Goal: Task Accomplishment & Management: Use online tool/utility

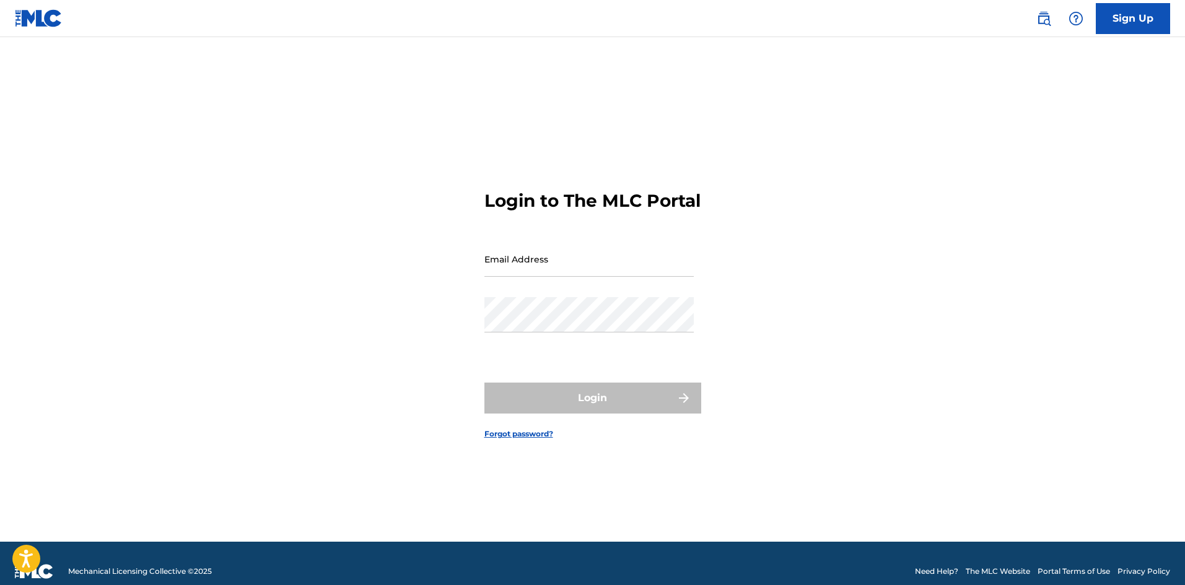
click at [532, 268] on input "Email Address" at bounding box center [588, 259] width 209 height 35
type input "[EMAIL_ADDRESS][DOMAIN_NAME]"
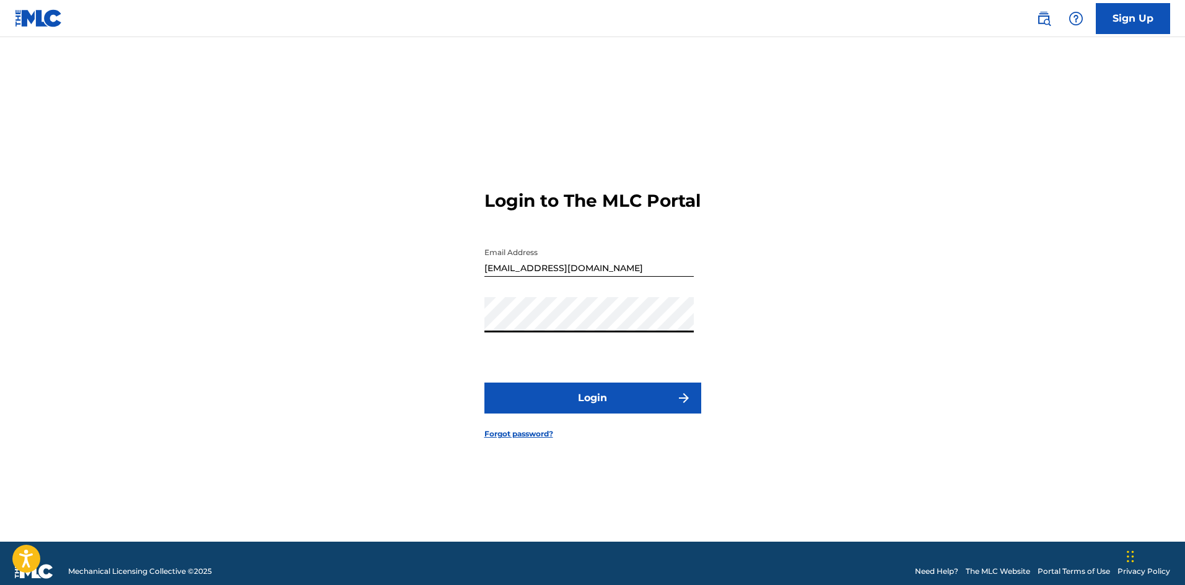
click at [617, 414] on button "Login" at bounding box center [592, 398] width 217 height 31
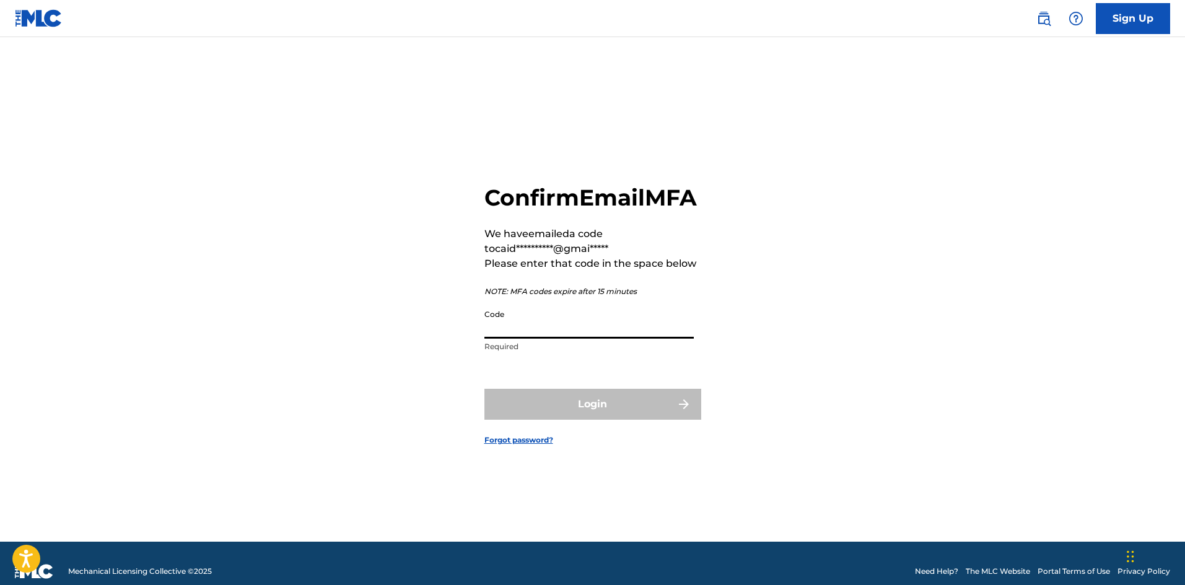
click at [514, 339] on input "Code" at bounding box center [588, 321] width 209 height 35
paste input "389665"
type input "389665"
click at [585, 406] on button "Login" at bounding box center [592, 404] width 217 height 31
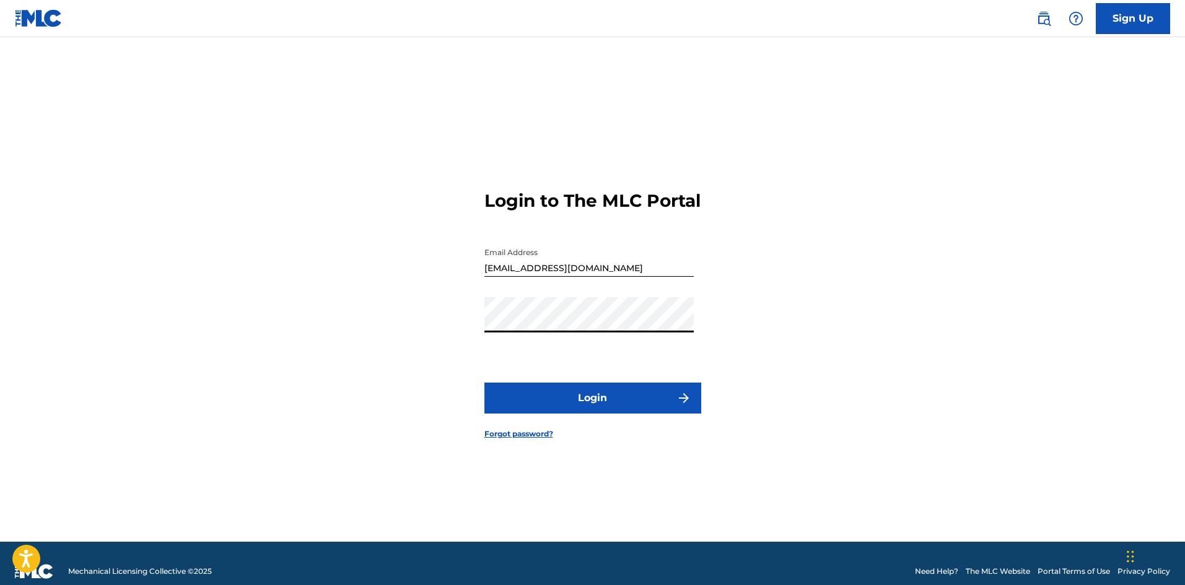
click at [527, 408] on button "Login" at bounding box center [592, 398] width 217 height 31
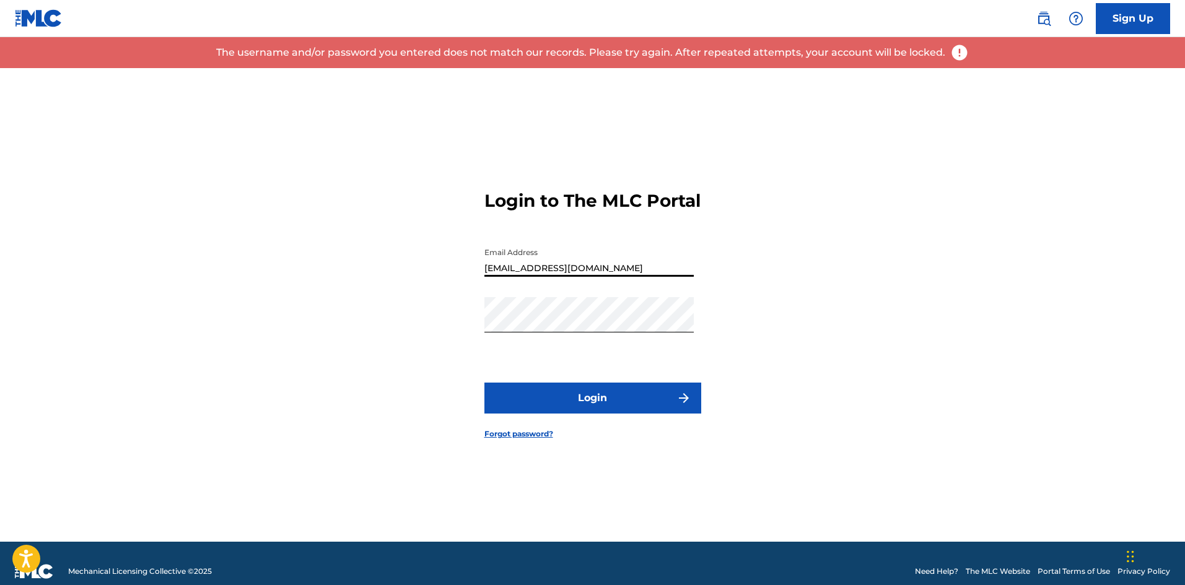
drag, startPoint x: 593, startPoint y: 282, endPoint x: 640, endPoint y: 281, distance: 47.1
click at [640, 277] on input "[EMAIL_ADDRESS][DOMAIN_NAME]" at bounding box center [588, 259] width 209 height 35
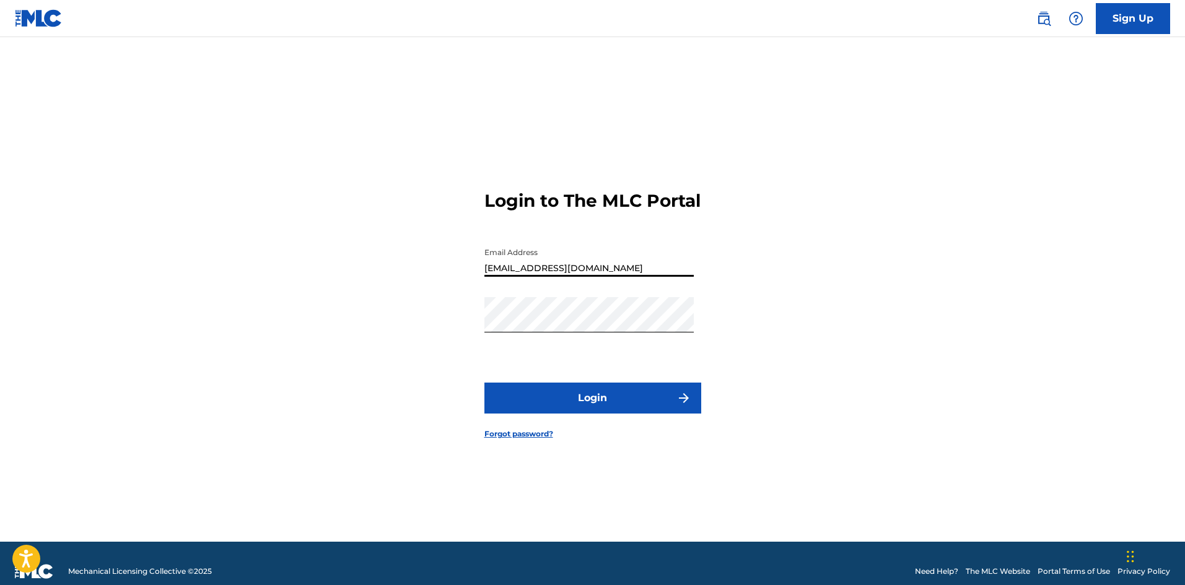
click at [418, 337] on div "Login to The MLC Portal Email Address caidenrocks909@gmail.com Password Login F…" at bounding box center [592, 305] width 867 height 474
click at [490, 399] on button "Login" at bounding box center [592, 398] width 217 height 31
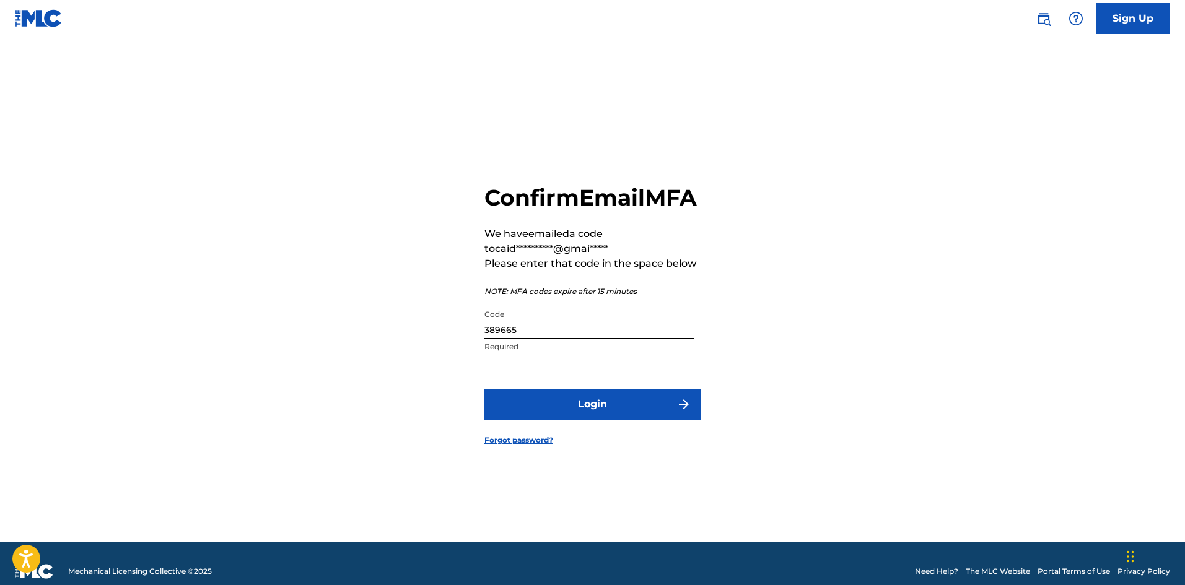
click at [561, 420] on button "Login" at bounding box center [592, 404] width 217 height 31
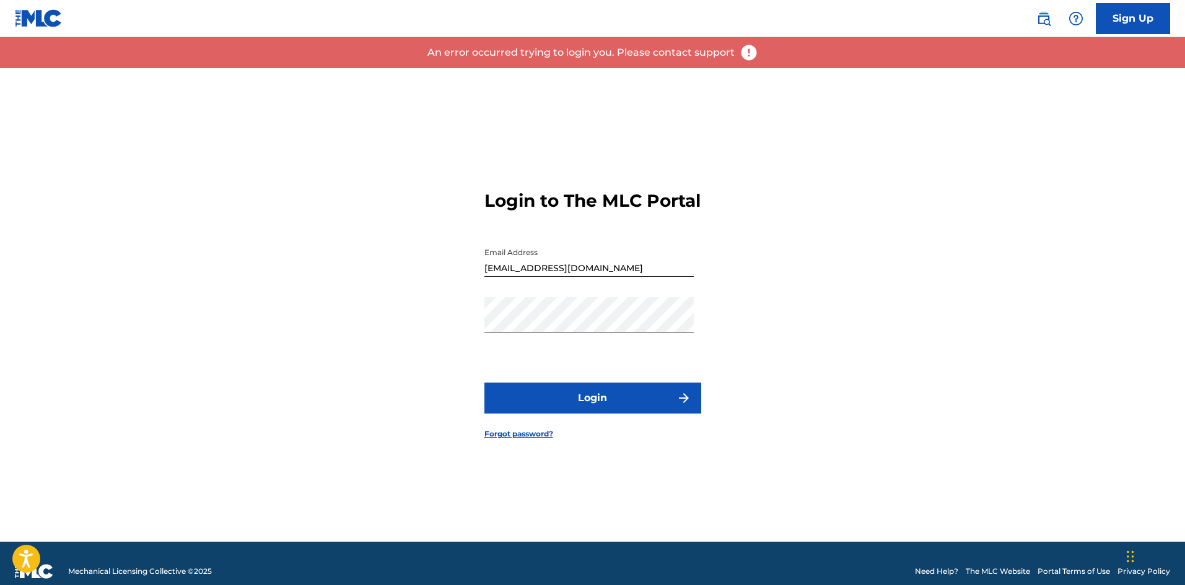
click at [564, 411] on button "Login" at bounding box center [592, 398] width 217 height 31
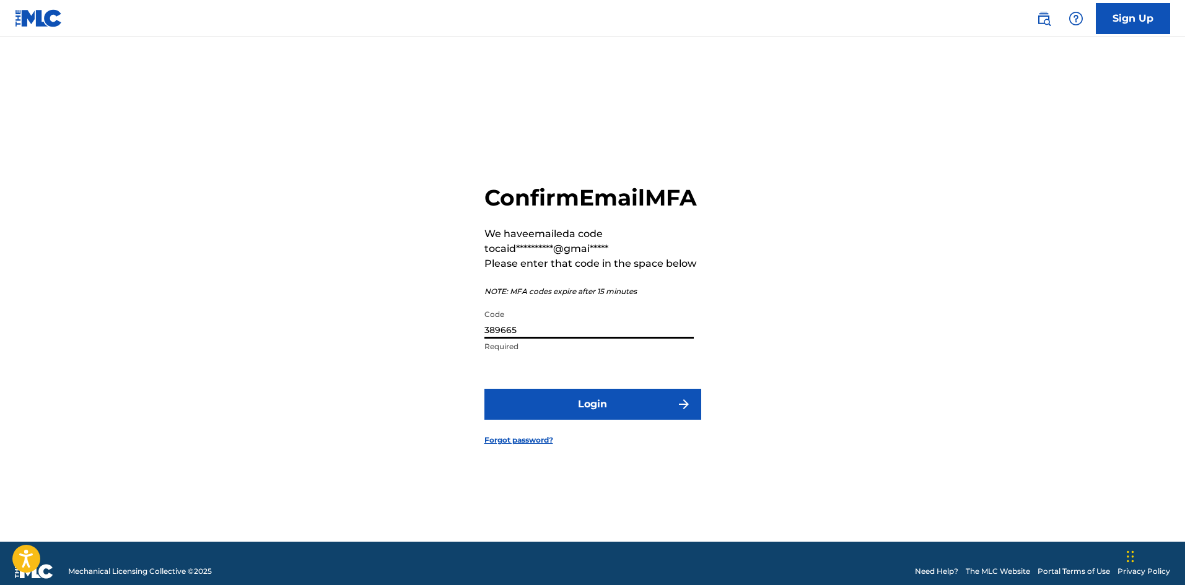
drag, startPoint x: 513, startPoint y: 346, endPoint x: 471, endPoint y: 346, distance: 41.5
click at [471, 346] on div "**********" at bounding box center [592, 305] width 867 height 474
click at [542, 339] on input "389665" at bounding box center [588, 321] width 209 height 35
paste input "151754"
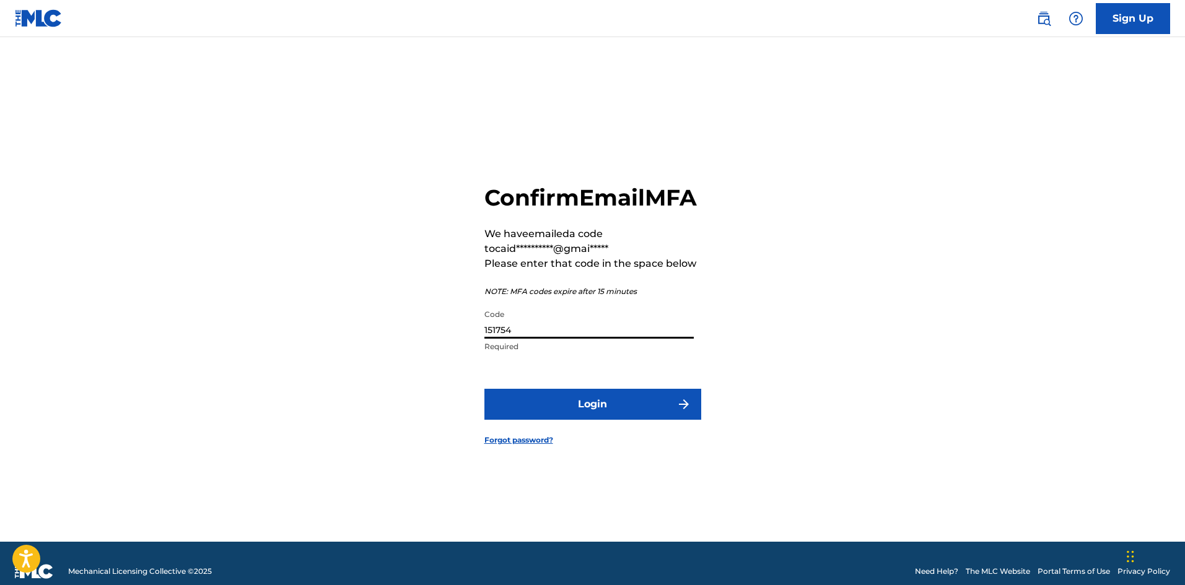
type input "151754"
click at [576, 414] on button "Login" at bounding box center [592, 404] width 217 height 31
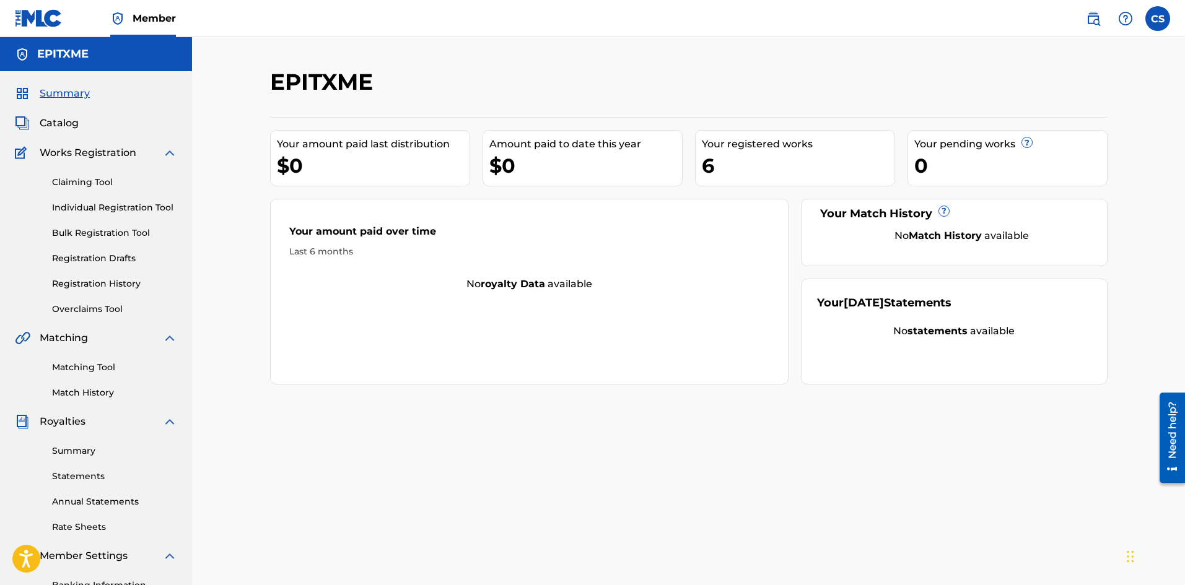
click at [865, 459] on div "EPITXME Your amount paid last distribution $0 Amount paid to date this year $0 …" at bounding box center [688, 388] width 867 height 641
click at [1052, 141] on div "Your pending works ?" at bounding box center [1010, 144] width 193 height 15
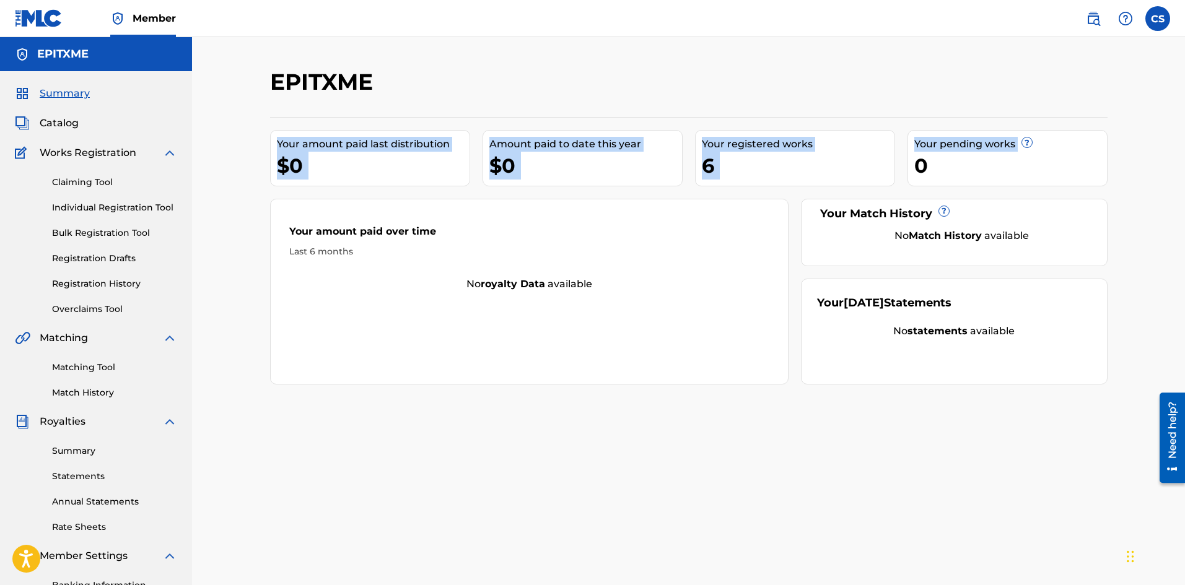
drag, startPoint x: 1052, startPoint y: 141, endPoint x: 275, endPoint y: 127, distance: 777.0
click at [275, 127] on div "Your amount paid last distribution $0 Amount paid to date this year $0 Your reg…" at bounding box center [689, 251] width 838 height 268
click at [273, 128] on div "Your amount paid last distribution $0 Amount paid to date this year $0 Your reg…" at bounding box center [689, 251] width 838 height 268
drag, startPoint x: 273, startPoint y: 128, endPoint x: 1057, endPoint y: 163, distance: 784.5
click at [1057, 163] on div "Your amount paid last distribution $0 Amount paid to date this year $0 Your reg…" at bounding box center [689, 251] width 838 height 268
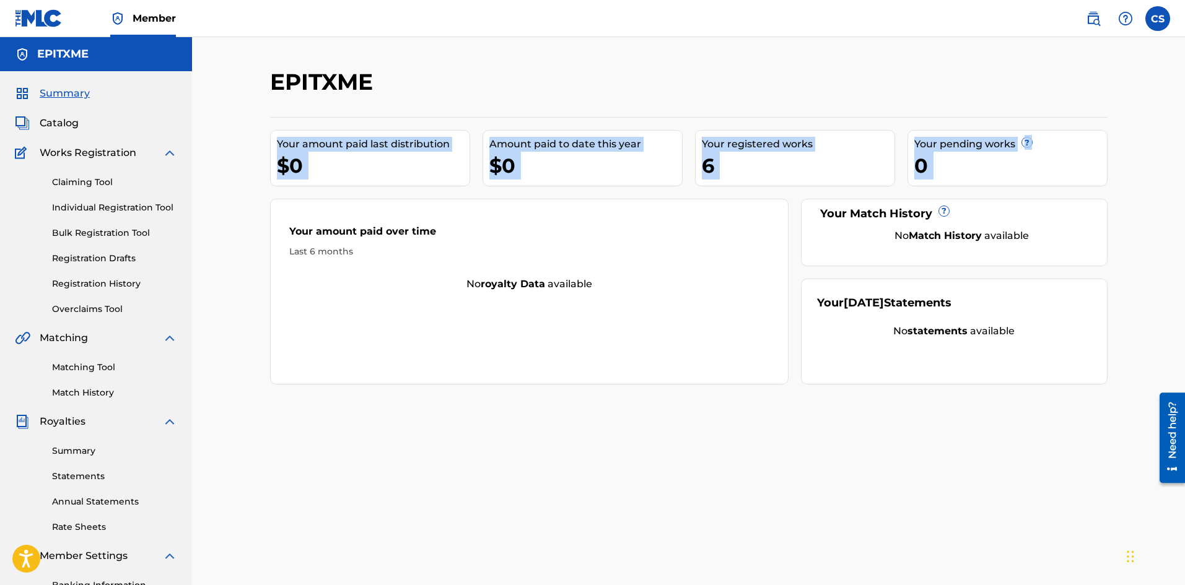
click at [1057, 163] on div "0" at bounding box center [1010, 166] width 193 height 28
drag, startPoint x: 1057, startPoint y: 163, endPoint x: 273, endPoint y: 134, distance: 784.8
click at [273, 134] on div "Your amount paid last distribution $0 Amount paid to date this year $0 Your reg…" at bounding box center [689, 251] width 838 height 268
click at [271, 134] on div "Your amount paid last distribution $0" at bounding box center [370, 158] width 200 height 56
drag, startPoint x: 271, startPoint y: 134, endPoint x: 1044, endPoint y: 178, distance: 774.4
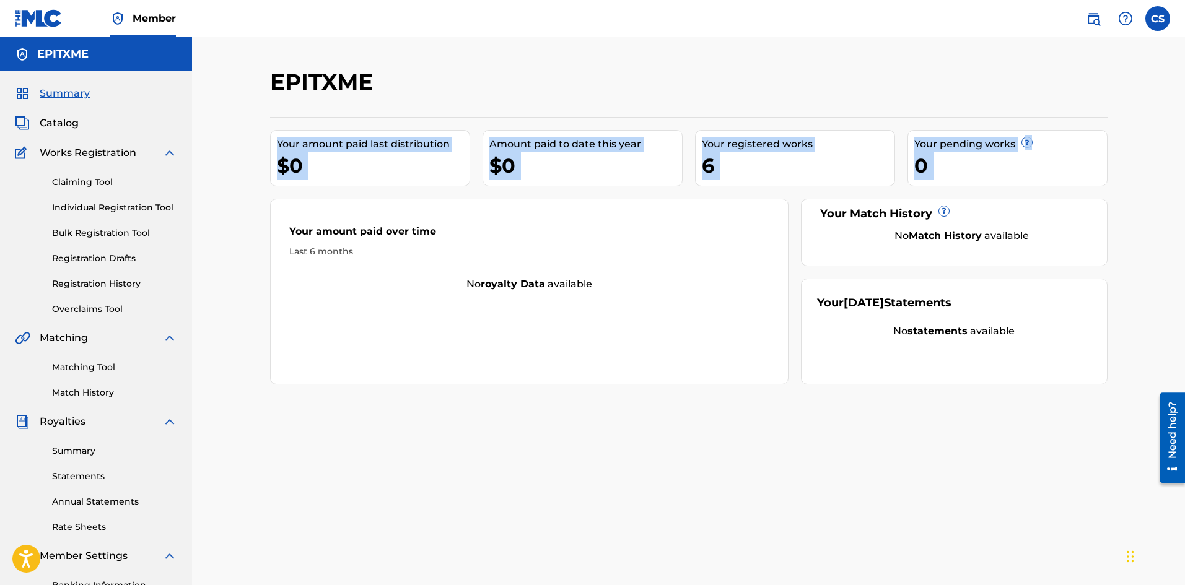
click at [1044, 178] on div "Your amount paid last distribution $0 Amount paid to date this year $0 Your reg…" at bounding box center [689, 251] width 838 height 268
click at [1041, 176] on div "0" at bounding box center [1010, 166] width 193 height 28
drag, startPoint x: 1041, startPoint y: 176, endPoint x: 195, endPoint y: 140, distance: 847.0
click at [195, 140] on div "EPITXME Your amount paid last distribution $0 Amount paid to date this year $0 …" at bounding box center [688, 373] width 993 height 672
click at [199, 140] on div "EPITXME Your amount paid last distribution $0 Amount paid to date this year $0 …" at bounding box center [688, 373] width 993 height 672
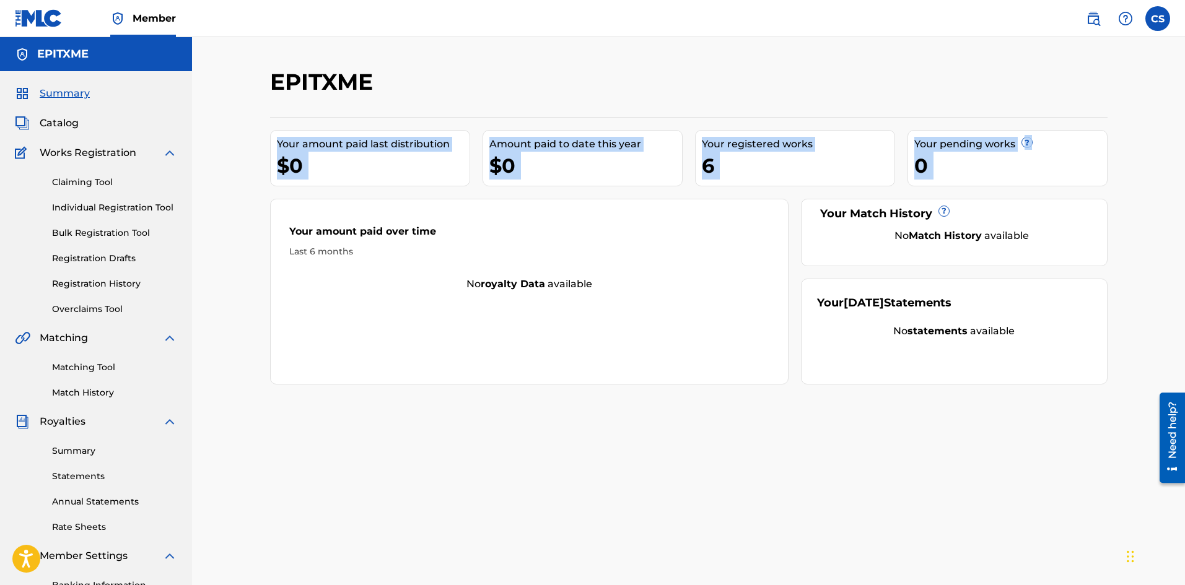
drag, startPoint x: 199, startPoint y: 140, endPoint x: 1030, endPoint y: 180, distance: 831.7
click at [1033, 183] on div "EPITXME Your amount paid last distribution $0 Amount paid to date this year $0 …" at bounding box center [688, 373] width 993 height 672
click at [1030, 180] on div "Your pending works ? 0" at bounding box center [1008, 158] width 200 height 56
drag, startPoint x: 1030, startPoint y: 180, endPoint x: 226, endPoint y: 125, distance: 806.0
click at [226, 125] on div "EPITXME Your amount paid last distribution $0 Amount paid to date this year $0 …" at bounding box center [688, 373] width 993 height 672
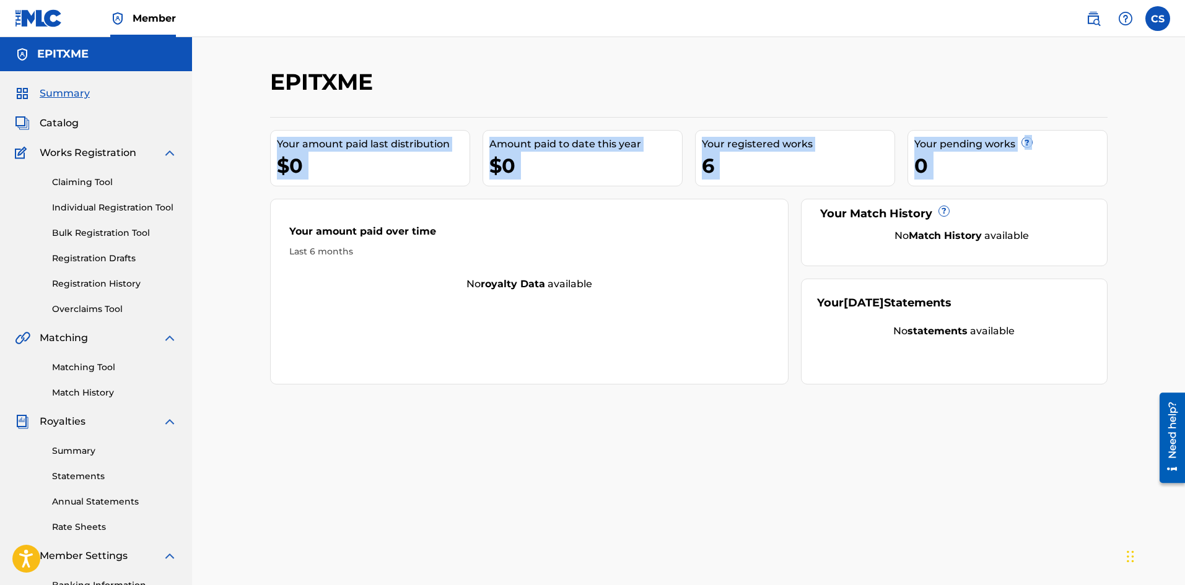
click at [225, 125] on div "EPITXME Your amount paid last distribution $0 Amount paid to date this year $0 …" at bounding box center [688, 373] width 993 height 672
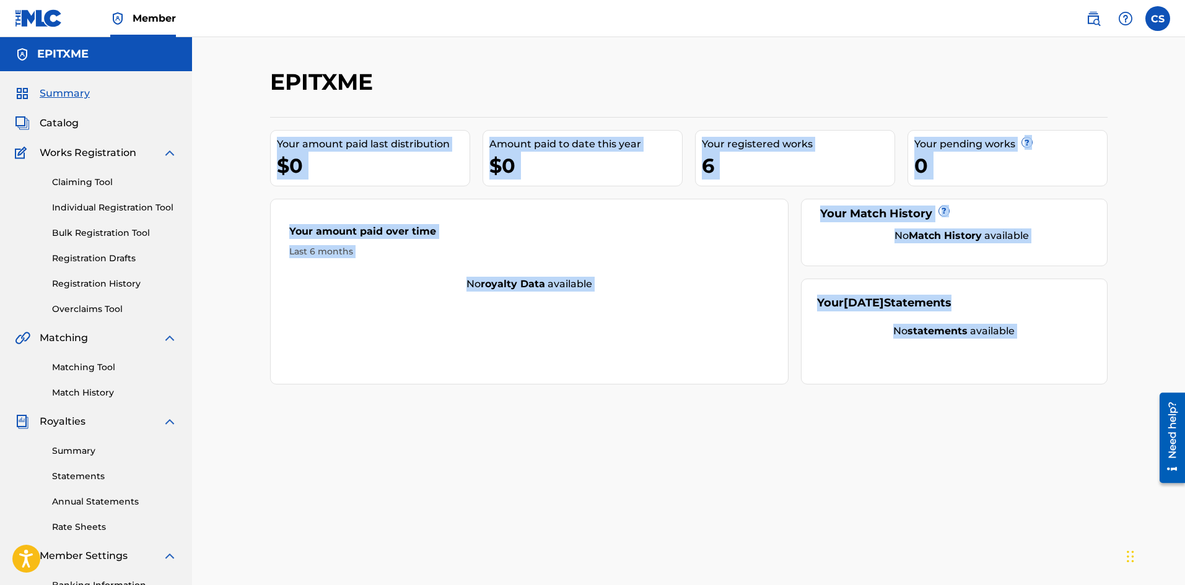
drag, startPoint x: 225, startPoint y: 125, endPoint x: 1087, endPoint y: 331, distance: 885.5
click at [1087, 331] on div "EPITXME Your amount paid last distribution $0 Amount paid to date this year $0 …" at bounding box center [688, 373] width 993 height 672
click at [1087, 331] on div "No statements available" at bounding box center [954, 331] width 274 height 15
drag, startPoint x: 1087, startPoint y: 331, endPoint x: 281, endPoint y: 118, distance: 833.7
click at [283, 118] on div "Your amount paid last distribution $0 Amount paid to date this year $0 Your reg…" at bounding box center [689, 251] width 838 height 268
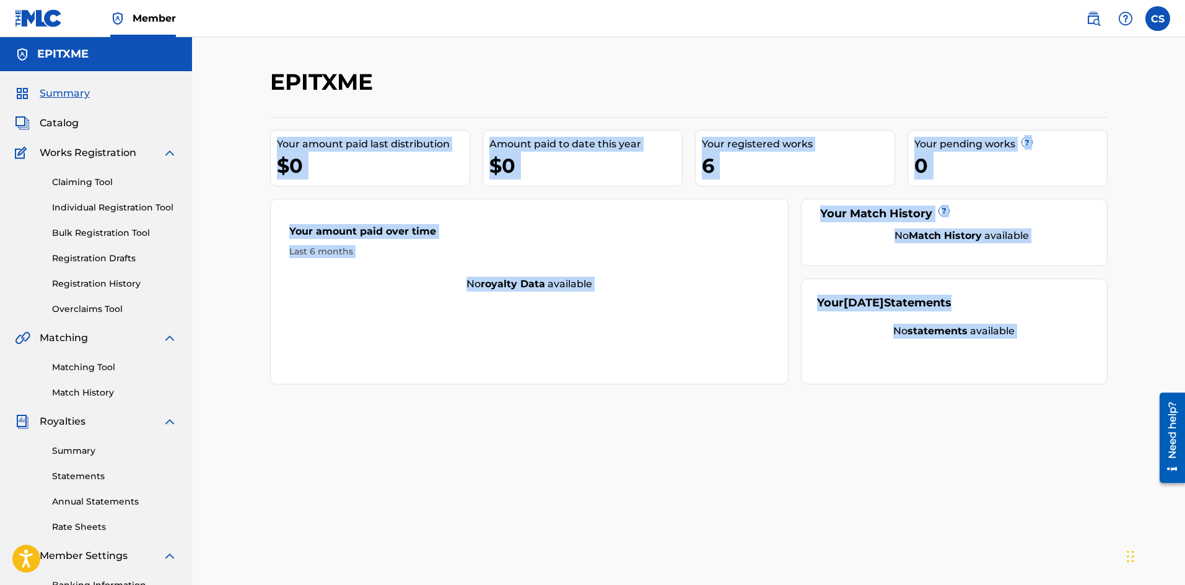
click at [278, 118] on div "Your amount paid last distribution $0 Amount paid to date this year $0 Your reg…" at bounding box center [689, 251] width 838 height 268
drag, startPoint x: 278, startPoint y: 118, endPoint x: 1049, endPoint y: 323, distance: 798.1
click at [1049, 323] on div "Your amount paid last distribution $0 Amount paid to date this year $0 Your reg…" at bounding box center [689, 251] width 838 height 268
click at [1050, 323] on div "Your August 2025 Statements No statements available" at bounding box center [954, 332] width 307 height 106
click at [335, 148] on div "Your amount paid last distribution" at bounding box center [373, 144] width 193 height 15
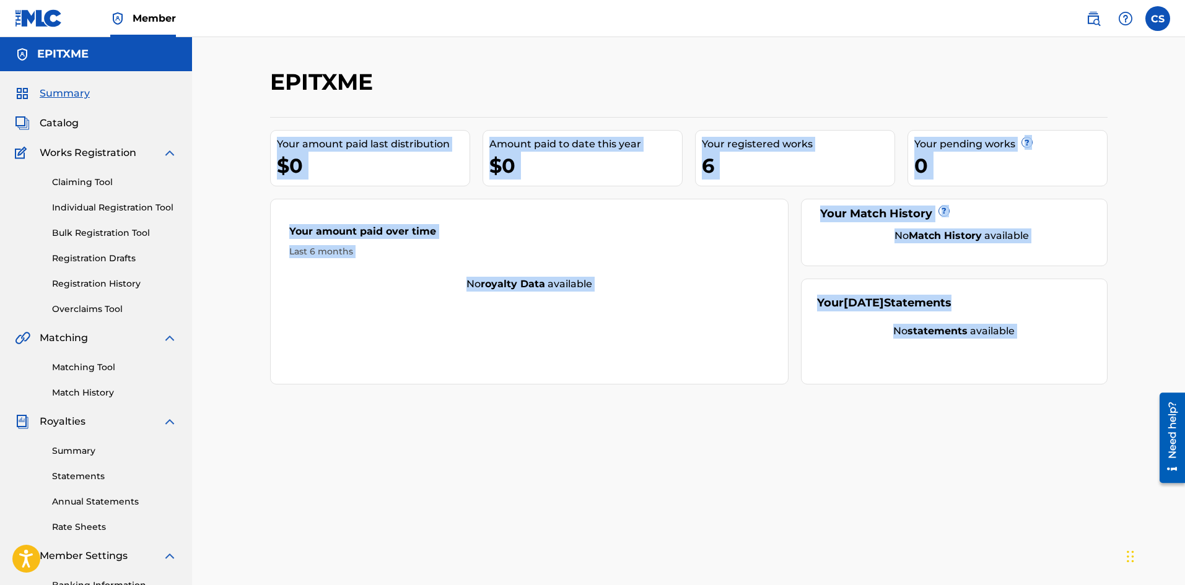
click at [335, 146] on div "Your amount paid last distribution" at bounding box center [373, 144] width 193 height 15
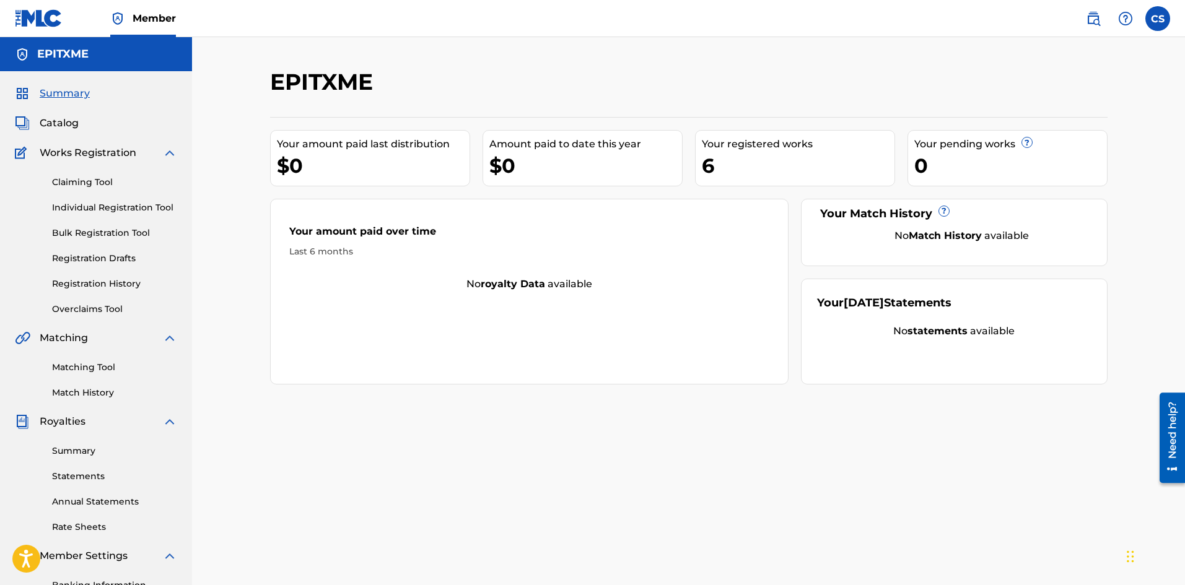
click at [331, 68] on h2 "EPITXME" at bounding box center [324, 82] width 109 height 28
click at [323, 77] on h2 "EPITXME" at bounding box center [324, 82] width 109 height 28
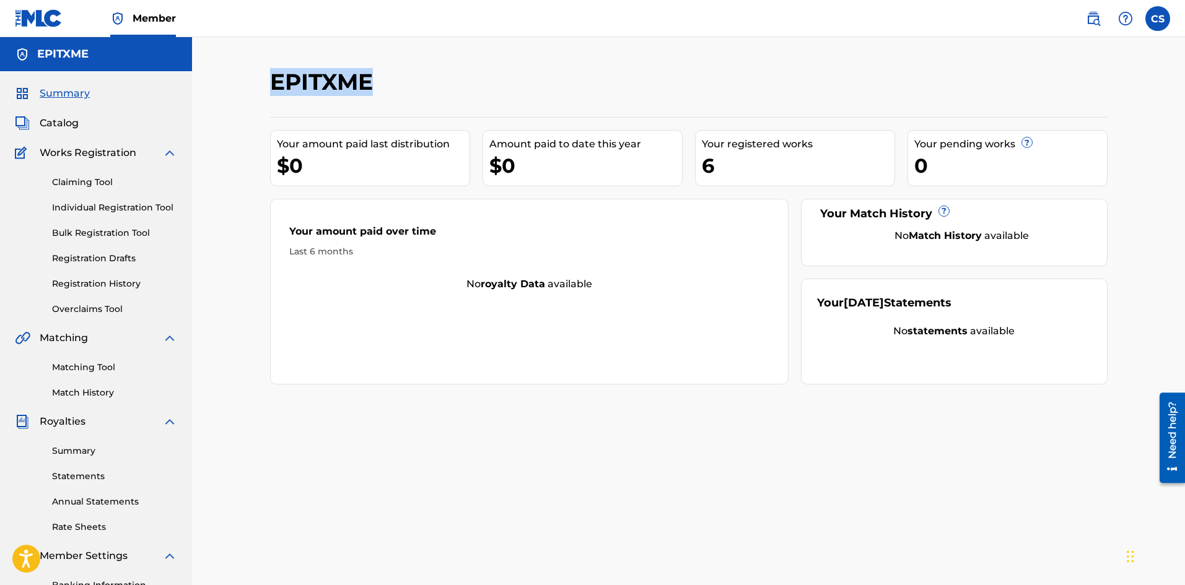
click at [323, 77] on h2 "EPITXME" at bounding box center [324, 82] width 109 height 28
click at [323, 78] on h2 "EPITXME" at bounding box center [324, 82] width 109 height 28
click at [463, 81] on div "EPITXME" at bounding box center [592, 86] width 645 height 37
click at [1106, 90] on div at bounding box center [1011, 86] width 193 height 37
click at [717, 162] on div "6" at bounding box center [798, 166] width 193 height 28
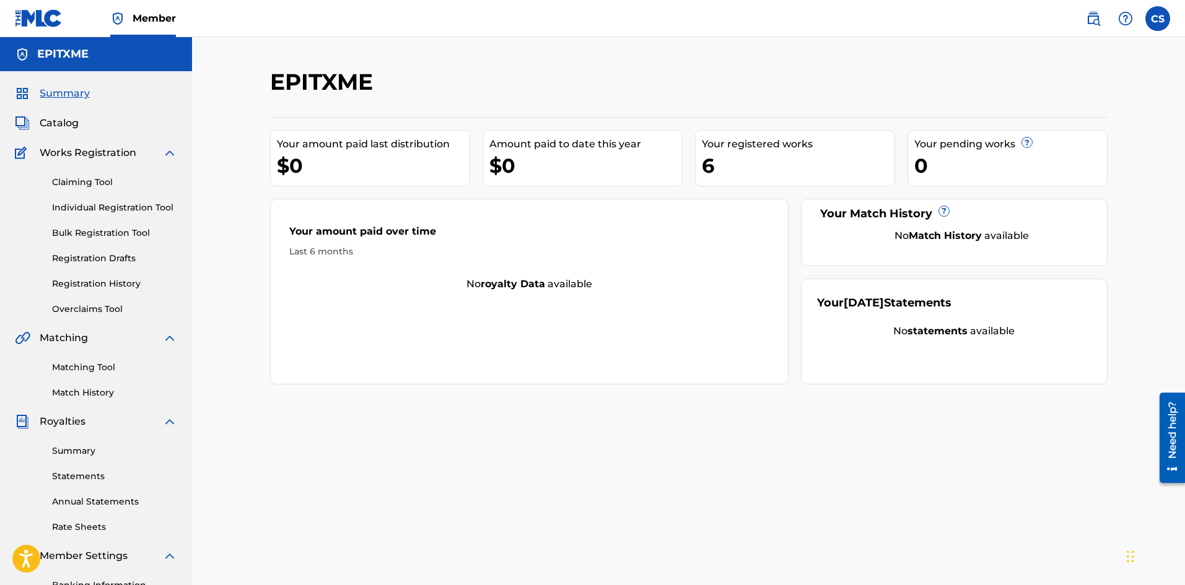
click at [706, 162] on div "6" at bounding box center [798, 166] width 193 height 28
click at [66, 92] on span "Summary" at bounding box center [65, 93] width 50 height 15
click at [54, 120] on span "Catalog" at bounding box center [59, 123] width 39 height 15
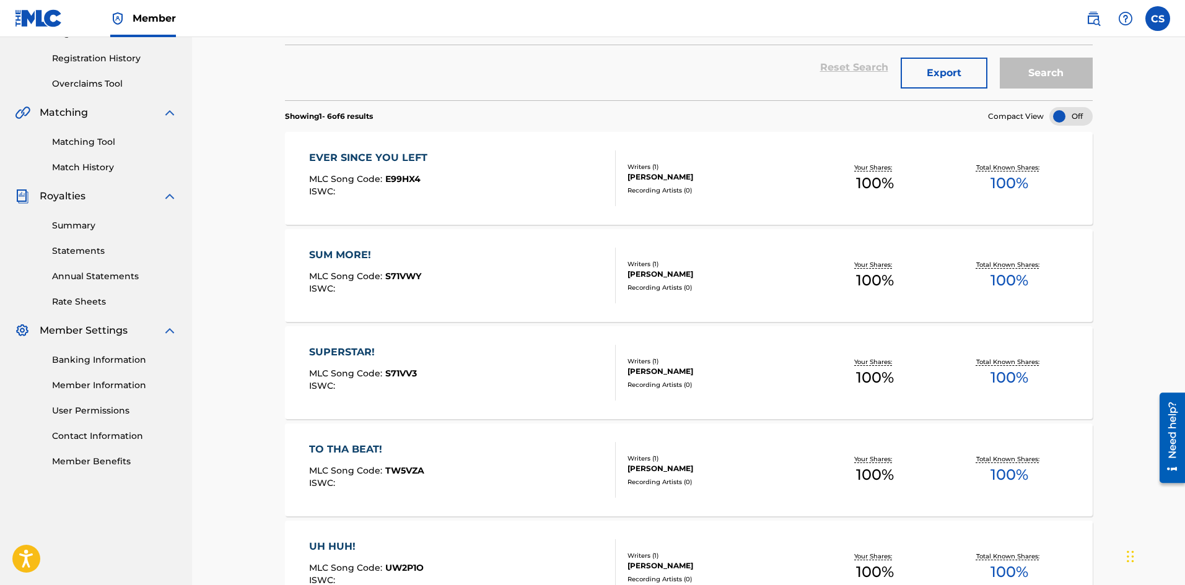
scroll to position [221, 0]
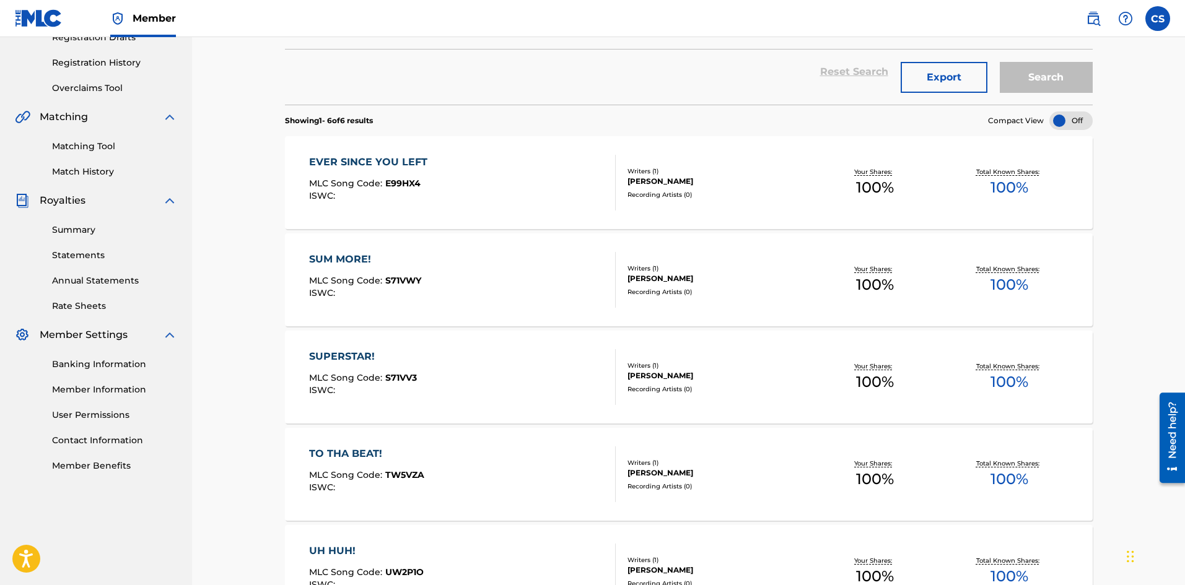
click at [97, 142] on link "Matching Tool" at bounding box center [114, 146] width 125 height 13
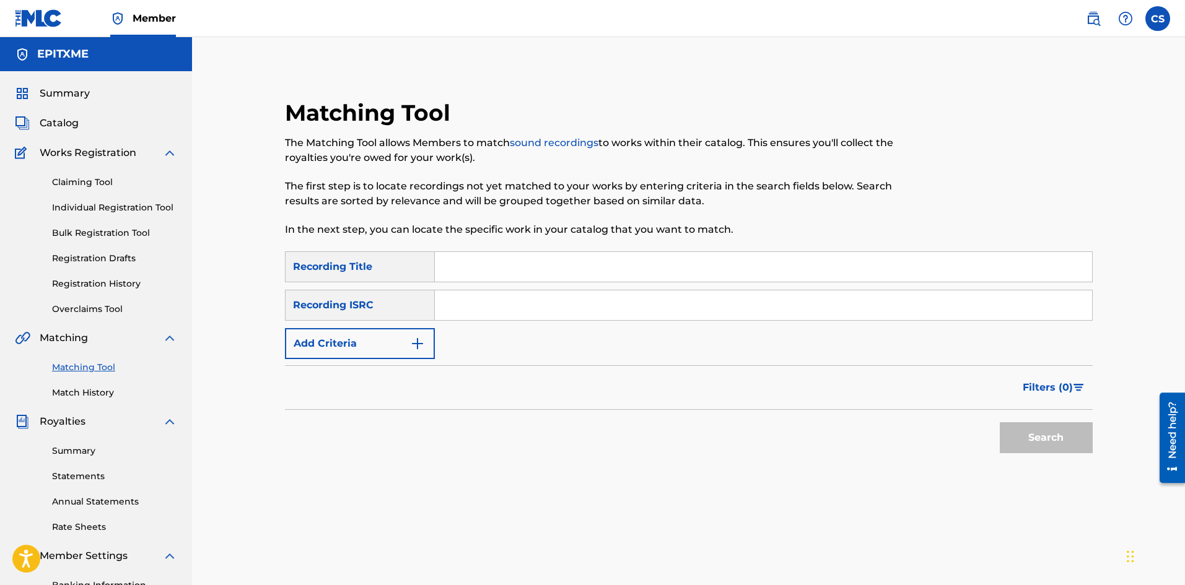
click at [465, 278] on input "Search Form" at bounding box center [763, 267] width 657 height 30
click at [374, 344] on button "Add Criteria" at bounding box center [360, 343] width 150 height 31
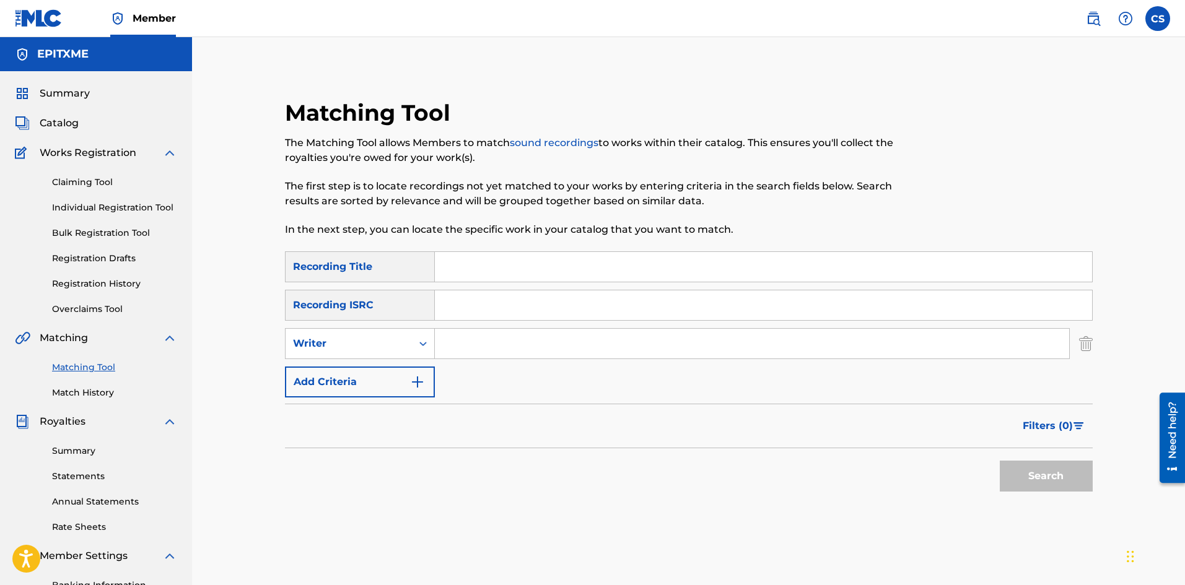
click at [475, 344] on input "Search Form" at bounding box center [752, 344] width 634 height 30
click at [421, 346] on icon "Search Form" at bounding box center [423, 344] width 12 height 12
click at [421, 344] on icon "Search Form" at bounding box center [422, 344] width 7 height 4
click at [421, 342] on icon "Search Form" at bounding box center [423, 344] width 12 height 12
click at [399, 370] on div "Recording Artist" at bounding box center [360, 374] width 149 height 31
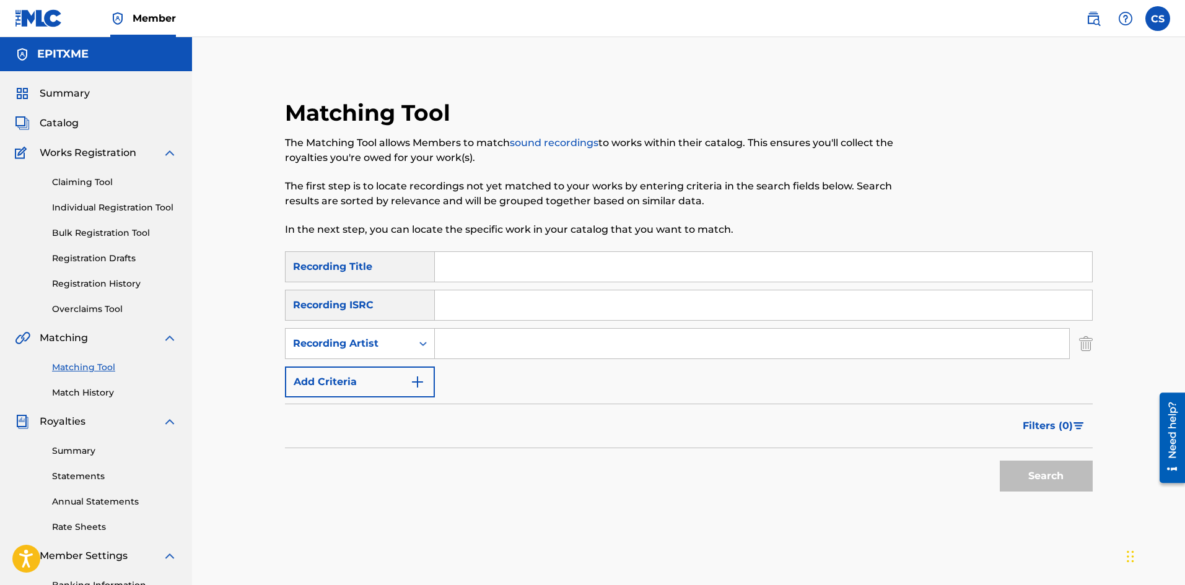
click at [458, 349] on input "Search Form" at bounding box center [752, 344] width 634 height 30
type input "E"
type input "EPITXME"
click at [469, 261] on input "Search Form" at bounding box center [763, 267] width 657 height 30
click at [533, 390] on div "SearchWithCriteria55f05566-9f1b-4ee2-b299-1f224f0599c6 Recording Title SearchWi…" at bounding box center [689, 325] width 808 height 146
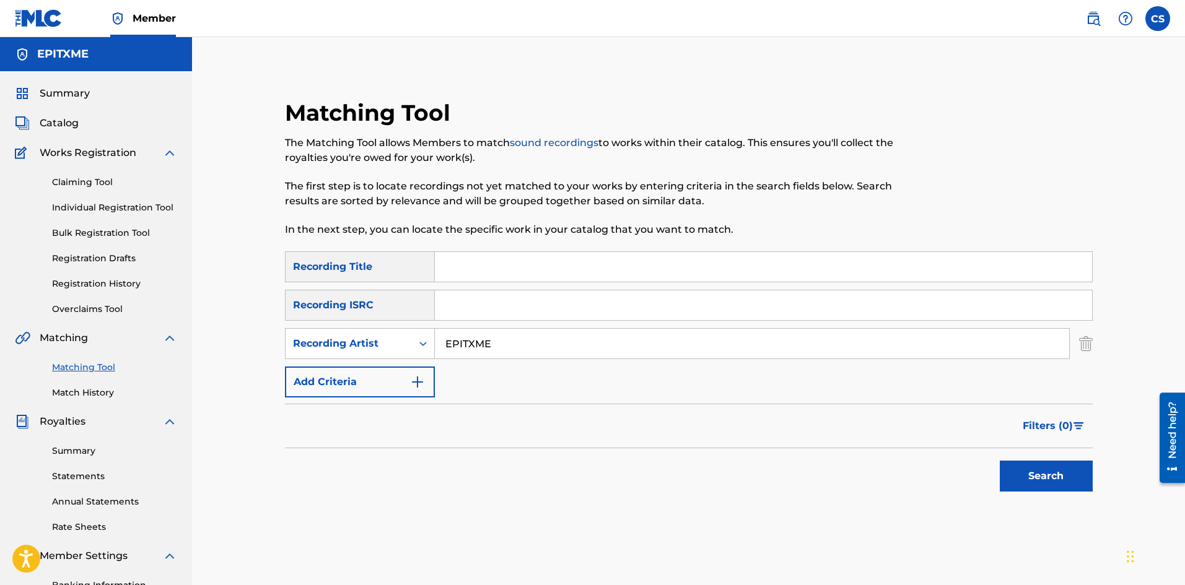
click at [550, 338] on input "EPITXME" at bounding box center [752, 344] width 634 height 30
click at [1039, 480] on button "Search" at bounding box center [1046, 476] width 93 height 31
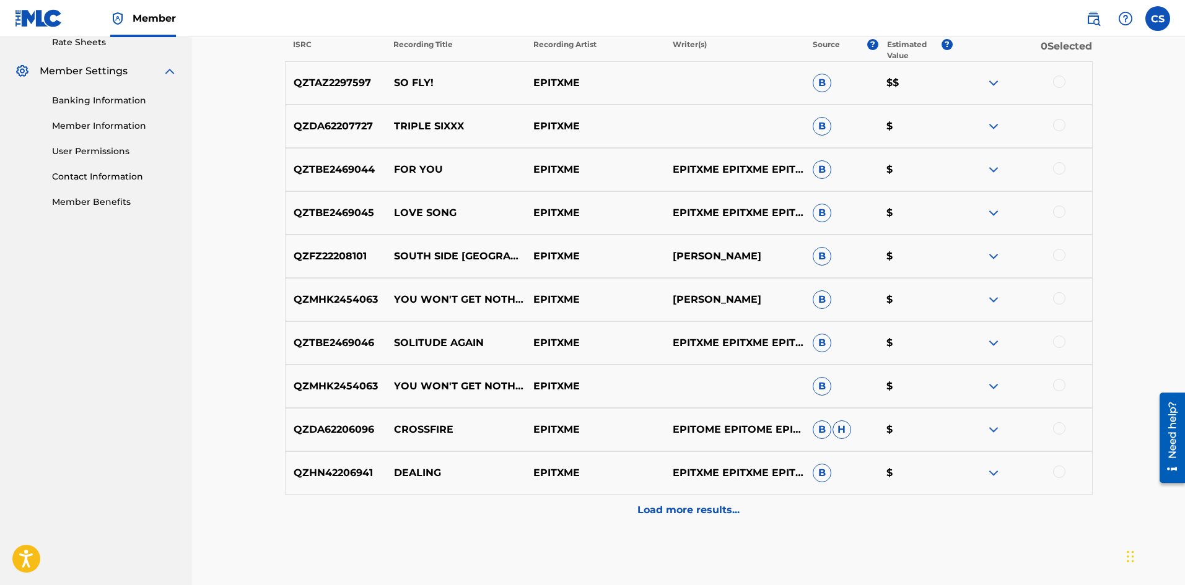
click at [680, 518] on div "Load more results..." at bounding box center [689, 510] width 808 height 31
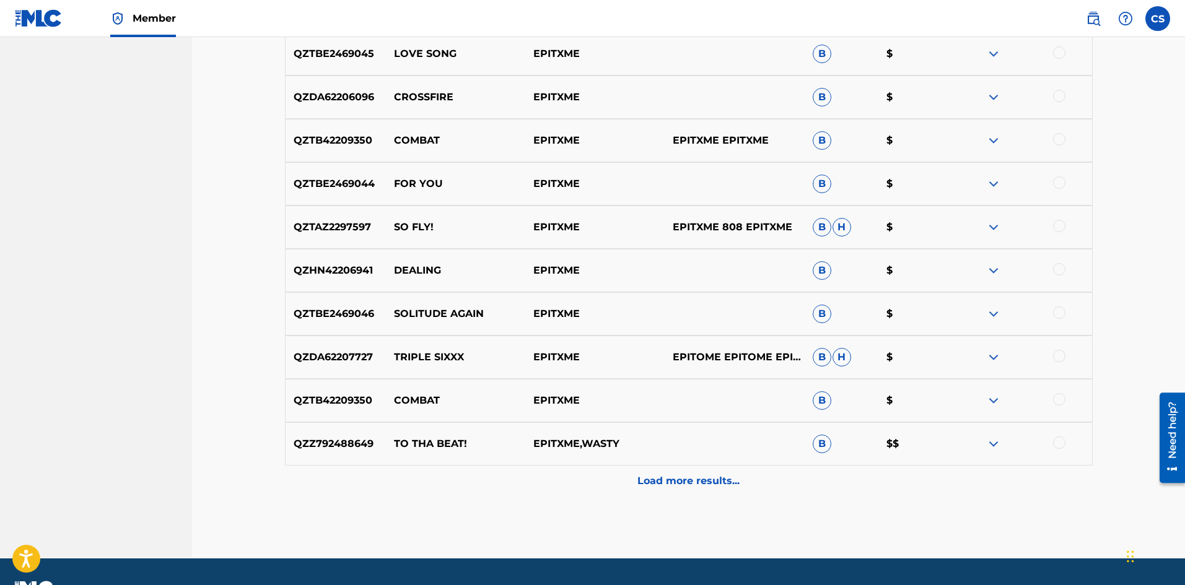
scroll to position [981, 0]
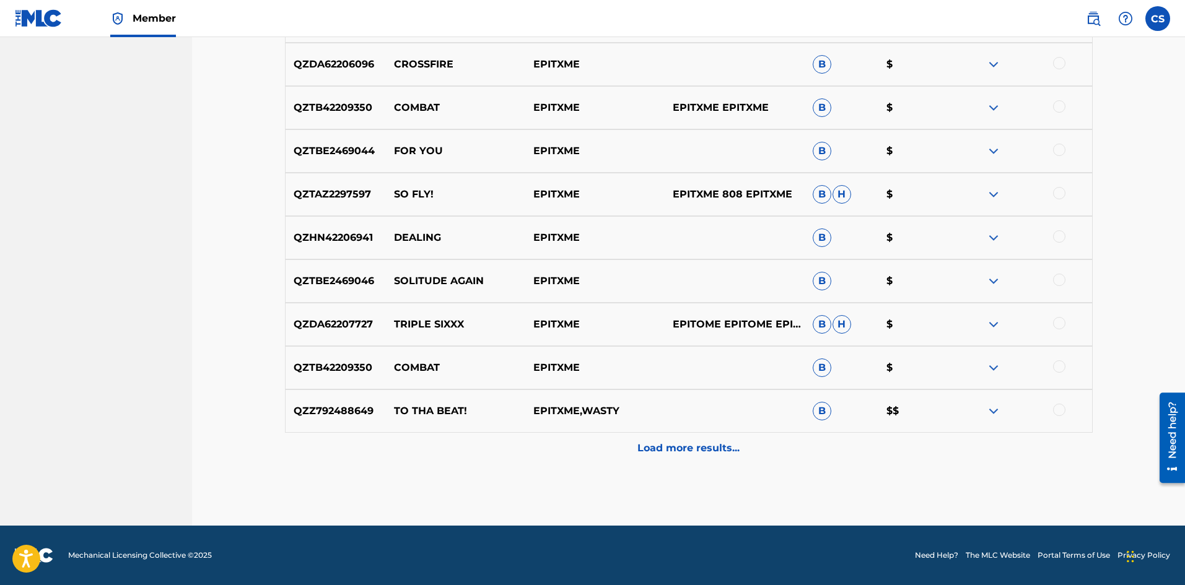
click at [685, 445] on p "Load more results..." at bounding box center [688, 448] width 102 height 15
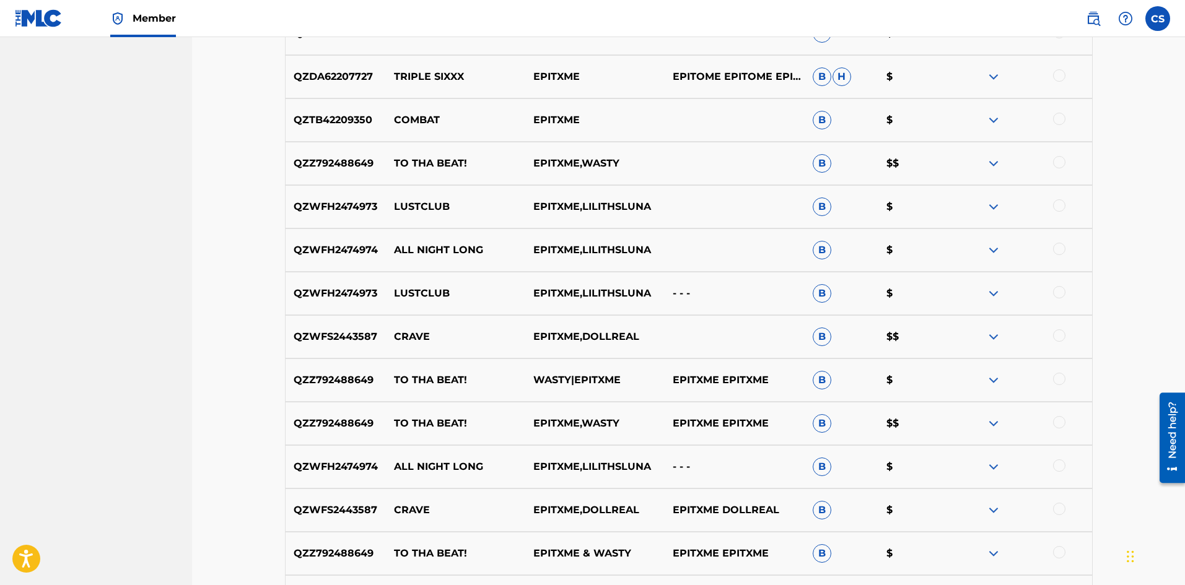
scroll to position [1414, 0]
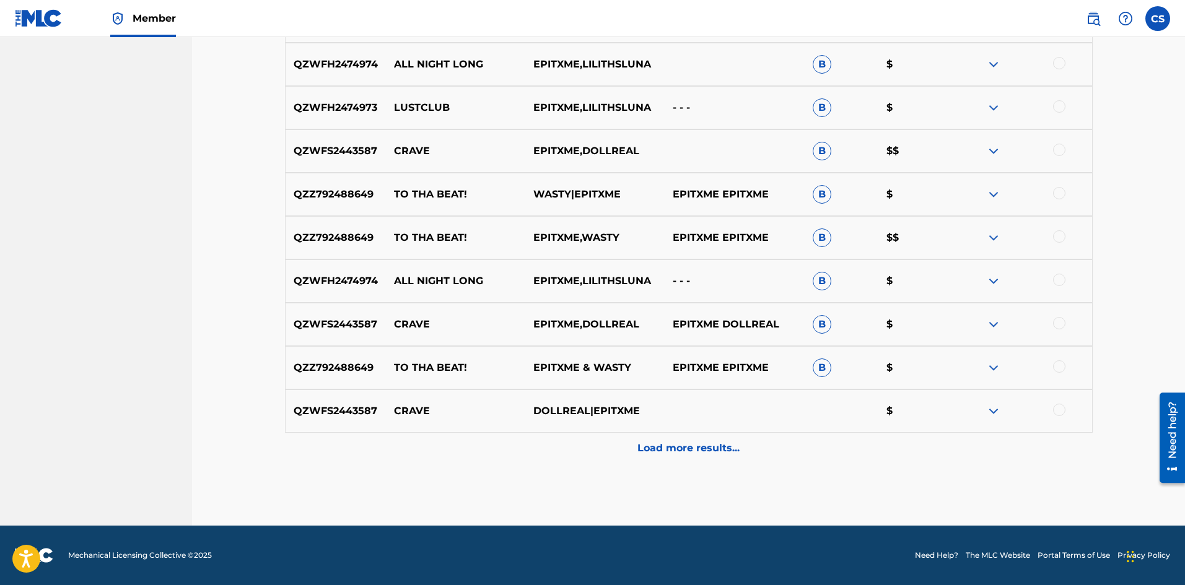
click at [683, 446] on p "Load more results..." at bounding box center [688, 448] width 102 height 15
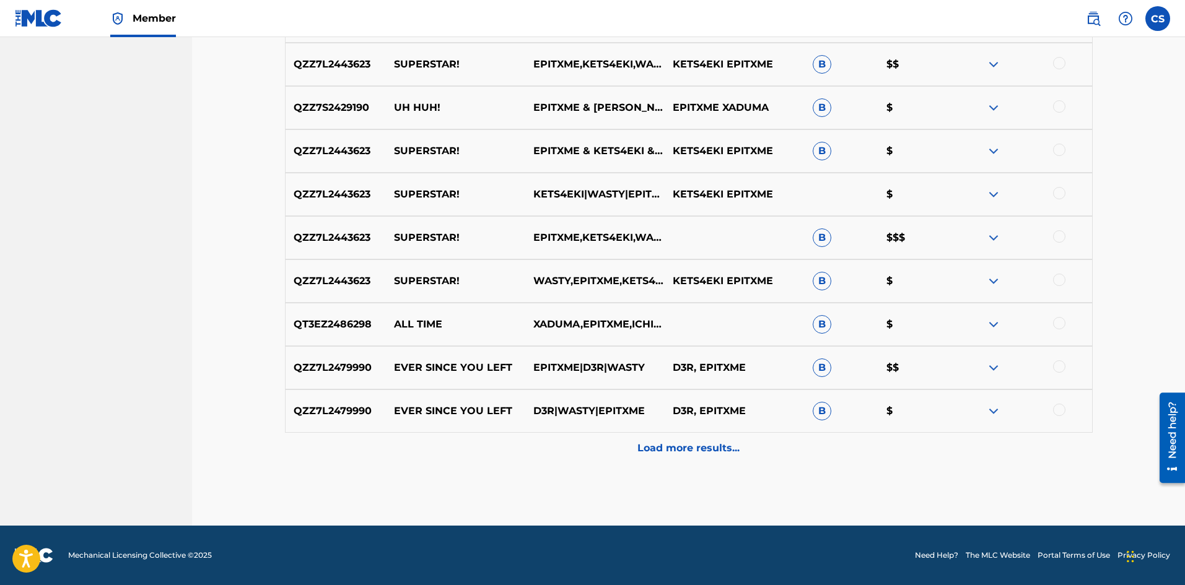
click at [688, 453] on p "Load more results..." at bounding box center [688, 448] width 102 height 15
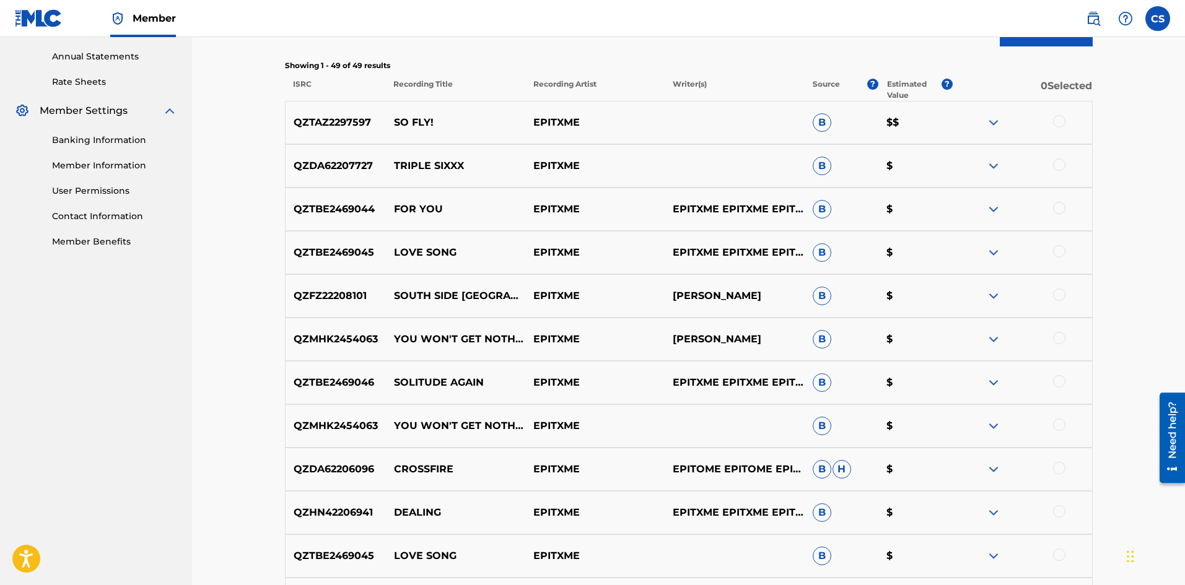
scroll to position [411, 0]
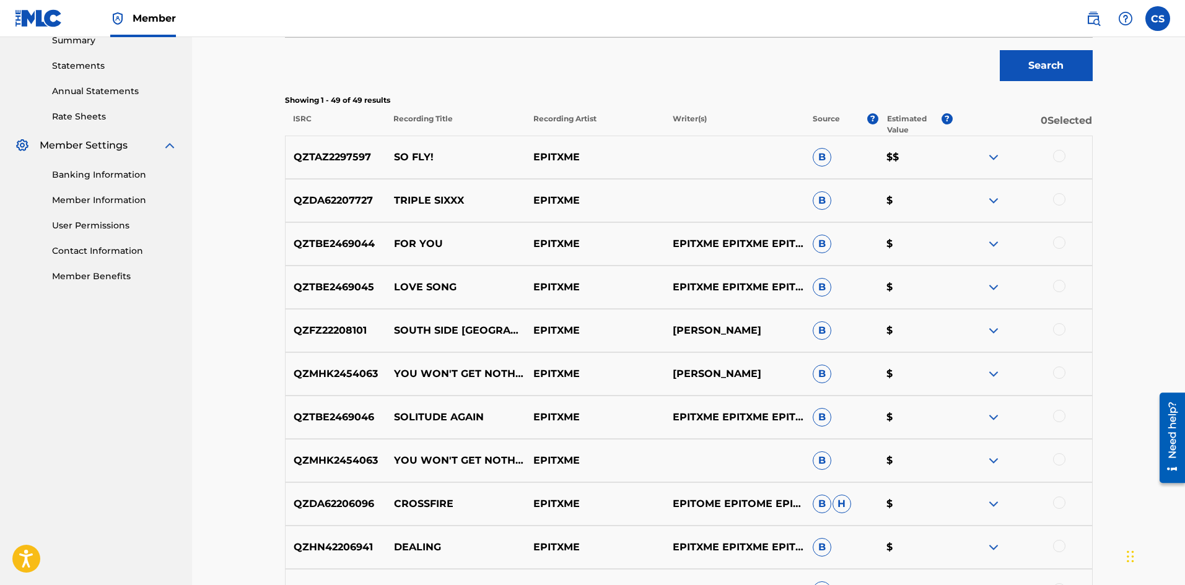
click at [413, 200] on p "TRIPLE SIXXX" at bounding box center [454, 200] width 139 height 15
drag, startPoint x: 413, startPoint y: 200, endPoint x: 450, endPoint y: 201, distance: 37.8
click at [450, 201] on p "TRIPLE SIXXX" at bounding box center [454, 200] width 139 height 15
drag, startPoint x: 450, startPoint y: 201, endPoint x: 410, endPoint y: 197, distance: 40.5
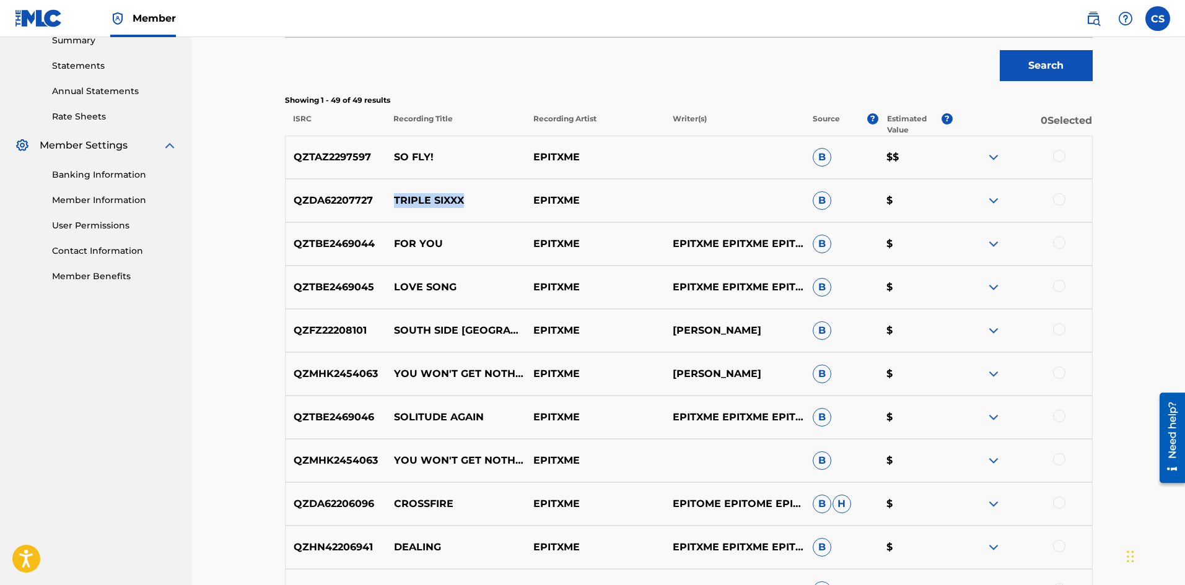
click at [410, 197] on p "TRIPLE SIXXX" at bounding box center [454, 200] width 139 height 15
drag, startPoint x: 410, startPoint y: 197, endPoint x: 445, endPoint y: 197, distance: 35.3
click at [445, 197] on p "TRIPLE SIXXX" at bounding box center [454, 200] width 139 height 15
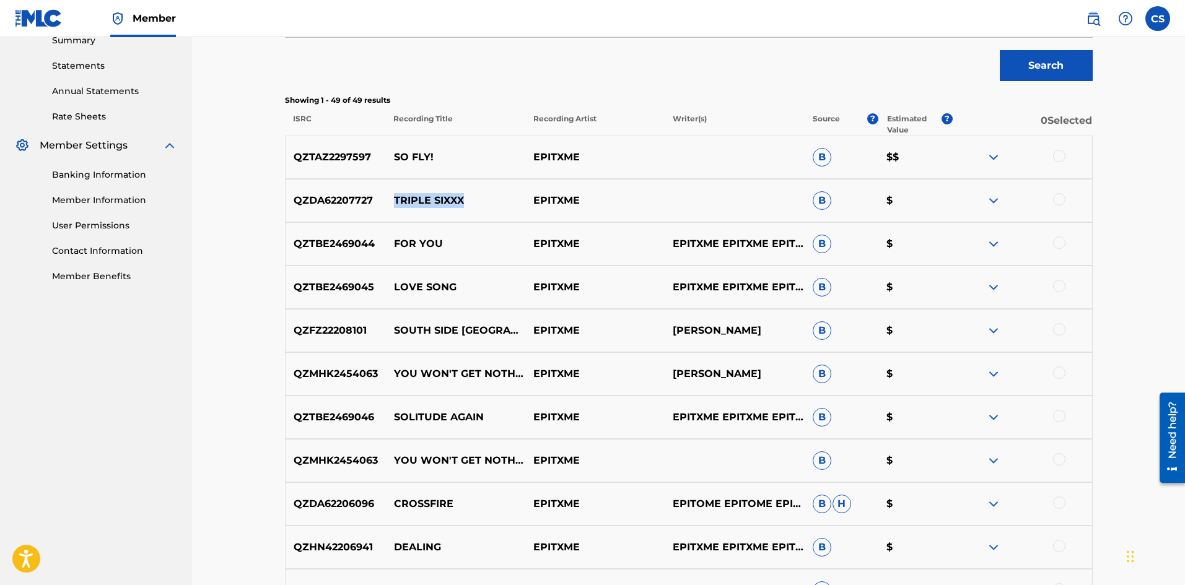
drag, startPoint x: 445, startPoint y: 197, endPoint x: 405, endPoint y: 199, distance: 41.0
click at [405, 199] on p "TRIPLE SIXXX" at bounding box center [454, 200] width 139 height 15
drag, startPoint x: 405, startPoint y: 199, endPoint x: 463, endPoint y: 200, distance: 58.9
click at [463, 200] on p "TRIPLE SIXXX" at bounding box center [454, 200] width 139 height 15
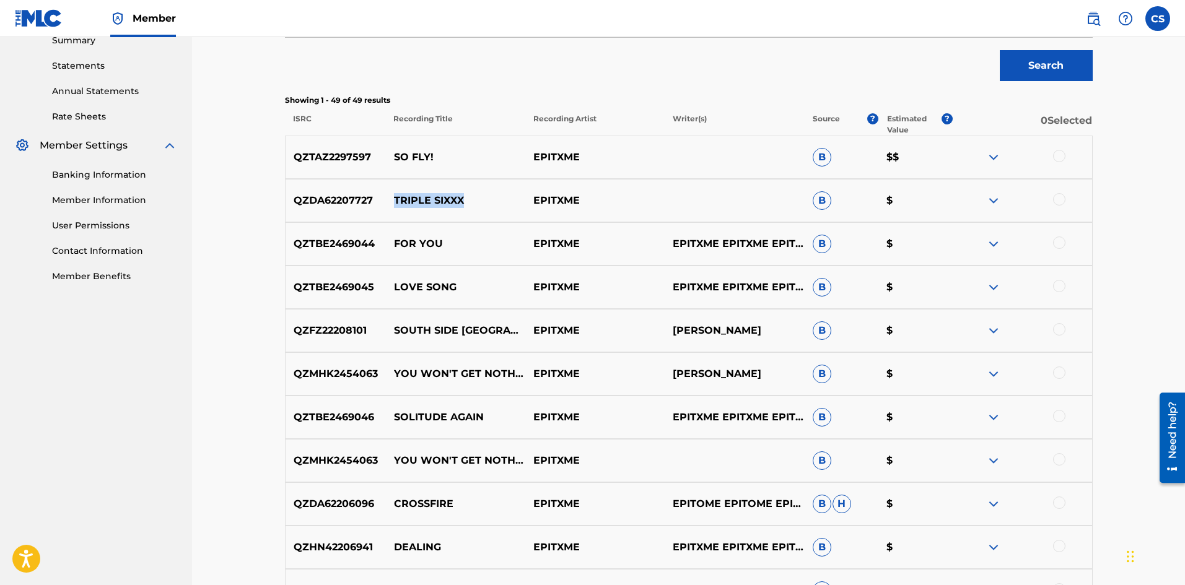
click at [457, 198] on p "TRIPLE SIXXX" at bounding box center [454, 200] width 139 height 15
drag, startPoint x: 457, startPoint y: 198, endPoint x: 413, endPoint y: 200, distance: 44.0
click at [377, 204] on div "QZDA62207727 TRIPLE SIXXX EPITXME B $" at bounding box center [689, 200] width 808 height 43
click at [413, 200] on p "TRIPLE SIXXX" at bounding box center [454, 200] width 139 height 15
drag, startPoint x: 413, startPoint y: 200, endPoint x: 463, endPoint y: 202, distance: 49.6
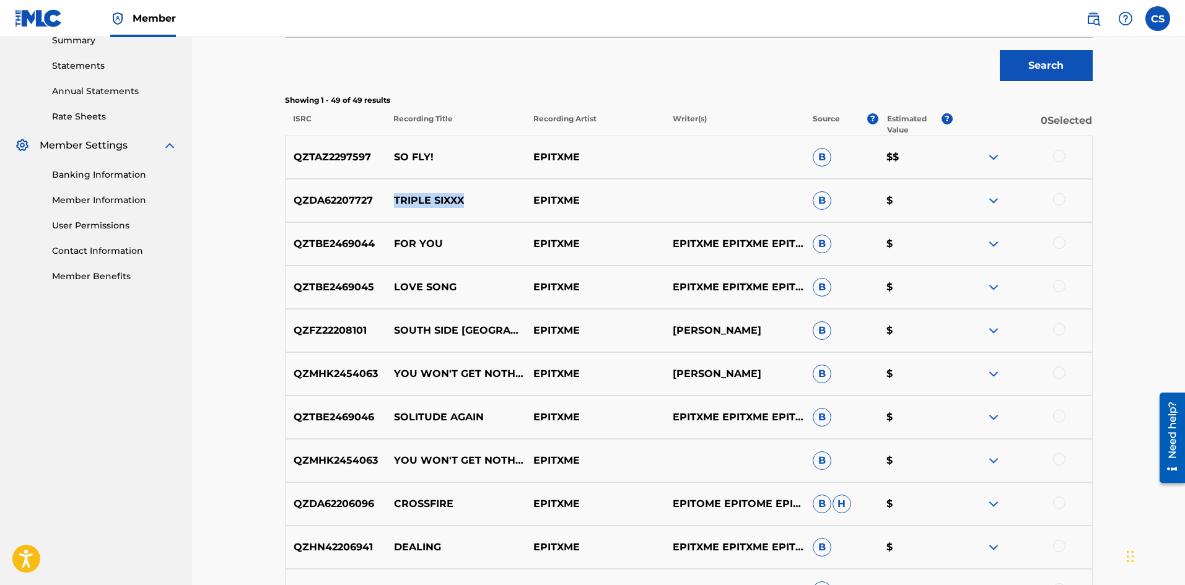
click at [463, 202] on p "TRIPLE SIXXX" at bounding box center [454, 200] width 139 height 15
drag, startPoint x: 463, startPoint y: 202, endPoint x: 405, endPoint y: 203, distance: 57.6
click at [405, 203] on p "TRIPLE SIXXX" at bounding box center [454, 200] width 139 height 15
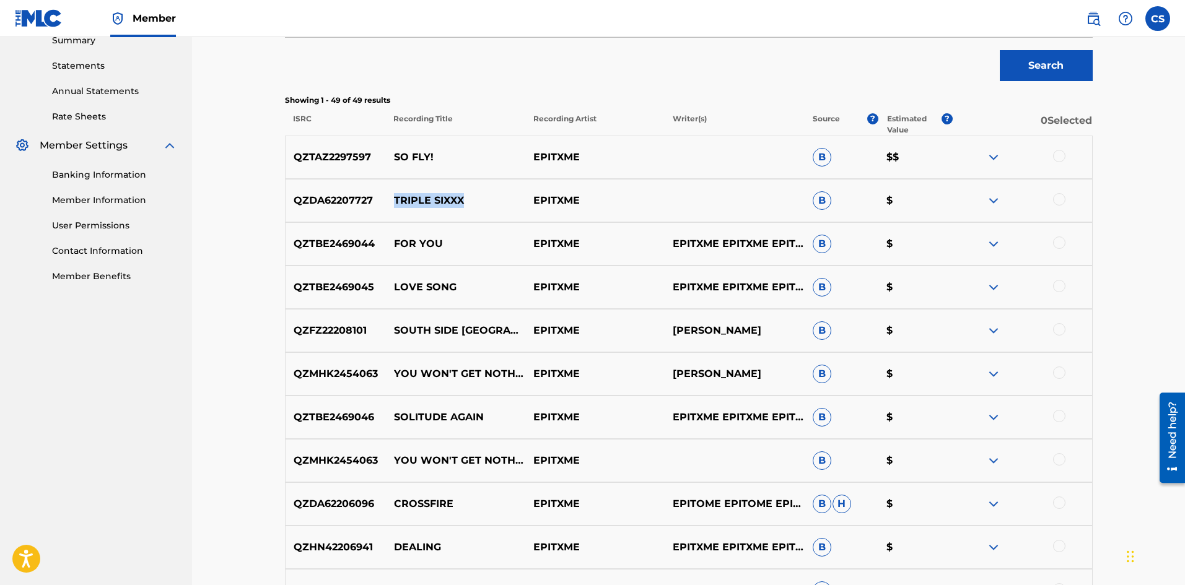
drag, startPoint x: 405, startPoint y: 203, endPoint x: 447, endPoint y: 201, distance: 42.1
click at [447, 201] on p "TRIPLE SIXXX" at bounding box center [454, 200] width 139 height 15
drag, startPoint x: 447, startPoint y: 201, endPoint x: 419, endPoint y: 201, distance: 27.9
click at [419, 201] on p "TRIPLE SIXXX" at bounding box center [454, 200] width 139 height 15
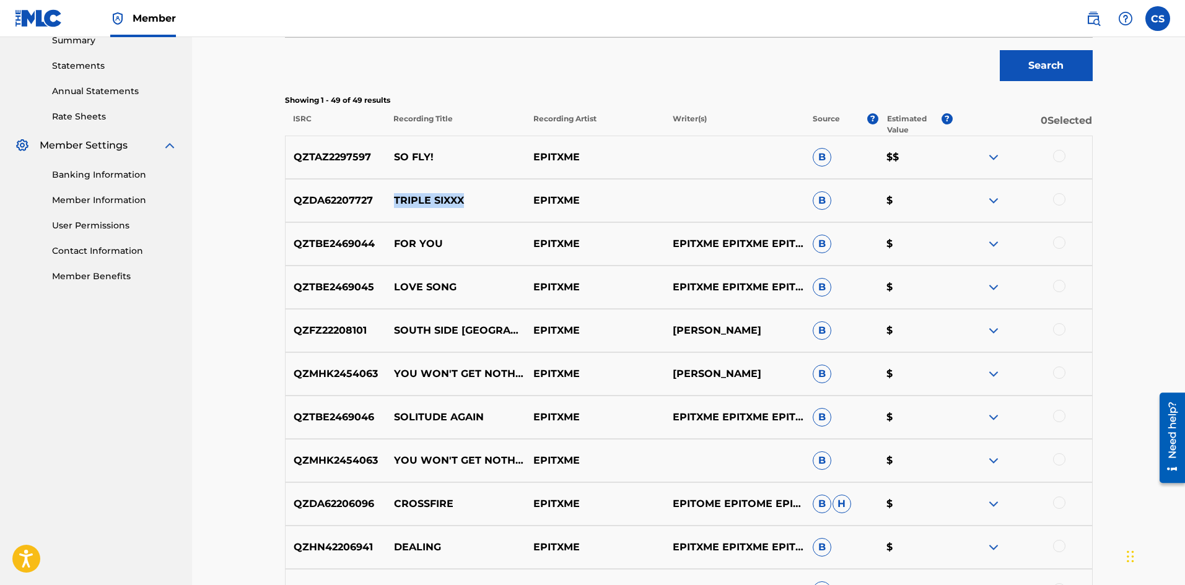
click at [419, 201] on p "TRIPLE SIXXX" at bounding box center [454, 200] width 139 height 15
click at [539, 199] on p "EPITXME" at bounding box center [594, 200] width 139 height 15
drag, startPoint x: 539, startPoint y: 199, endPoint x: 559, endPoint y: 201, distance: 19.9
click at [540, 199] on p "EPITXME" at bounding box center [594, 200] width 139 height 15
click at [576, 201] on p "EPITXME" at bounding box center [594, 200] width 139 height 15
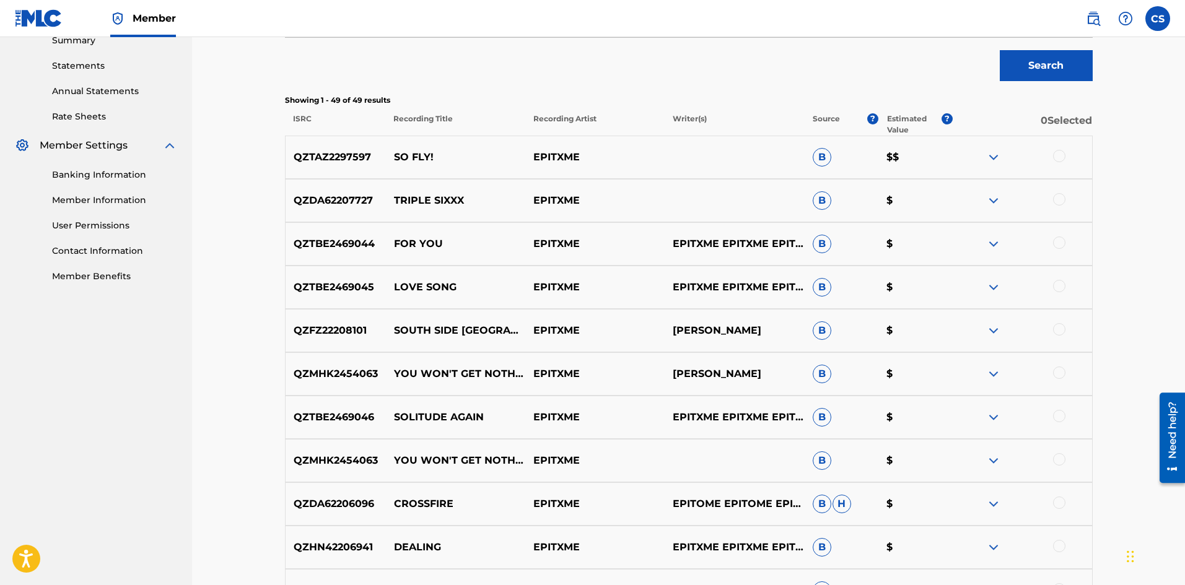
click at [576, 201] on p "EPITXME" at bounding box center [594, 200] width 139 height 15
click at [574, 201] on p "EPITXME" at bounding box center [594, 200] width 139 height 15
click at [395, 196] on p "TRIPLE SIXXX" at bounding box center [454, 200] width 139 height 15
drag, startPoint x: 395, startPoint y: 196, endPoint x: 450, endPoint y: 205, distance: 55.2
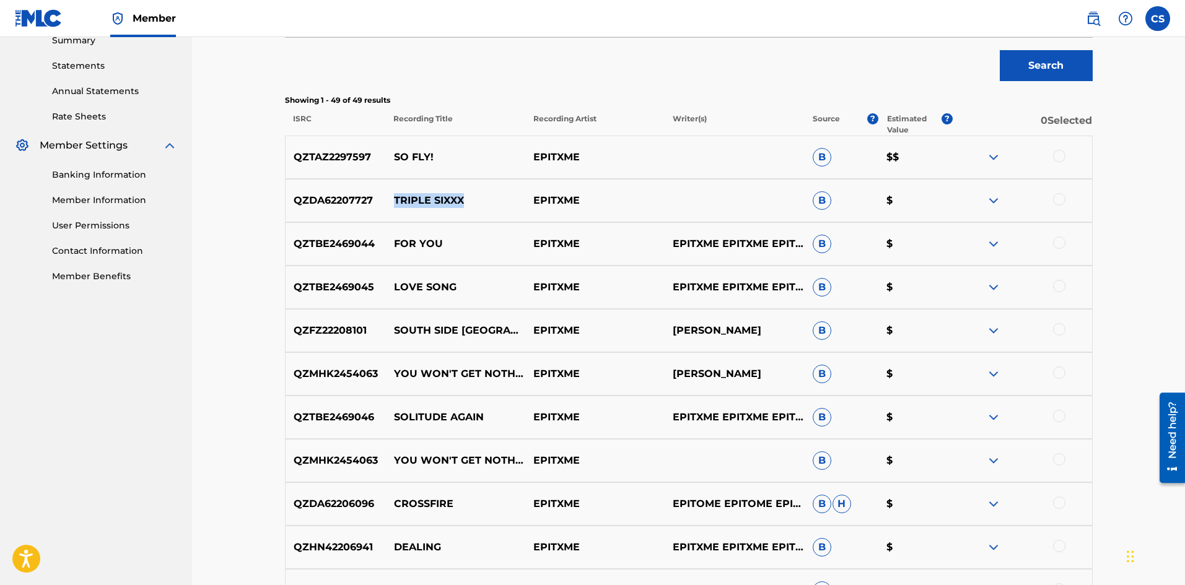
click at [450, 205] on p "TRIPLE SIXXX" at bounding box center [454, 200] width 139 height 15
click at [413, 236] on div "QZTBE2469044 FOR YOU EPITXME EPITXME EPITXME EPITXME B $" at bounding box center [689, 243] width 808 height 43
drag, startPoint x: 413, startPoint y: 236, endPoint x: 462, endPoint y: 269, distance: 59.3
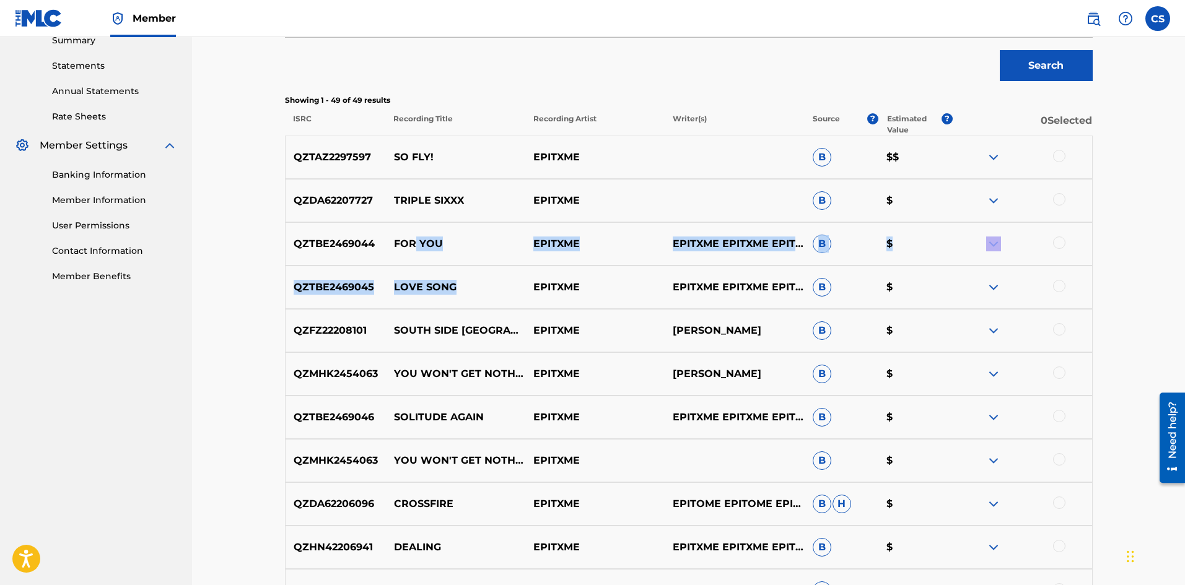
click at [449, 287] on p "LOVE SONG" at bounding box center [454, 287] width 139 height 15
drag, startPoint x: 449, startPoint y: 287, endPoint x: 404, endPoint y: 290, distance: 44.7
click at [404, 290] on p "LOVE SONG" at bounding box center [454, 287] width 139 height 15
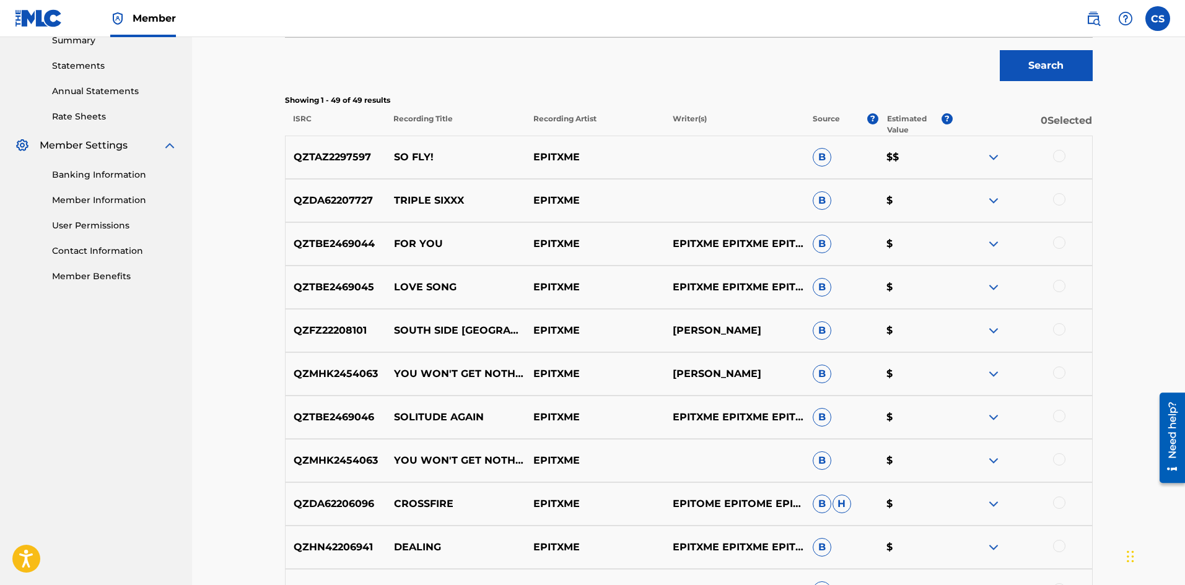
click at [404, 338] on div "QZFZ22208101 SOUTH SIDE MEMPHIS EPITXME CAIDEN JAMES SHARPE B $" at bounding box center [689, 330] width 808 height 43
click at [401, 333] on p "SOUTH SIDE MEMPHIS" at bounding box center [454, 330] width 139 height 15
drag, startPoint x: 401, startPoint y: 333, endPoint x: 485, endPoint y: 330, distance: 83.7
click at [485, 330] on p "SOUTH SIDE MEMPHIS" at bounding box center [454, 330] width 139 height 15
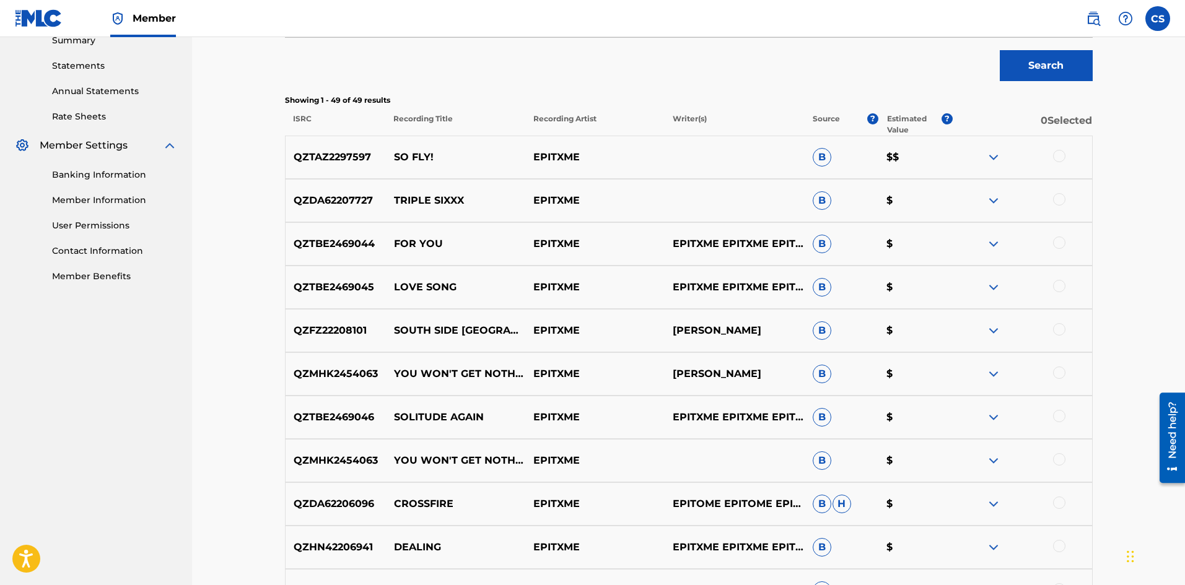
click at [400, 289] on p "LOVE SONG" at bounding box center [454, 287] width 139 height 15
drag, startPoint x: 400, startPoint y: 289, endPoint x: 436, endPoint y: 288, distance: 36.0
click at [436, 288] on p "LOVE SONG" at bounding box center [454, 287] width 139 height 15
click at [400, 237] on p "FOR YOU" at bounding box center [454, 244] width 139 height 15
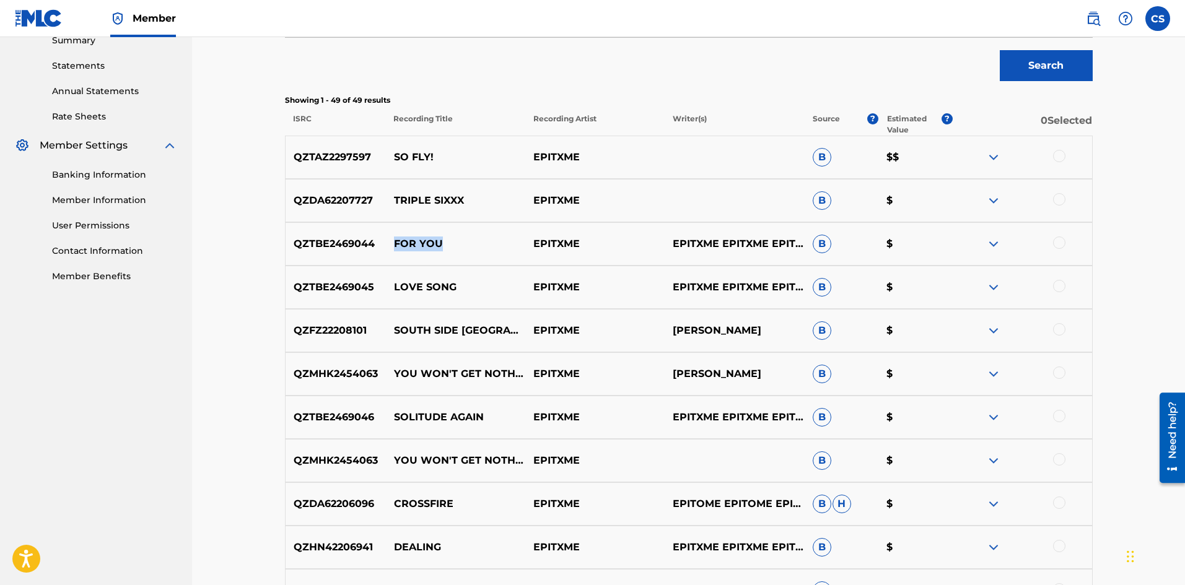
drag, startPoint x: 400, startPoint y: 237, endPoint x: 432, endPoint y: 240, distance: 31.7
click at [432, 240] on p "FOR YOU" at bounding box center [454, 244] width 139 height 15
click at [418, 199] on p "TRIPLE SIXXX" at bounding box center [454, 200] width 139 height 15
drag, startPoint x: 418, startPoint y: 199, endPoint x: 452, endPoint y: 198, distance: 34.7
click at [452, 198] on p "TRIPLE SIXXX" at bounding box center [454, 200] width 139 height 15
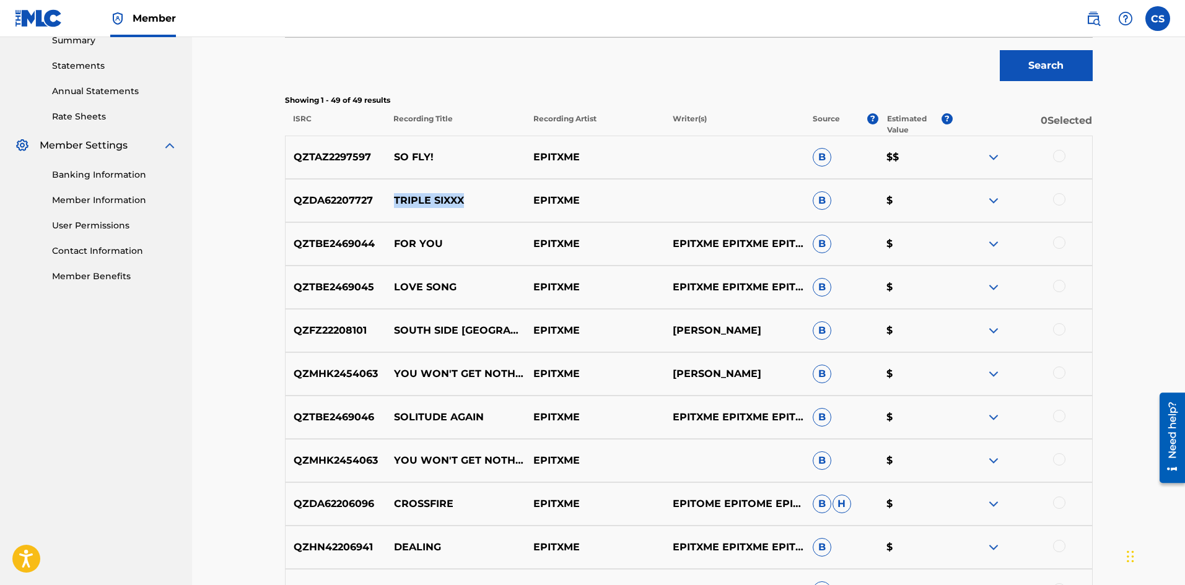
click at [452, 198] on p "TRIPLE SIXXX" at bounding box center [454, 200] width 139 height 15
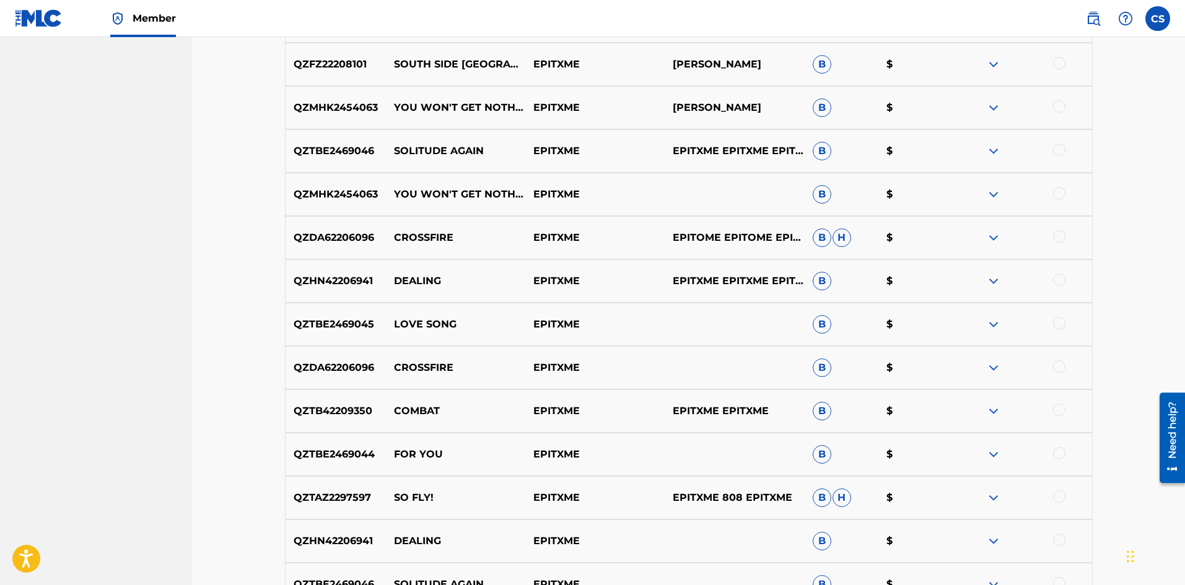
scroll to position [720, 0]
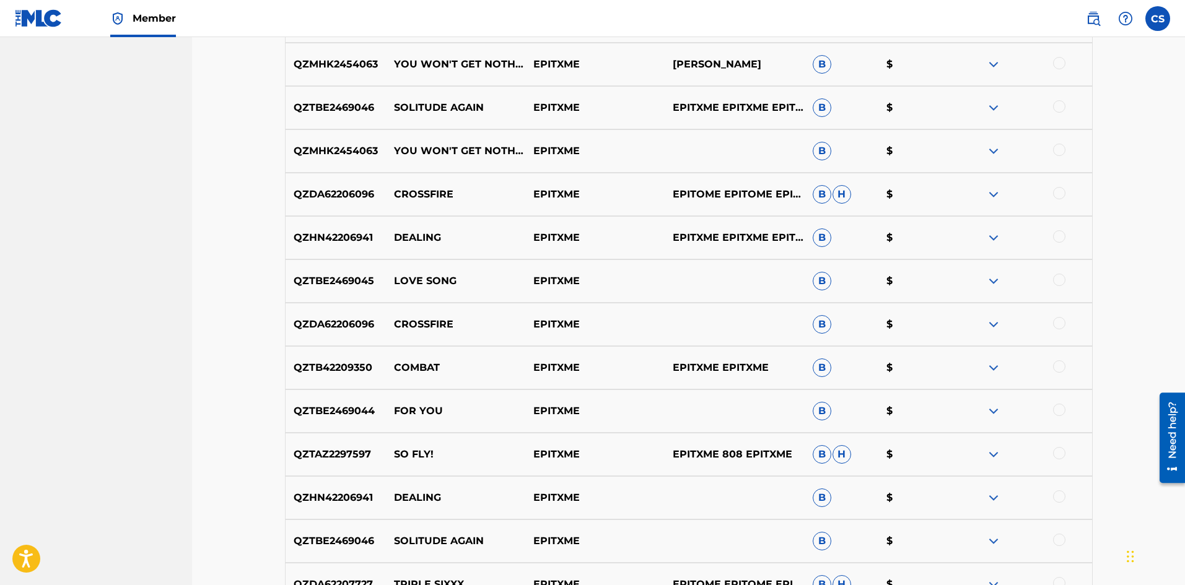
click at [413, 322] on p "CROSSFIRE" at bounding box center [454, 324] width 139 height 15
drag, startPoint x: 413, startPoint y: 322, endPoint x: 453, endPoint y: 325, distance: 40.4
click at [453, 325] on p "CROSSFIRE" at bounding box center [454, 324] width 139 height 15
click at [414, 225] on div "QZHN42206941 DEALING EPITXME EPITXME EPITXME EPITXME B $" at bounding box center [689, 237] width 808 height 43
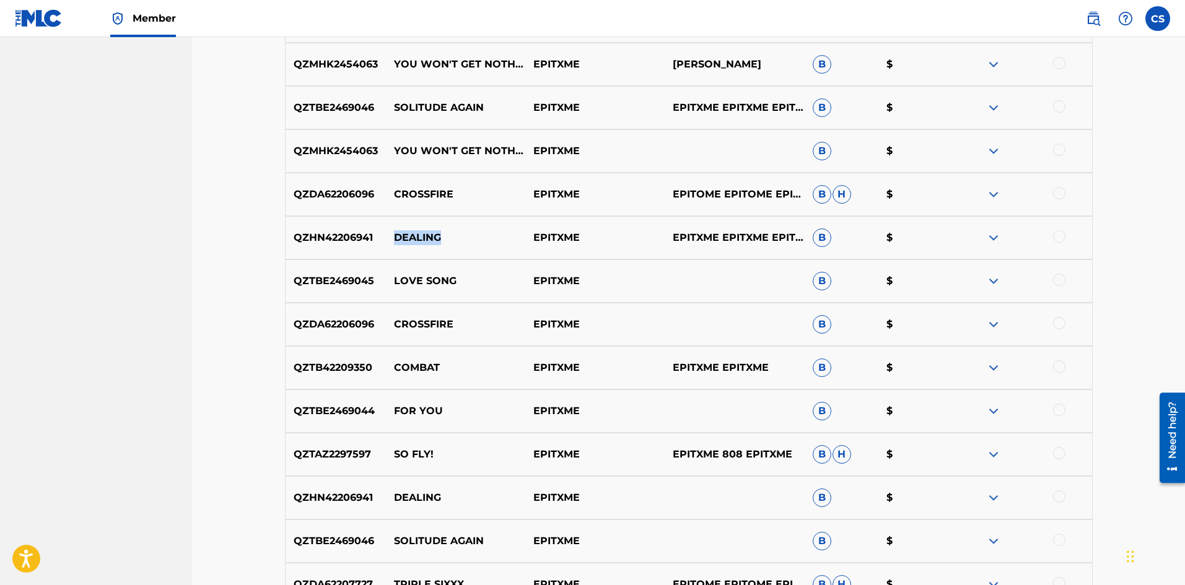
click at [414, 225] on div "QZHN42206941 DEALING EPITXME EPITXME EPITXME EPITXME B $" at bounding box center [689, 237] width 808 height 43
click at [417, 231] on p "DEALING" at bounding box center [454, 237] width 139 height 15
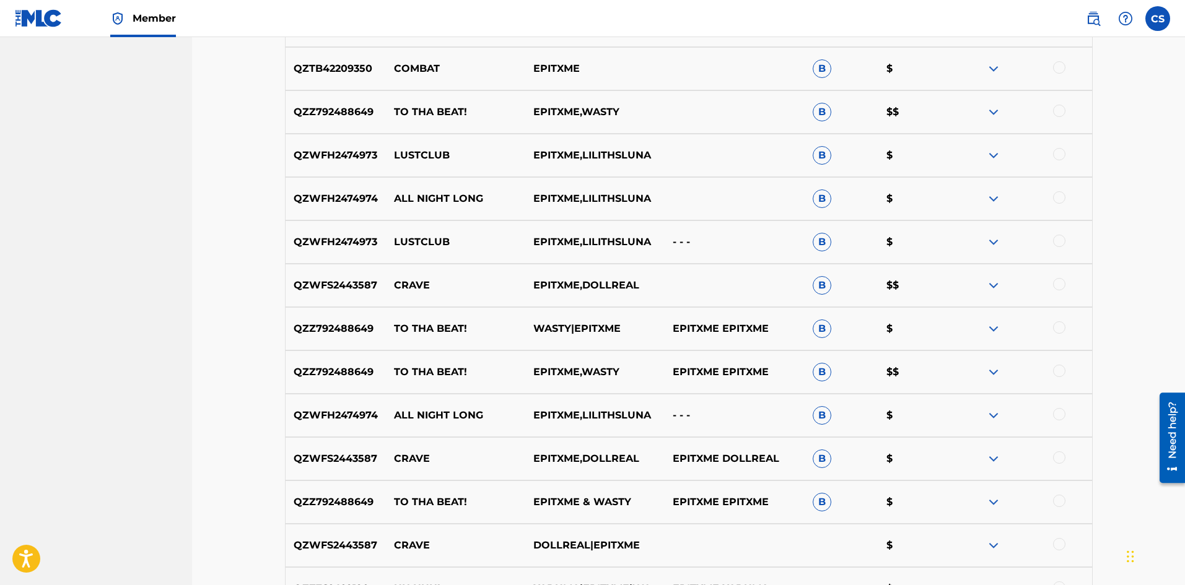
scroll to position [0, 0]
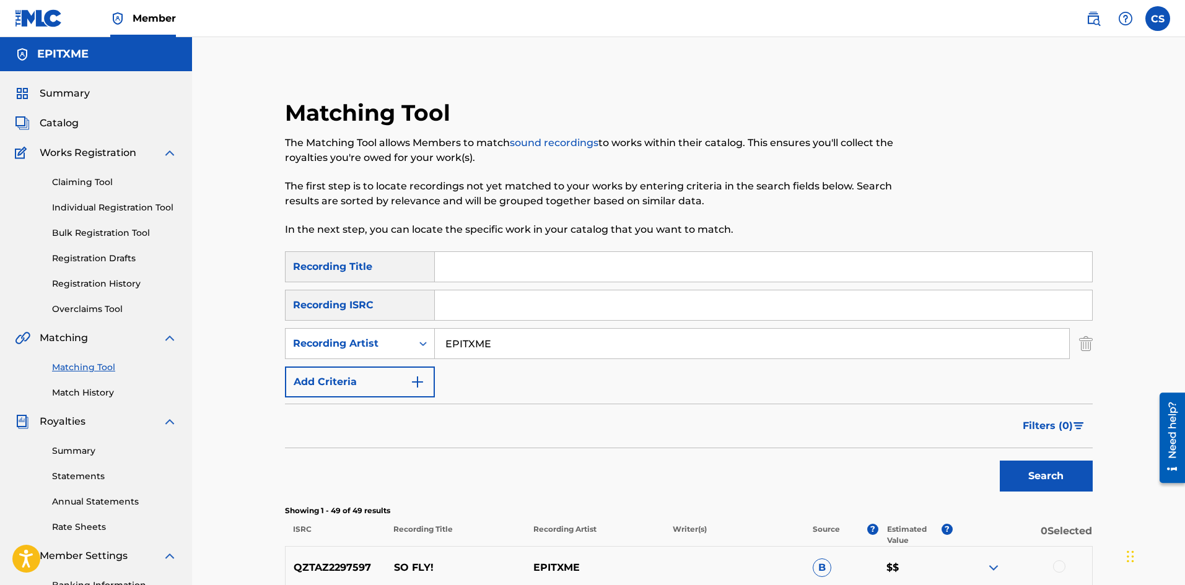
drag, startPoint x: 245, startPoint y: 306, endPoint x: 243, endPoint y: 59, distance: 247.2
drag, startPoint x: 509, startPoint y: 353, endPoint x: 420, endPoint y: 349, distance: 89.3
click at [419, 349] on div "SearchWithCriteria81a5667b-cab8-4491-be65-c3ed2d0b04df Recording Artist EPITXME" at bounding box center [689, 343] width 808 height 31
click at [479, 316] on input "Search Form" at bounding box center [763, 306] width 657 height 30
paste input "QZZ792488649"
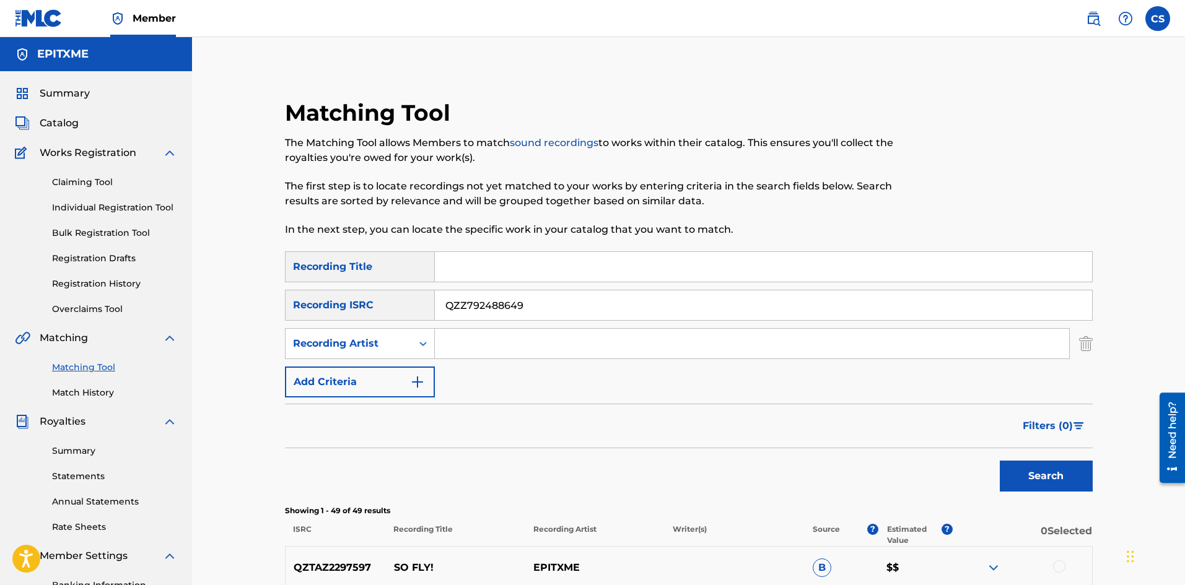
type input "QZZ792488649"
click at [1009, 478] on button "Search" at bounding box center [1046, 476] width 93 height 31
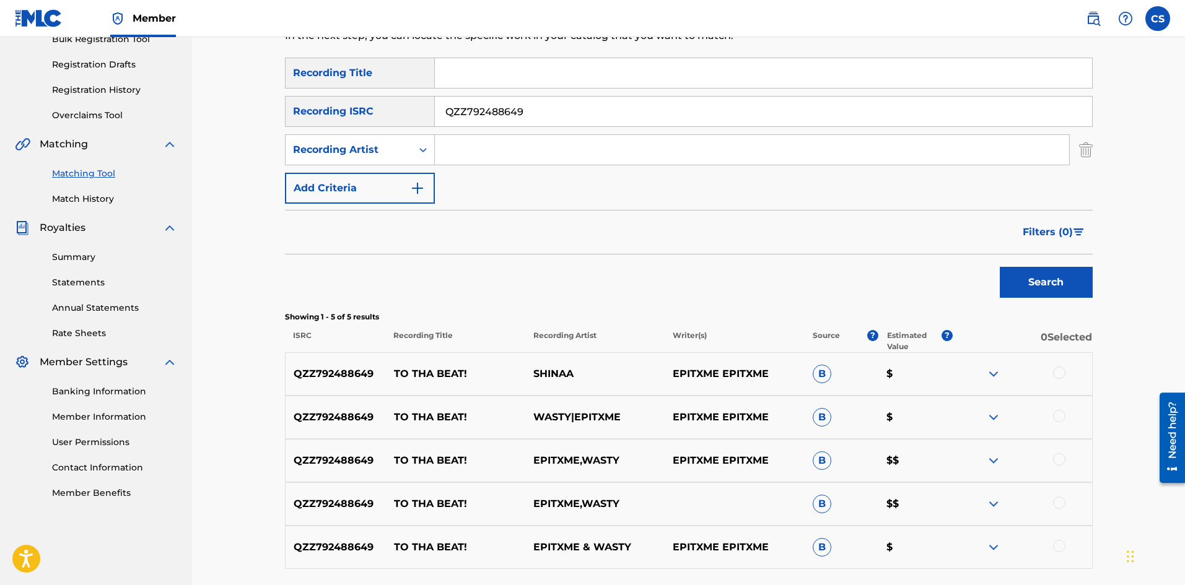
scroll to position [237, 0]
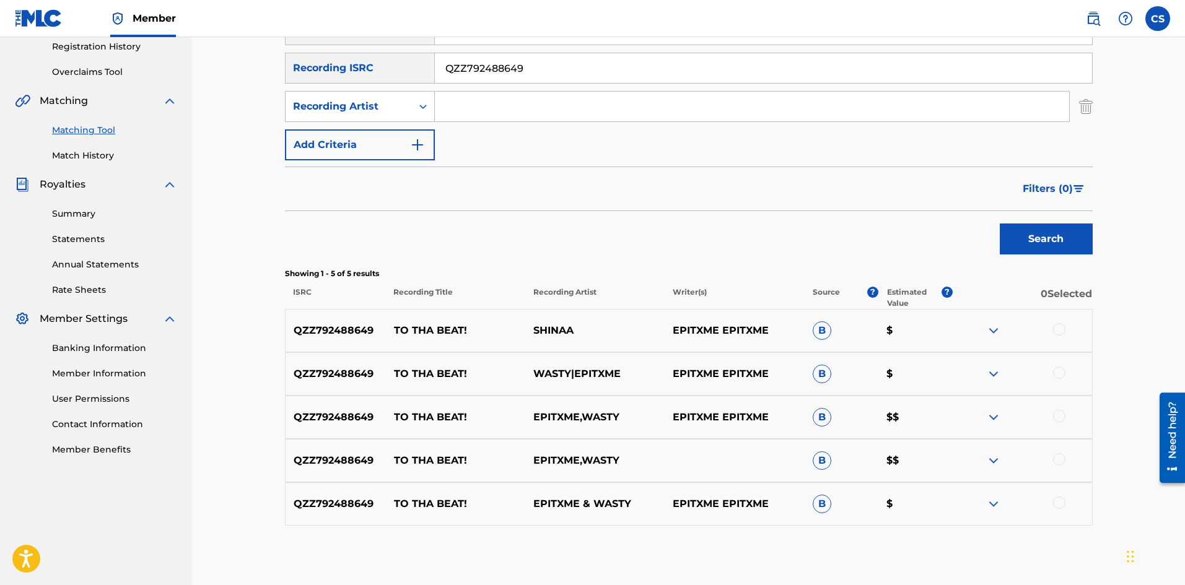
click at [540, 330] on p "SHINAA" at bounding box center [594, 330] width 139 height 15
drag, startPoint x: 540, startPoint y: 330, endPoint x: 551, endPoint y: 327, distance: 11.4
click at [551, 327] on p "SHINAA" at bounding box center [594, 330] width 139 height 15
click at [993, 421] on img at bounding box center [993, 417] width 15 height 15
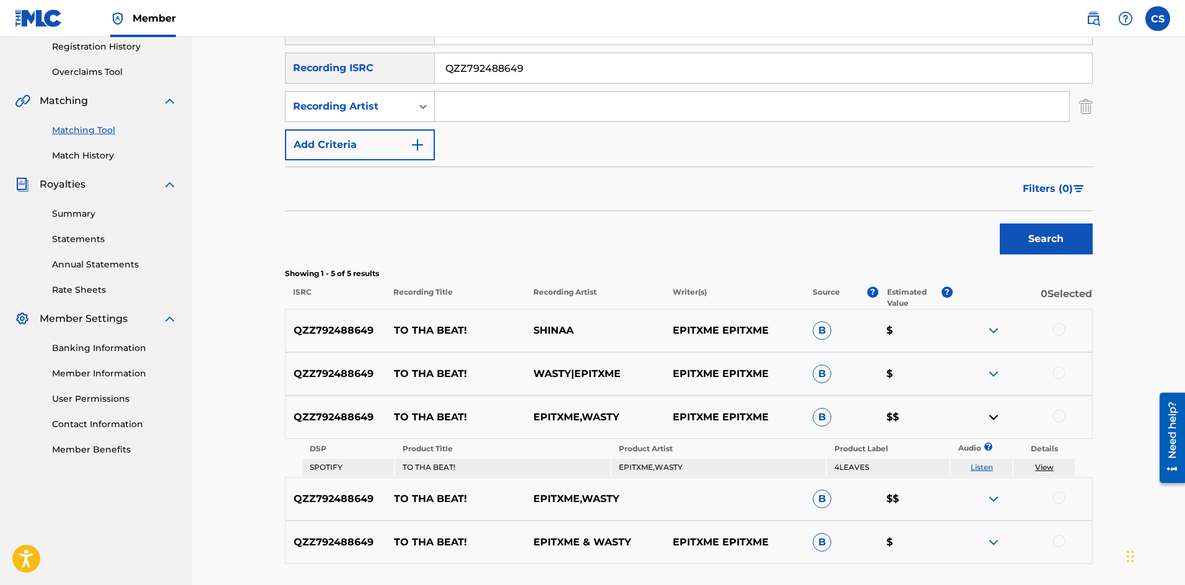
click at [993, 421] on img at bounding box center [993, 417] width 15 height 15
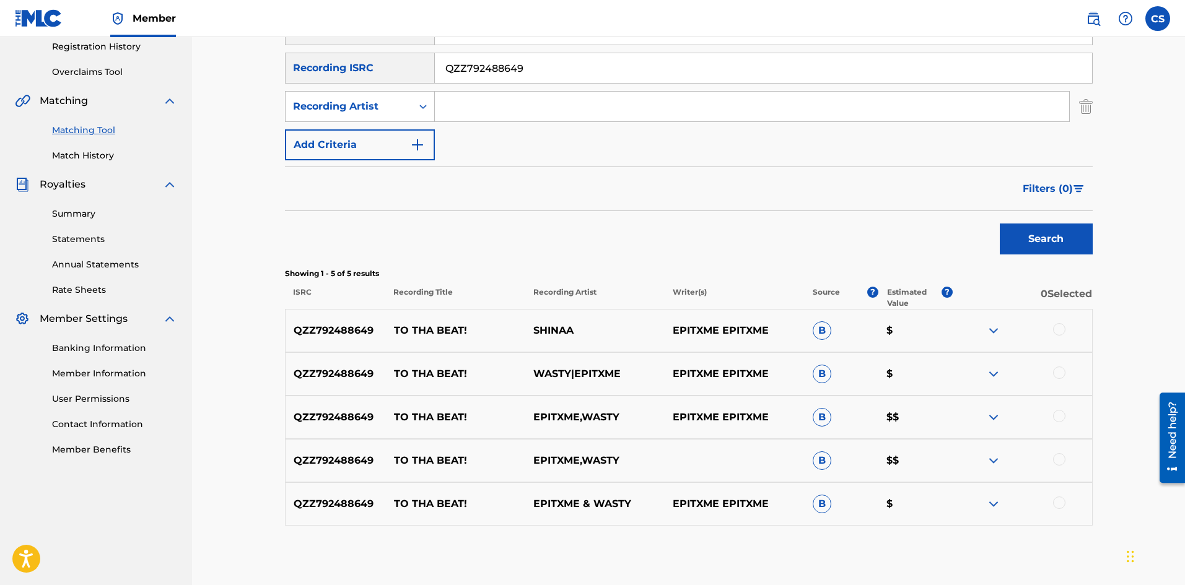
click at [994, 465] on img at bounding box center [993, 460] width 15 height 15
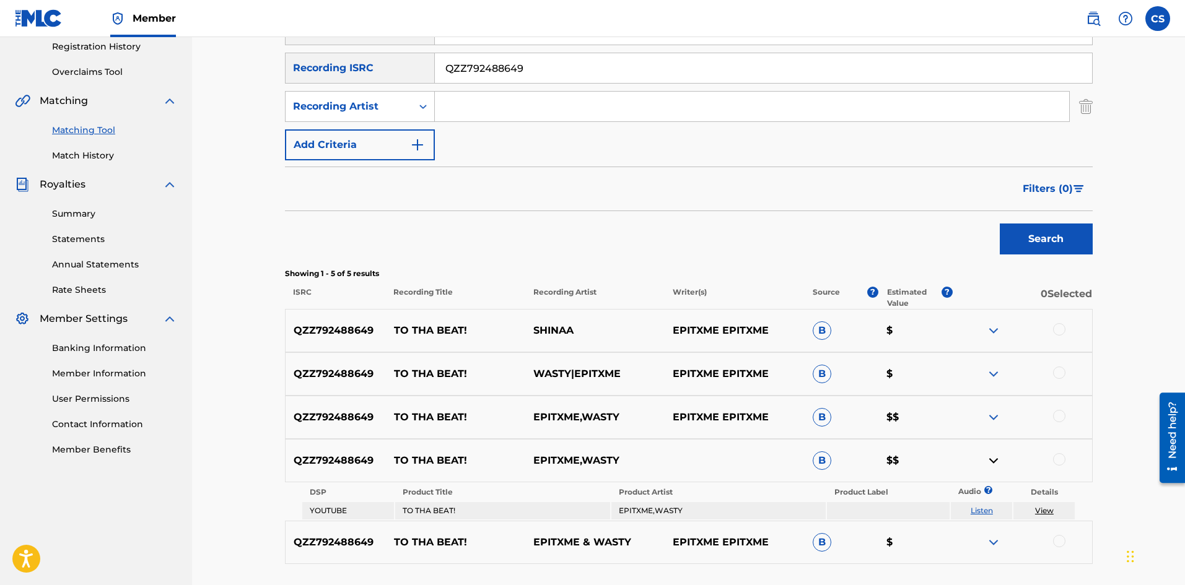
click at [994, 465] on img at bounding box center [993, 460] width 15 height 15
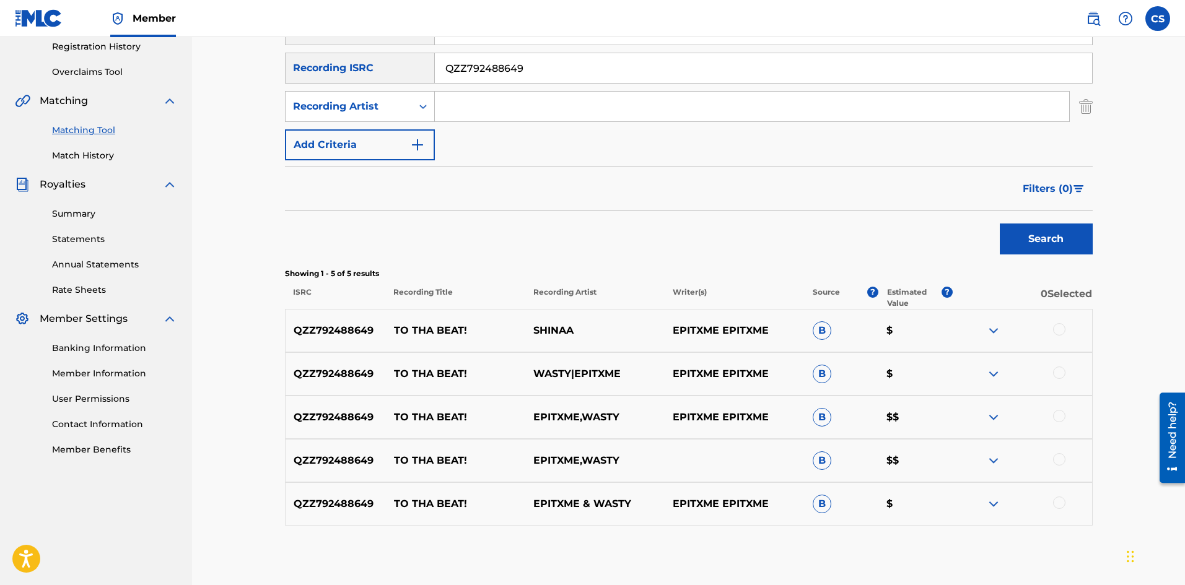
click at [996, 415] on img at bounding box center [993, 417] width 15 height 15
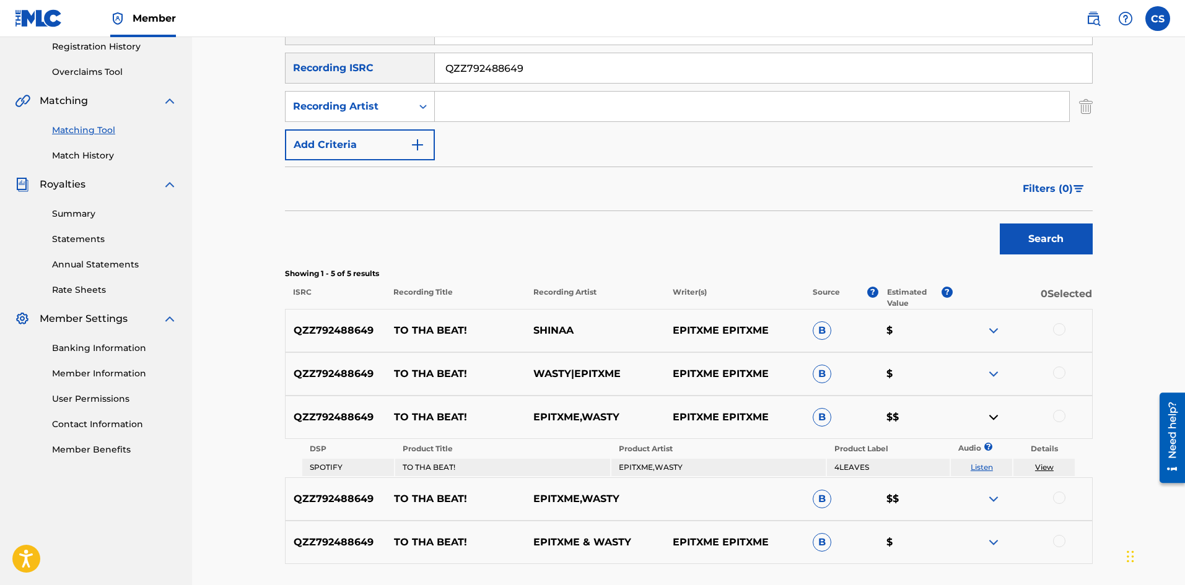
click at [996, 415] on img at bounding box center [993, 417] width 15 height 15
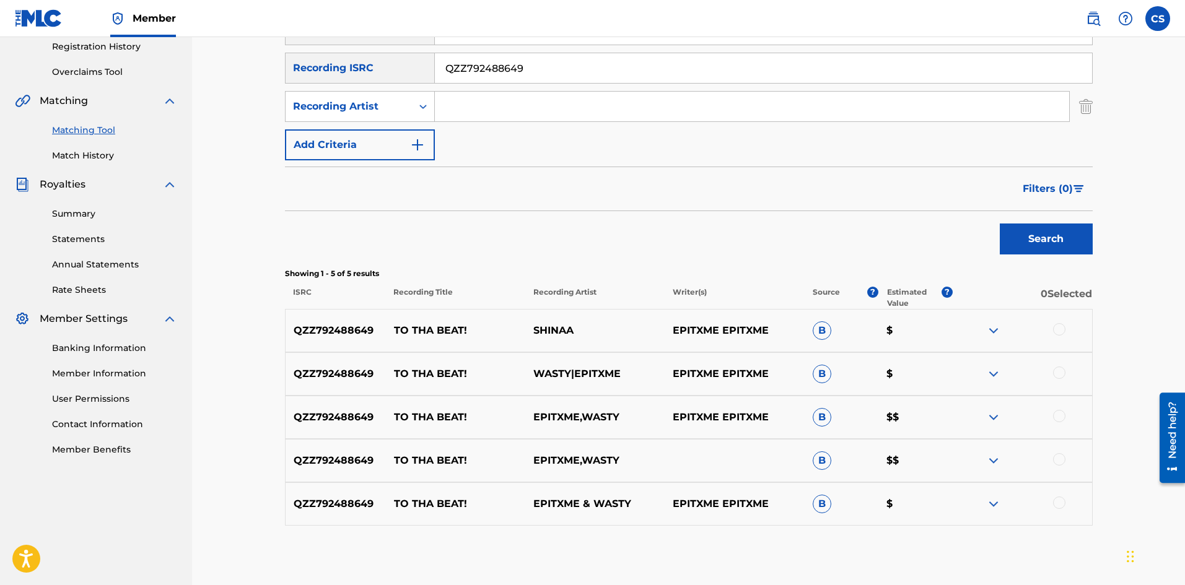
click at [996, 455] on img at bounding box center [993, 460] width 15 height 15
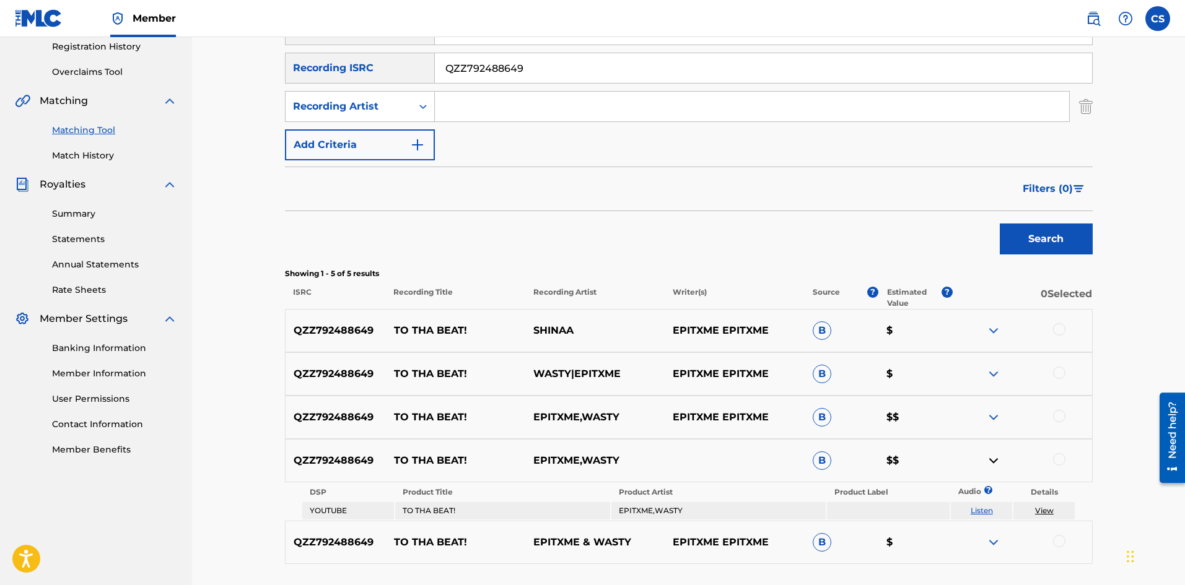
click at [996, 455] on img at bounding box center [993, 460] width 15 height 15
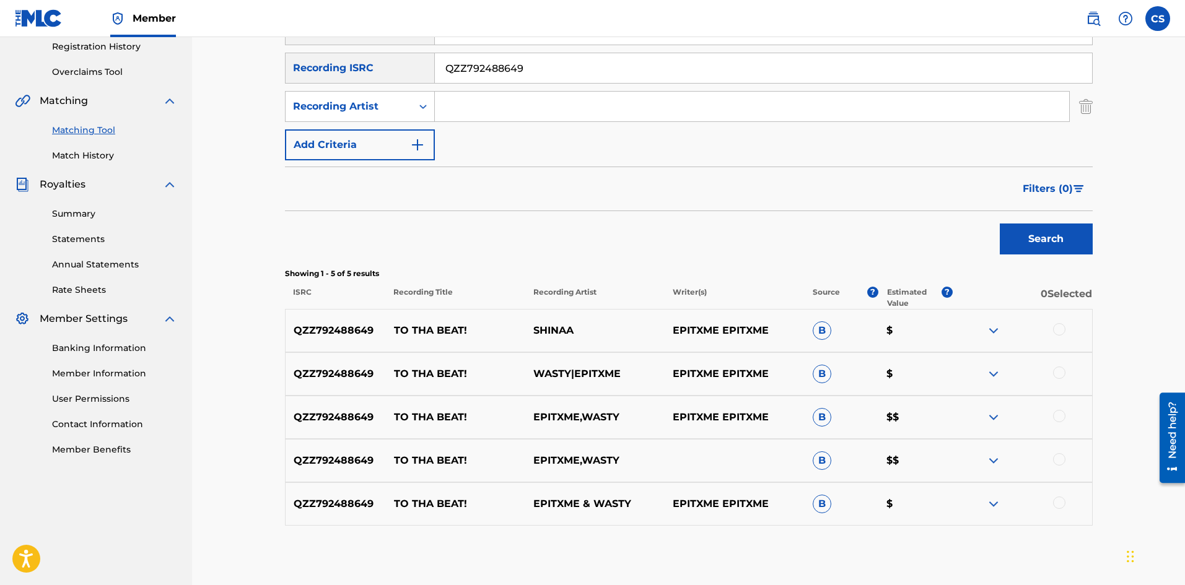
click at [988, 499] on img at bounding box center [993, 504] width 15 height 15
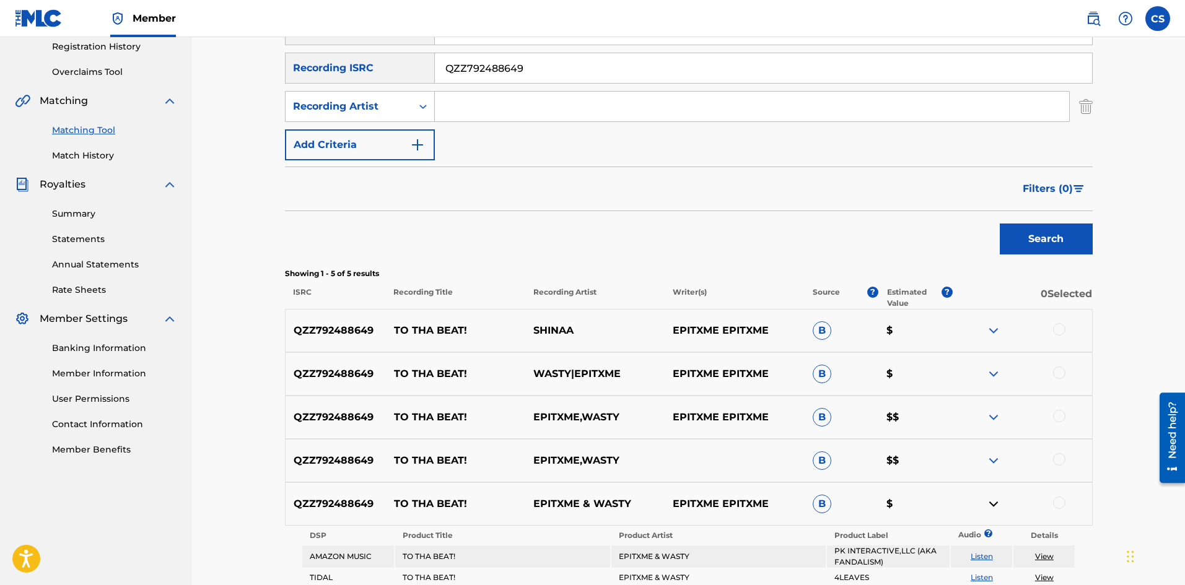
click at [989, 500] on img at bounding box center [993, 504] width 15 height 15
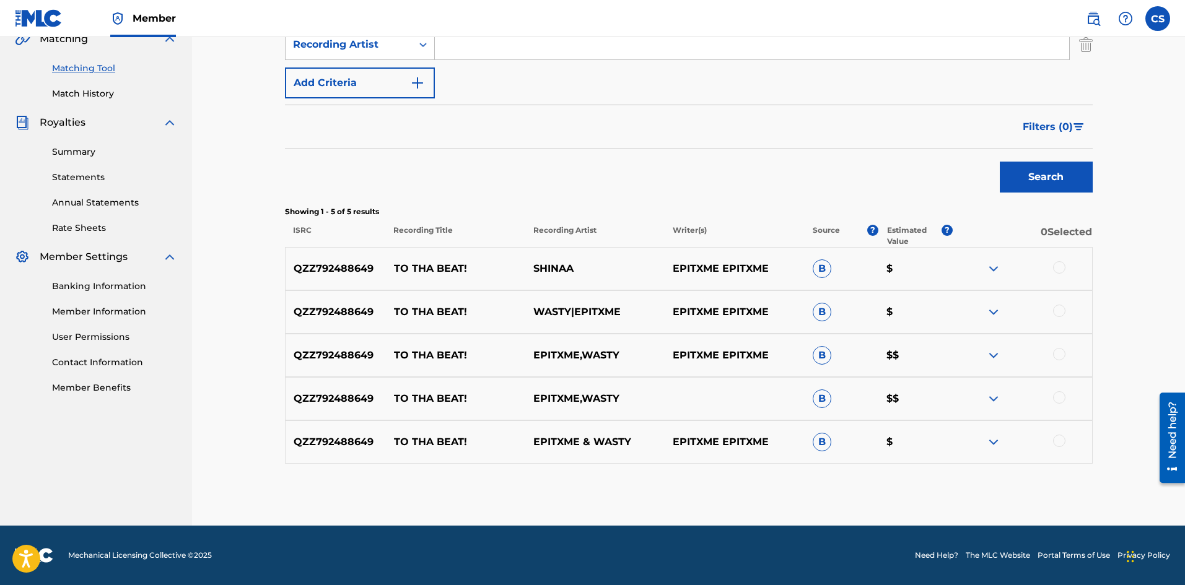
drag, startPoint x: 982, startPoint y: 442, endPoint x: 992, endPoint y: 444, distance: 10.6
click at [990, 444] on div at bounding box center [1021, 442] width 139 height 15
click at [992, 444] on img at bounding box center [993, 442] width 15 height 15
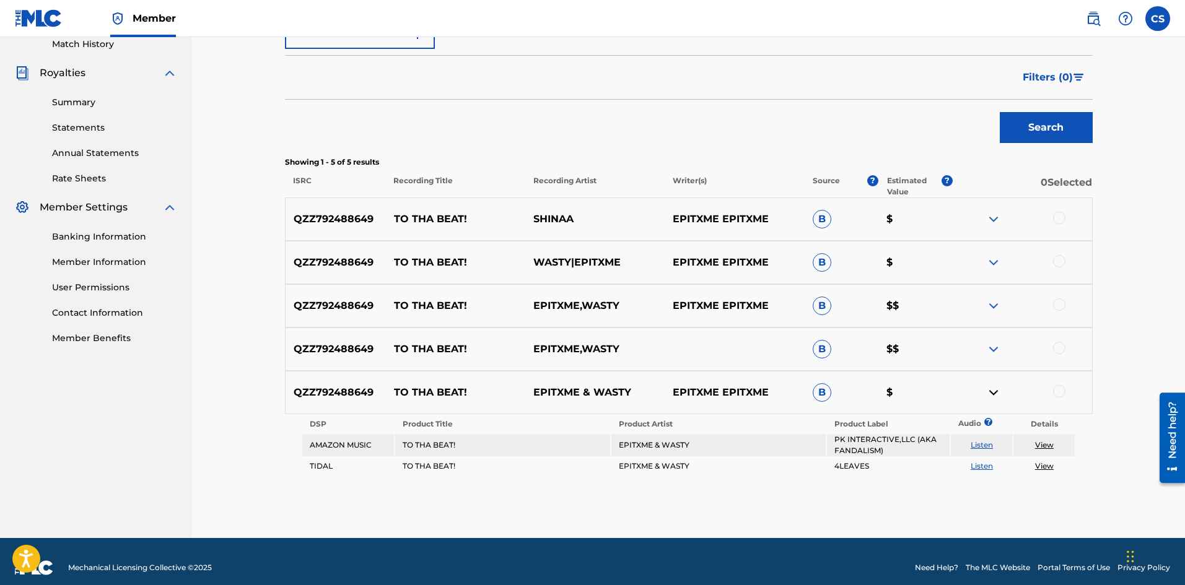
scroll to position [361, 0]
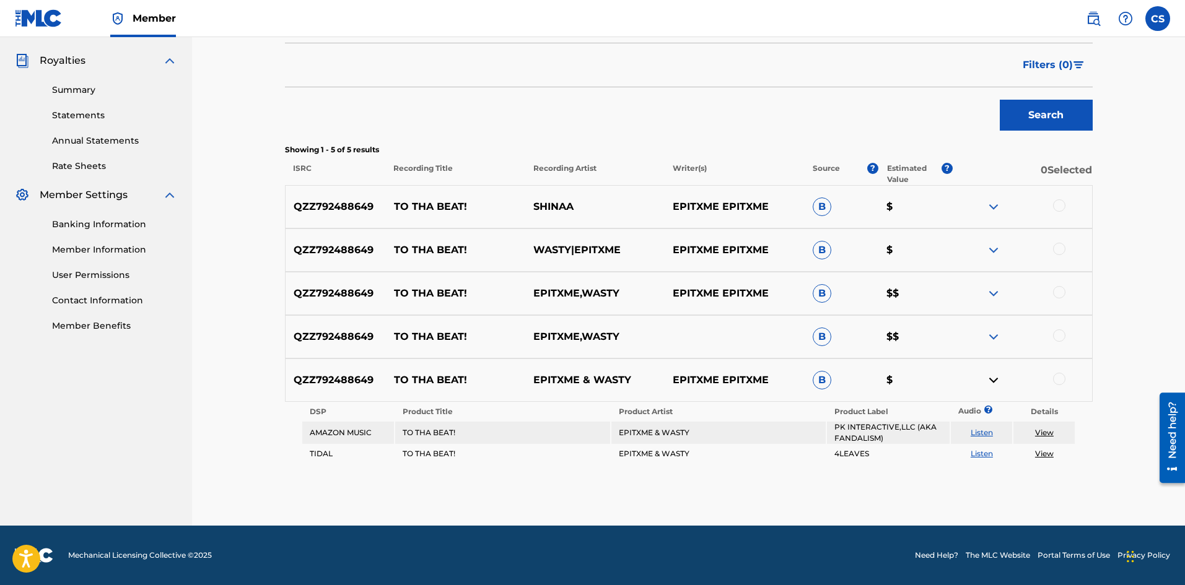
click at [989, 206] on img at bounding box center [993, 206] width 15 height 15
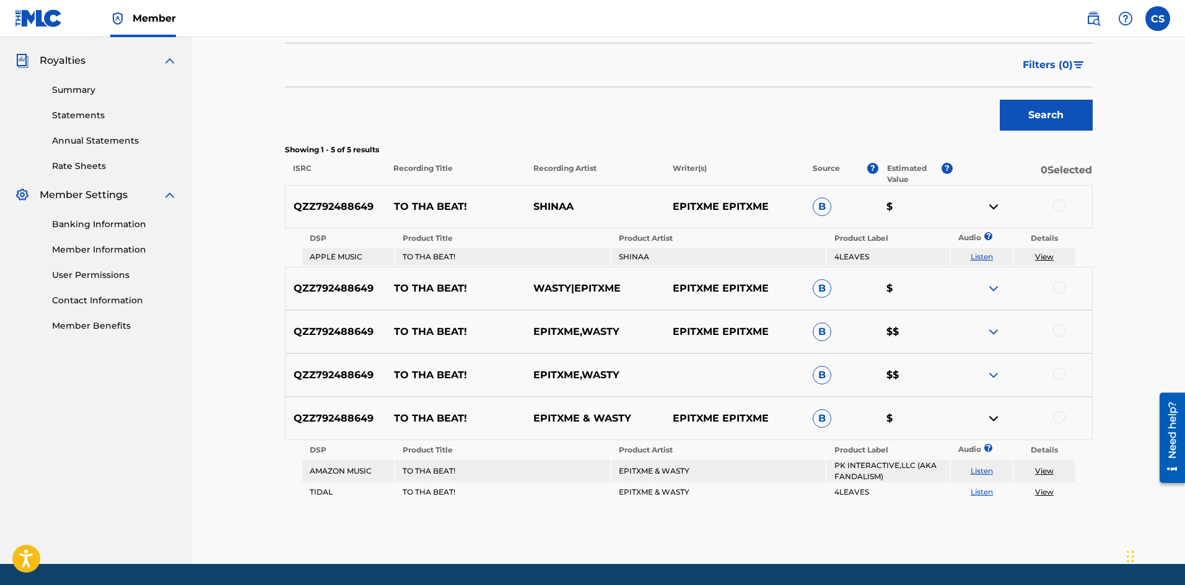
click at [989, 206] on img at bounding box center [993, 206] width 15 height 15
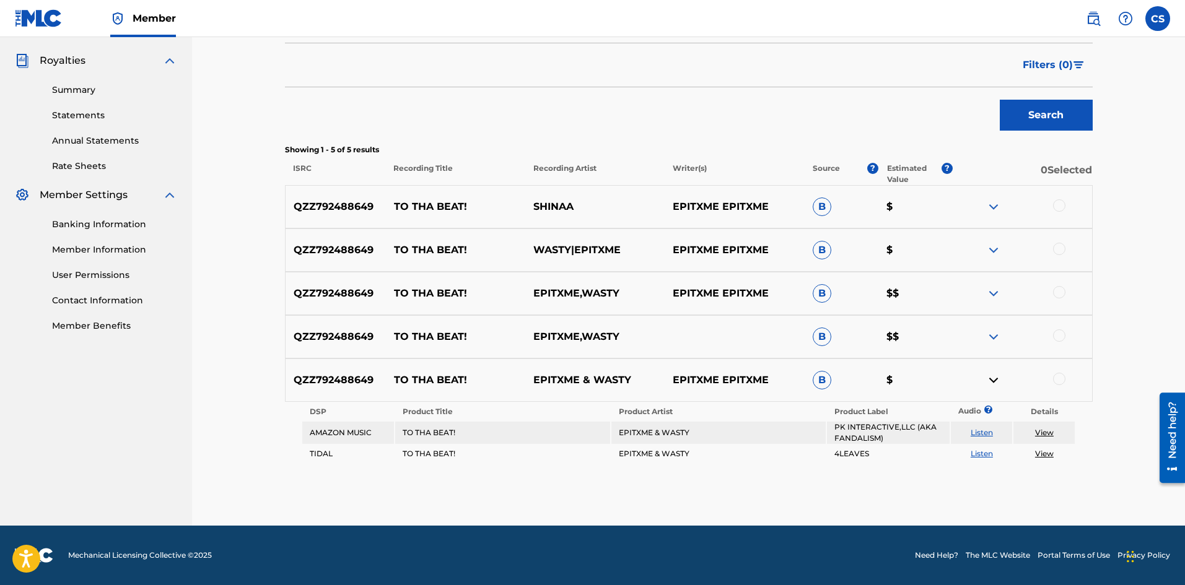
click at [996, 251] on img at bounding box center [993, 250] width 15 height 15
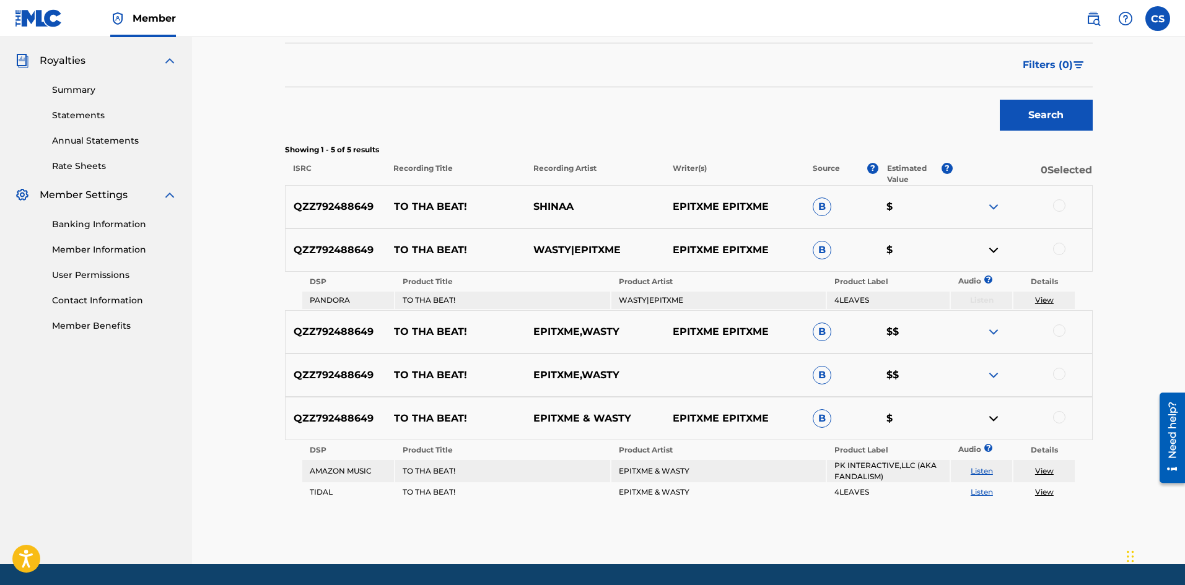
click at [996, 251] on img at bounding box center [993, 250] width 15 height 15
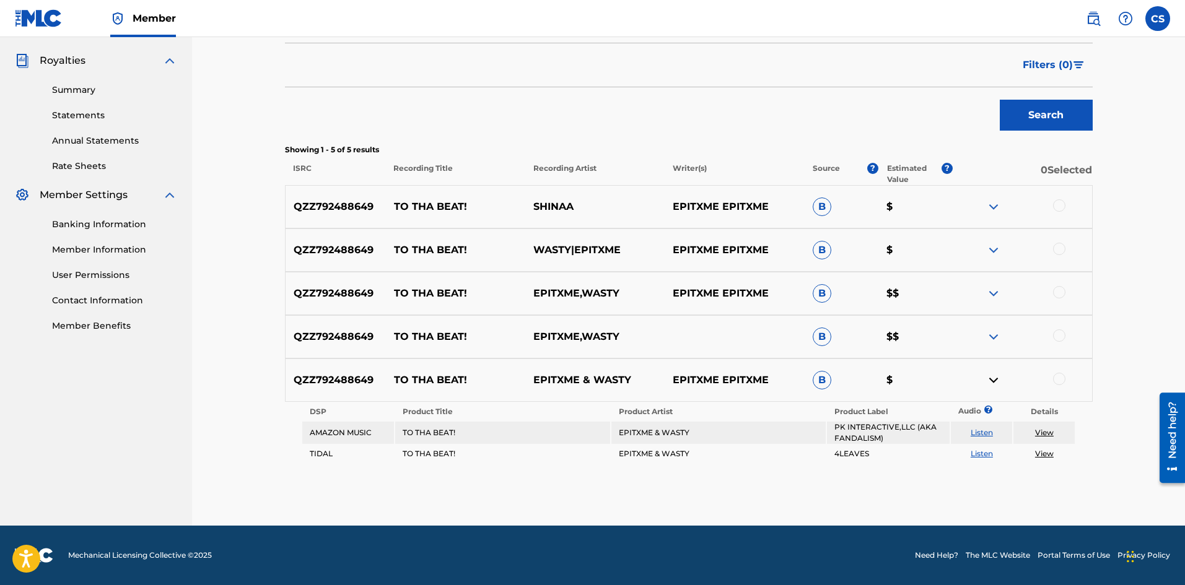
click at [992, 294] on img at bounding box center [993, 293] width 15 height 15
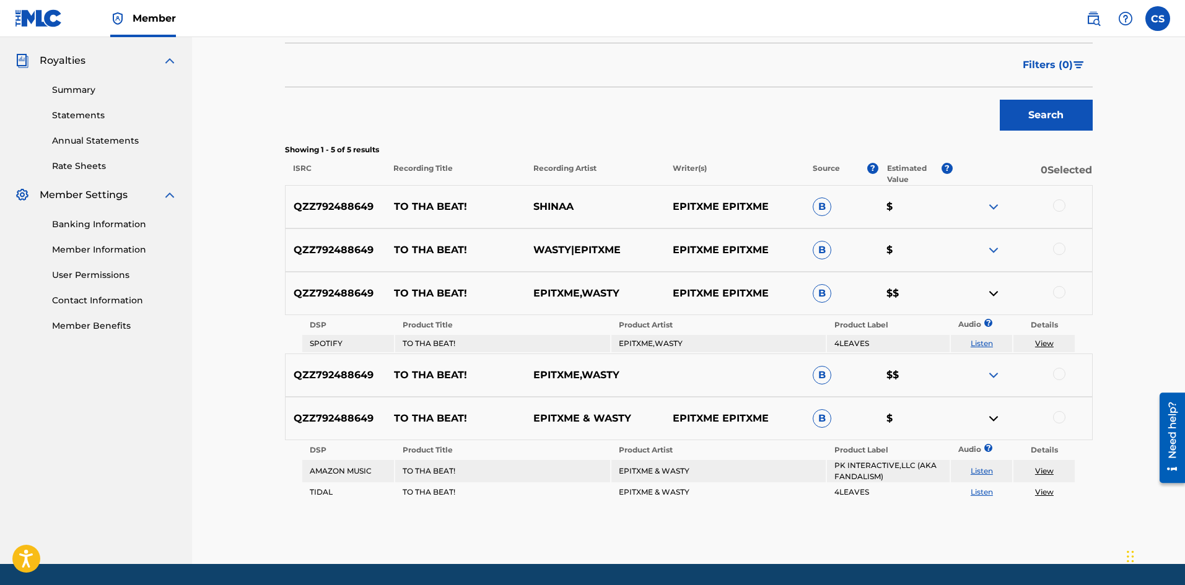
click at [992, 294] on img at bounding box center [993, 293] width 15 height 15
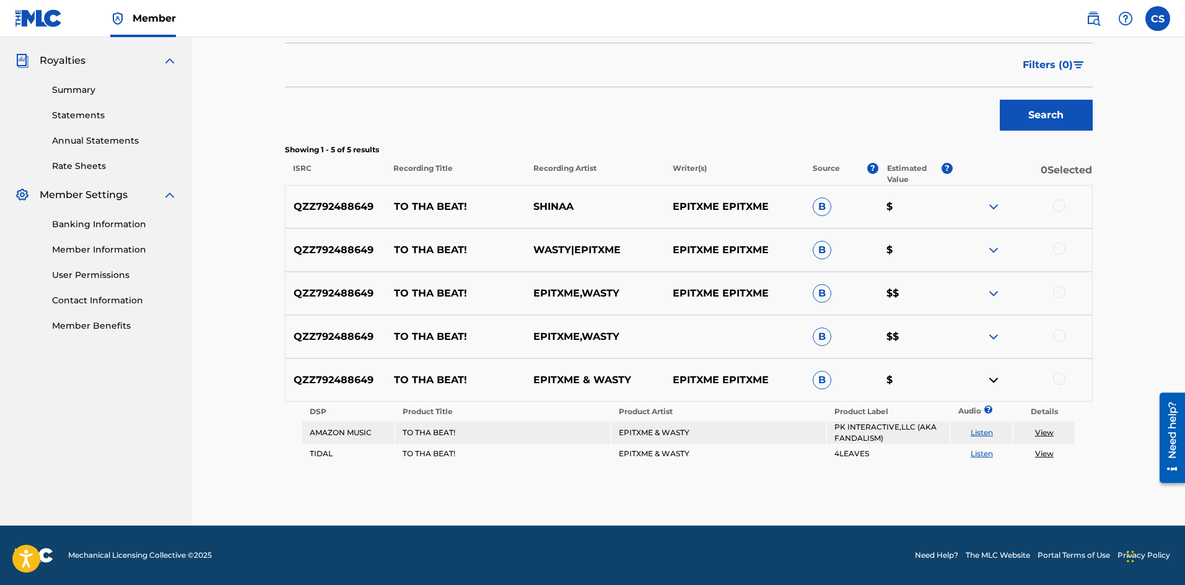
click at [996, 345] on div "QZZ792488649 TO THA BEAT! EPITXME,WASTY B $$" at bounding box center [689, 336] width 808 height 43
click at [994, 345] on div "QZZ792488649 TO THA BEAT! EPITXME,WASTY B $$" at bounding box center [689, 336] width 808 height 43
click at [990, 344] on div "QZZ792488649 TO THA BEAT! EPITXME,WASTY B $$" at bounding box center [689, 336] width 808 height 43
click at [986, 341] on img at bounding box center [993, 337] width 15 height 15
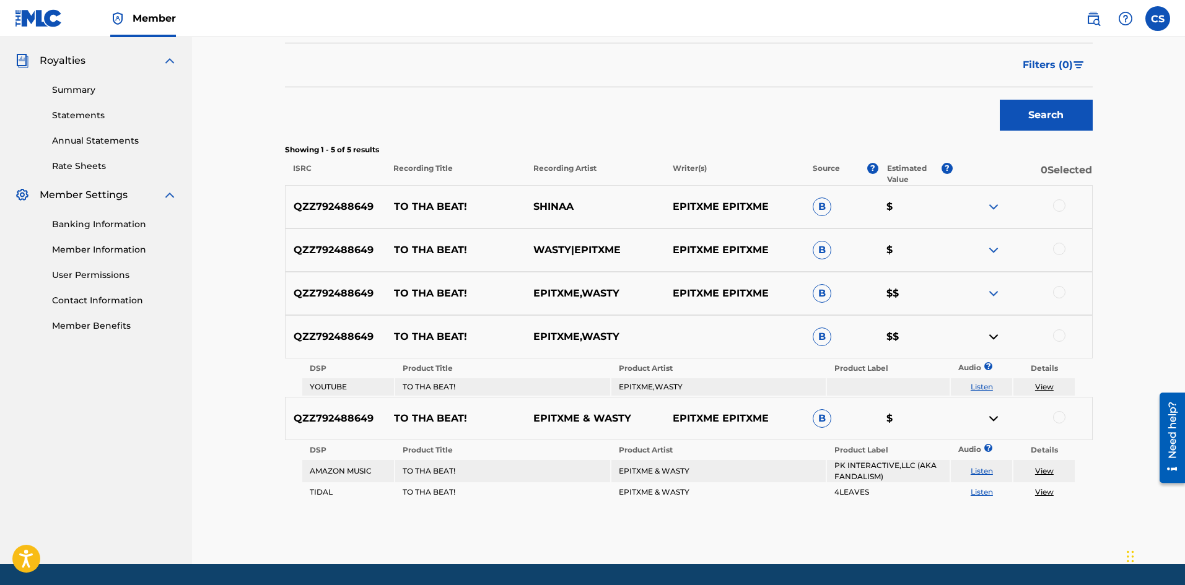
click at [986, 341] on img at bounding box center [993, 337] width 15 height 15
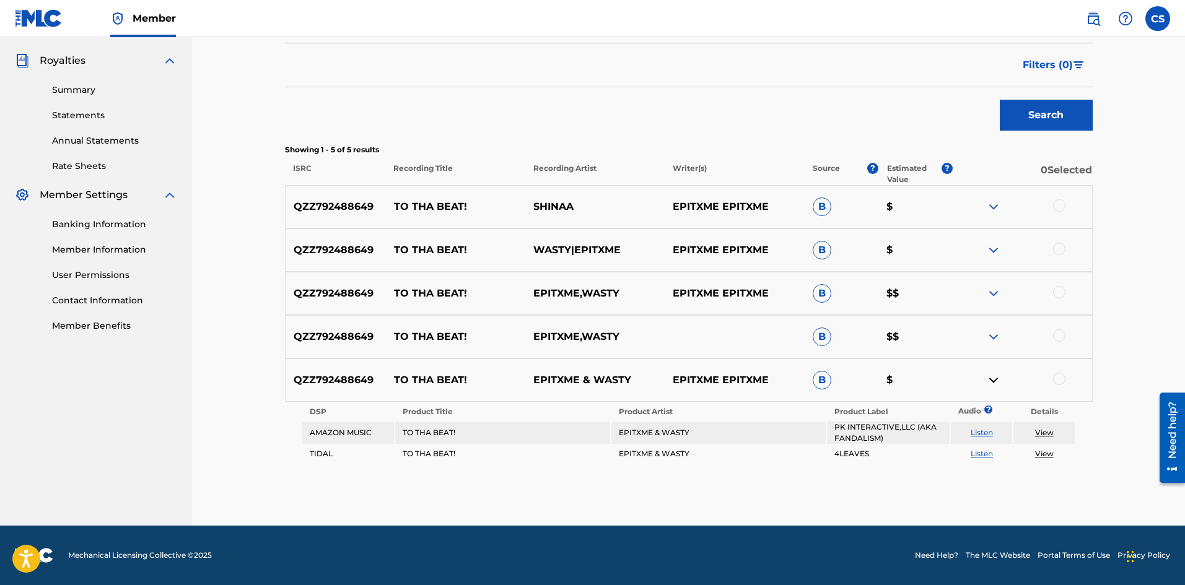
click at [296, 211] on p "QZZ792488649" at bounding box center [336, 206] width 100 height 15
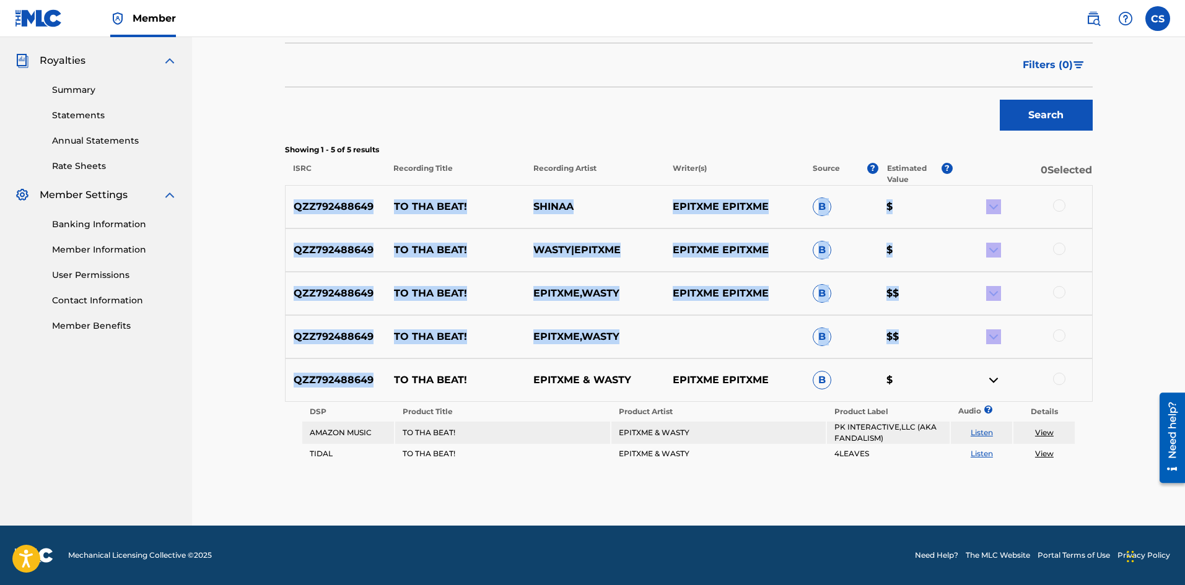
drag, startPoint x: 296, startPoint y: 211, endPoint x: 374, endPoint y: 373, distance: 179.5
click at [374, 373] on div "QZZ792488649 TO THA BEAT! SHINAA EPITXME EPITXME B $ QZZ792488649 TO THA BEAT! …" at bounding box center [689, 324] width 808 height 279
click at [374, 373] on p "QZZ792488649" at bounding box center [336, 380] width 100 height 15
drag, startPoint x: 374, startPoint y: 373, endPoint x: 297, endPoint y: 202, distance: 187.2
click at [297, 202] on div "QZZ792488649 TO THA BEAT! SHINAA EPITXME EPITXME B $ QZZ792488649 TO THA BEAT! …" at bounding box center [689, 324] width 808 height 279
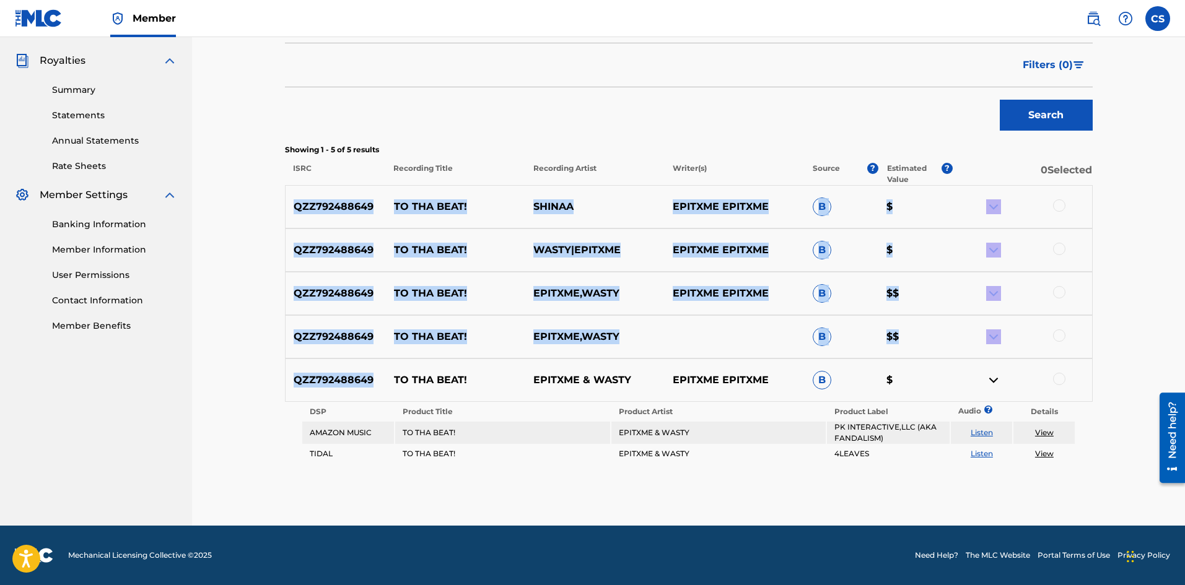
click at [297, 202] on p "QZZ792488649" at bounding box center [336, 206] width 100 height 15
drag, startPoint x: 297, startPoint y: 202, endPoint x: 385, endPoint y: 384, distance: 202.0
click at [385, 384] on div "QZZ792488649 TO THA BEAT! SHINAA EPITXME EPITXME B $ QZZ792488649 TO THA BEAT! …" at bounding box center [689, 324] width 808 height 279
click at [385, 384] on p "QZZ792488649" at bounding box center [336, 380] width 100 height 15
drag, startPoint x: 385, startPoint y: 384, endPoint x: 296, endPoint y: 212, distance: 194.0
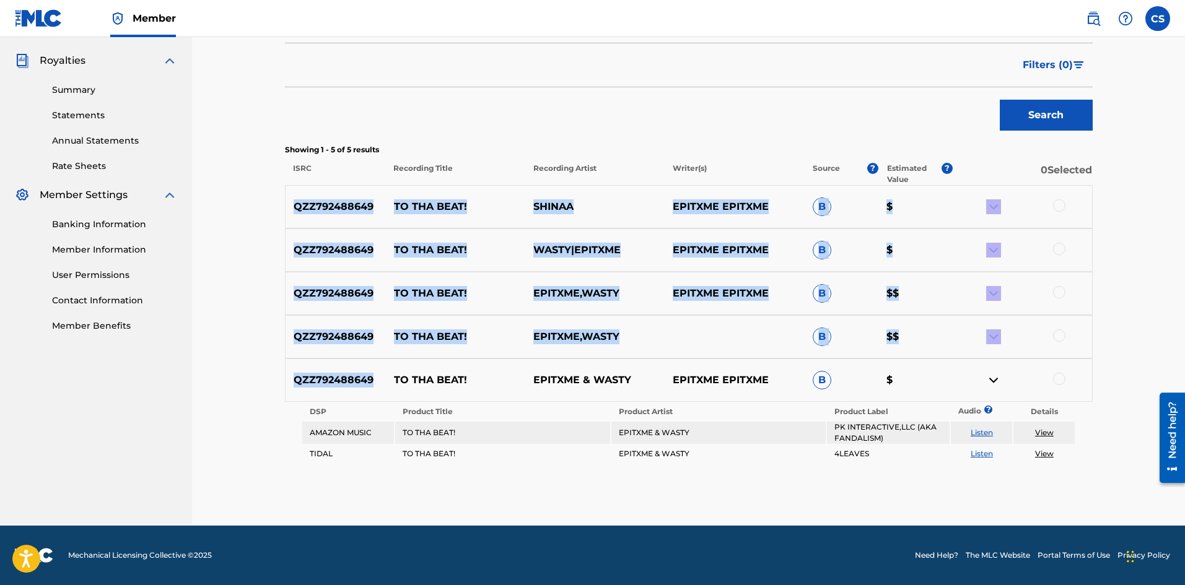
click at [296, 212] on div "QZZ792488649 TO THA BEAT! SHINAA EPITXME EPITXME B $ QZZ792488649 TO THA BEAT! …" at bounding box center [689, 324] width 808 height 279
click at [296, 212] on p "QZZ792488649" at bounding box center [336, 206] width 100 height 15
drag, startPoint x: 296, startPoint y: 212, endPoint x: 385, endPoint y: 372, distance: 183.0
click at [385, 372] on div "QZZ792488649 TO THA BEAT! SHINAA EPITXME EPITXME B $ QZZ792488649 TO THA BEAT! …" at bounding box center [689, 324] width 808 height 279
click at [385, 372] on div "QZZ792488649 TO THA BEAT! EPITXME & WASTY EPITXME EPITXME B $" at bounding box center [689, 380] width 808 height 43
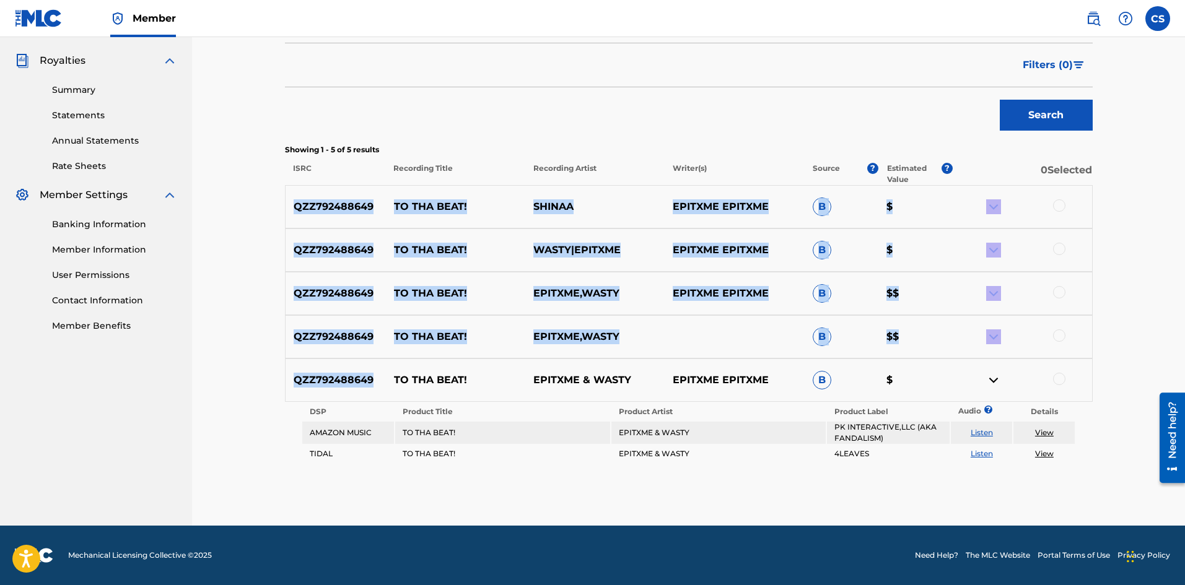
drag, startPoint x: 385, startPoint y: 372, endPoint x: 306, endPoint y: 224, distance: 167.1
click at [306, 224] on div "QZZ792488649 TO THA BEAT! SHINAA EPITXME EPITXME B $ QZZ792488649 TO THA BEAT! …" at bounding box center [689, 324] width 808 height 279
click at [306, 224] on div "QZZ792488649 TO THA BEAT! SHINAA EPITXME EPITXME B $" at bounding box center [689, 206] width 808 height 43
drag, startPoint x: 306, startPoint y: 224, endPoint x: 370, endPoint y: 379, distance: 166.9
click at [370, 379] on div "QZZ792488649 TO THA BEAT! SHINAA EPITXME EPITXME B $ QZZ792488649 TO THA BEAT! …" at bounding box center [689, 324] width 808 height 279
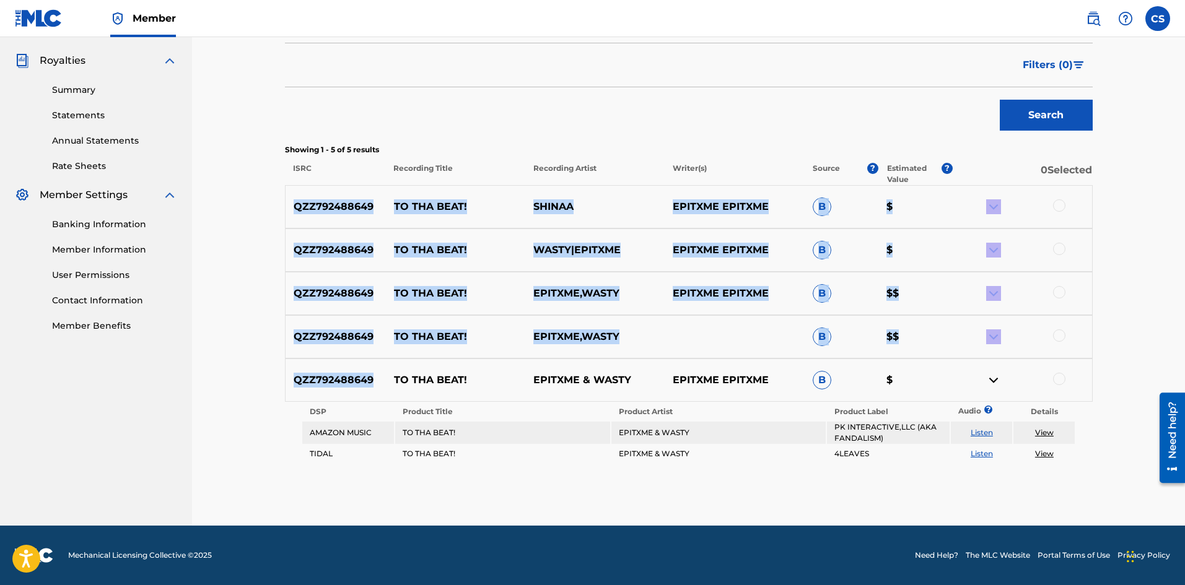
click at [370, 379] on p "QZZ792488649" at bounding box center [336, 380] width 100 height 15
drag, startPoint x: 370, startPoint y: 379, endPoint x: 310, endPoint y: 193, distance: 195.1
click at [310, 193] on div "QZZ792488649 TO THA BEAT! SHINAA EPITXME EPITXME B $ QZZ792488649 TO THA BEAT! …" at bounding box center [689, 324] width 808 height 279
click at [310, 193] on div "QZZ792488649 TO THA BEAT! SHINAA EPITXME EPITXME B $" at bounding box center [689, 206] width 808 height 43
drag, startPoint x: 340, startPoint y: 258, endPoint x: 360, endPoint y: 369, distance: 113.3
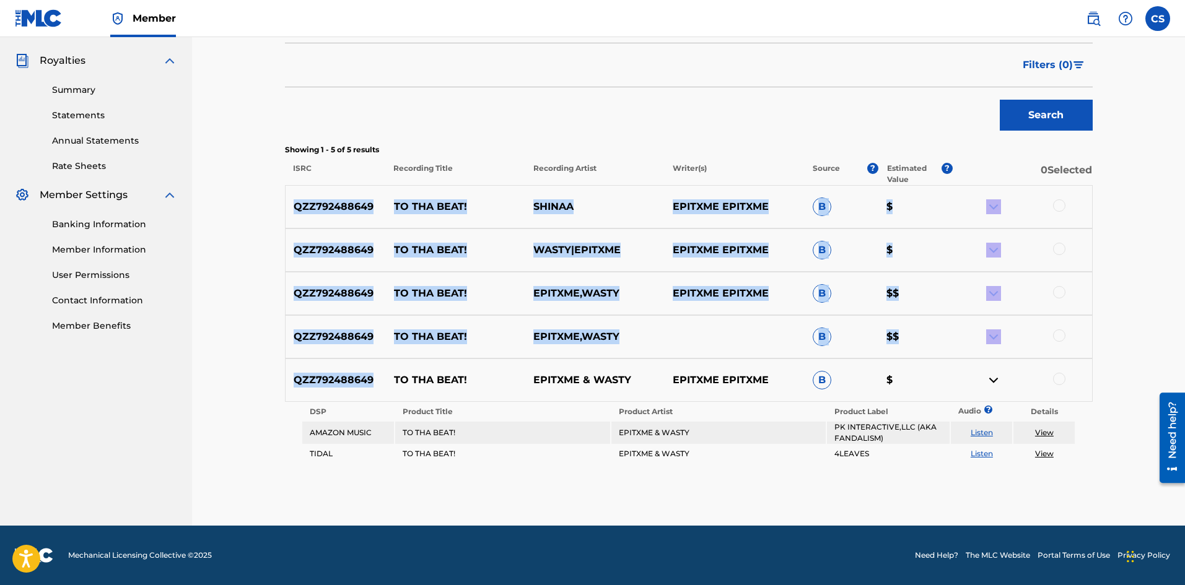
click at [360, 369] on div "QZZ792488649 TO THA BEAT! SHINAA EPITXME EPITXME B $ QZZ792488649 TO THA BEAT! …" at bounding box center [689, 324] width 808 height 279
click at [360, 369] on div "QZZ792488649 TO THA BEAT! EPITXME & WASTY EPITXME EPITXME B $" at bounding box center [689, 380] width 808 height 43
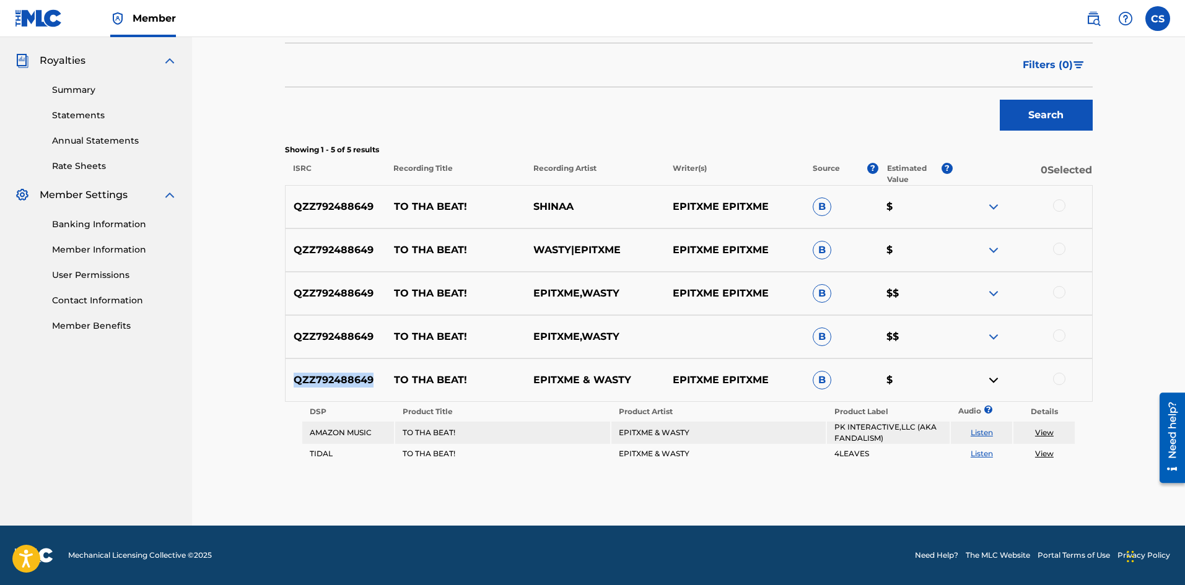
click at [360, 369] on div "QZZ792488649 TO THA BEAT! EPITXME & WASTY EPITXME EPITXME B $" at bounding box center [689, 380] width 808 height 43
click at [361, 368] on div "QZZ792488649 TO THA BEAT! EPITXME & WASTY EPITXME EPITXME B $" at bounding box center [689, 380] width 808 height 43
click at [993, 290] on img at bounding box center [993, 293] width 15 height 15
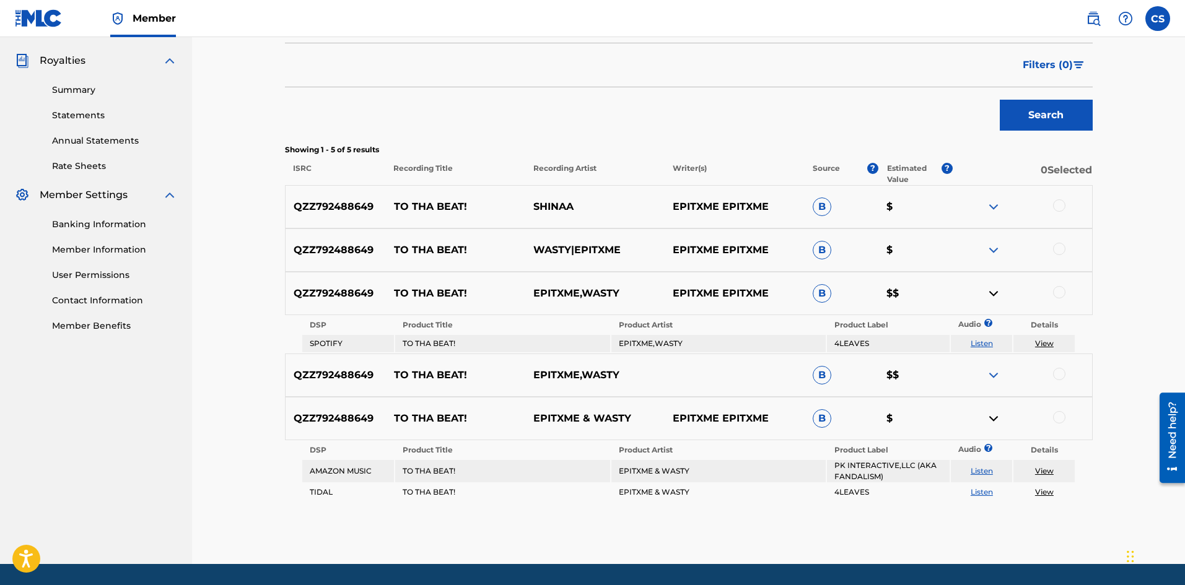
click at [996, 253] on img at bounding box center [993, 250] width 15 height 15
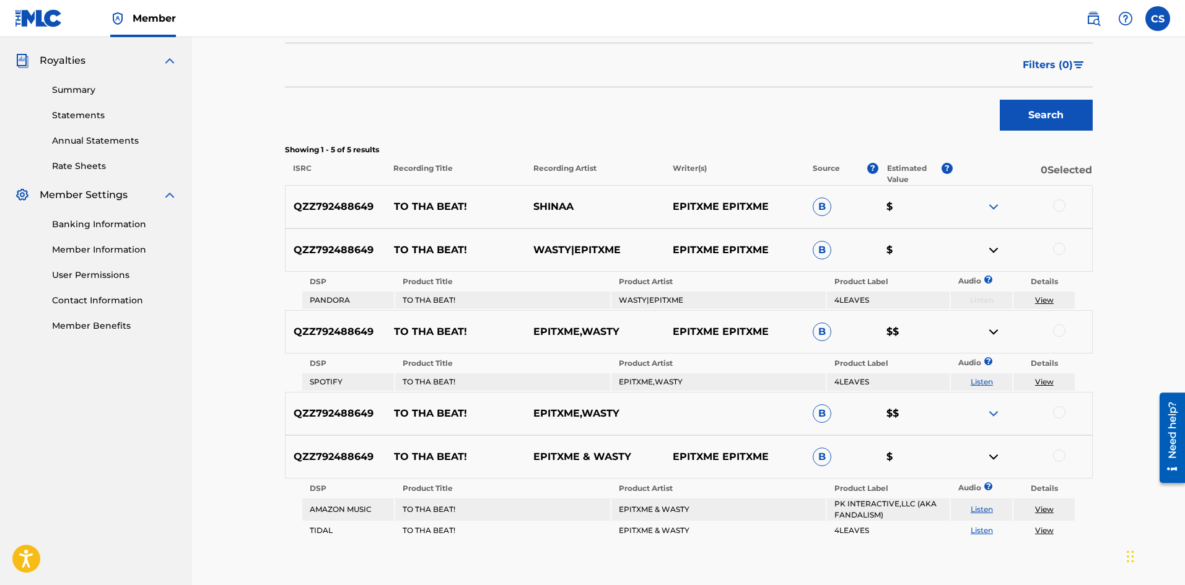
click at [996, 204] on img at bounding box center [993, 206] width 15 height 15
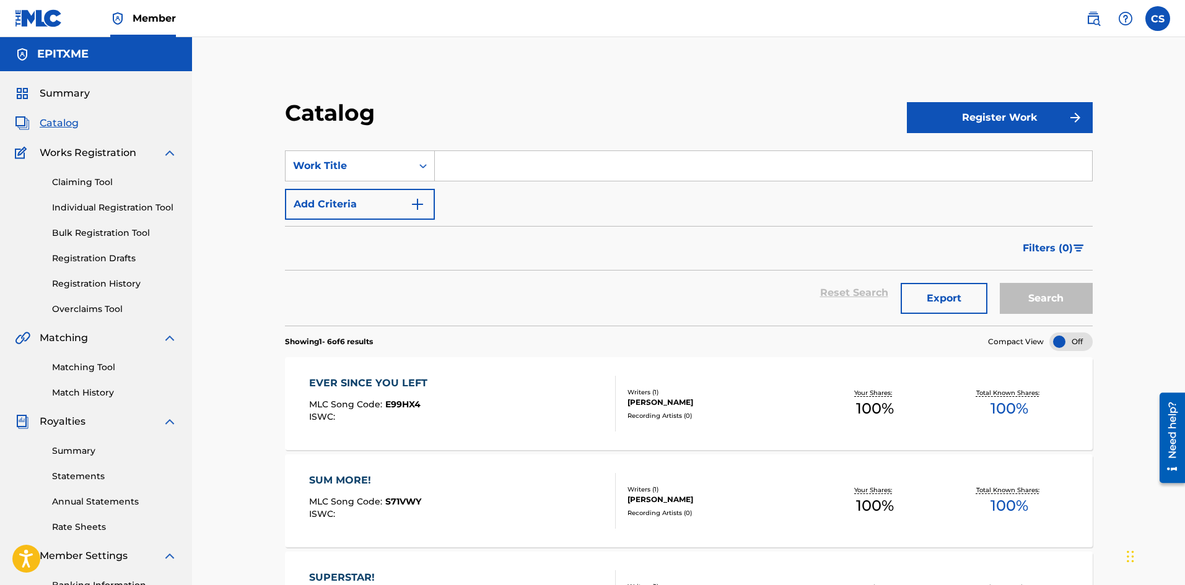
click at [382, 204] on button "Add Criteria" at bounding box center [360, 204] width 150 height 31
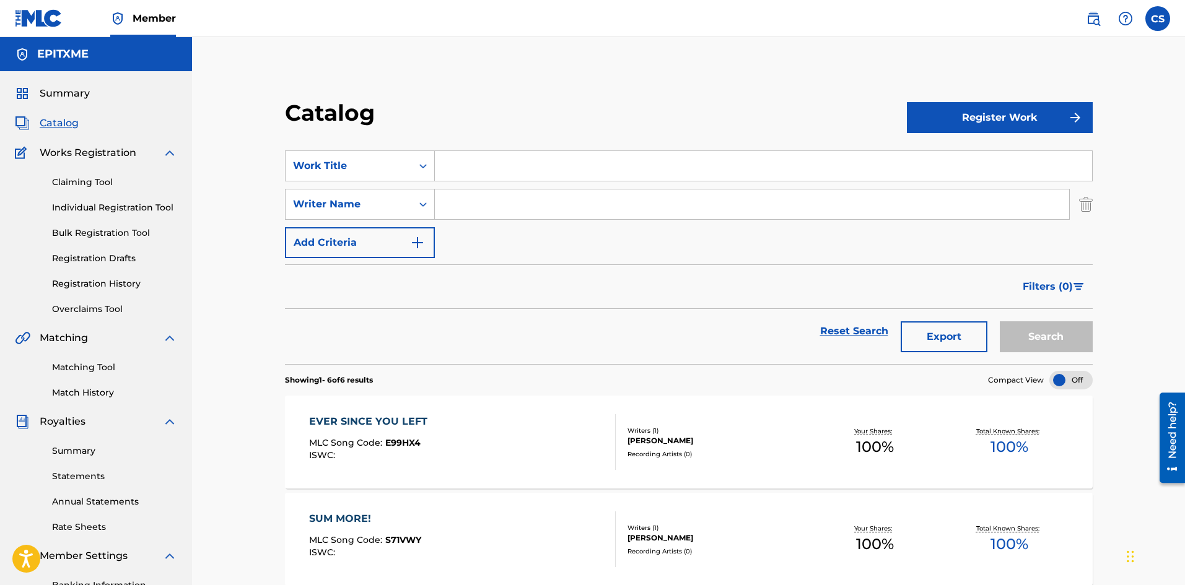
click at [406, 235] on button "Add Criteria" at bounding box center [360, 242] width 150 height 31
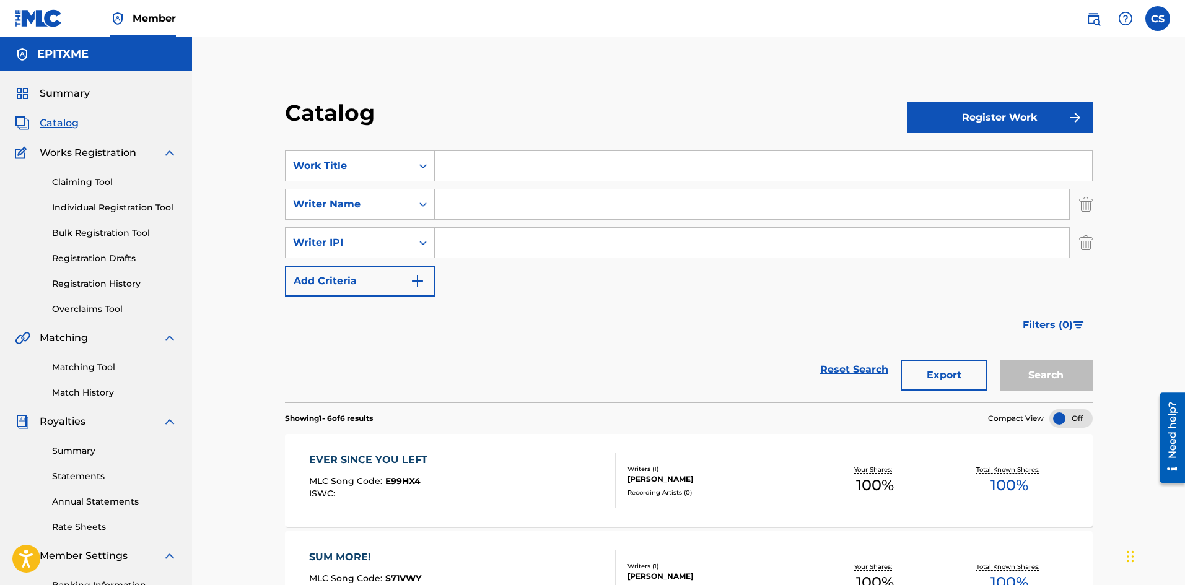
click at [102, 370] on link "Matching Tool" at bounding box center [114, 367] width 125 height 13
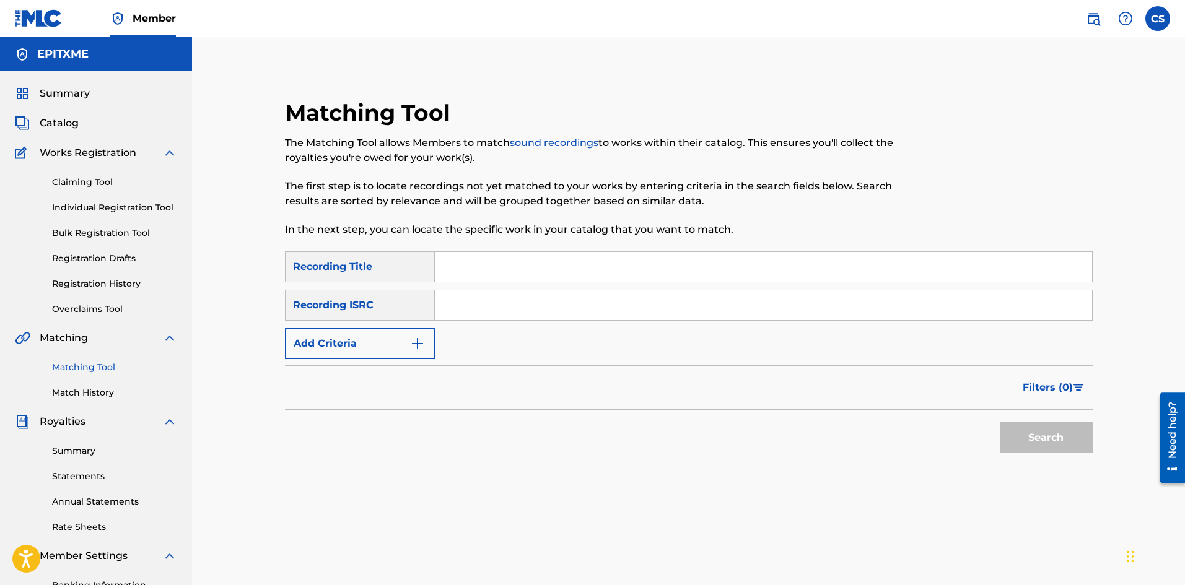
click at [504, 312] on input "Search Form" at bounding box center [763, 306] width 657 height 30
paste input "QZZ7L2479990"
click at [1017, 434] on button "Search" at bounding box center [1046, 438] width 93 height 31
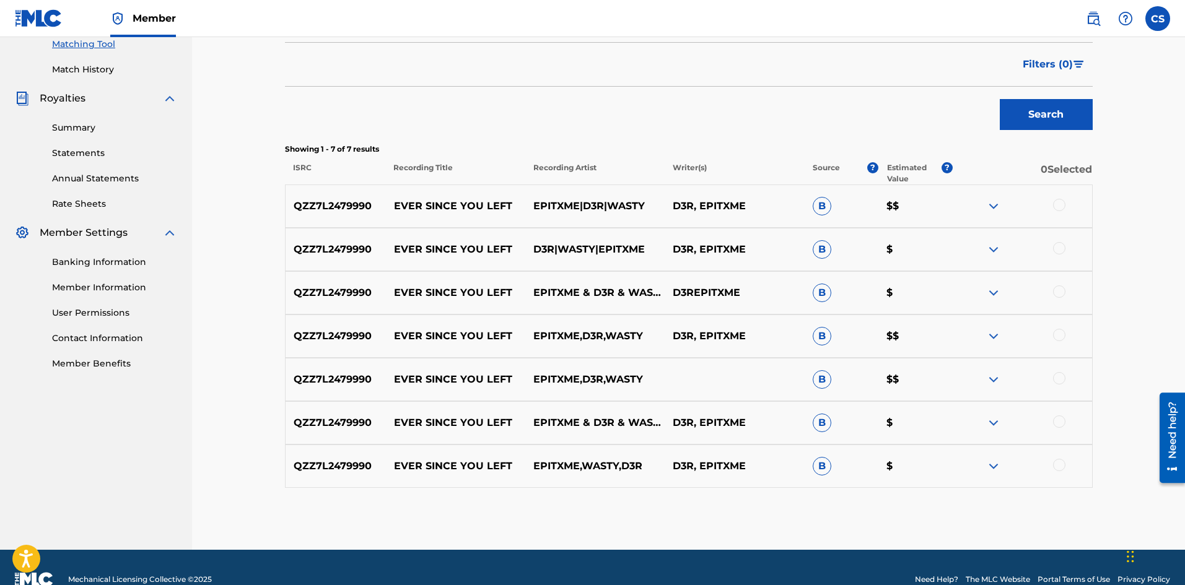
scroll to position [348, 0]
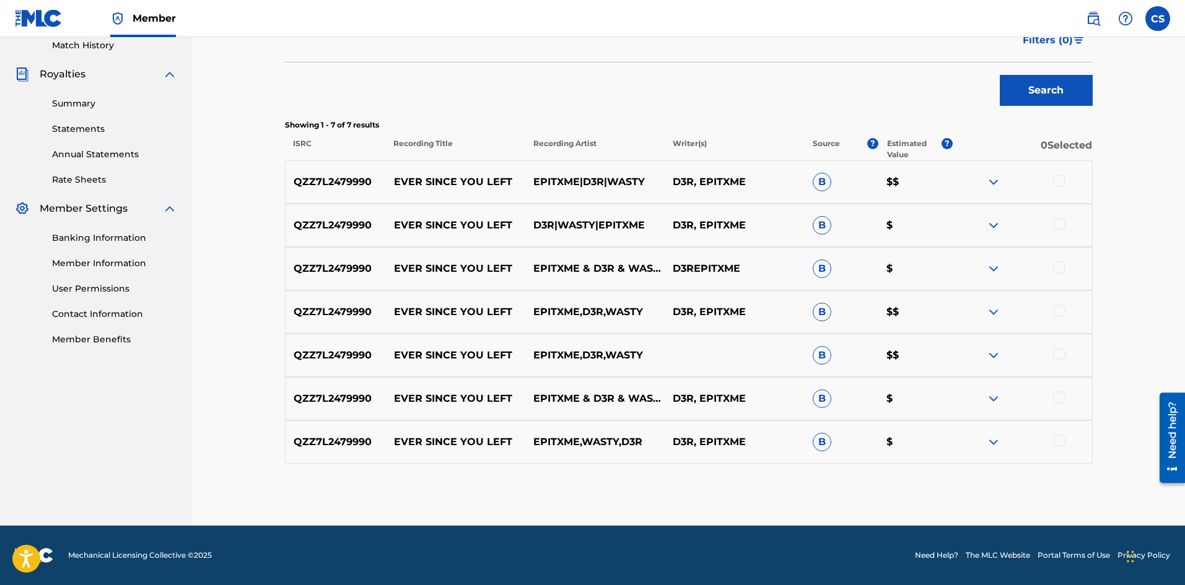
click at [994, 317] on img at bounding box center [993, 312] width 15 height 15
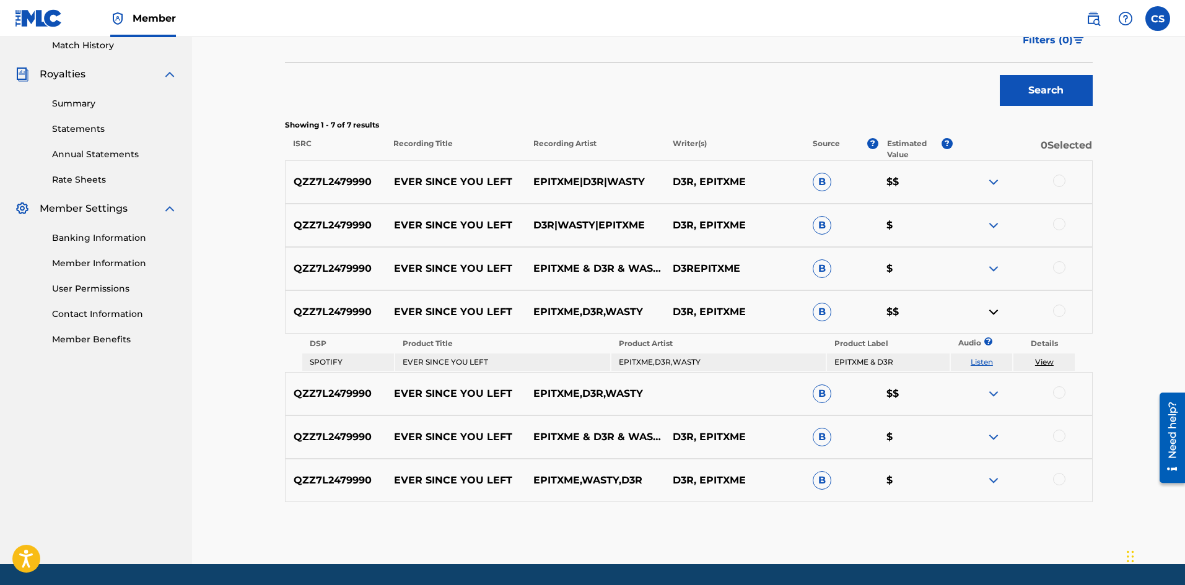
click at [994, 317] on img at bounding box center [993, 312] width 15 height 15
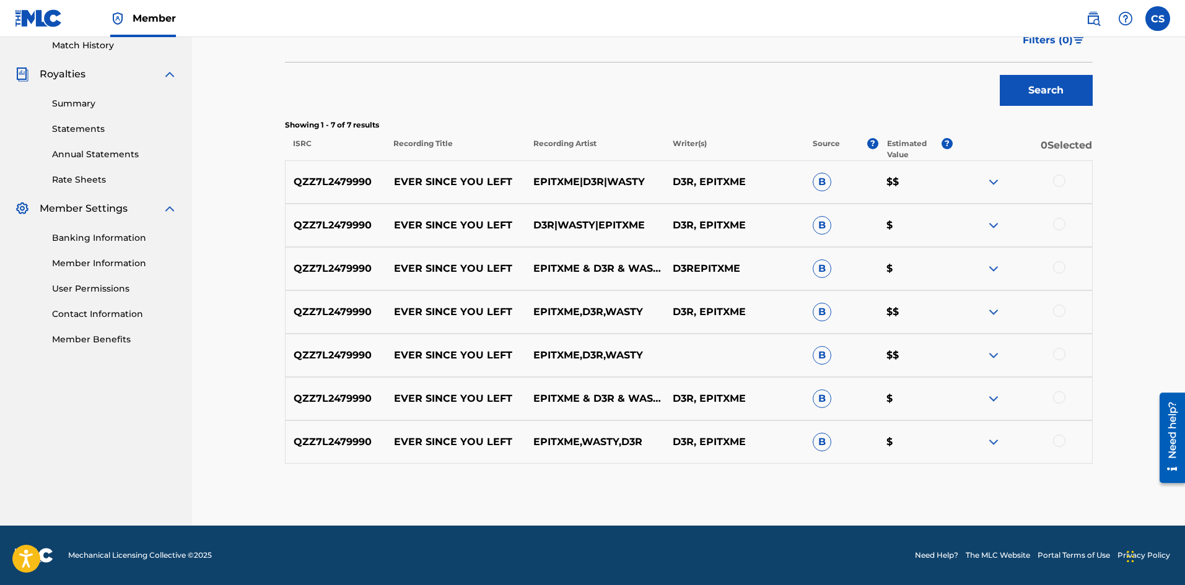
click at [1000, 182] on img at bounding box center [993, 182] width 15 height 15
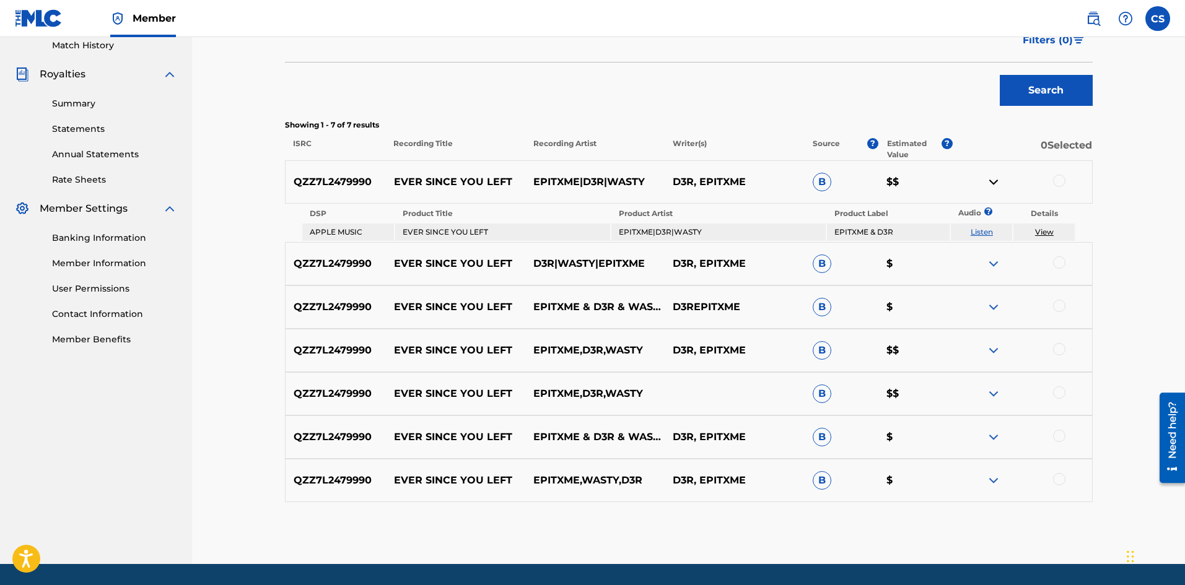
click at [1044, 231] on link "View" at bounding box center [1044, 231] width 19 height 9
click at [993, 178] on img at bounding box center [993, 182] width 15 height 15
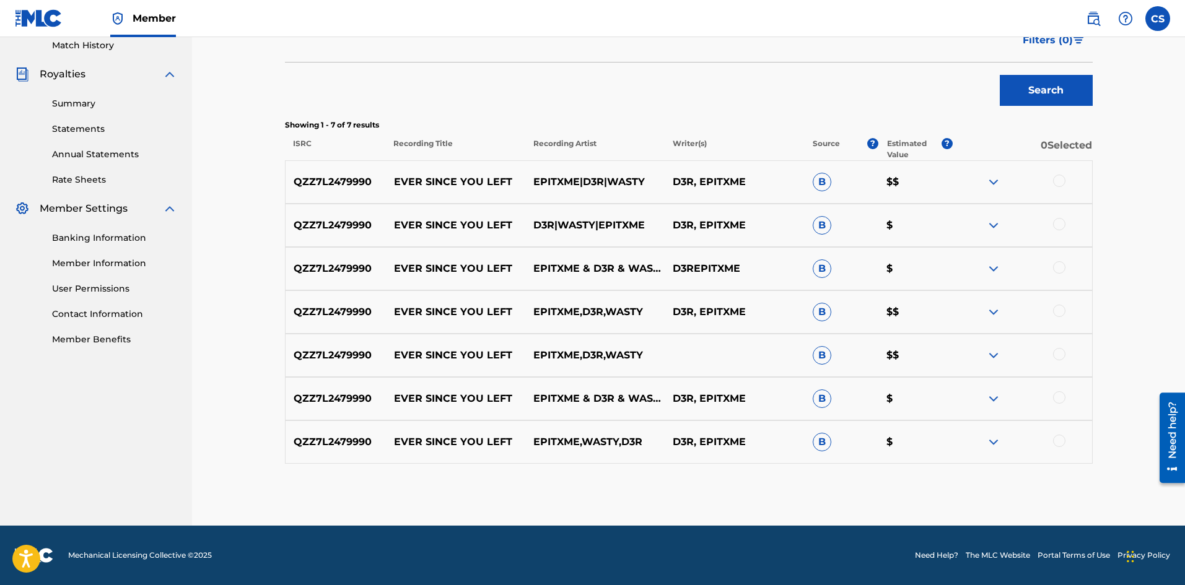
click at [993, 356] on img at bounding box center [993, 355] width 15 height 15
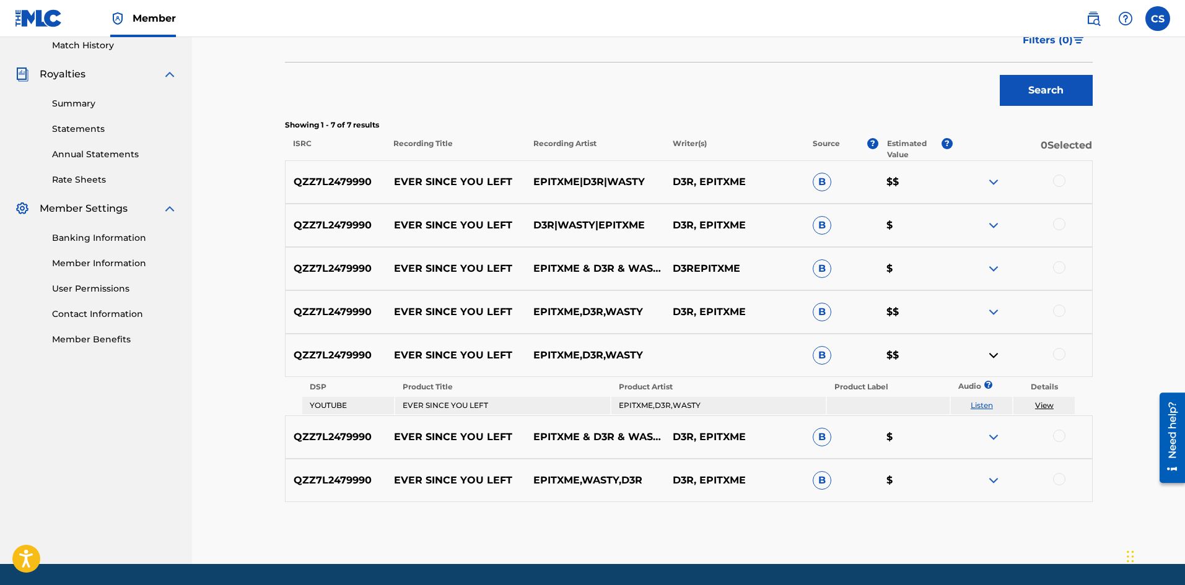
click at [993, 356] on img at bounding box center [993, 355] width 15 height 15
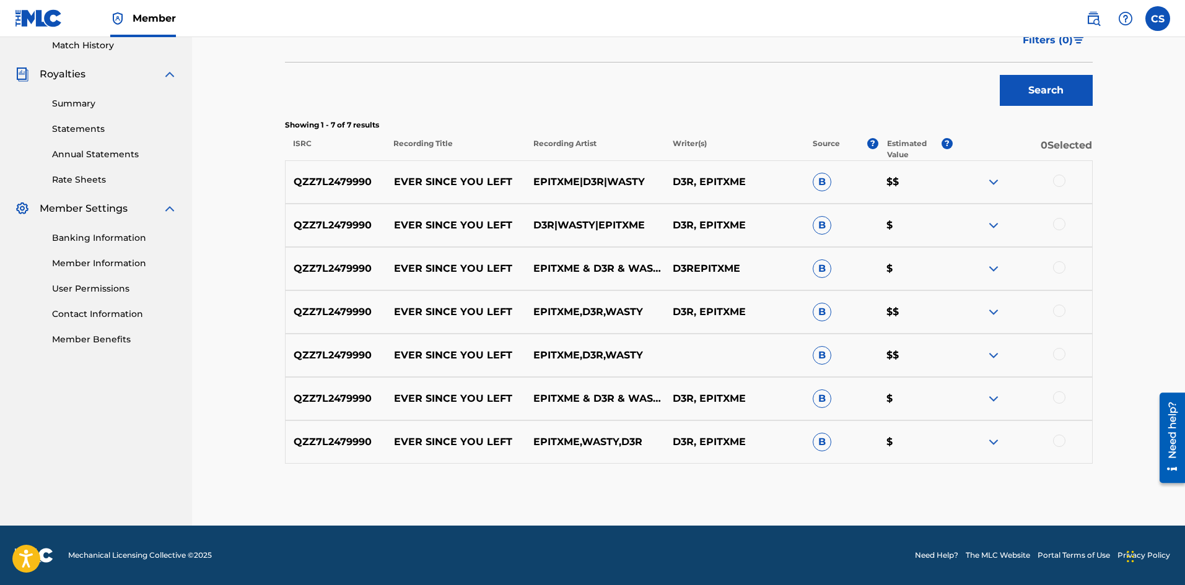
click at [996, 313] on img at bounding box center [993, 312] width 15 height 15
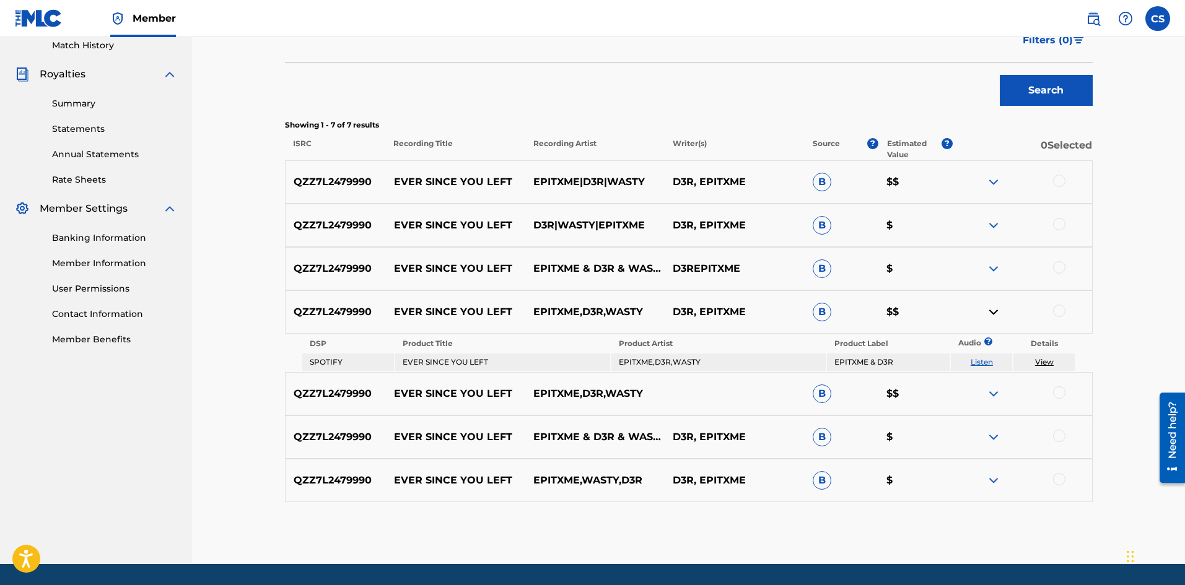
click at [996, 314] on img at bounding box center [993, 312] width 15 height 15
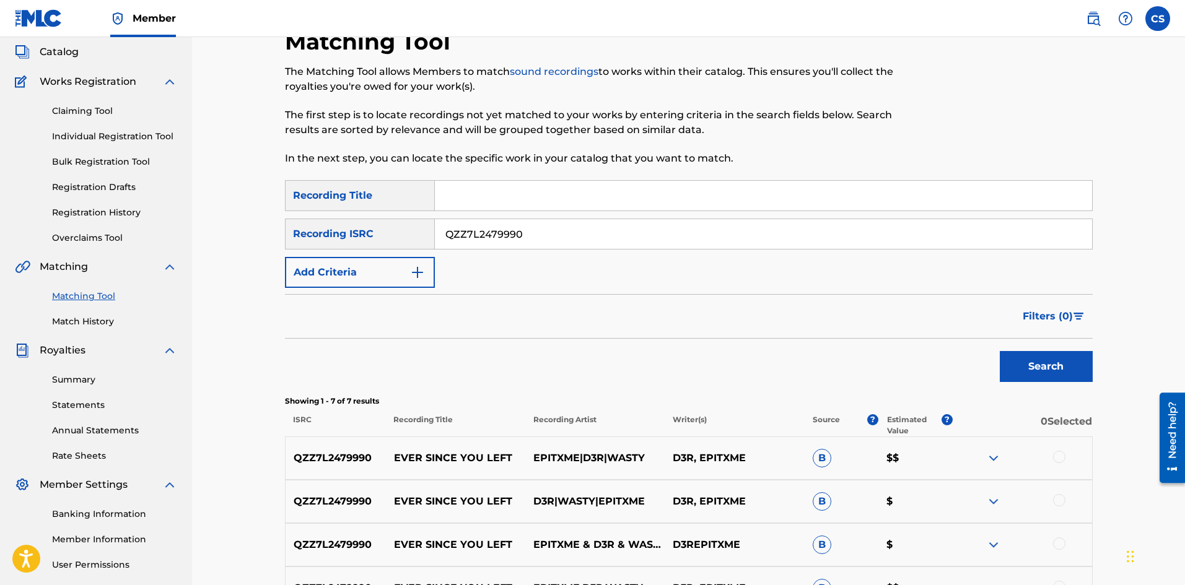
scroll to position [38, 0]
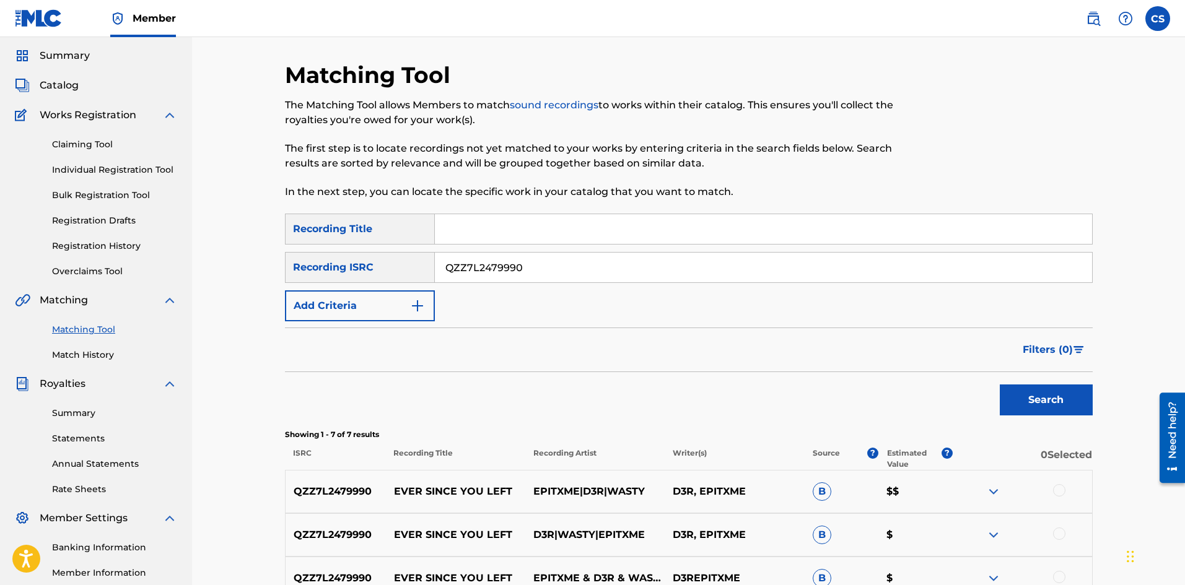
drag, startPoint x: 549, startPoint y: 266, endPoint x: 385, endPoint y: 258, distance: 164.4
click at [385, 258] on div "SearchWithCriteria55bee472-6bf8-4ab5-8574-dcf1d3eeecb3 Recording ISRC QZZ7L2479…" at bounding box center [689, 267] width 808 height 31
paste input "USLD9177482"
type input "USLD91774820"
click at [1061, 416] on div "Search" at bounding box center [1043, 397] width 99 height 50
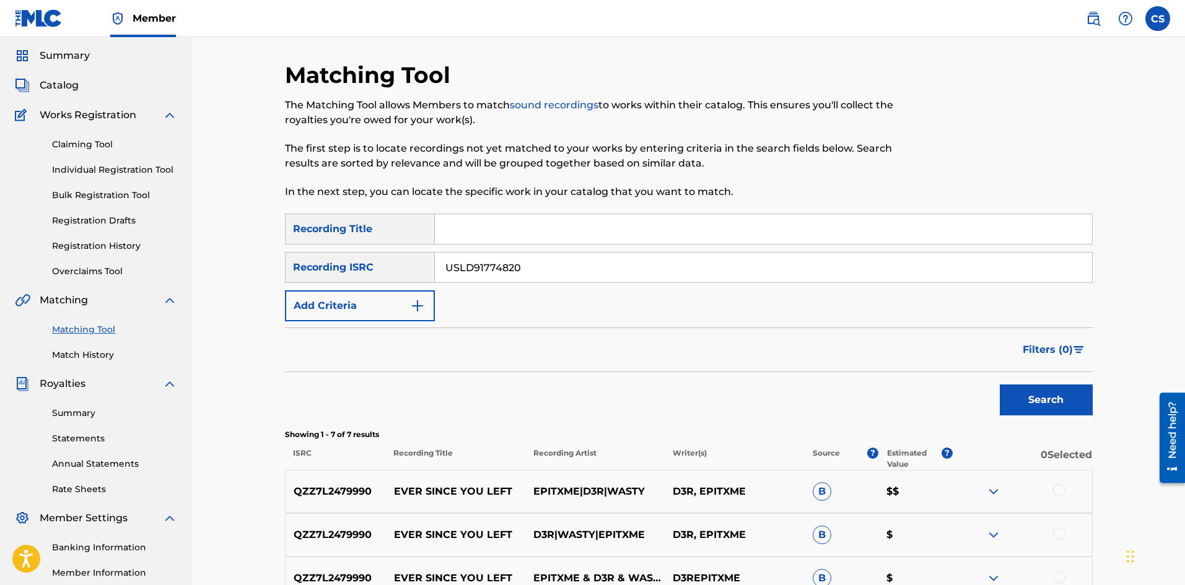
click at [1055, 407] on button "Search" at bounding box center [1046, 400] width 93 height 31
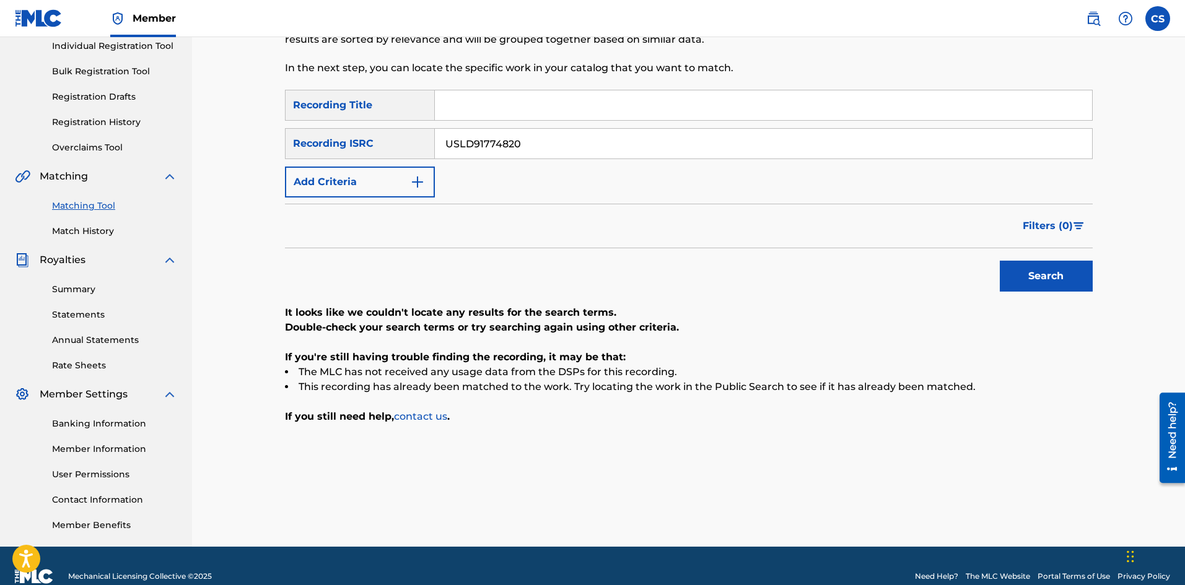
scroll to position [100, 0]
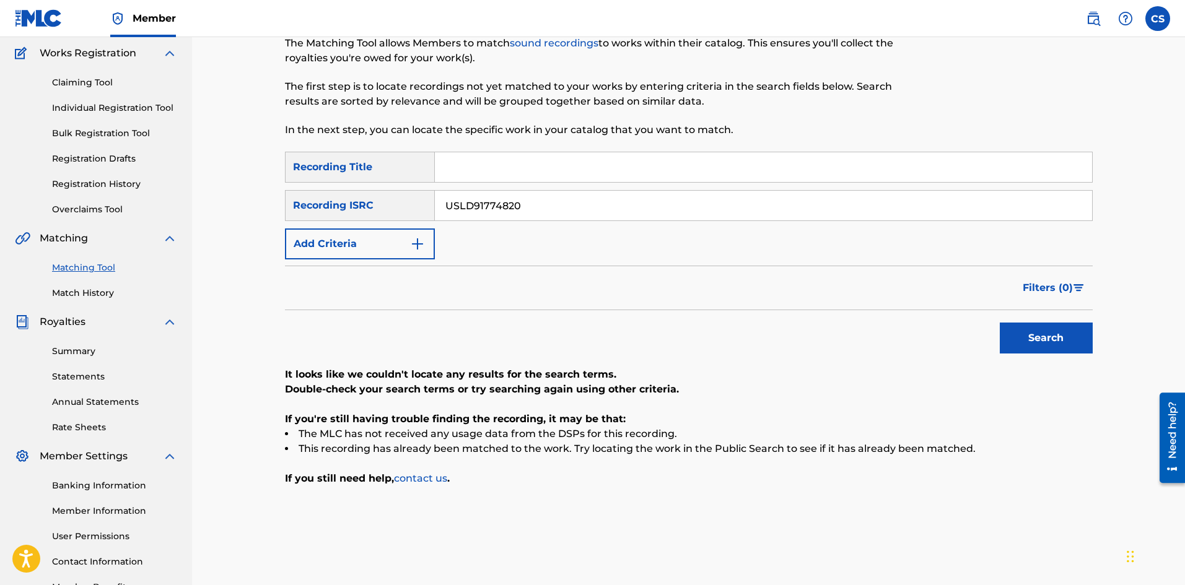
drag, startPoint x: 552, startPoint y: 201, endPoint x: 398, endPoint y: 193, distance: 153.8
click at [399, 193] on div "SearchWithCriteria55bee472-6bf8-4ab5-8574-dcf1d3eeecb3 Recording ISRC USLD91774…" at bounding box center [689, 205] width 808 height 31
click at [1059, 331] on button "Search" at bounding box center [1046, 338] width 93 height 31
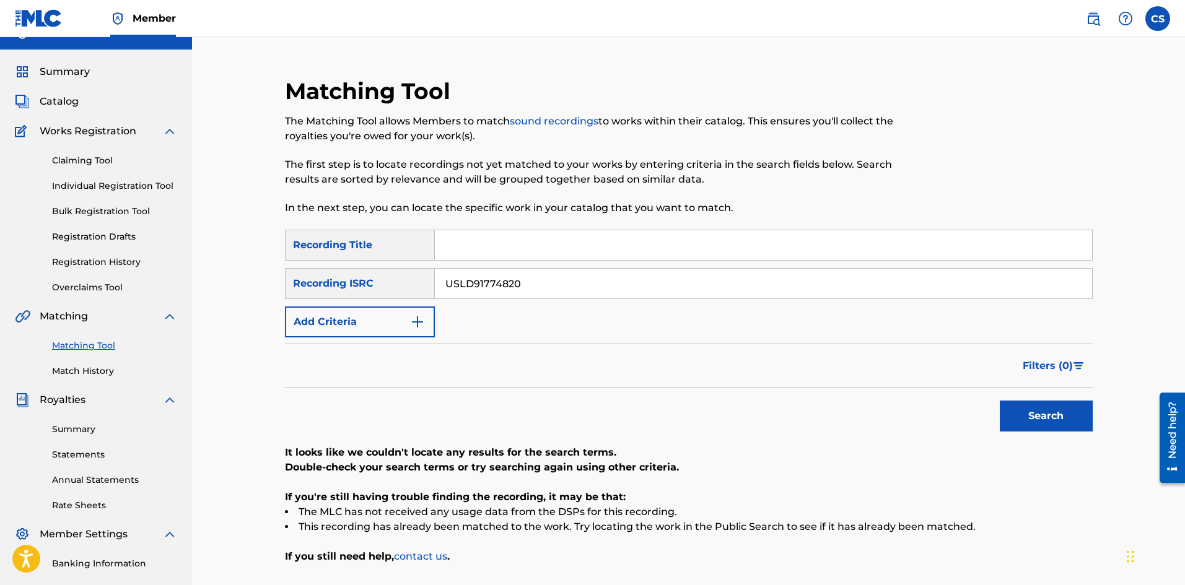
scroll to position [0, 0]
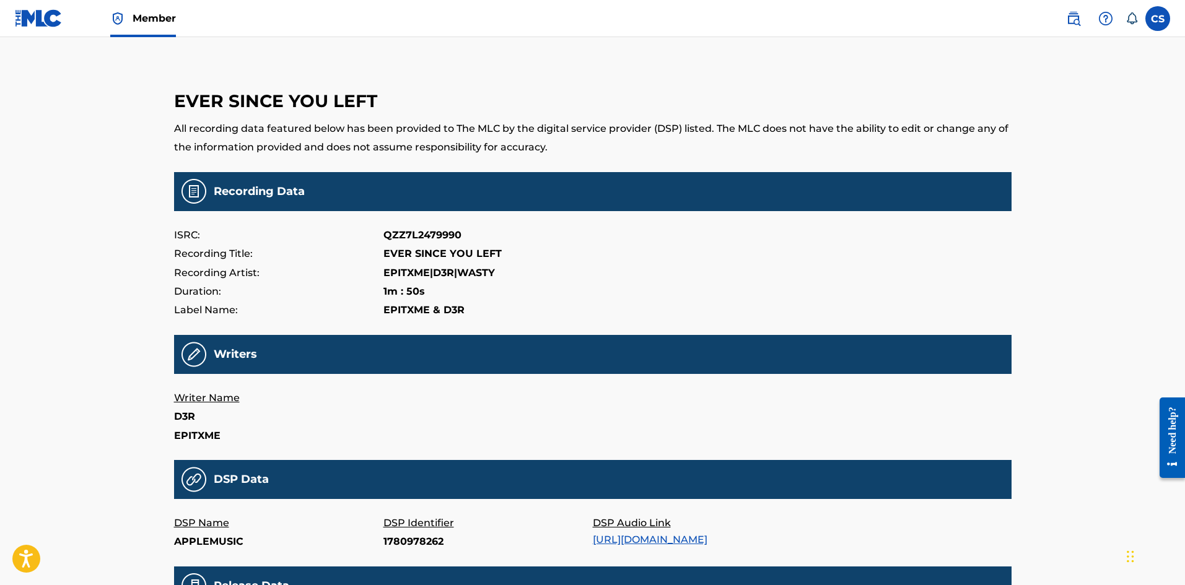
click at [45, 22] on img at bounding box center [39, 18] width 48 height 18
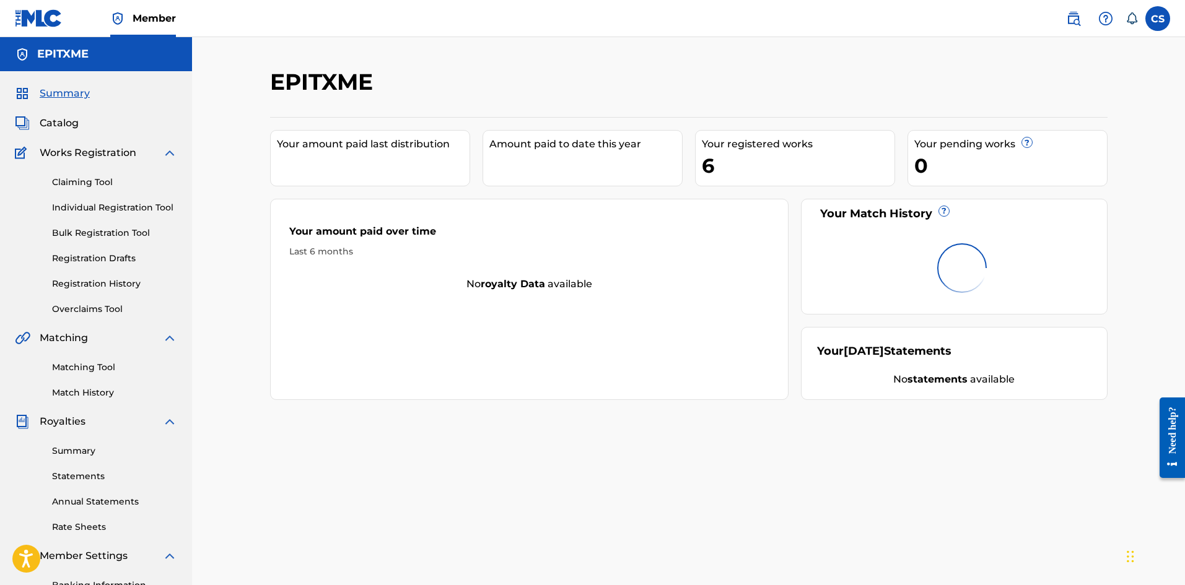
click at [59, 128] on span "Catalog" at bounding box center [59, 123] width 39 height 15
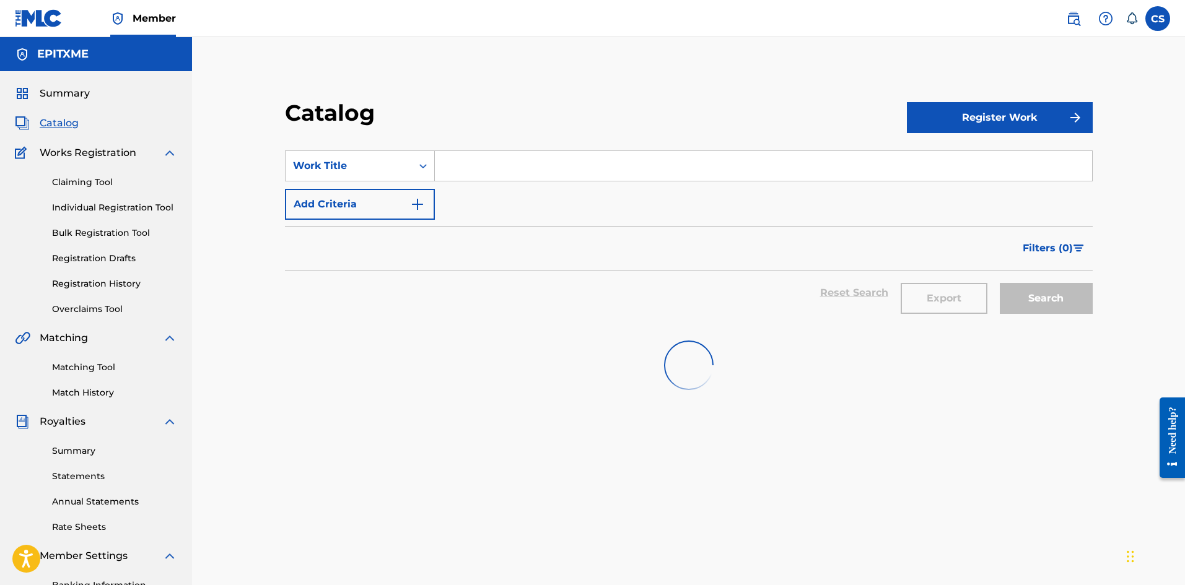
click at [47, 122] on span "Catalog" at bounding box center [59, 123] width 39 height 15
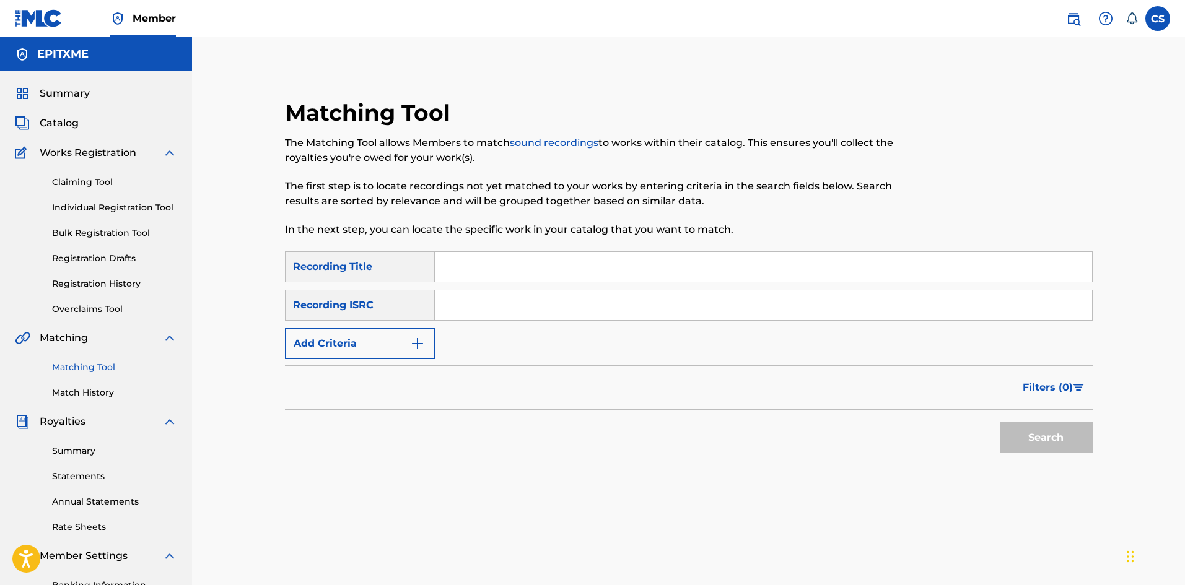
click at [475, 311] on input "Search Form" at bounding box center [763, 306] width 657 height 30
paste input "QZZ7L2443623"
type input "QZZ7L2443623"
click at [1072, 447] on button "Search" at bounding box center [1046, 438] width 93 height 31
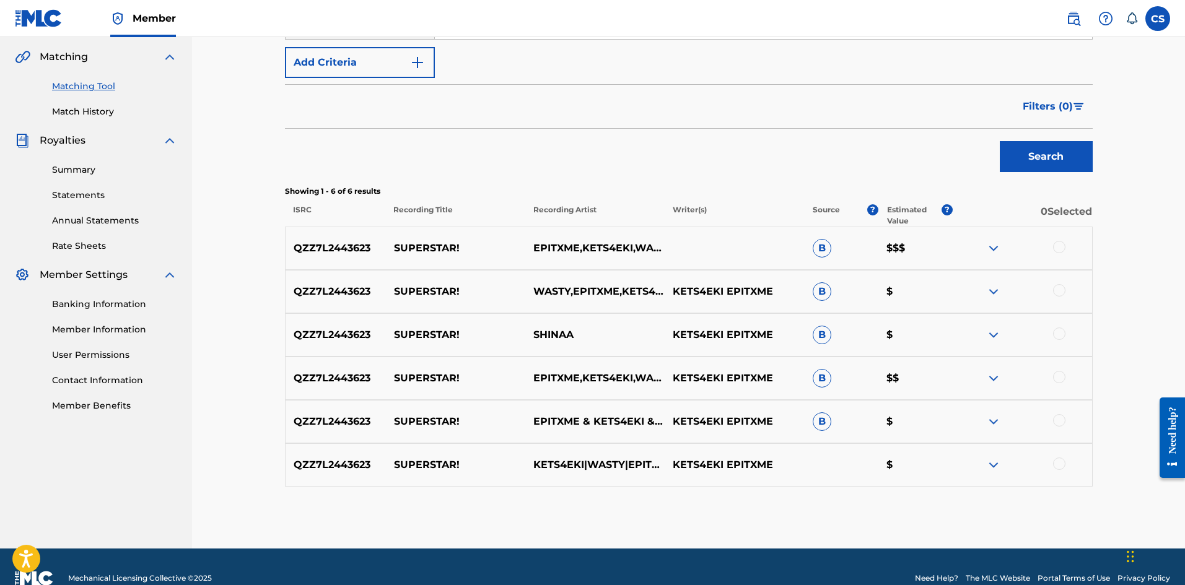
scroll to position [304, 0]
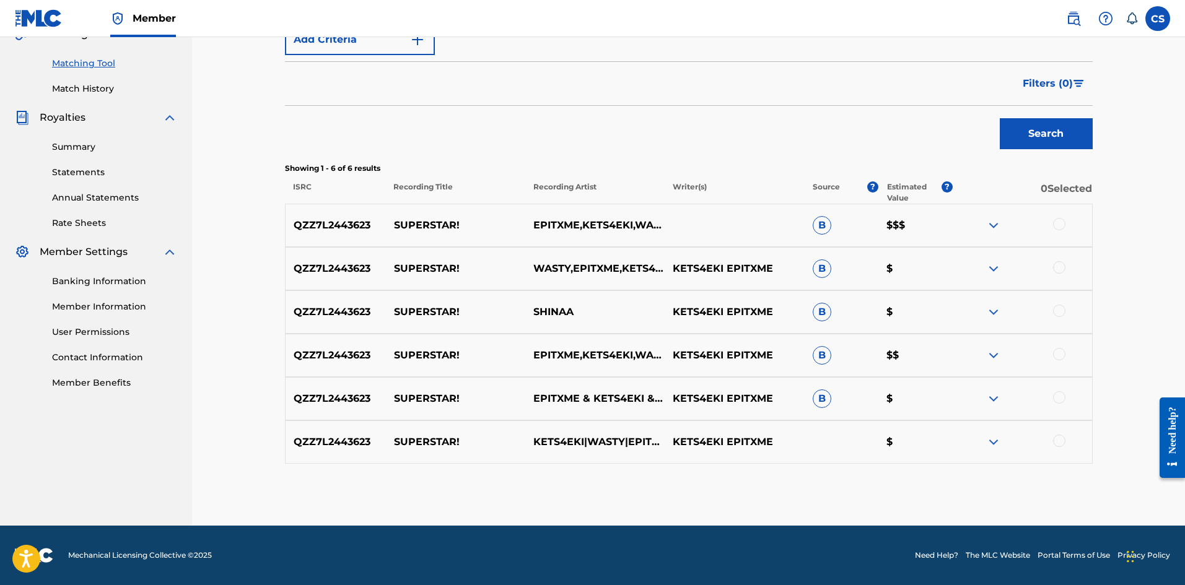
click at [997, 227] on img at bounding box center [993, 225] width 15 height 15
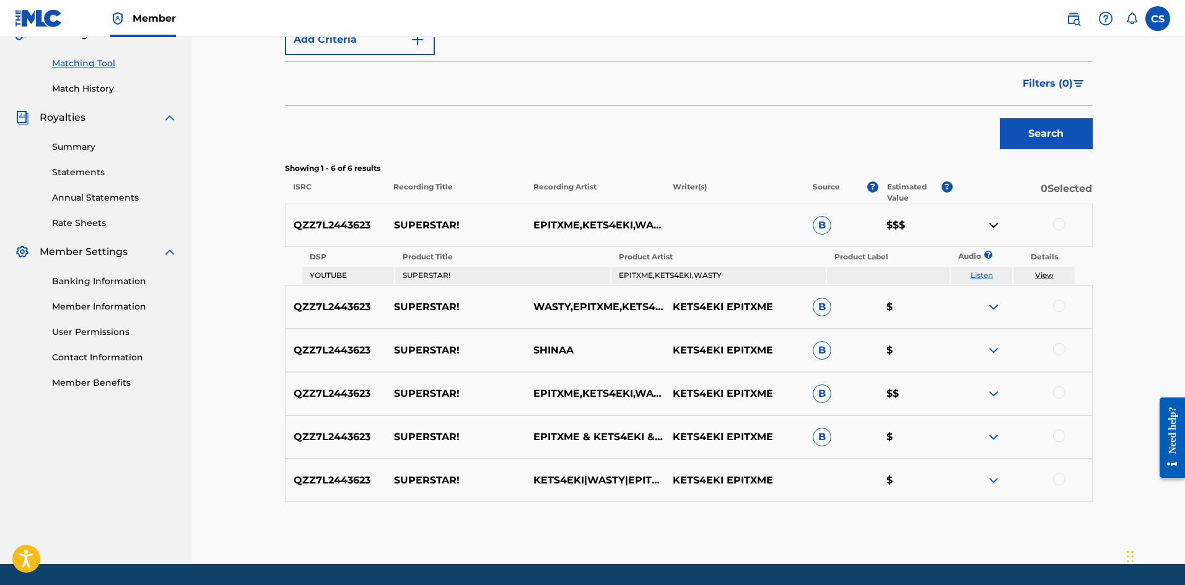
click at [996, 227] on img at bounding box center [993, 225] width 15 height 15
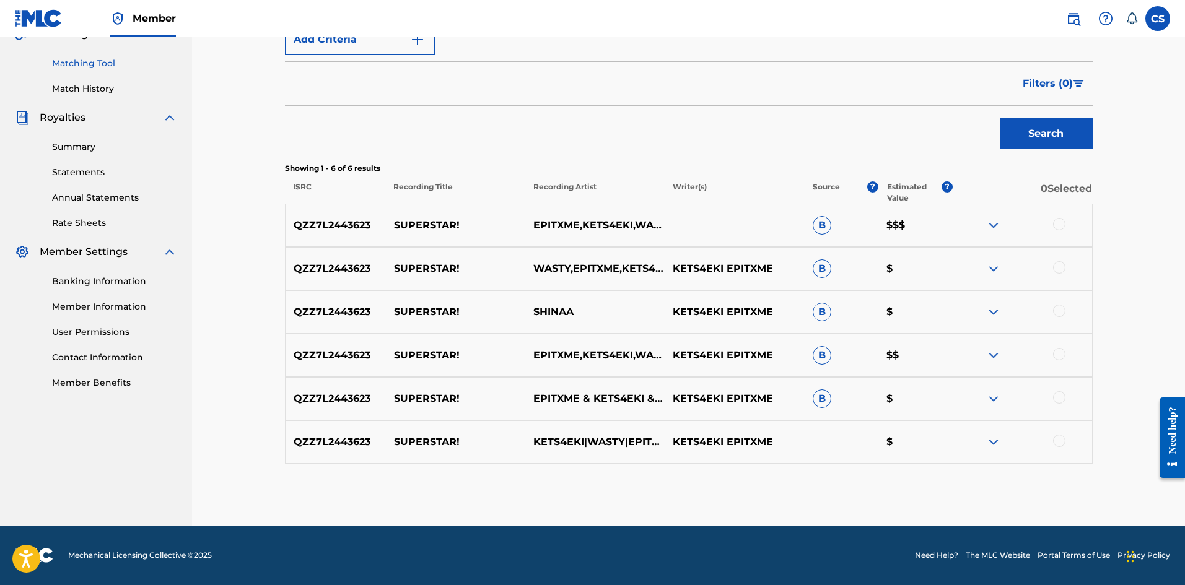
click at [908, 226] on p "$$$" at bounding box center [915, 225] width 74 height 15
drag, startPoint x: 908, startPoint y: 226, endPoint x: 890, endPoint y: 226, distance: 17.3
click at [890, 226] on p "$$$" at bounding box center [915, 225] width 74 height 15
drag, startPoint x: 890, startPoint y: 226, endPoint x: 899, endPoint y: 223, distance: 9.2
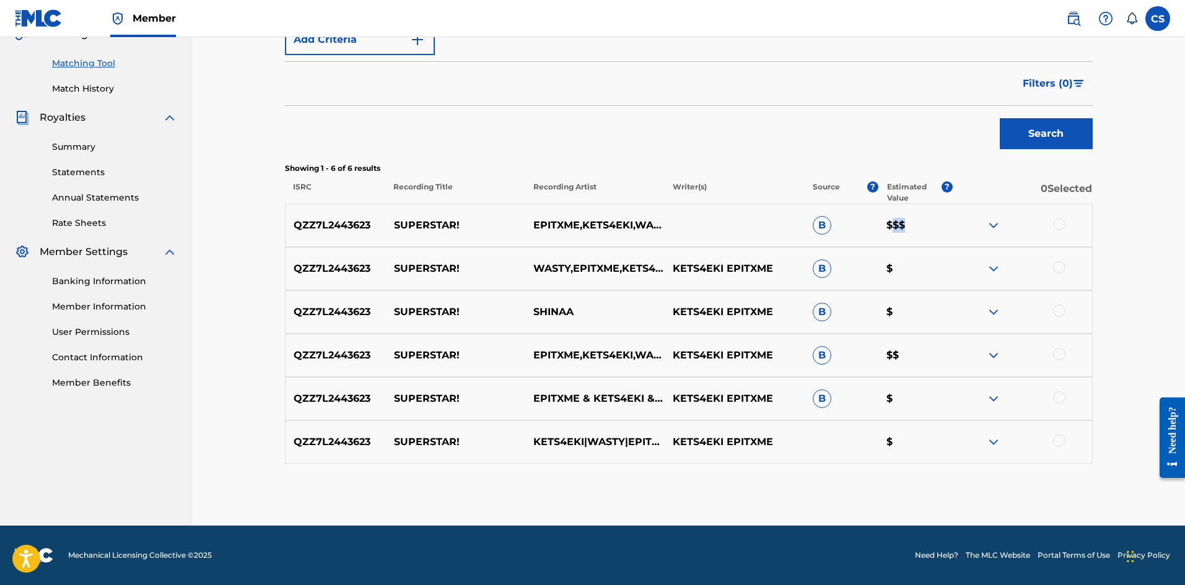
click at [898, 224] on p "$$$" at bounding box center [915, 225] width 74 height 15
click at [899, 223] on p "$$$" at bounding box center [915, 225] width 74 height 15
drag, startPoint x: 899, startPoint y: 223, endPoint x: 887, endPoint y: 222, distance: 11.8
click at [887, 222] on p "$$$" at bounding box center [915, 225] width 74 height 15
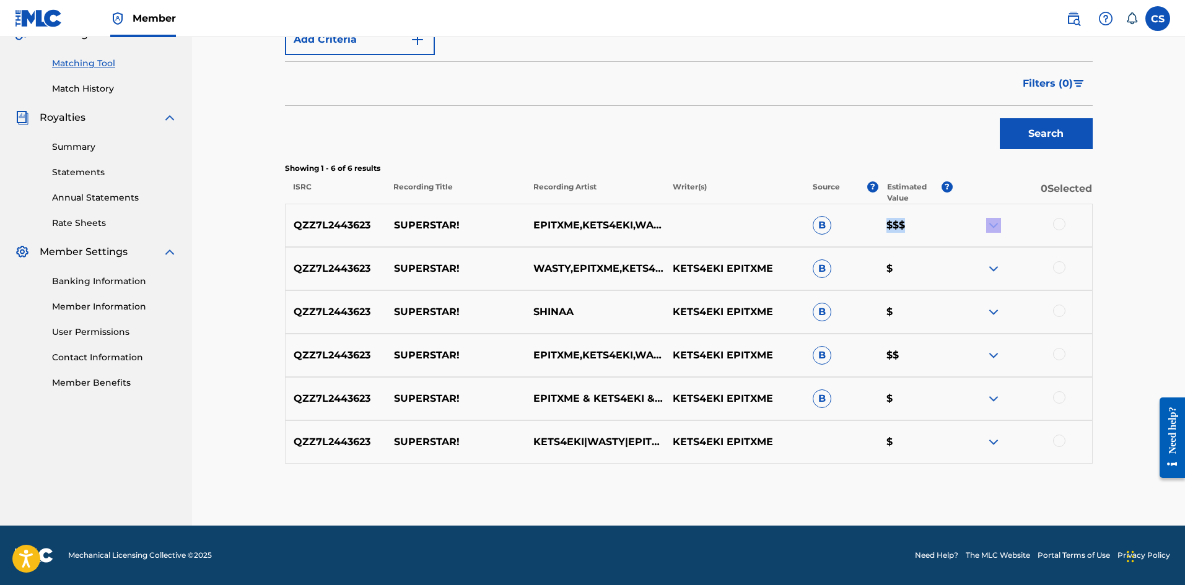
drag, startPoint x: 887, startPoint y: 222, endPoint x: 905, endPoint y: 222, distance: 18.0
click at [905, 222] on p "$$$" at bounding box center [915, 225] width 74 height 15
drag, startPoint x: 905, startPoint y: 222, endPoint x: 888, endPoint y: 220, distance: 17.4
click at [888, 220] on p "$$$" at bounding box center [915, 225] width 74 height 15
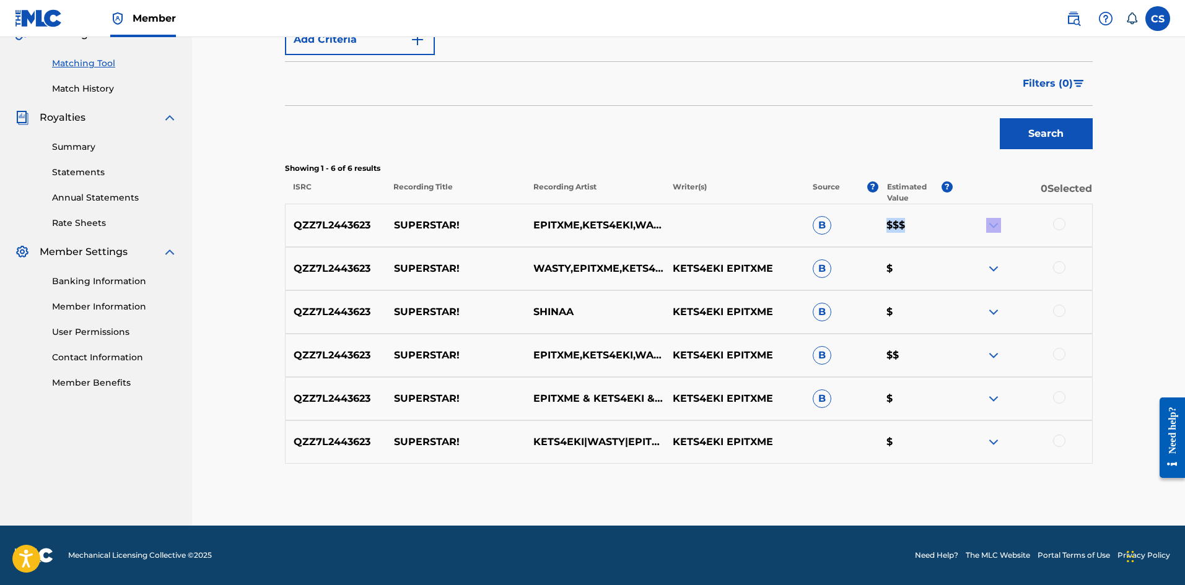
click at [888, 220] on p "$$$" at bounding box center [915, 225] width 74 height 15
drag, startPoint x: 888, startPoint y: 220, endPoint x: 900, endPoint y: 220, distance: 11.8
click at [900, 220] on p "$$$" at bounding box center [915, 225] width 74 height 15
drag, startPoint x: 900, startPoint y: 220, endPoint x: 885, endPoint y: 221, distance: 14.3
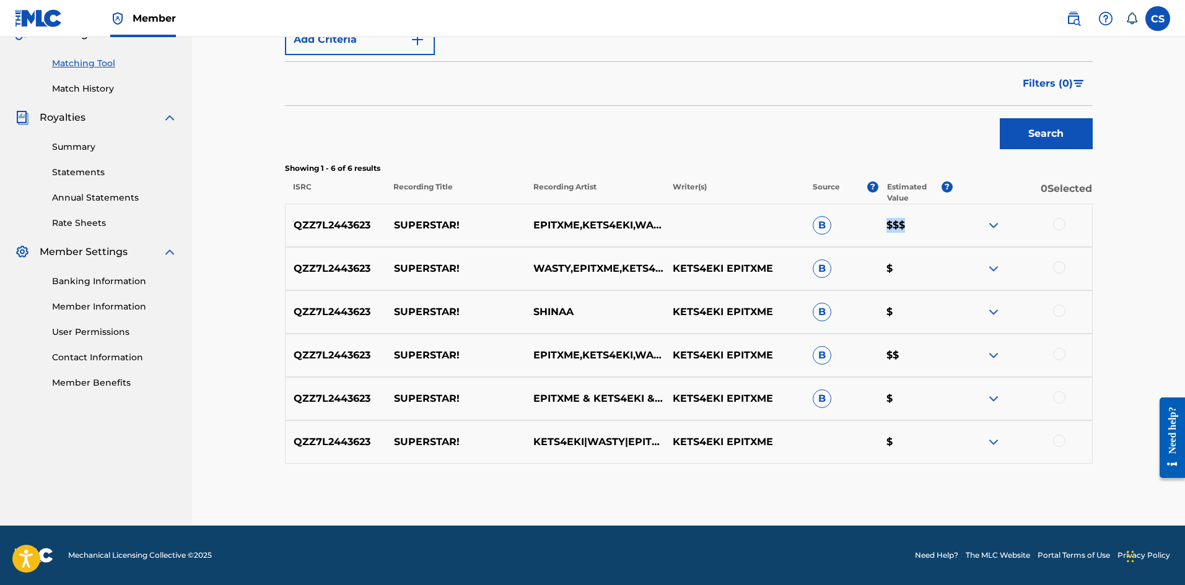
click at [885, 221] on p "$$$" at bounding box center [915, 225] width 74 height 15
drag, startPoint x: 885, startPoint y: 221, endPoint x: 919, endPoint y: 224, distance: 33.6
click at [919, 224] on p "$$$" at bounding box center [915, 225] width 74 height 15
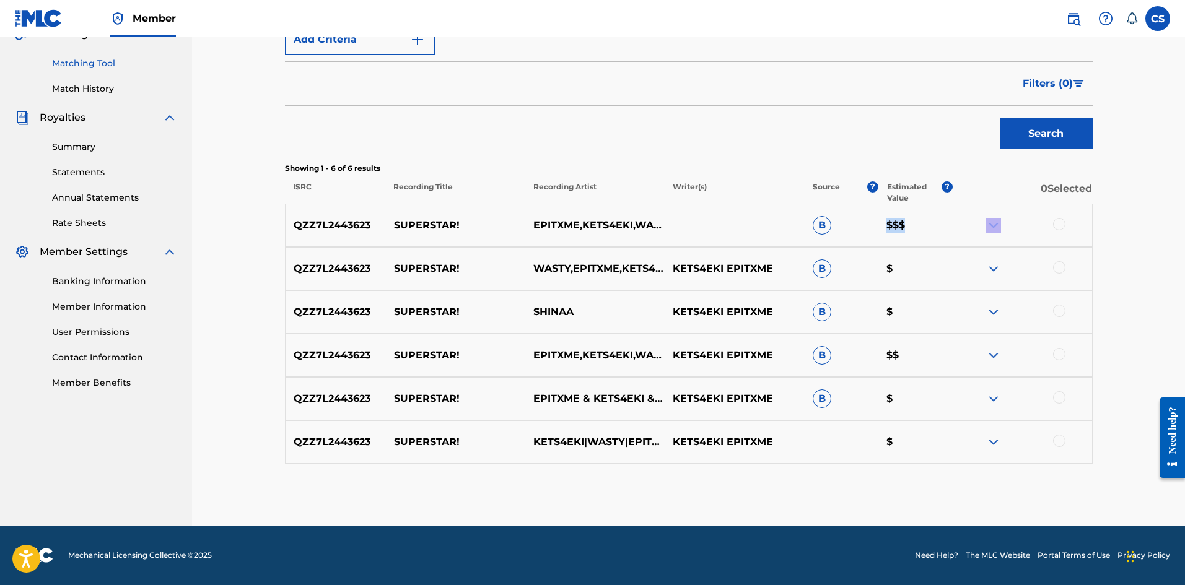
drag, startPoint x: 919, startPoint y: 224, endPoint x: 885, endPoint y: 223, distance: 33.5
click at [885, 223] on p "$$$" at bounding box center [915, 225] width 74 height 15
drag, startPoint x: 885, startPoint y: 223, endPoint x: 916, endPoint y: 223, distance: 30.4
click at [916, 223] on p "$$$" at bounding box center [915, 225] width 74 height 15
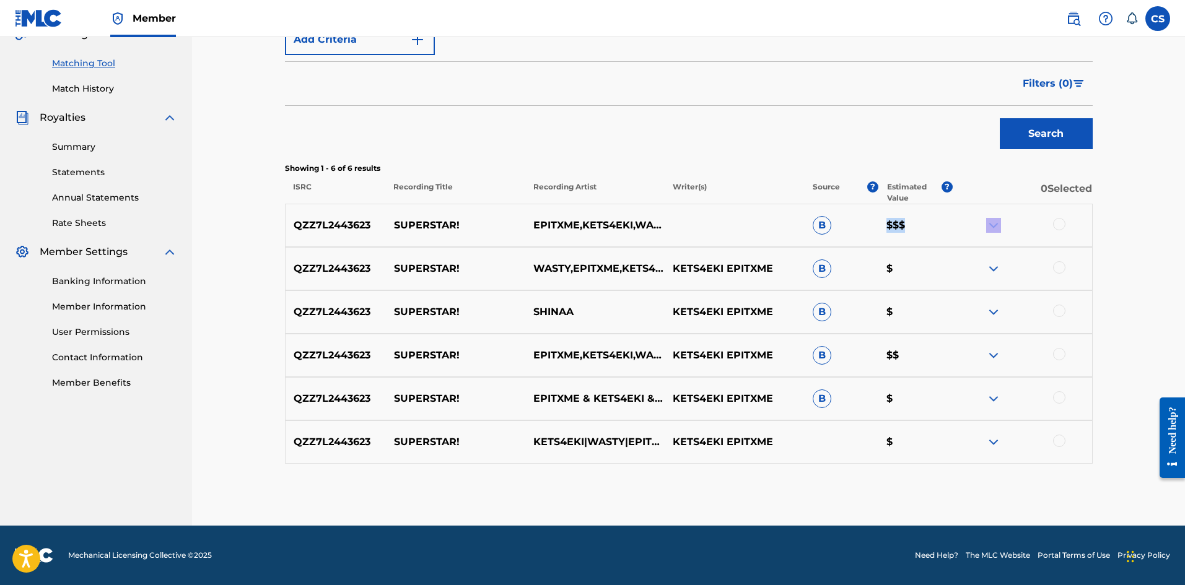
click at [916, 223] on p "$$$" at bounding box center [915, 225] width 74 height 15
click at [994, 225] on img at bounding box center [993, 225] width 15 height 15
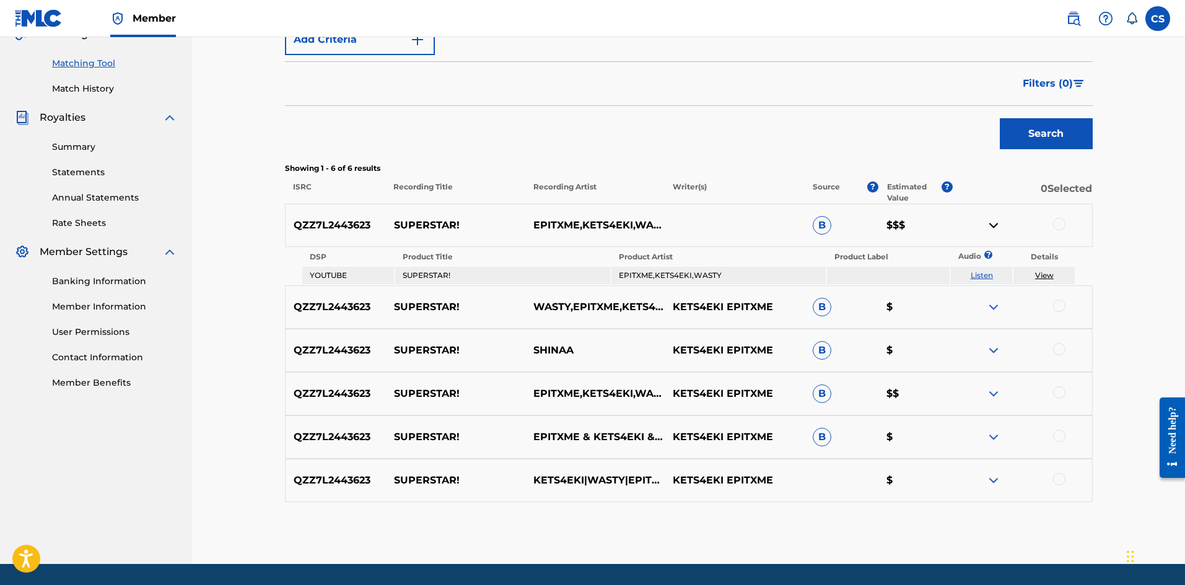
click at [993, 225] on img at bounding box center [993, 225] width 15 height 15
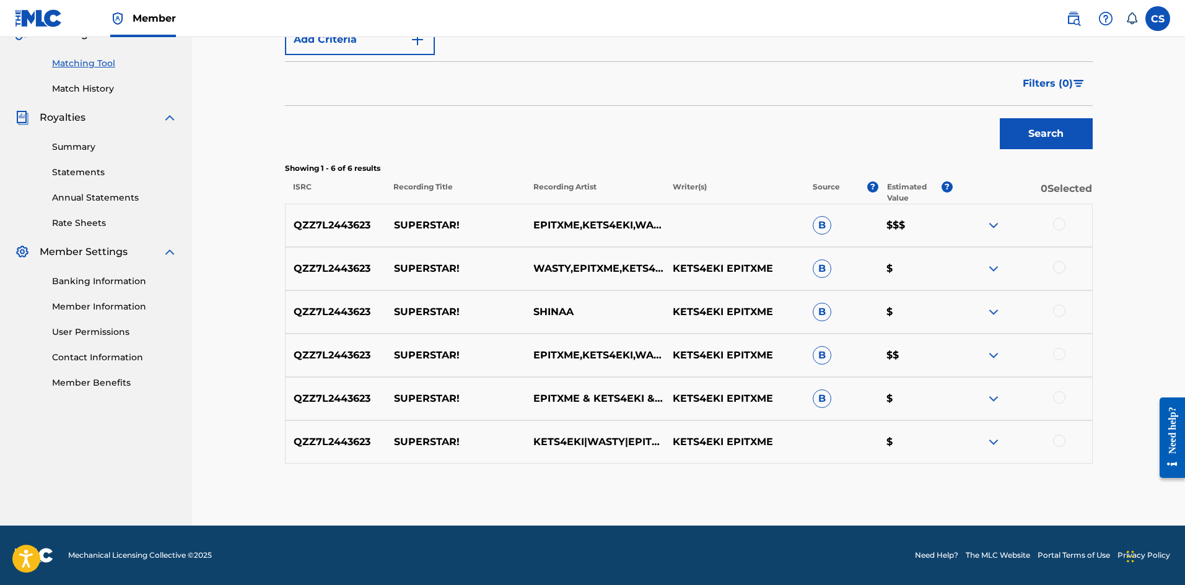
click at [996, 221] on img at bounding box center [993, 225] width 15 height 15
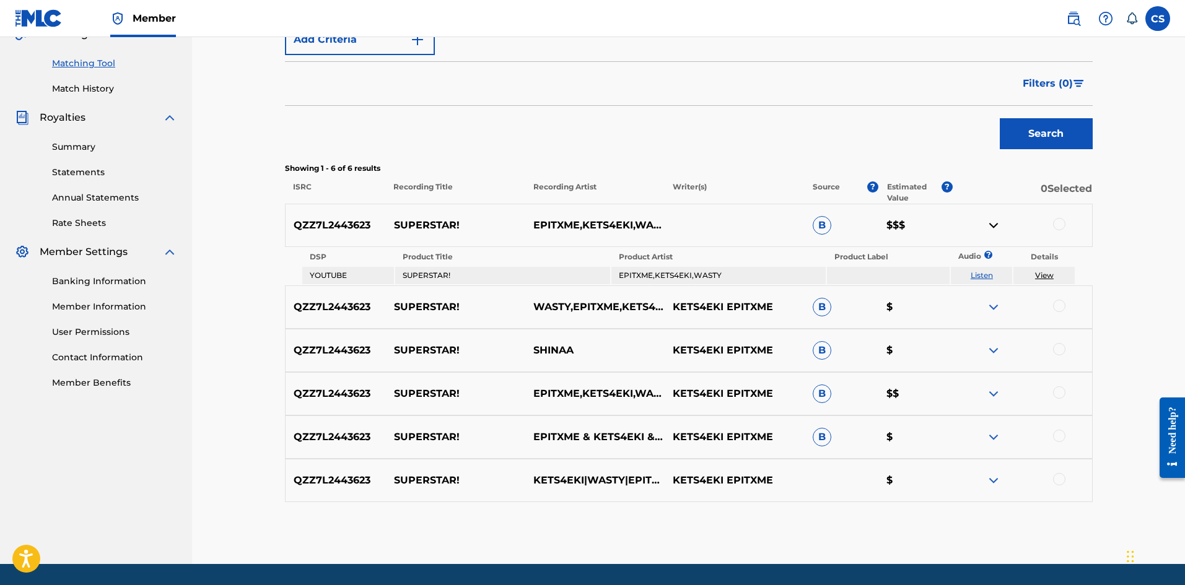
click at [996, 221] on img at bounding box center [993, 225] width 15 height 15
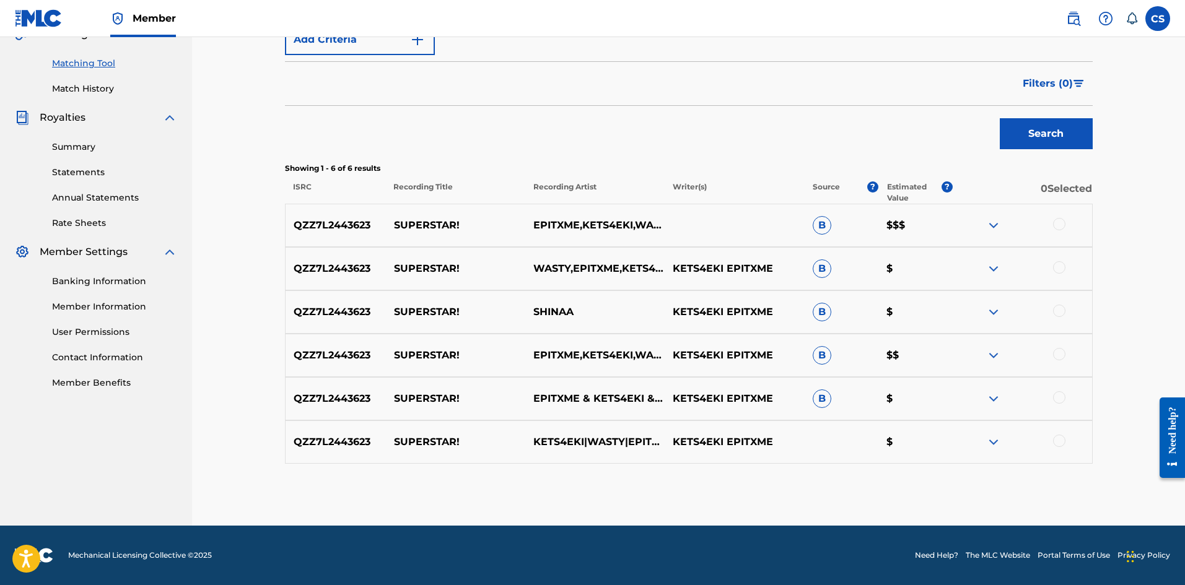
click at [990, 268] on img at bounding box center [993, 268] width 15 height 15
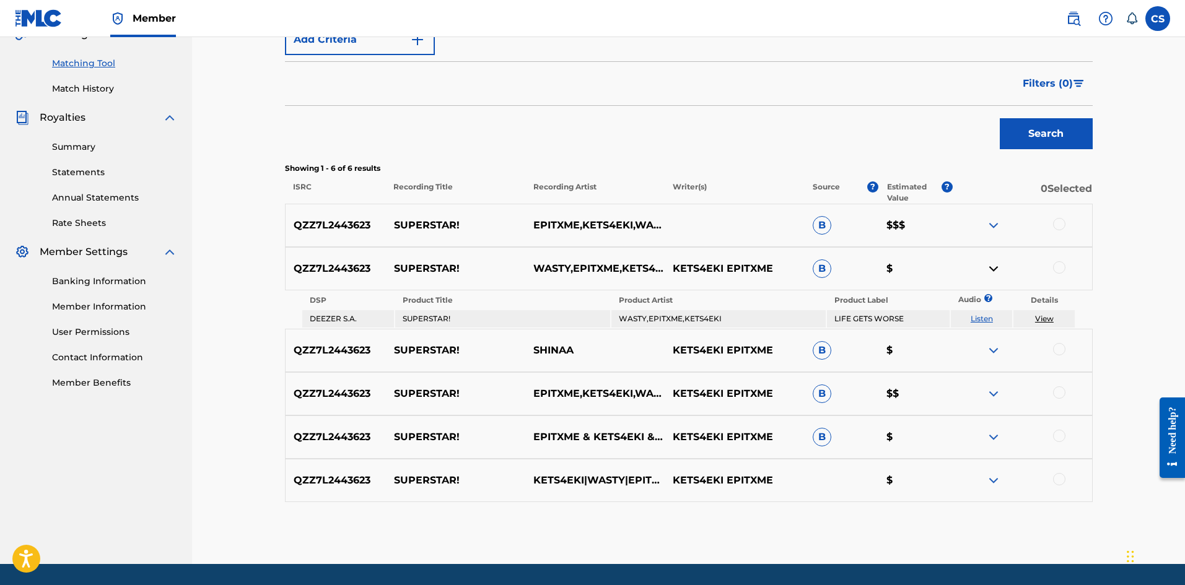
click at [990, 268] on img at bounding box center [993, 268] width 15 height 15
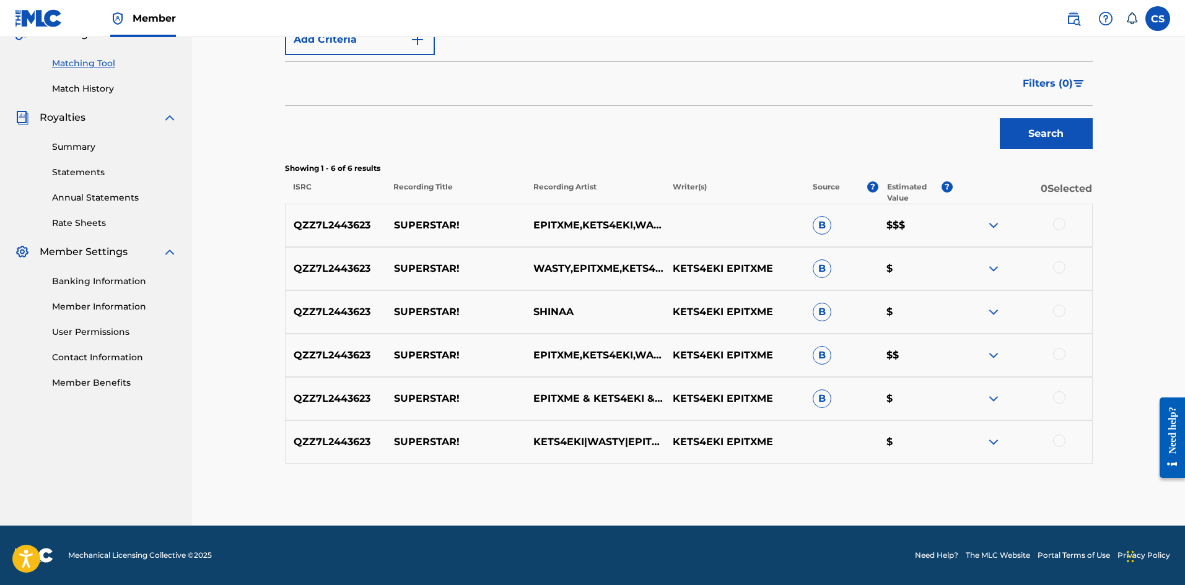
click at [992, 308] on img at bounding box center [993, 312] width 15 height 15
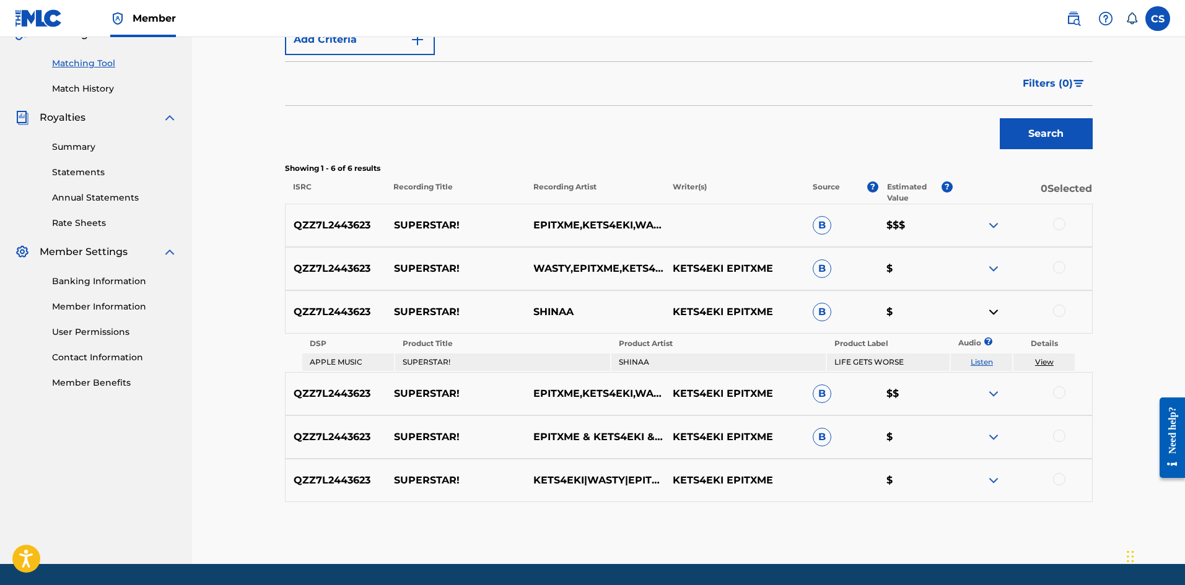
click at [992, 308] on img at bounding box center [993, 312] width 15 height 15
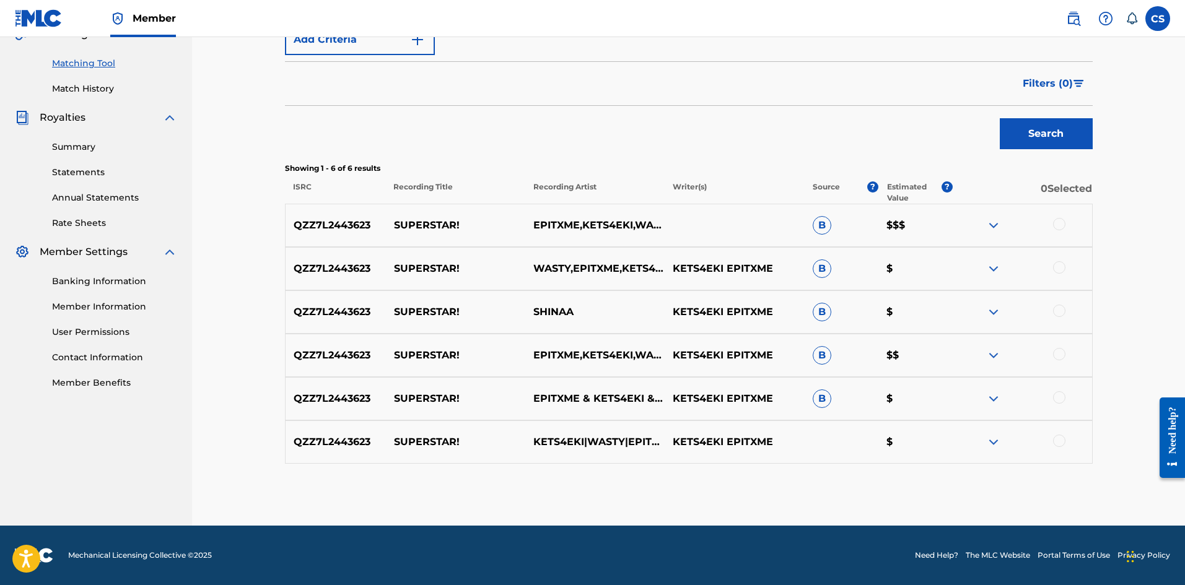
click at [997, 350] on img at bounding box center [993, 355] width 15 height 15
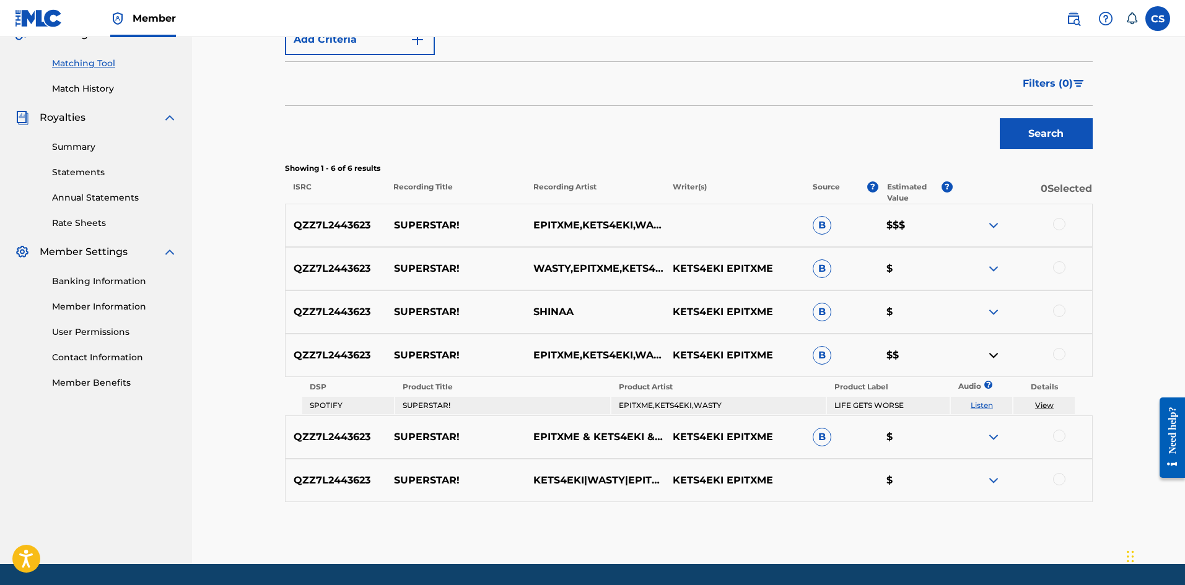
click at [997, 351] on img at bounding box center [993, 355] width 15 height 15
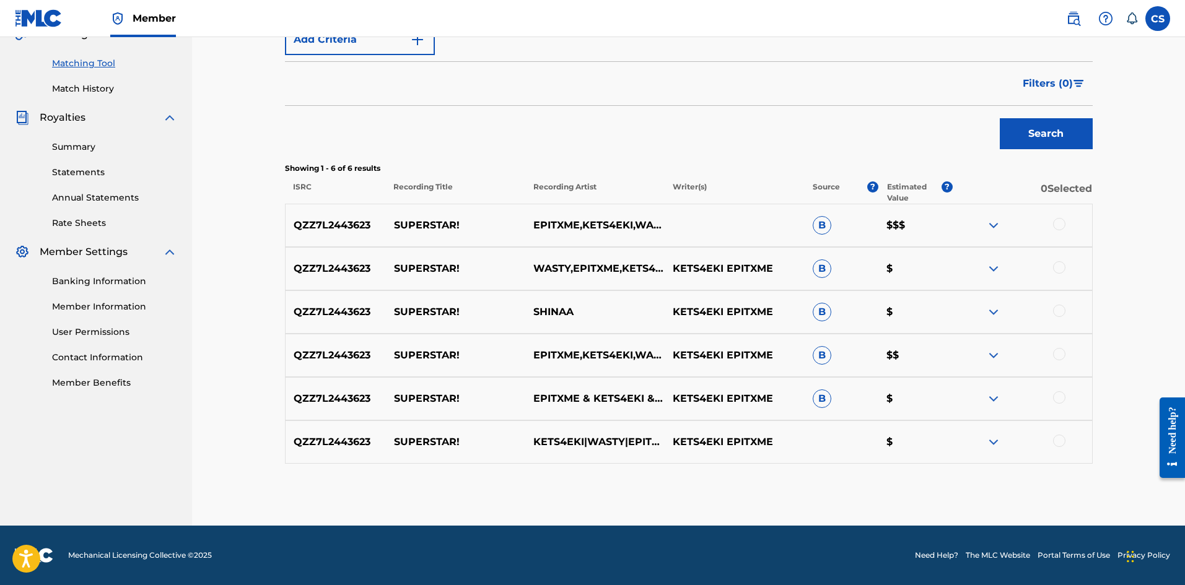
click at [992, 403] on img at bounding box center [993, 399] width 15 height 15
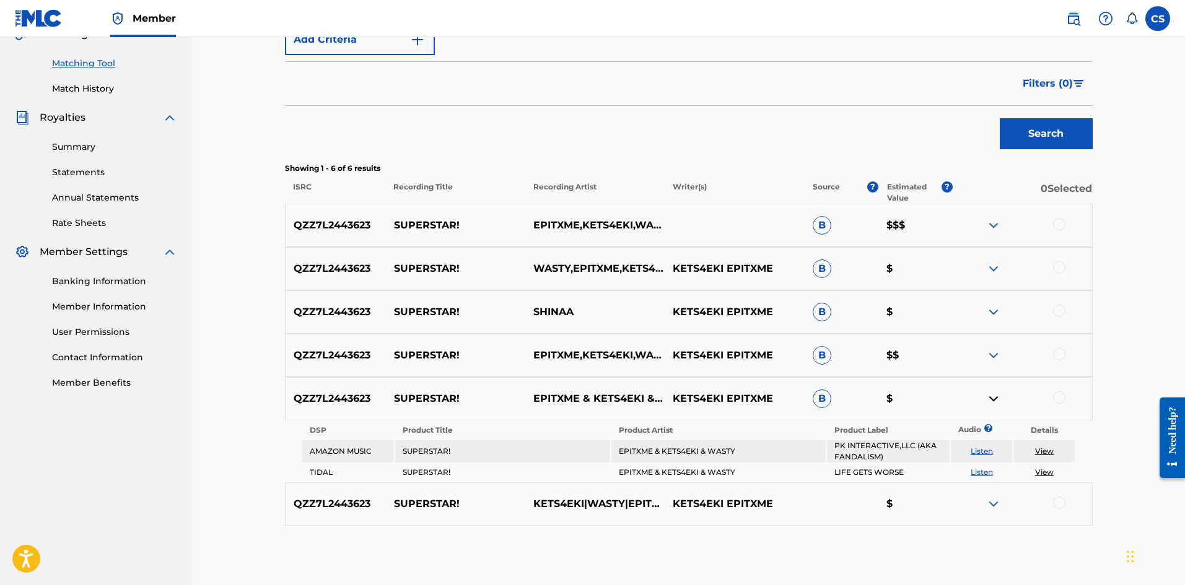
click at [992, 401] on img at bounding box center [993, 399] width 15 height 15
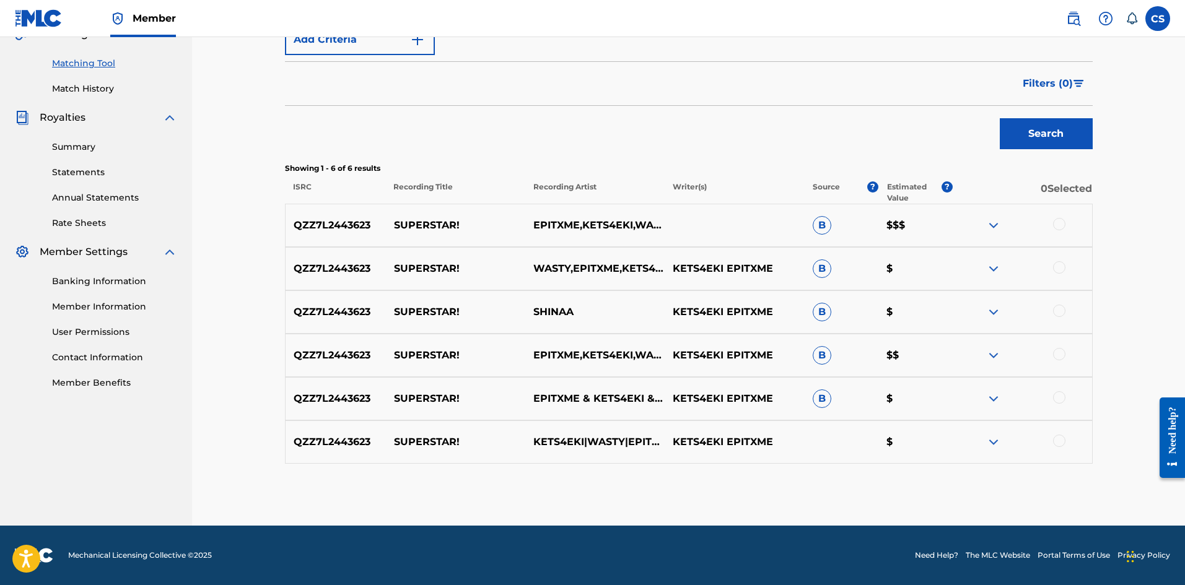
click at [996, 438] on img at bounding box center [993, 442] width 15 height 15
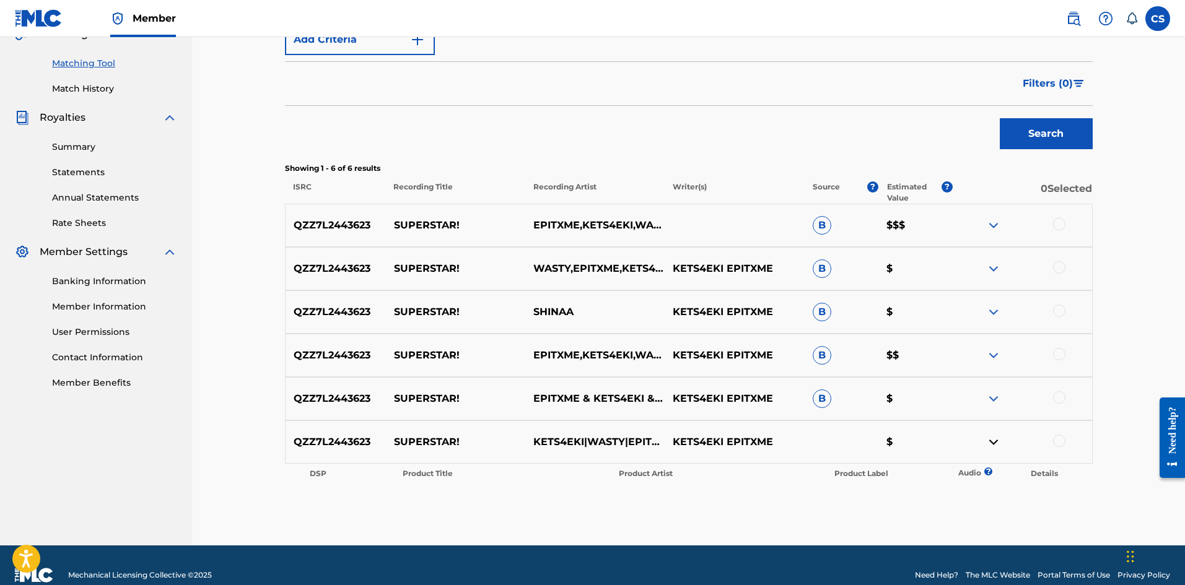
click at [996, 438] on img at bounding box center [993, 442] width 15 height 15
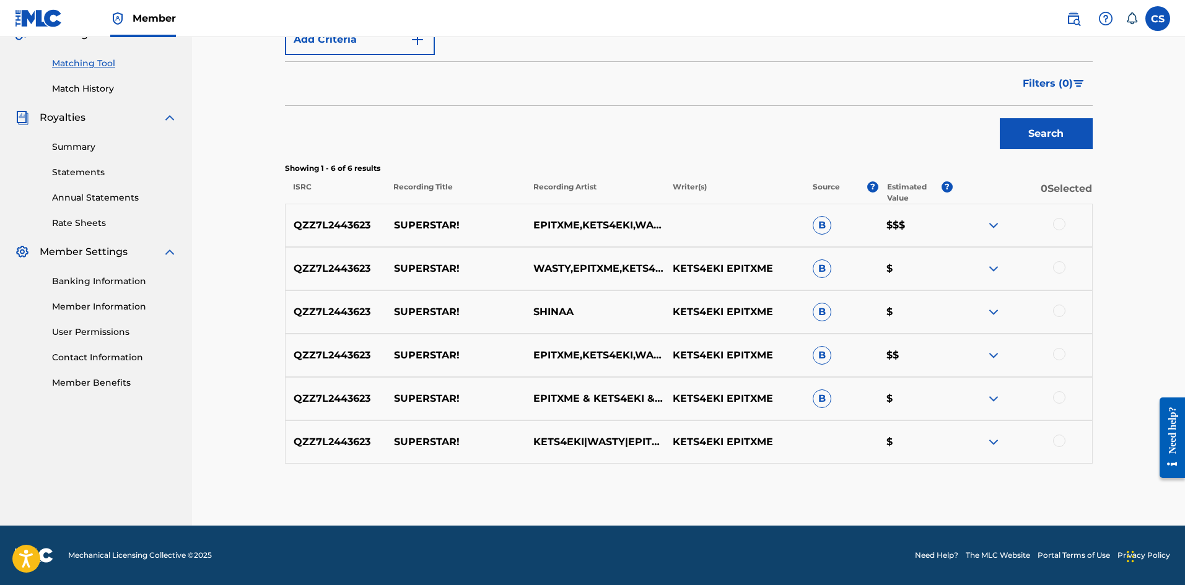
click at [999, 220] on img at bounding box center [993, 225] width 15 height 15
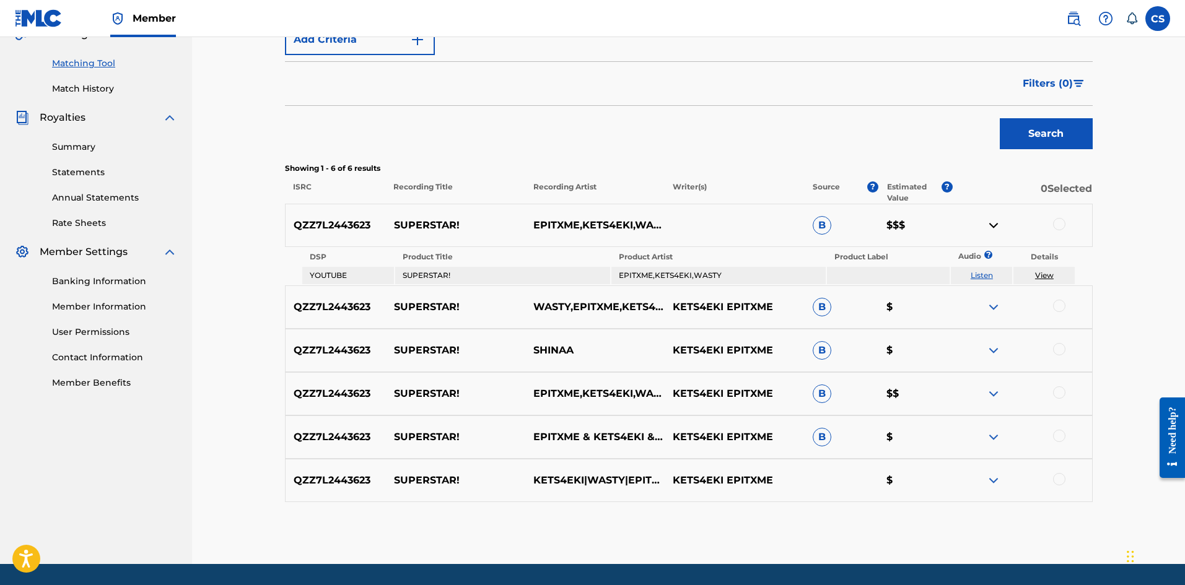
click at [999, 220] on img at bounding box center [993, 225] width 15 height 15
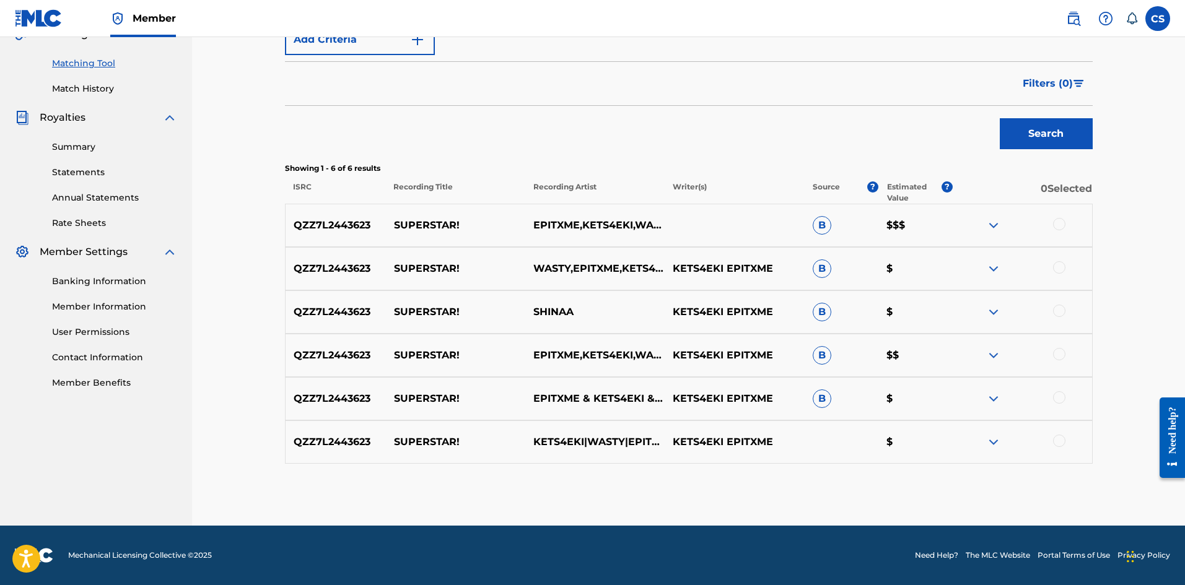
click at [1055, 222] on div at bounding box center [1059, 224] width 12 height 12
click at [1062, 268] on div at bounding box center [1059, 267] width 12 height 12
click at [1061, 308] on div at bounding box center [1059, 311] width 12 height 12
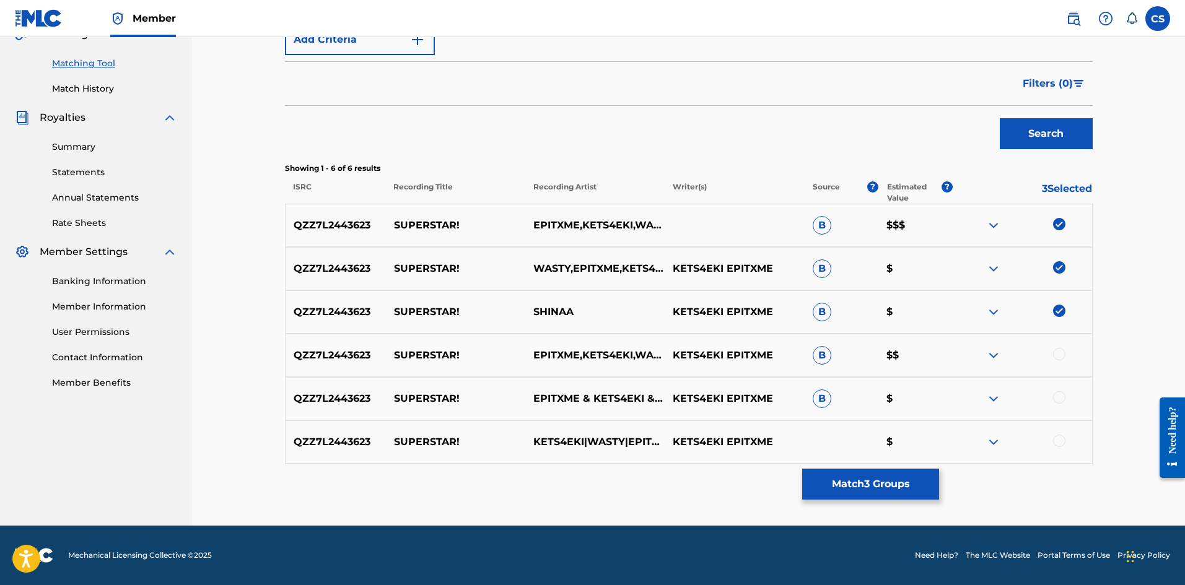
click at [1062, 357] on div at bounding box center [1059, 354] width 12 height 12
click at [1058, 401] on div at bounding box center [1059, 398] width 12 height 12
click at [1059, 437] on div at bounding box center [1059, 441] width 12 height 12
click at [1059, 437] on img at bounding box center [1059, 441] width 12 height 12
click at [1058, 441] on div at bounding box center [1059, 441] width 12 height 12
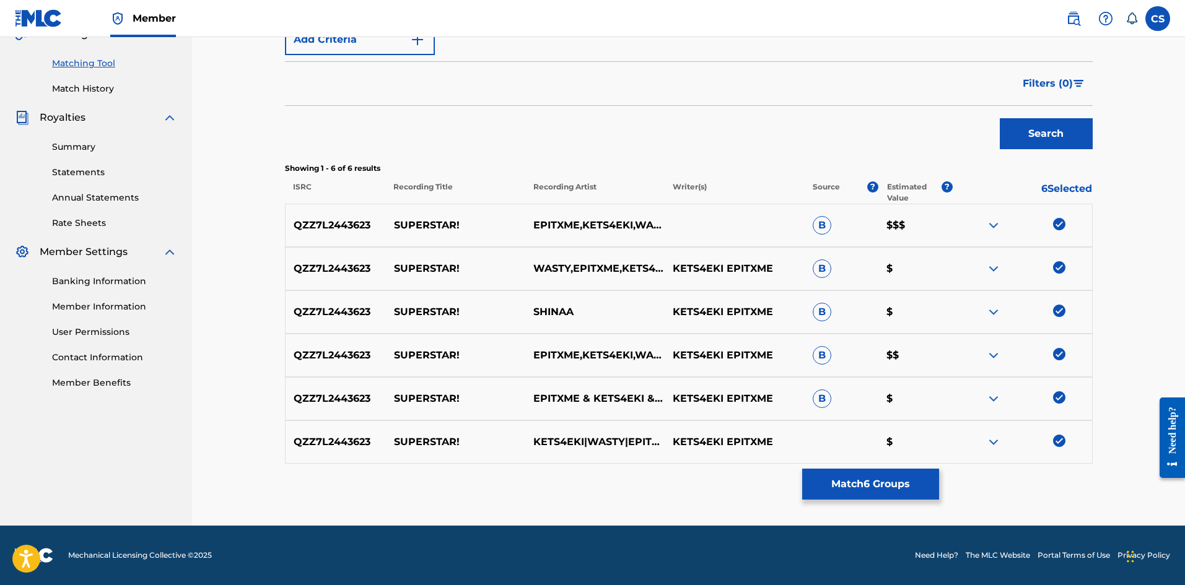
click at [900, 489] on button "Match 6 Groups" at bounding box center [870, 484] width 137 height 31
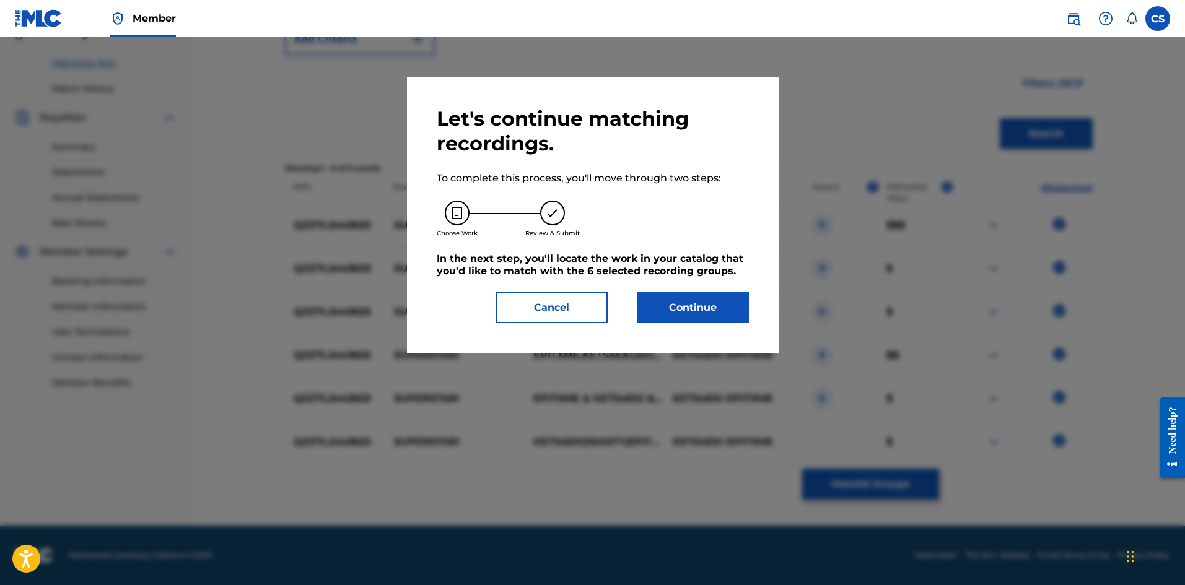
click at [678, 305] on button "Continue" at bounding box center [693, 307] width 112 height 31
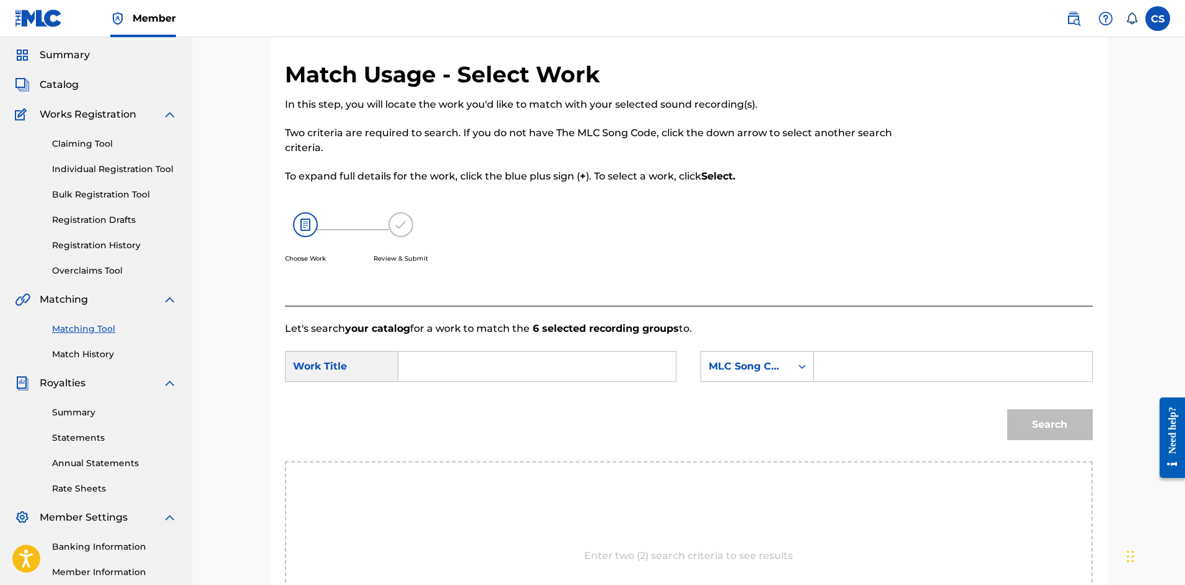
scroll to position [0, 0]
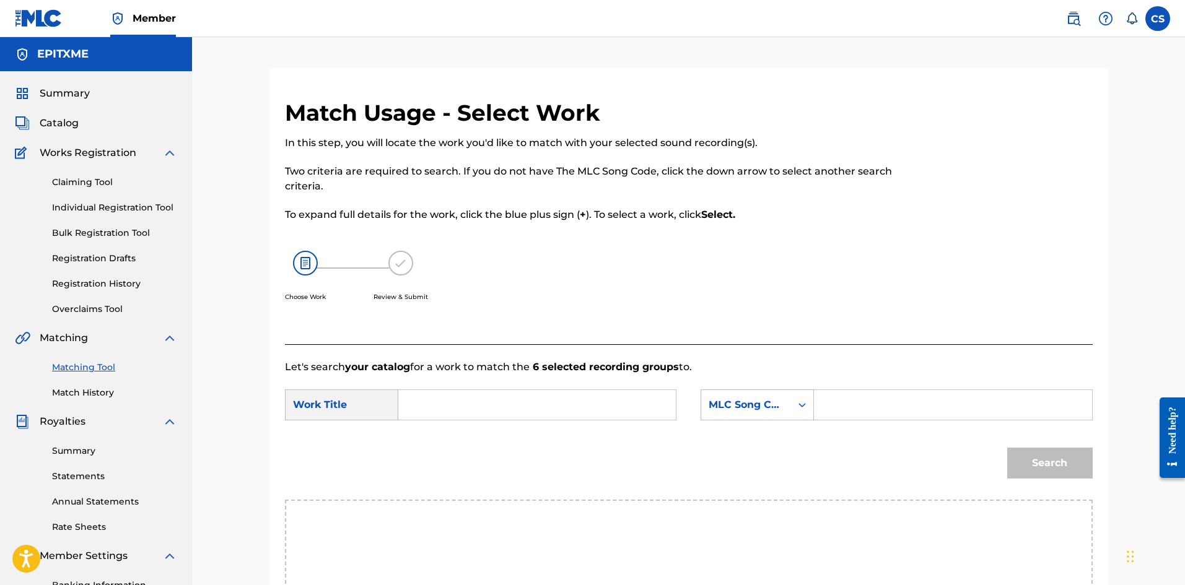
click at [451, 401] on input "Search Form" at bounding box center [537, 405] width 256 height 30
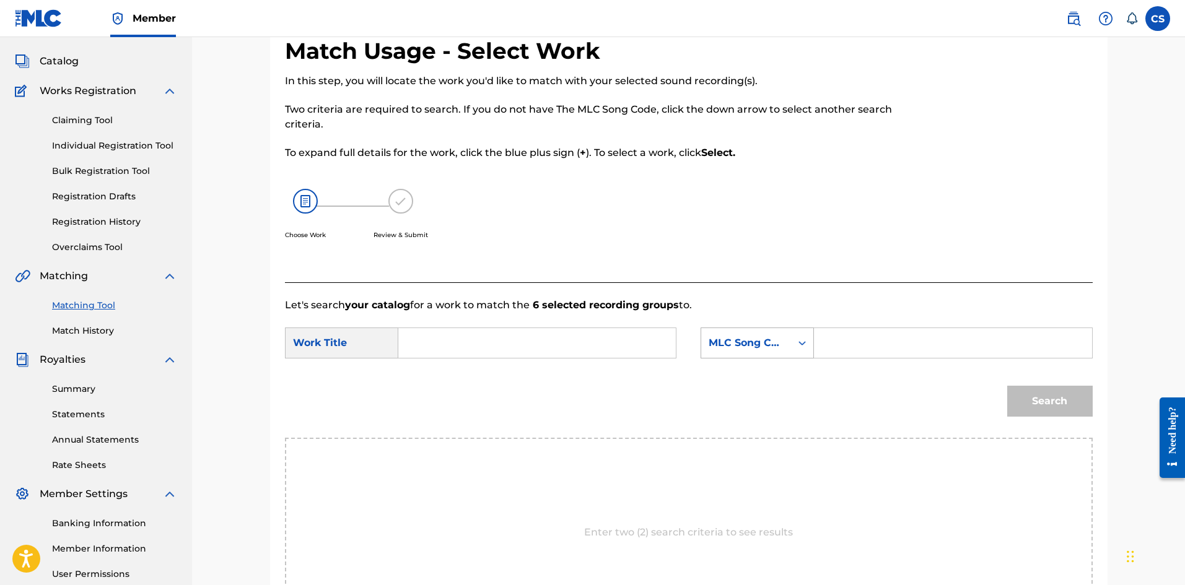
click at [779, 348] on div "MLC Song Code" at bounding box center [746, 343] width 75 height 15
click at [776, 346] on div "MLC Song Code" at bounding box center [746, 343] width 75 height 15
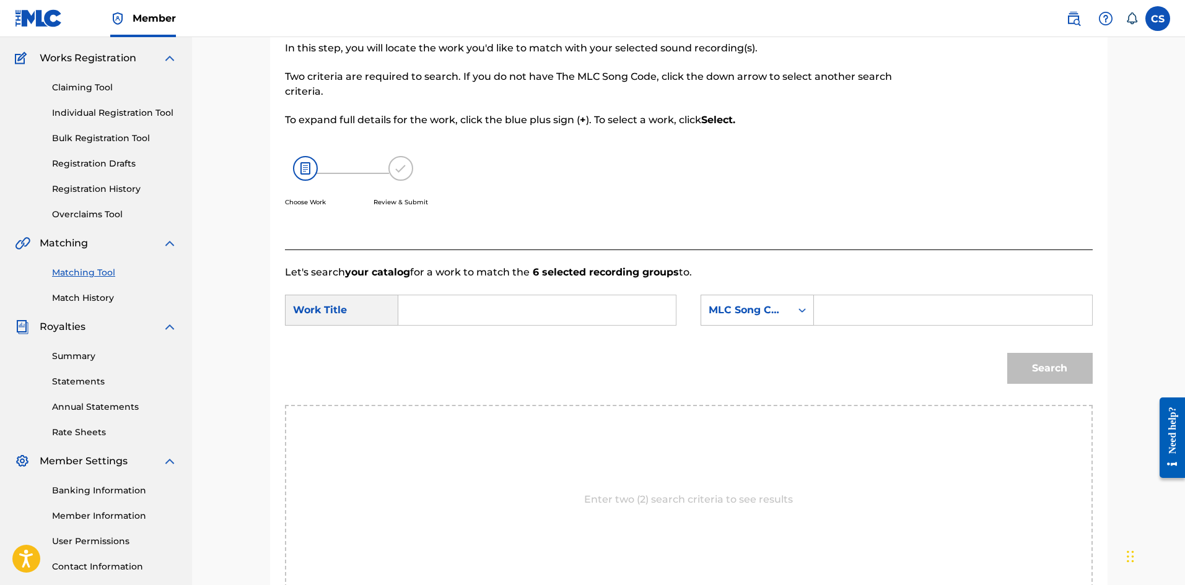
scroll to position [124, 0]
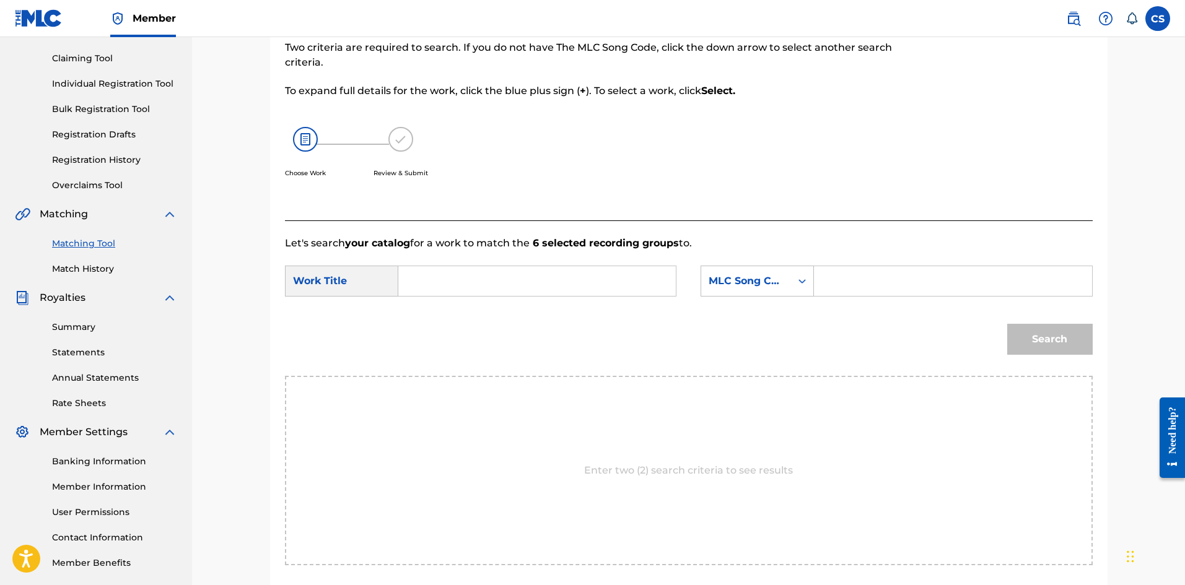
click at [431, 286] on input "Search Form" at bounding box center [537, 281] width 256 height 30
click at [436, 281] on input "Search Form" at bounding box center [537, 281] width 256 height 30
type input "SUPERSTAR!"
click at [570, 318] on div "Search" at bounding box center [689, 344] width 808 height 64
click at [870, 279] on input "Search Form" at bounding box center [953, 281] width 256 height 30
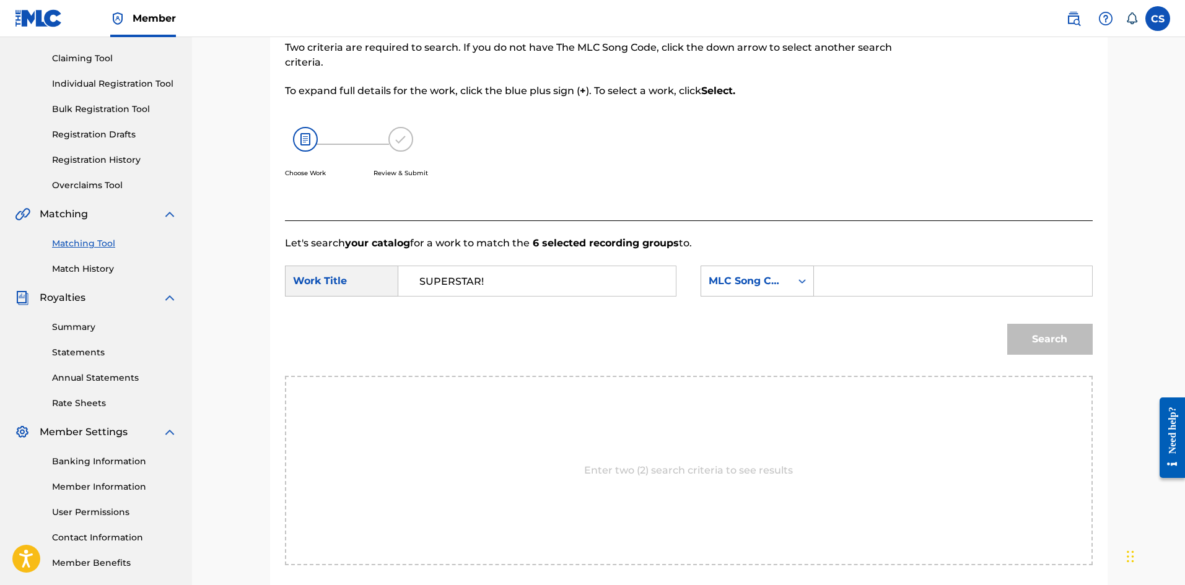
click at [871, 278] on input "Search Form" at bounding box center [953, 281] width 256 height 30
click at [734, 351] on div "Search" at bounding box center [689, 344] width 808 height 64
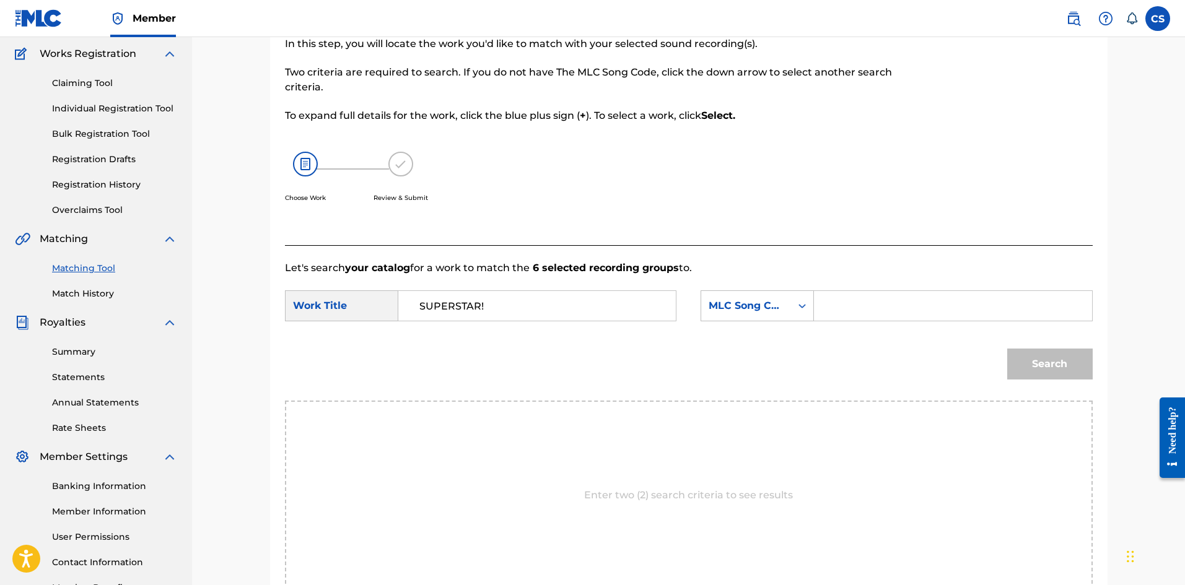
scroll to position [54, 0]
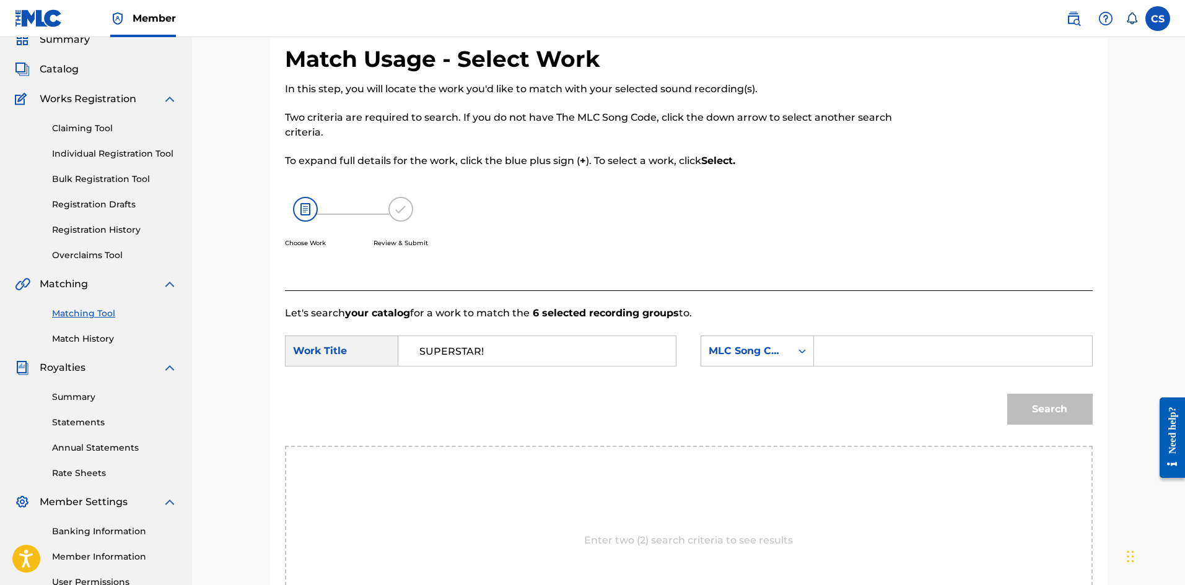
click at [860, 350] on input "Search Form" at bounding box center [953, 351] width 256 height 30
click at [846, 351] on input "Search Form" at bounding box center [953, 351] width 256 height 30
type input "S71VV3"
click at [870, 326] on form "SearchWithCriteria64542d2b-33da-4a4d-a6e4-f1a34de2b6fb Work Title SUPERSTAR! Se…" at bounding box center [689, 383] width 808 height 125
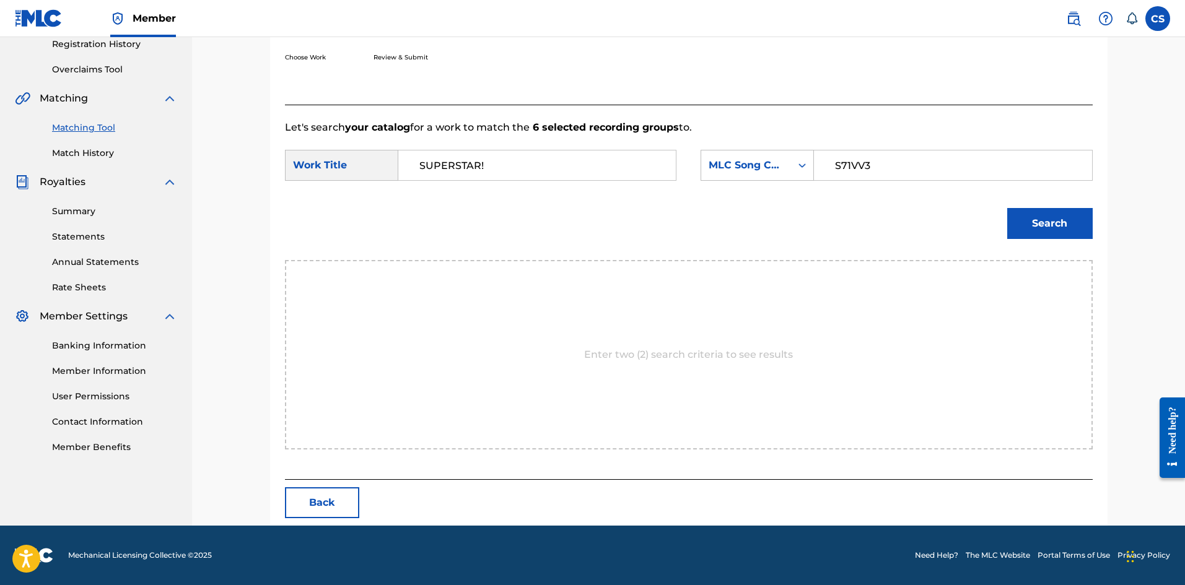
click at [1032, 222] on button "Search" at bounding box center [1049, 223] width 85 height 31
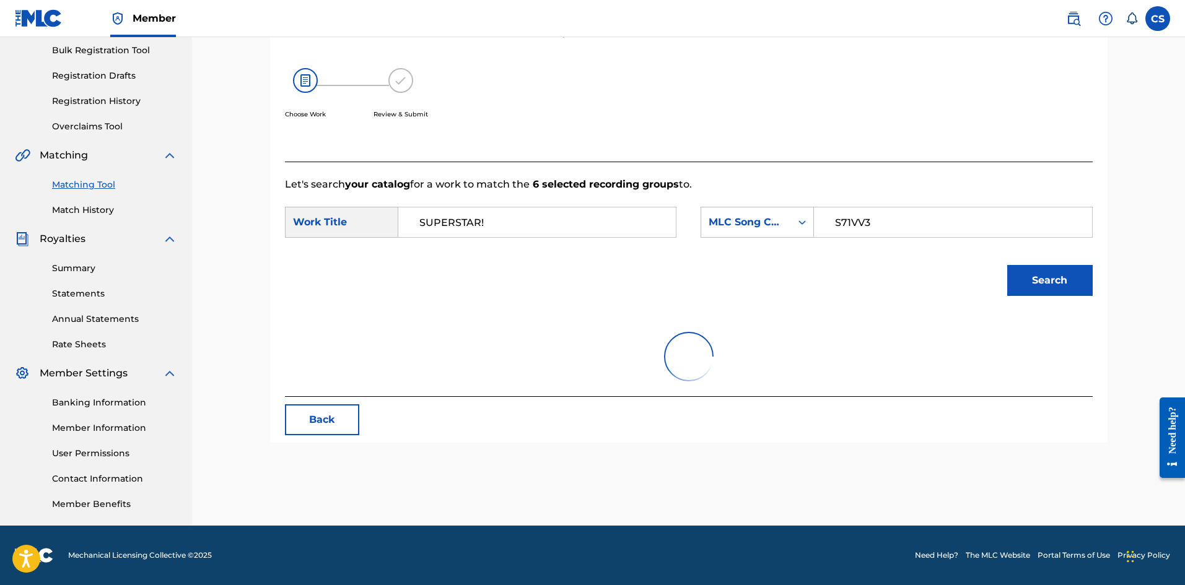
scroll to position [203, 0]
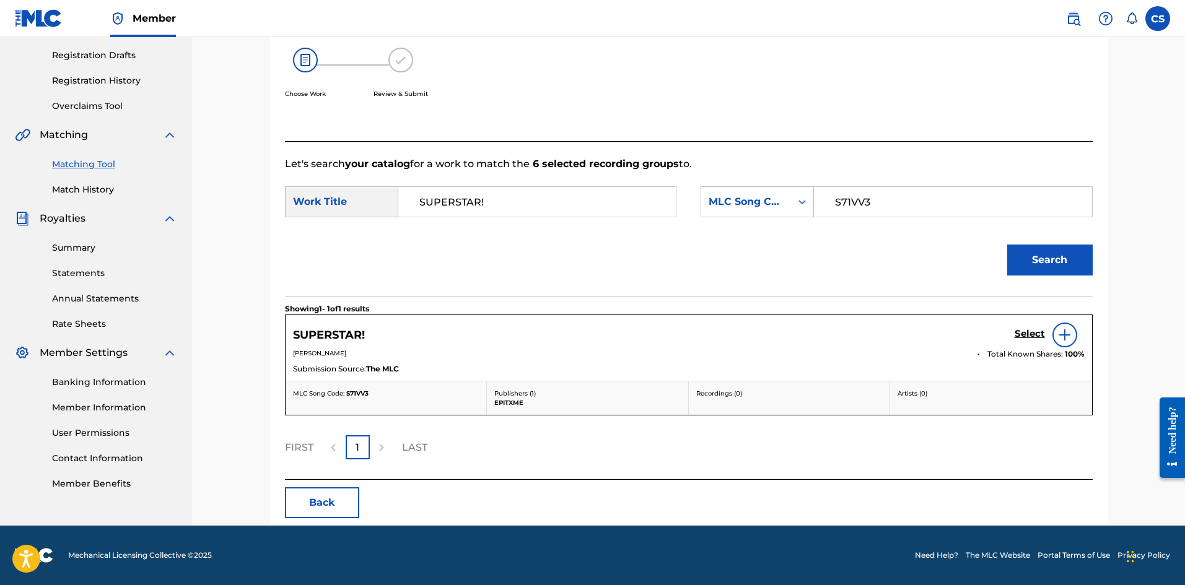
click at [1062, 337] on img at bounding box center [1064, 335] width 15 height 15
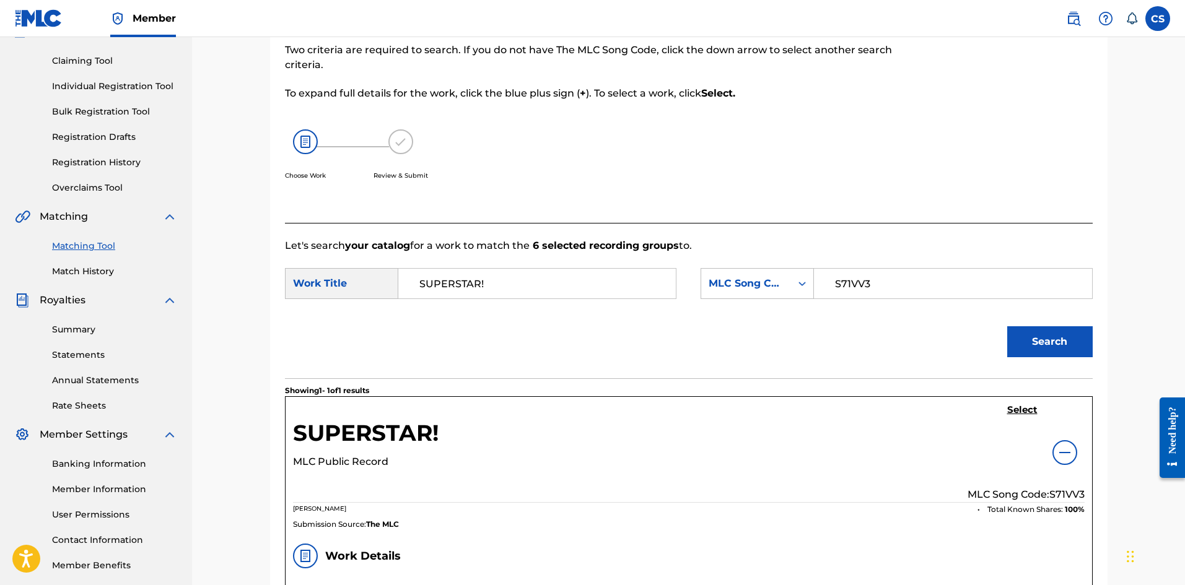
scroll to position [369, 0]
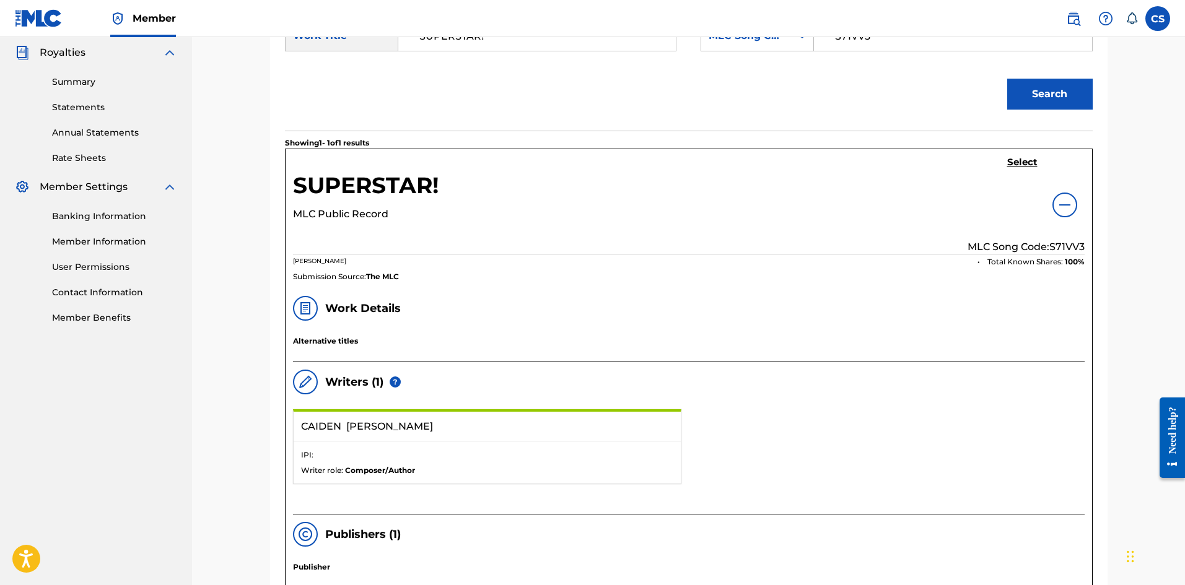
click at [1062, 212] on div at bounding box center [1065, 205] width 25 height 25
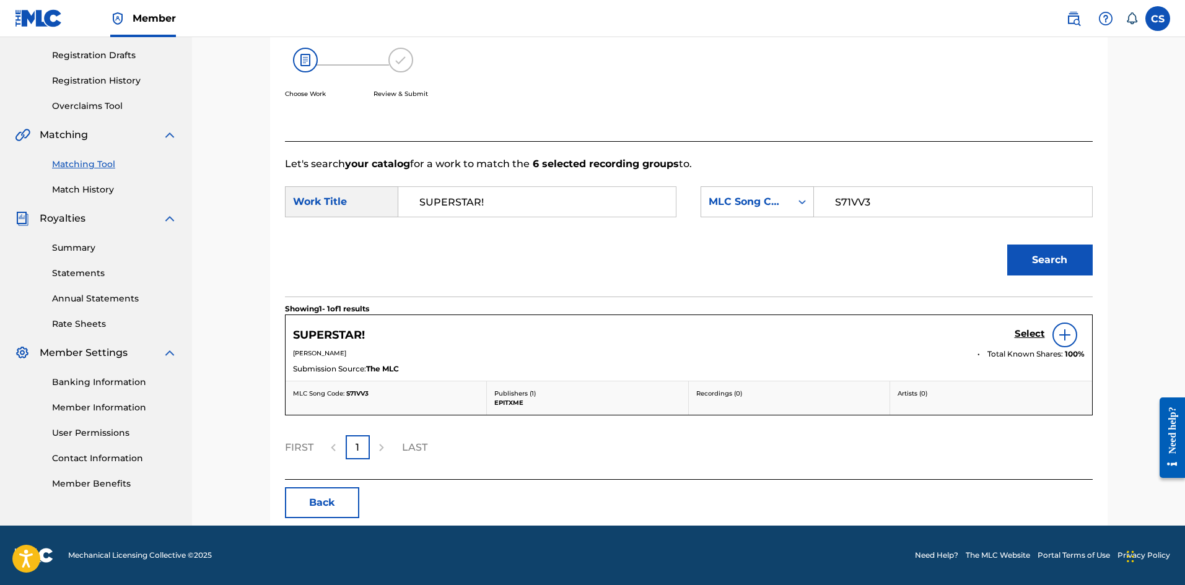
click at [1060, 342] on img at bounding box center [1064, 335] width 15 height 15
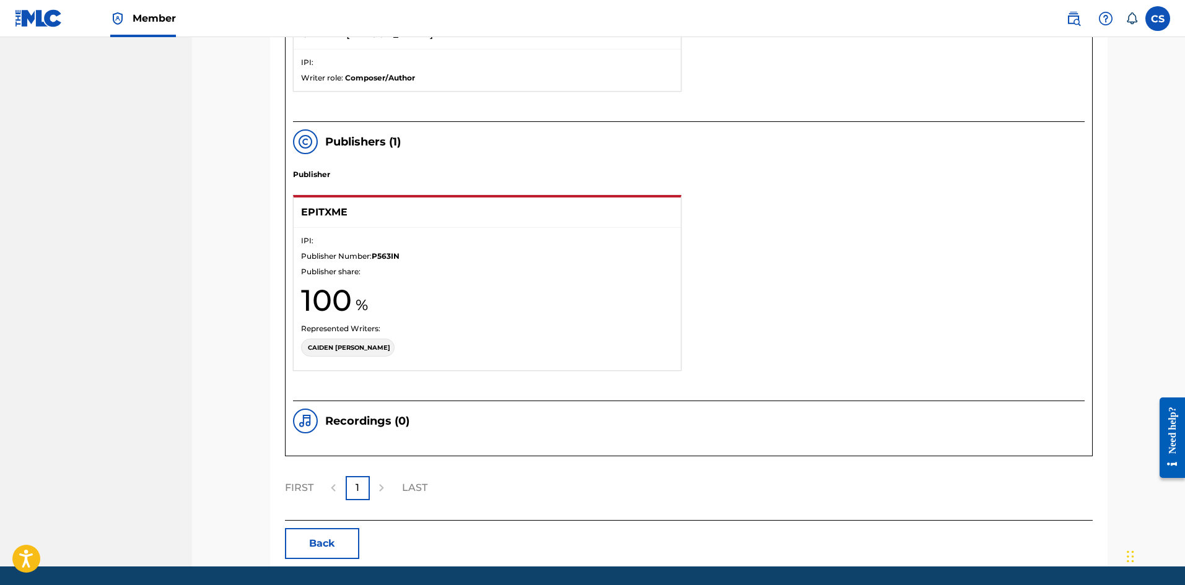
scroll to position [803, 0]
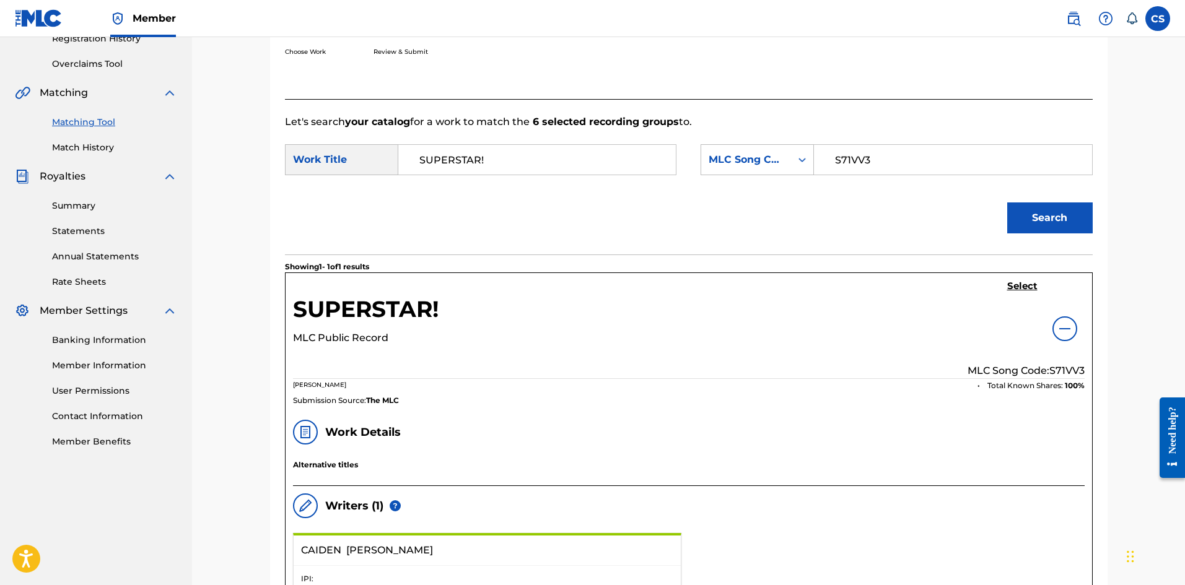
click at [1061, 317] on div at bounding box center [1065, 329] width 25 height 25
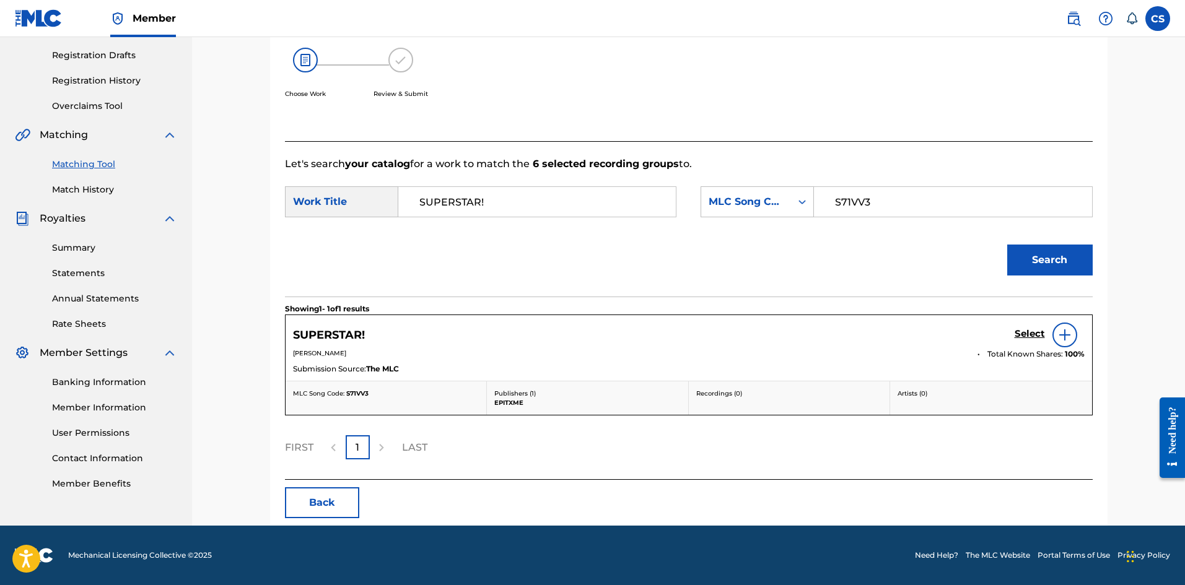
click at [1061, 333] on img at bounding box center [1064, 335] width 15 height 15
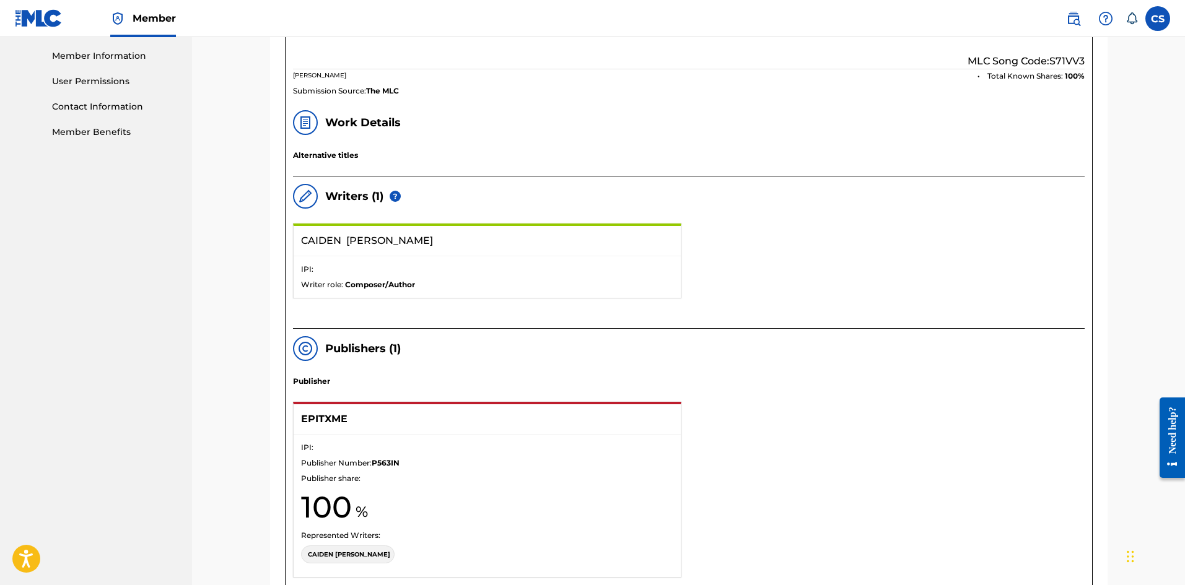
scroll to position [803, 0]
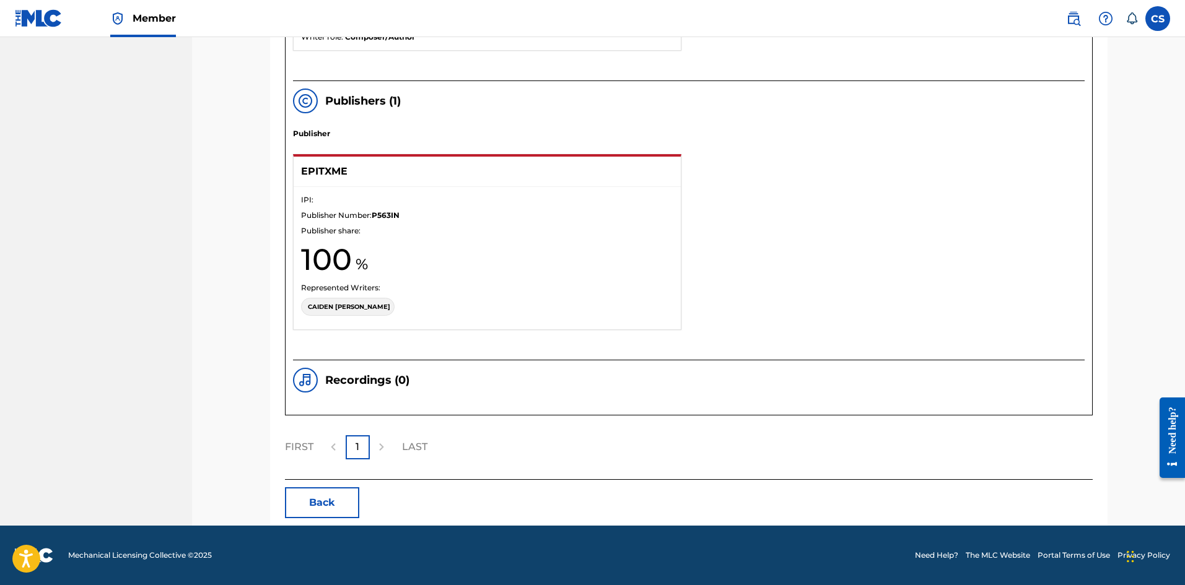
click at [388, 382] on h5 "Recordings ( 0 )" at bounding box center [367, 381] width 84 height 14
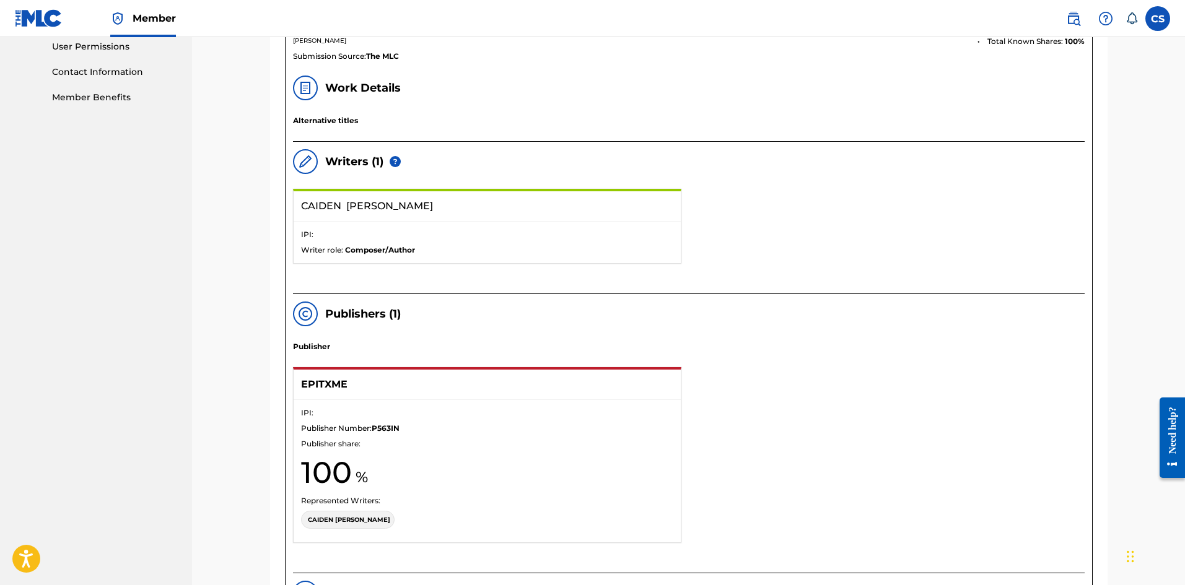
scroll to position [741, 0]
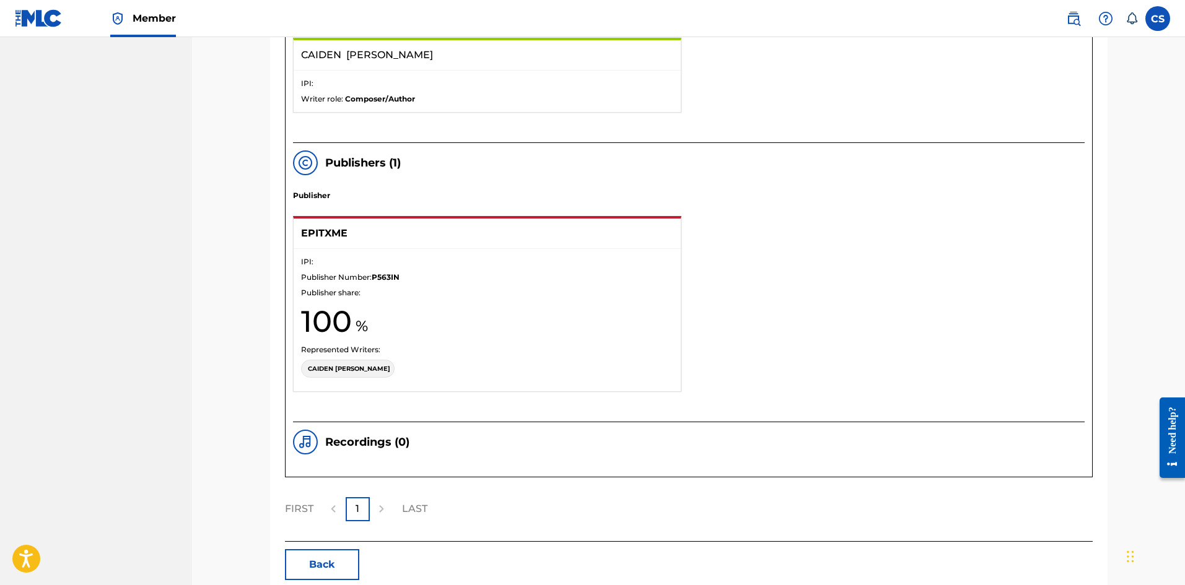
click at [332, 444] on h5 "Recordings ( 0 )" at bounding box center [367, 443] width 84 height 14
drag, startPoint x: 332, startPoint y: 444, endPoint x: 405, endPoint y: 442, distance: 72.5
click at [405, 442] on h5 "Recordings ( 0 )" at bounding box center [367, 443] width 84 height 14
drag, startPoint x: 405, startPoint y: 442, endPoint x: 329, endPoint y: 437, distance: 75.7
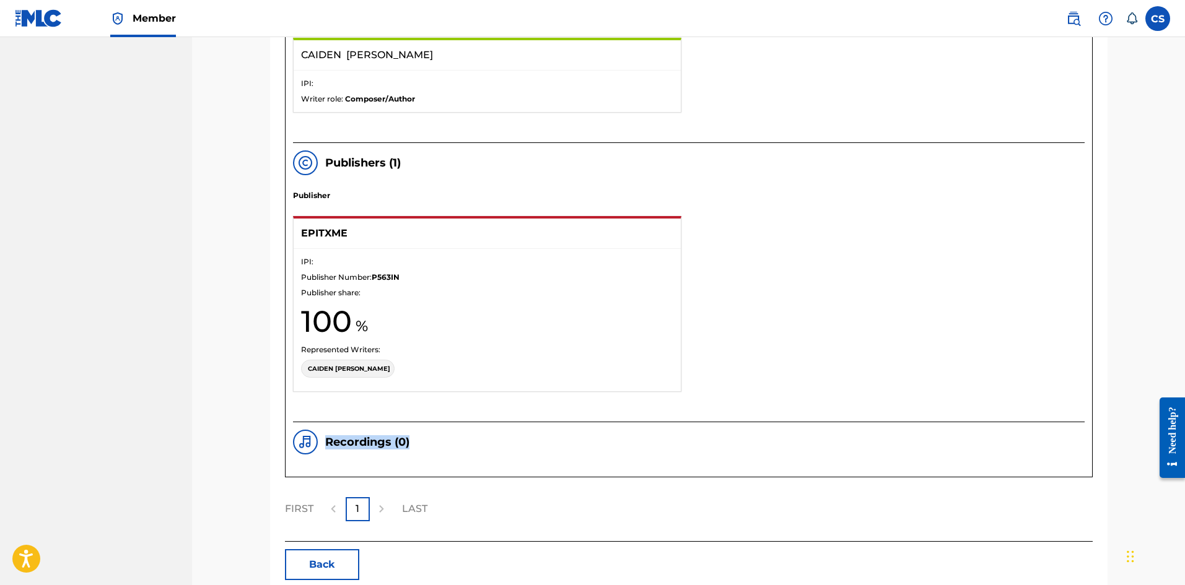
click at [329, 437] on h5 "Recordings ( 0 )" at bounding box center [367, 443] width 84 height 14
drag, startPoint x: 329, startPoint y: 437, endPoint x: 412, endPoint y: 443, distance: 83.2
click at [412, 443] on div "Recordings ( 0 )" at bounding box center [689, 442] width 792 height 25
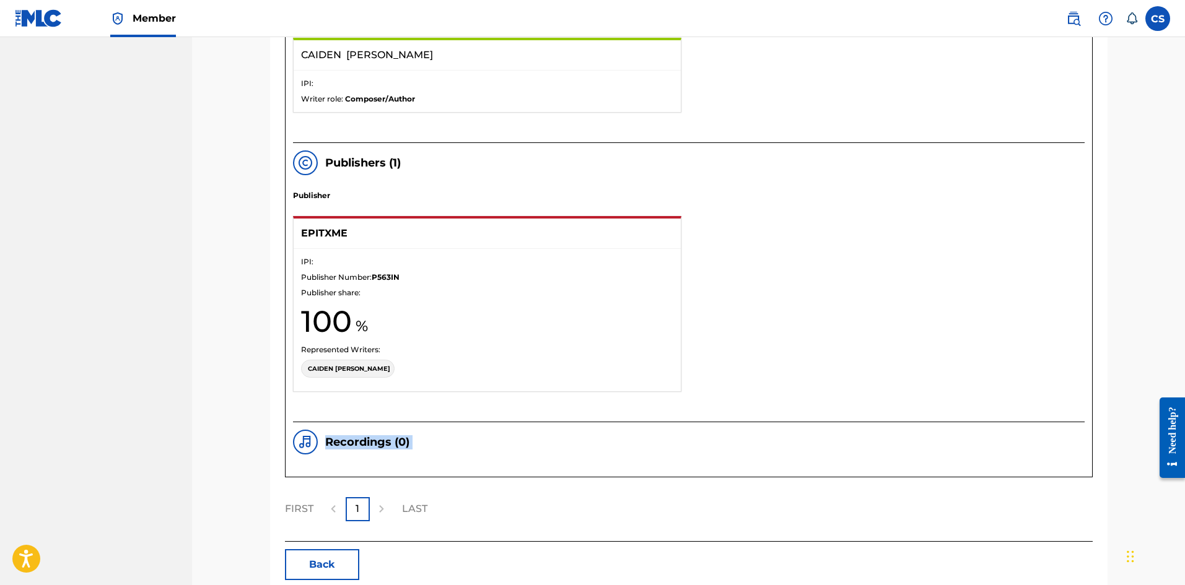
drag, startPoint x: 412, startPoint y: 443, endPoint x: 343, endPoint y: 440, distance: 69.4
click at [343, 440] on div "Recordings ( 0 )" at bounding box center [689, 442] width 792 height 25
click at [343, 440] on h5 "Recordings ( 0 )" at bounding box center [367, 443] width 84 height 14
drag, startPoint x: 343, startPoint y: 440, endPoint x: 413, endPoint y: 442, distance: 70.0
click at [413, 442] on div "Recordings ( 0 )" at bounding box center [689, 442] width 792 height 25
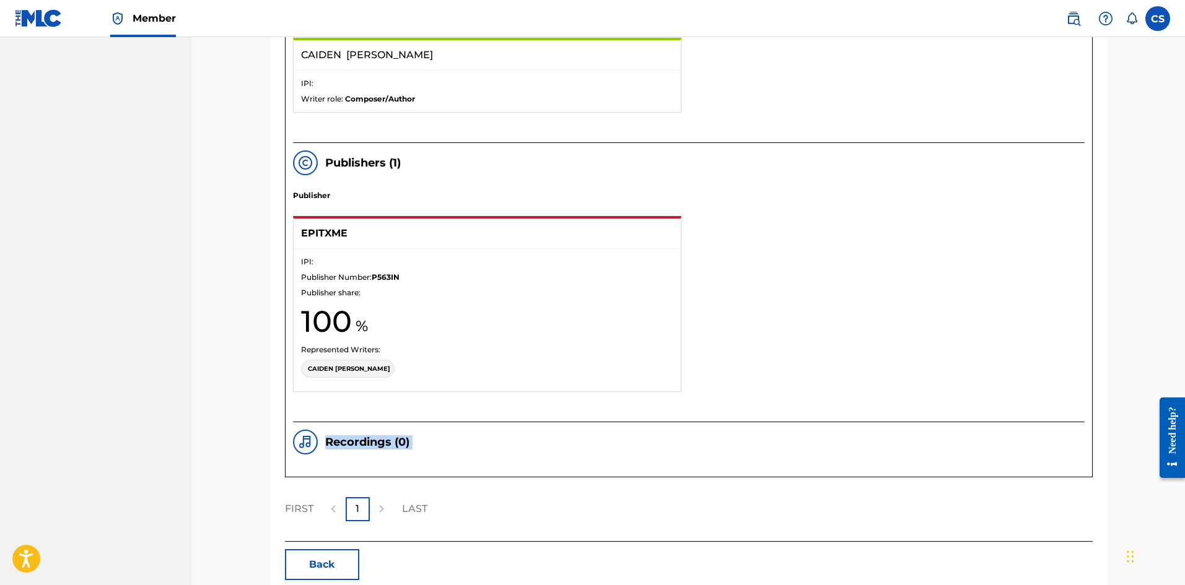
click at [413, 442] on div "Recordings ( 0 )" at bounding box center [689, 442] width 792 height 25
drag, startPoint x: 413, startPoint y: 442, endPoint x: 366, endPoint y: 442, distance: 46.5
click at [366, 442] on div "Recordings ( 0 )" at bounding box center [689, 442] width 792 height 25
click at [366, 442] on h5 "Recordings ( 0 )" at bounding box center [367, 443] width 84 height 14
drag, startPoint x: 366, startPoint y: 442, endPoint x: 409, endPoint y: 440, distance: 43.4
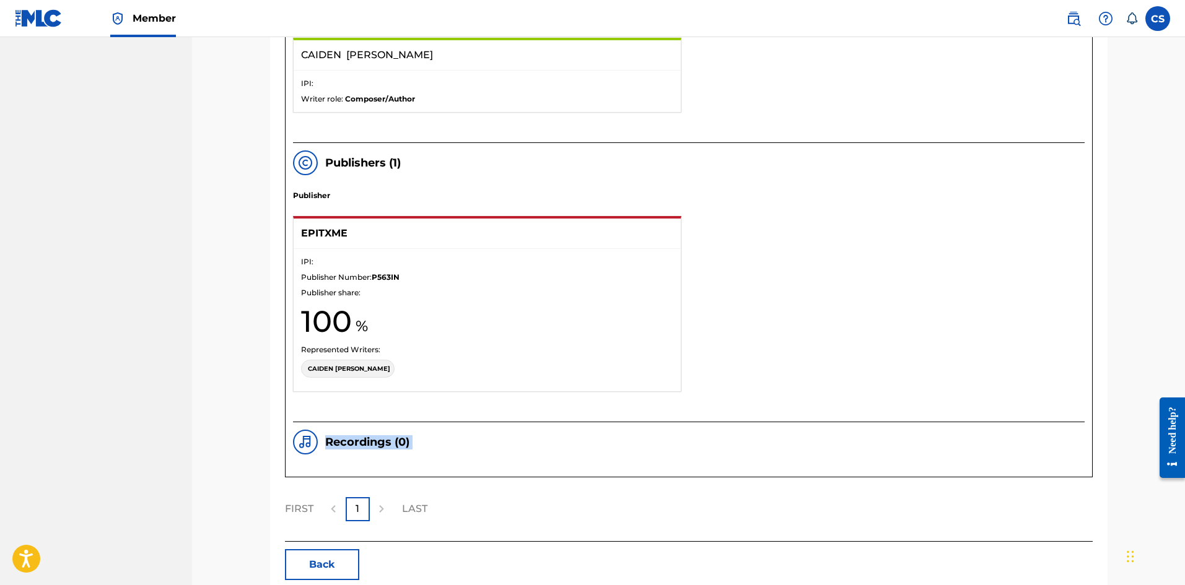
click at [409, 440] on h5 "Recordings ( 0 )" at bounding box center [367, 443] width 84 height 14
drag, startPoint x: 409, startPoint y: 440, endPoint x: 369, endPoint y: 441, distance: 40.3
click at [369, 441] on h5 "Recordings ( 0 )" at bounding box center [367, 443] width 84 height 14
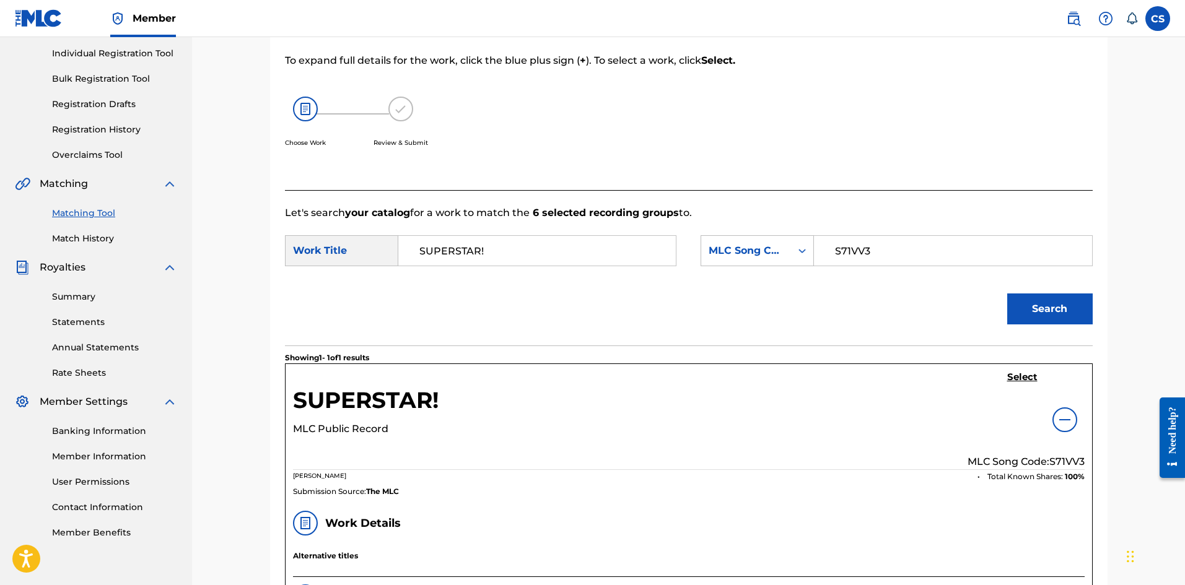
scroll to position [121, 0]
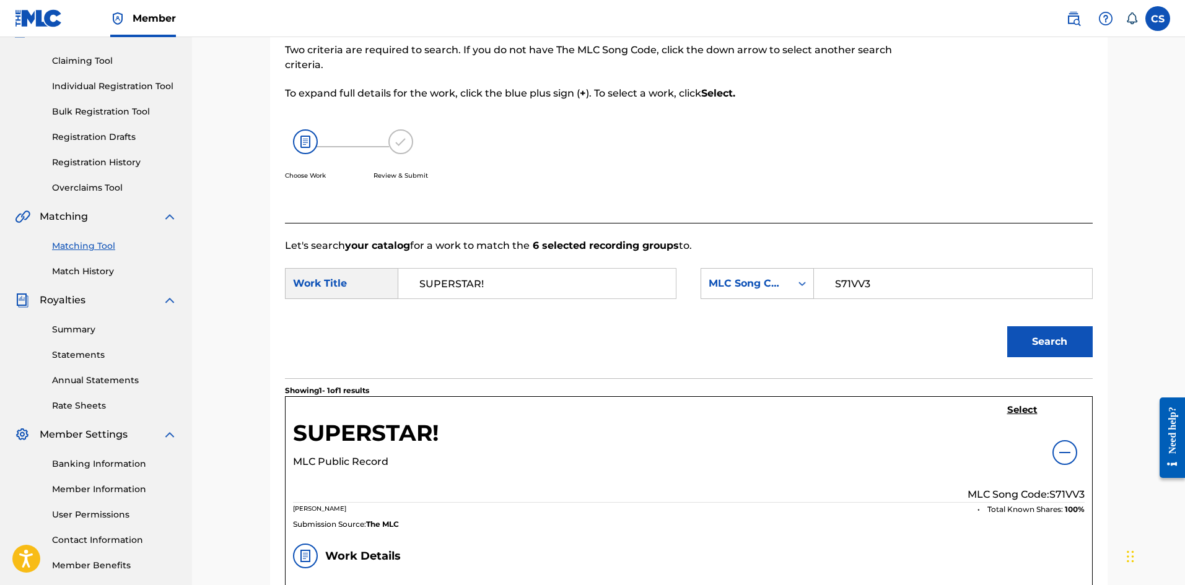
click at [1067, 460] on img at bounding box center [1064, 452] width 15 height 15
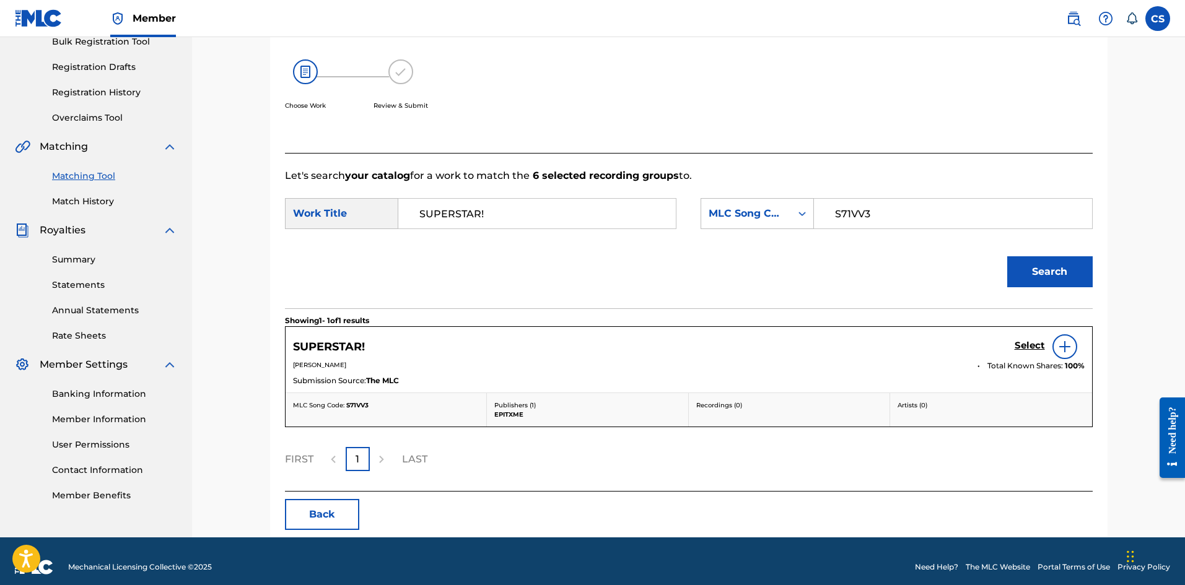
scroll to position [203, 0]
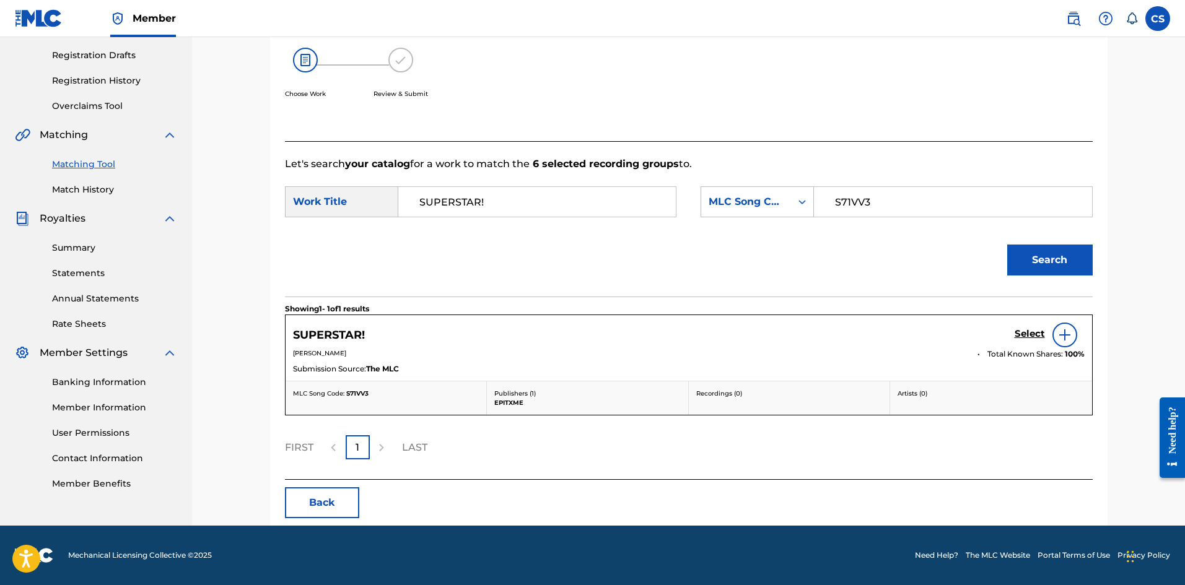
click at [1038, 333] on h5 "Select" at bounding box center [1030, 334] width 30 height 12
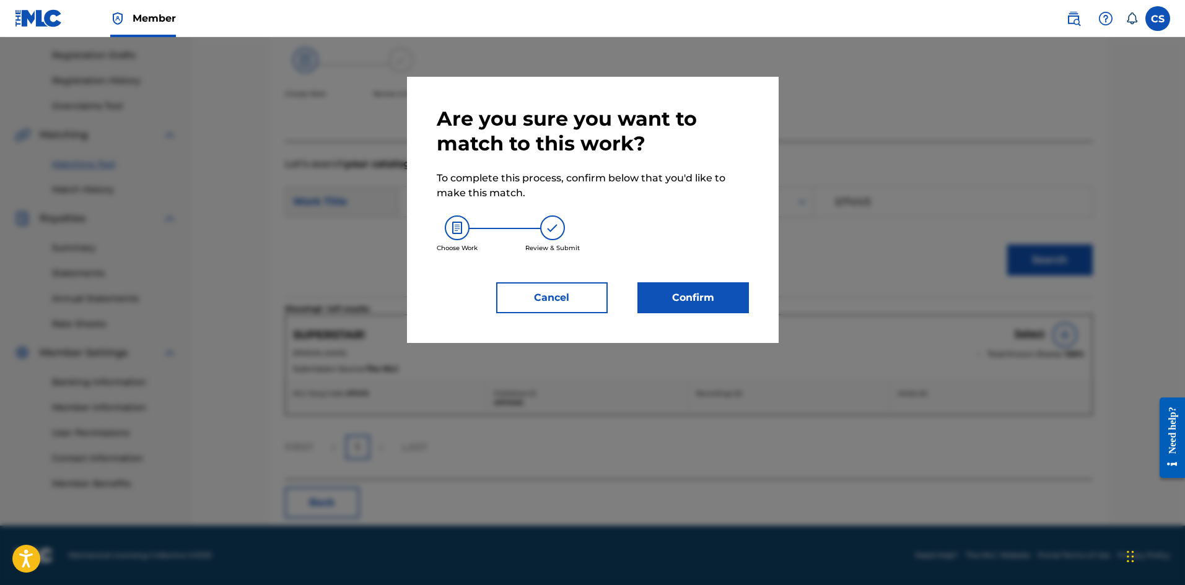
click at [688, 294] on button "Confirm" at bounding box center [693, 297] width 112 height 31
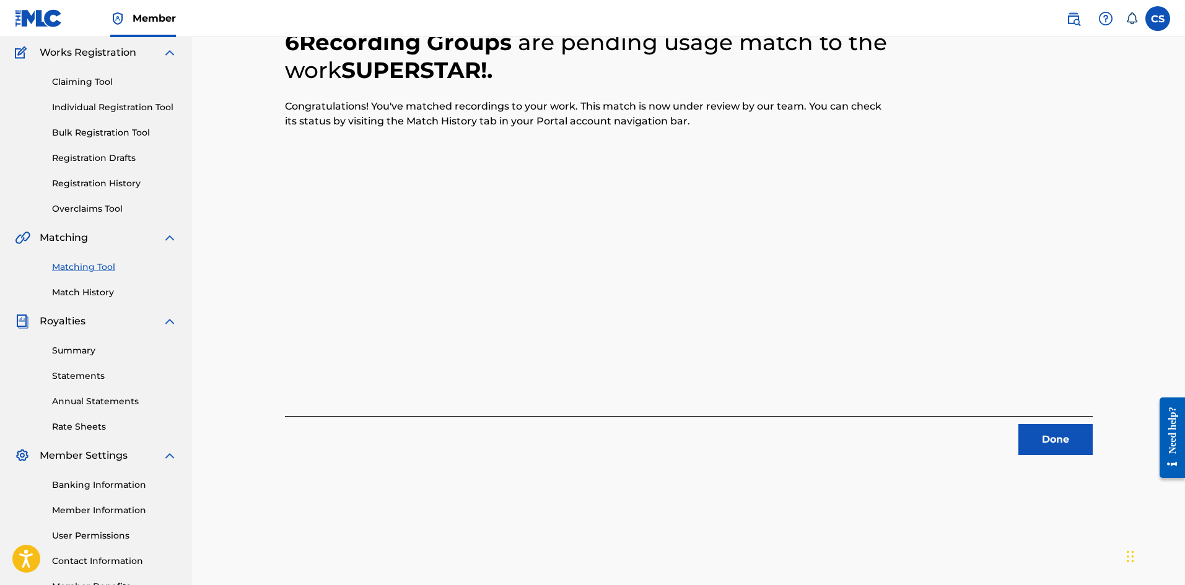
scroll to position [124, 0]
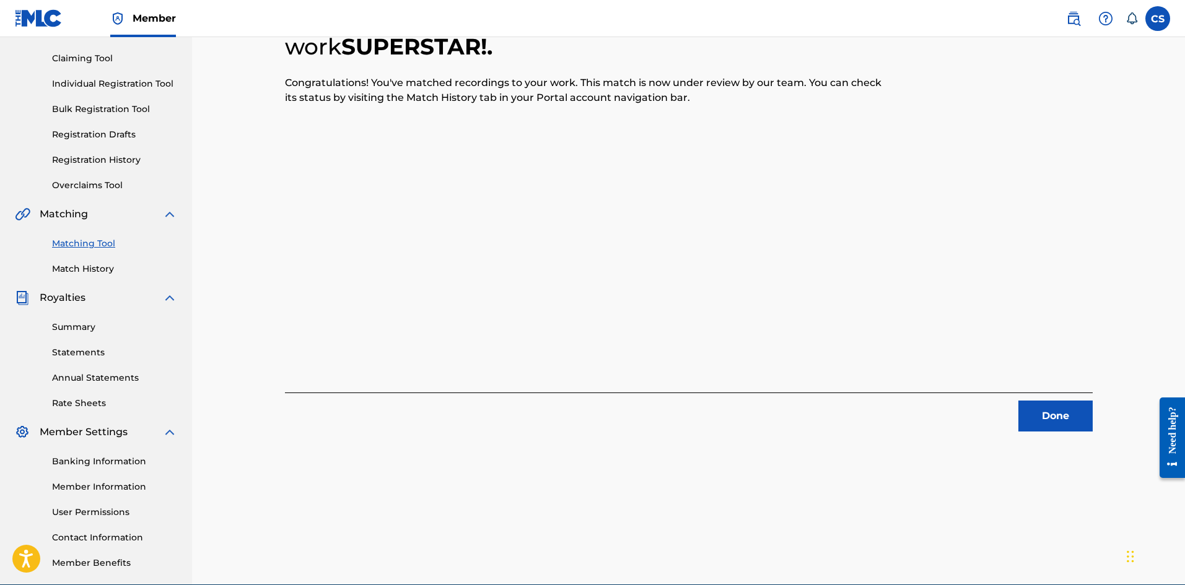
click at [1056, 423] on button "Done" at bounding box center [1055, 416] width 74 height 31
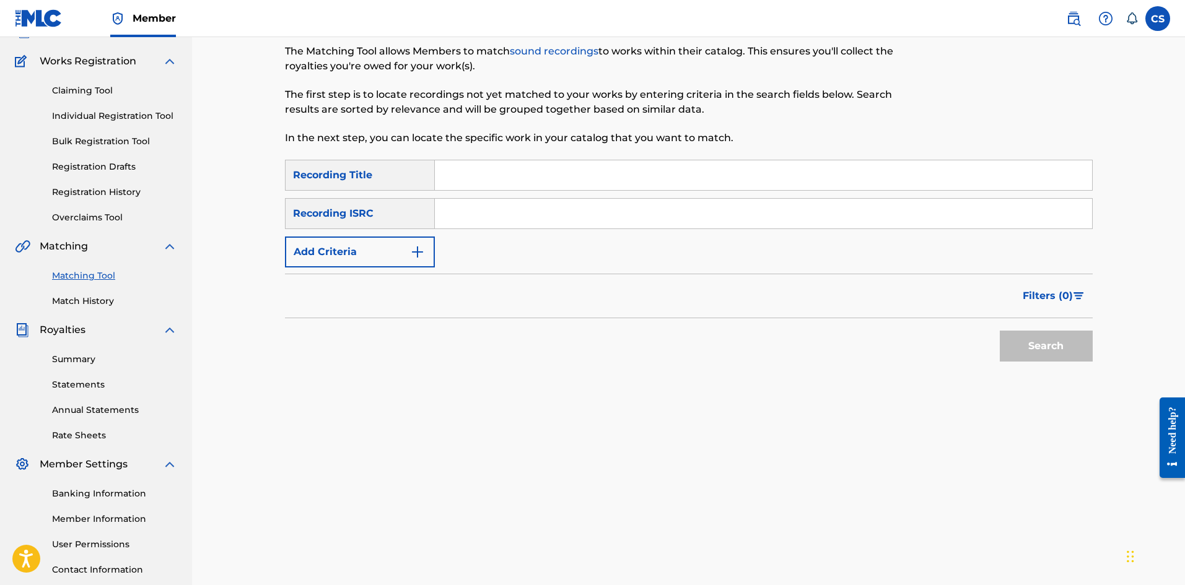
scroll to position [0, 0]
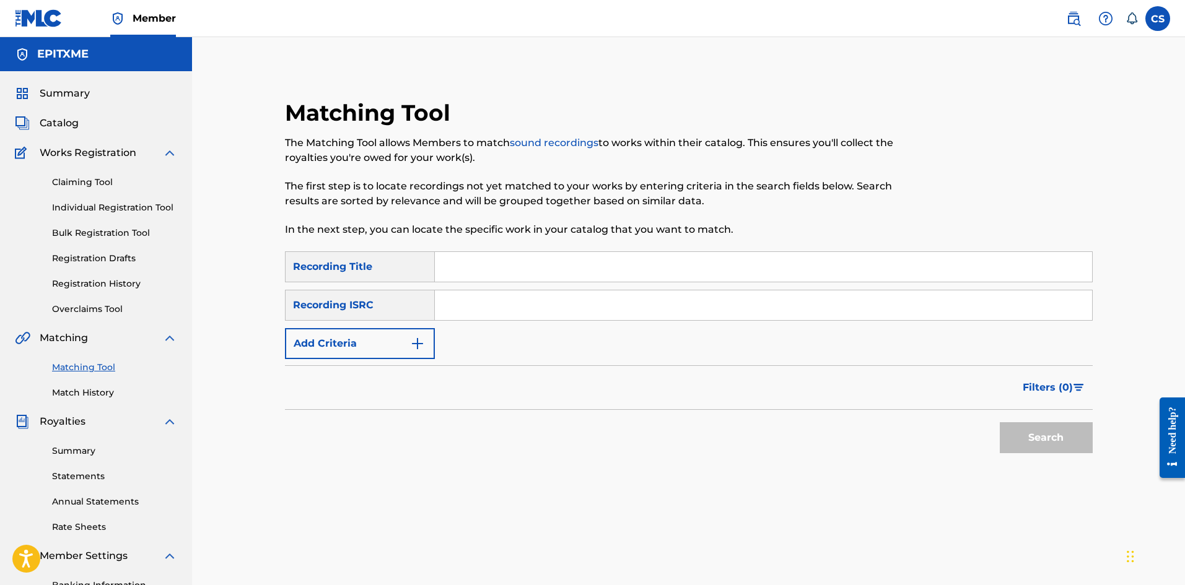
click at [77, 392] on link "Match History" at bounding box center [114, 393] width 125 height 13
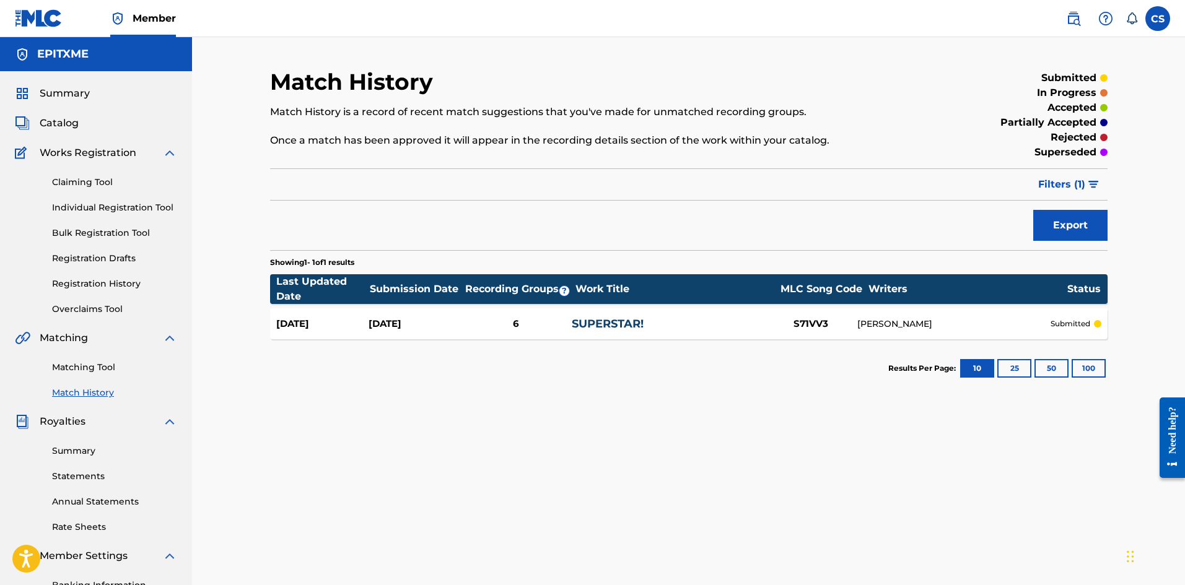
click at [84, 530] on link "Rate Sheets" at bounding box center [114, 527] width 125 height 13
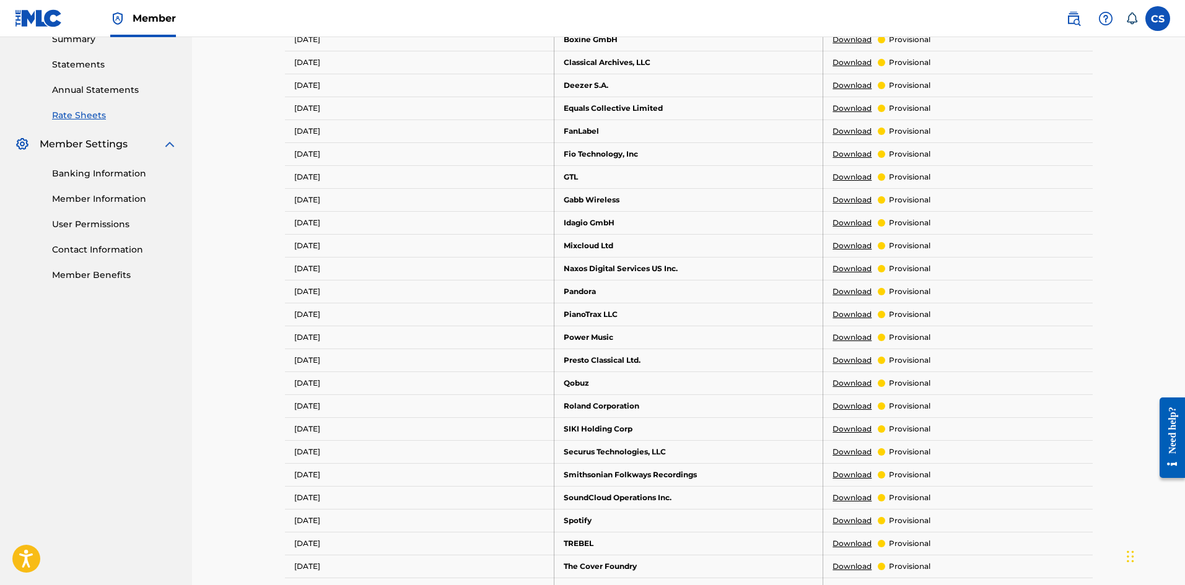
scroll to position [620, 0]
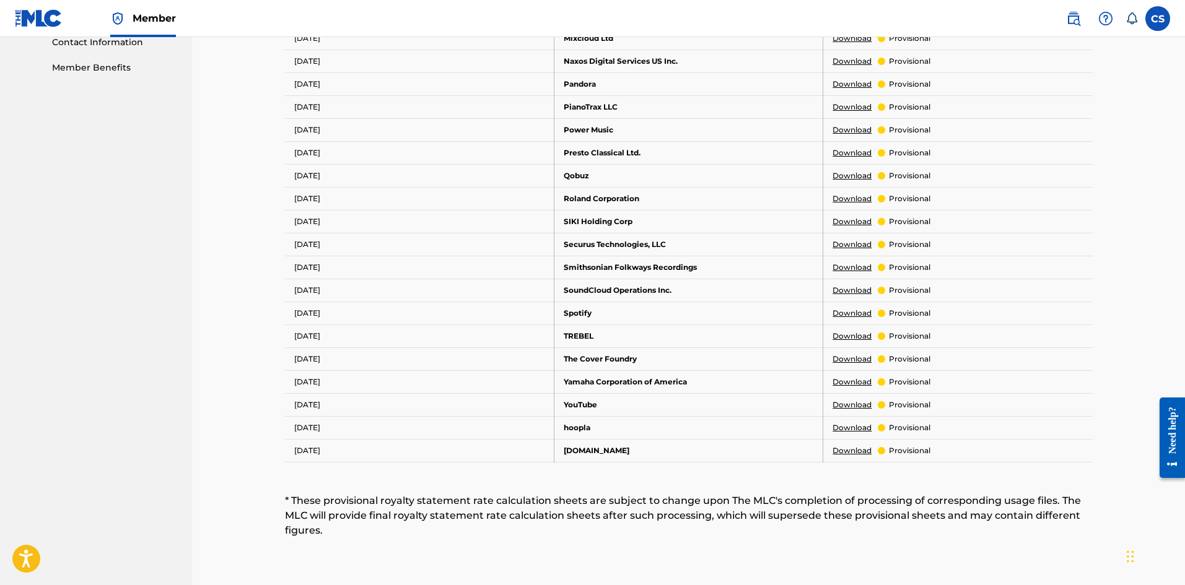
click at [849, 406] on link "Download" at bounding box center [852, 405] width 39 height 11
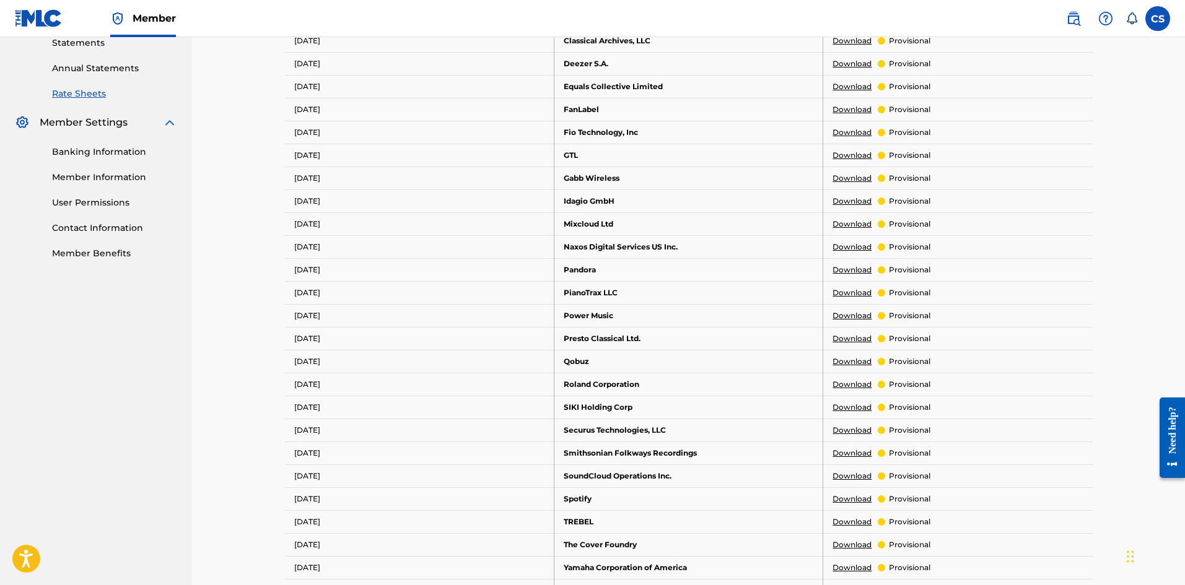
scroll to position [496, 0]
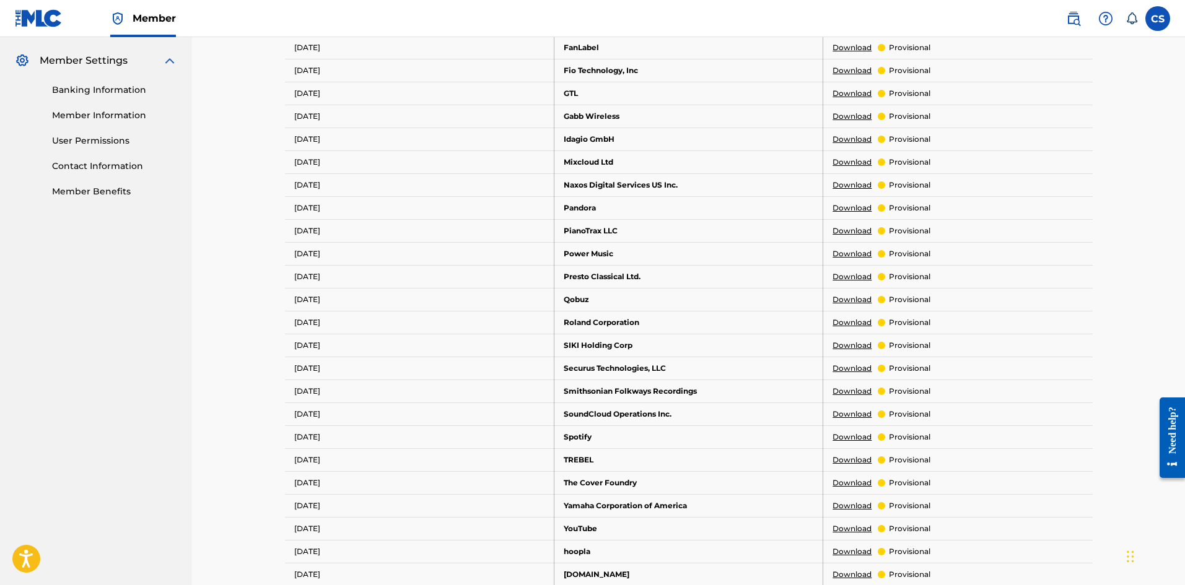
click at [852, 440] on link "Download" at bounding box center [852, 437] width 39 height 11
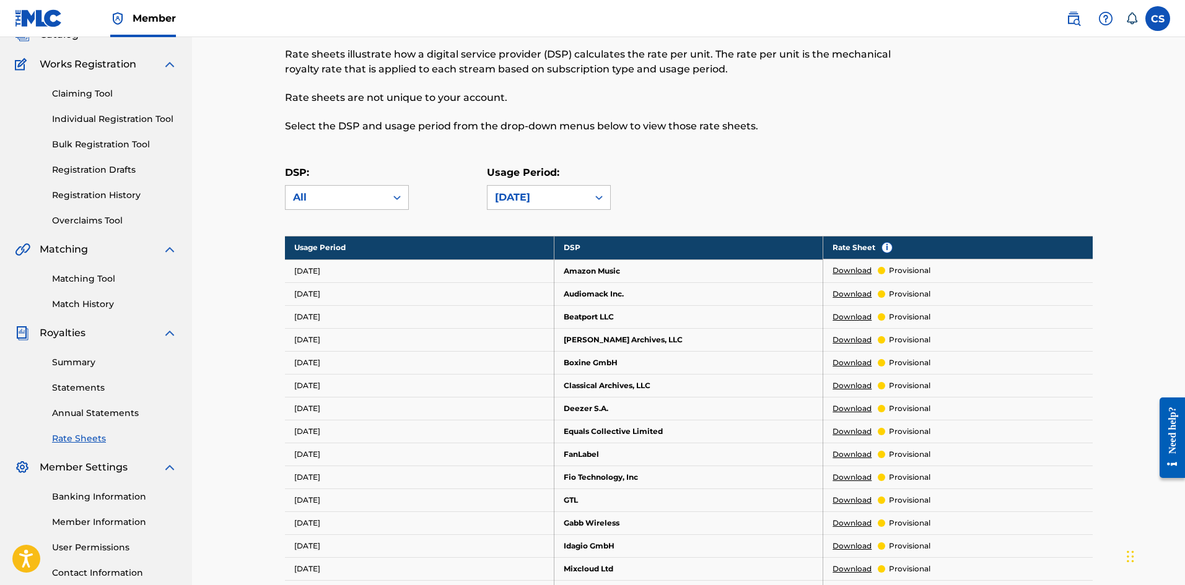
scroll to position [0, 0]
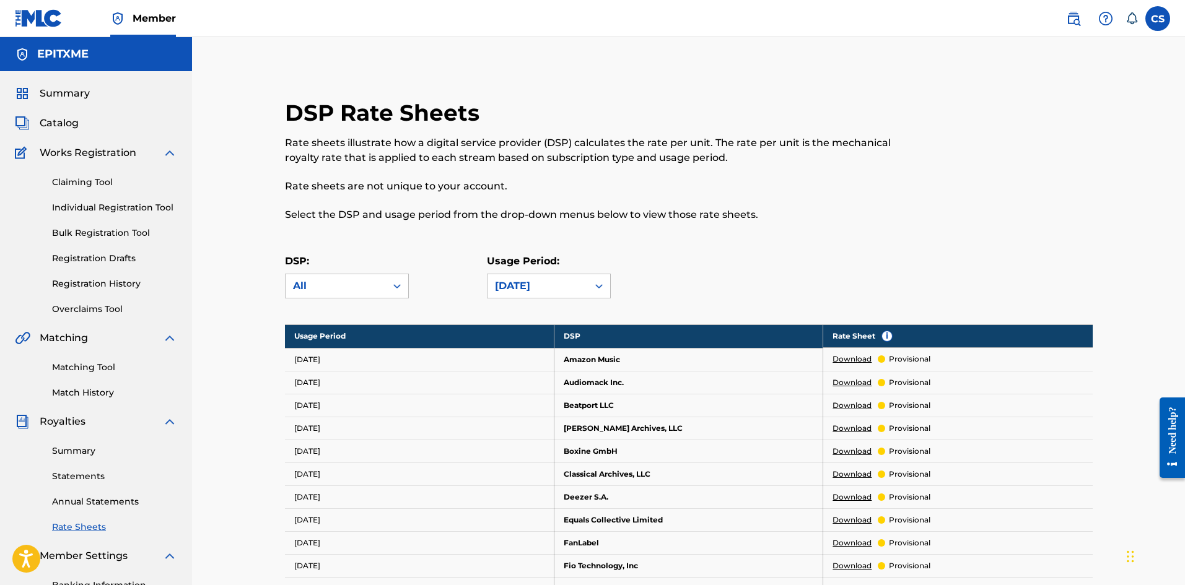
click at [61, 121] on span "Catalog" at bounding box center [59, 123] width 39 height 15
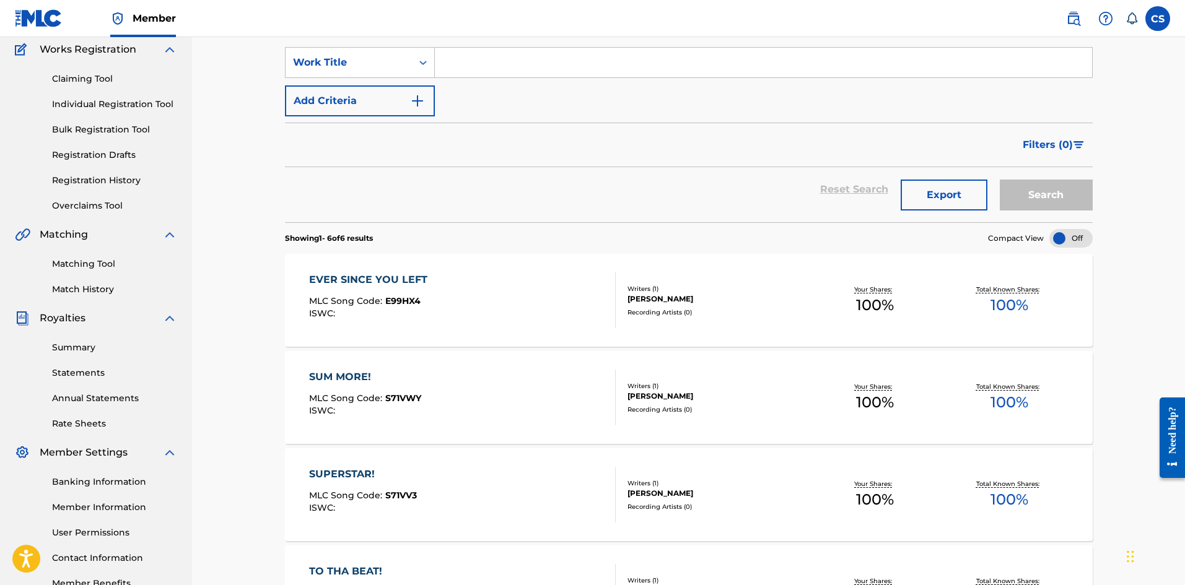
scroll to position [124, 0]
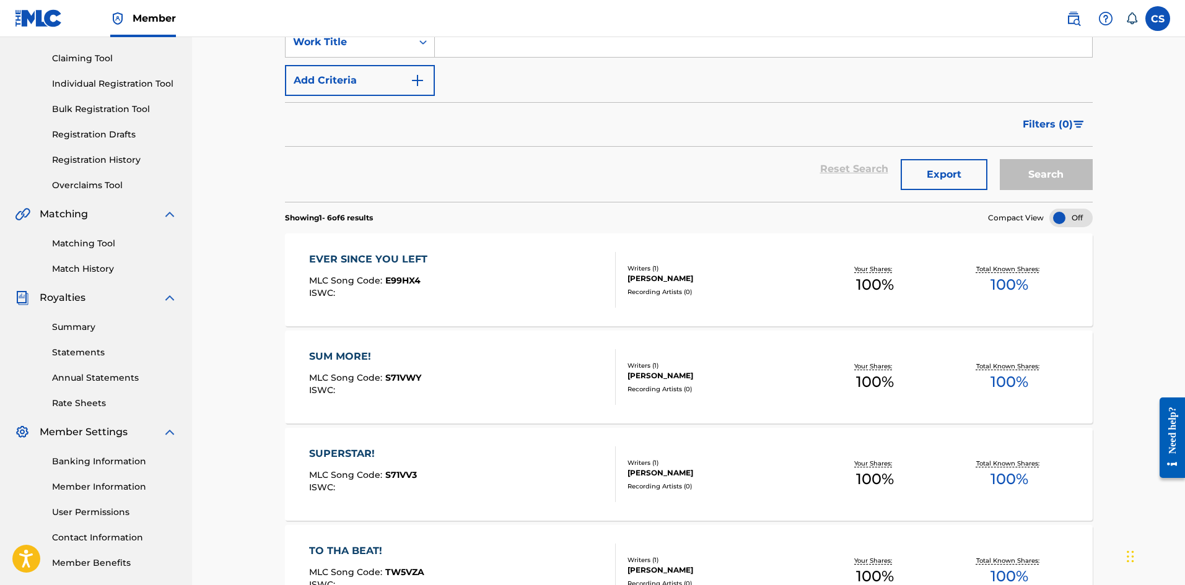
click at [79, 276] on div "Summary Catalog Works Registration Claiming Tool Individual Registration Tool B…" at bounding box center [96, 265] width 192 height 637
click at [80, 274] on link "Match History" at bounding box center [114, 269] width 125 height 13
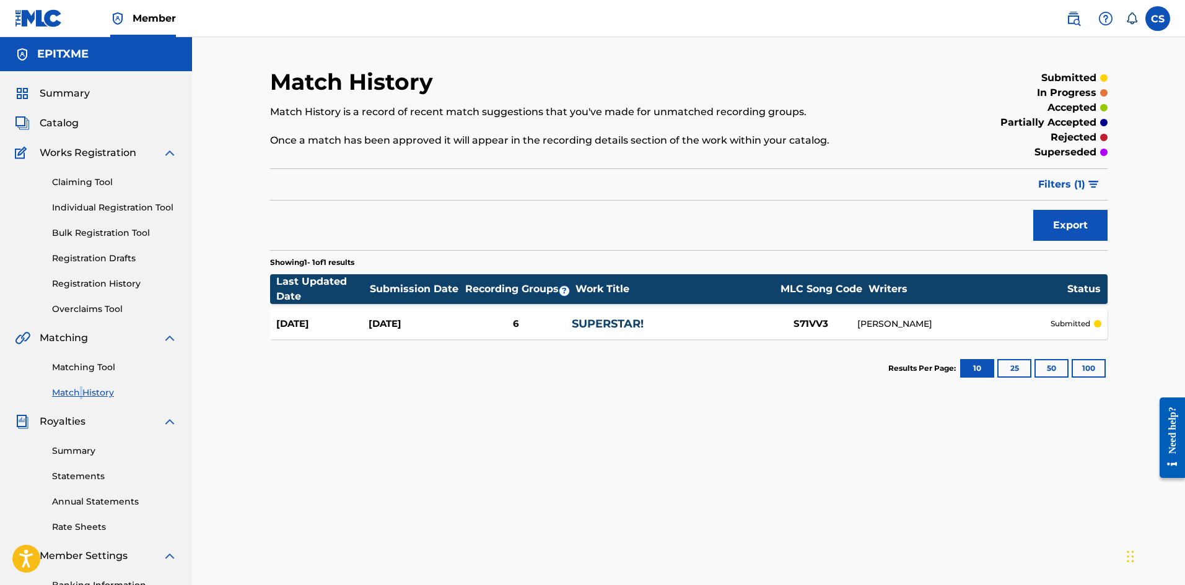
click at [593, 325] on link "SUPERSTAR!" at bounding box center [608, 324] width 72 height 14
click at [602, 322] on link "SUPERSTAR!" at bounding box center [608, 324] width 72 height 14
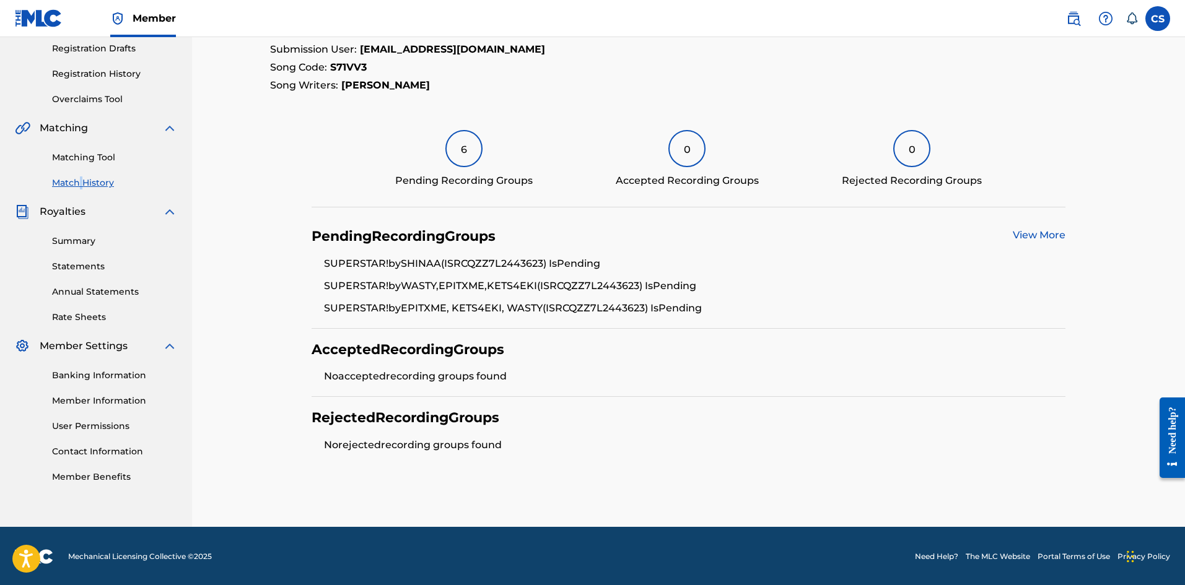
scroll to position [211, 0]
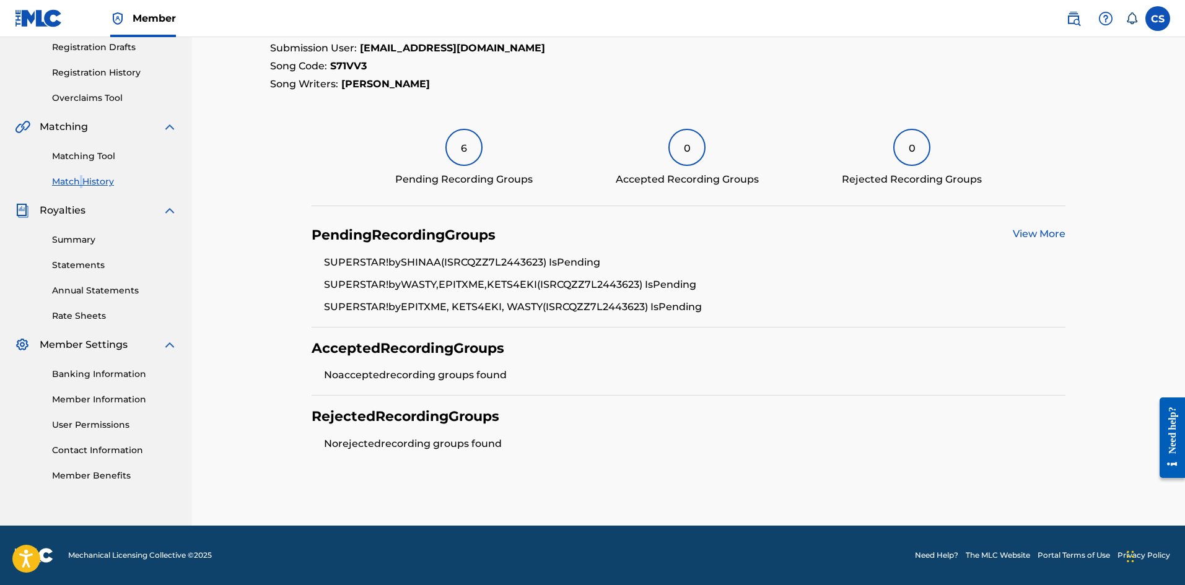
click at [1046, 239] on link "View More" at bounding box center [1039, 234] width 53 height 12
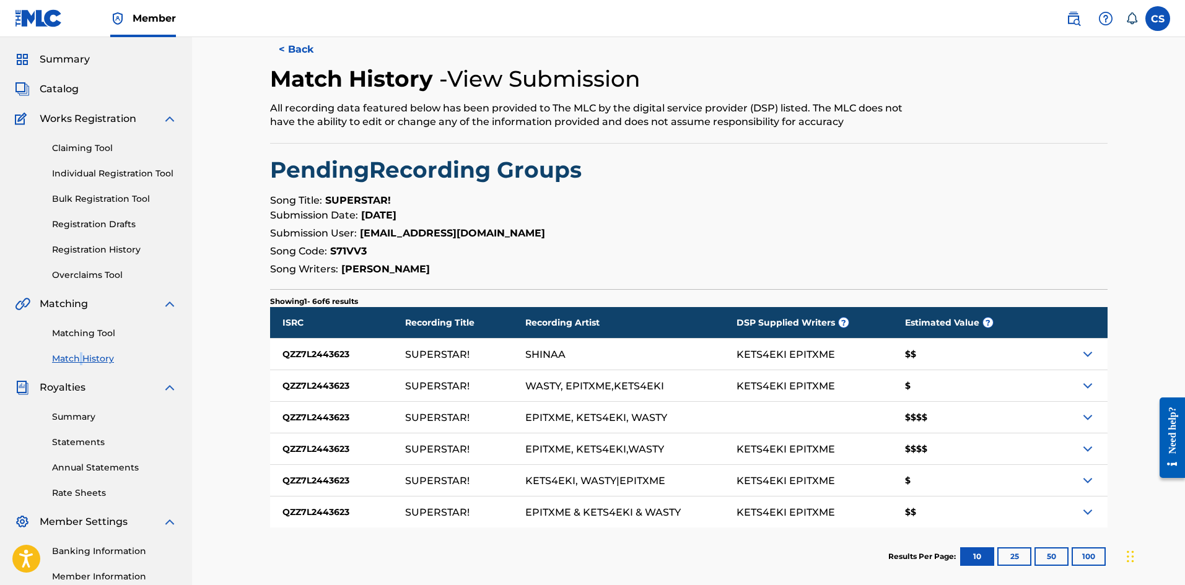
scroll to position [183, 0]
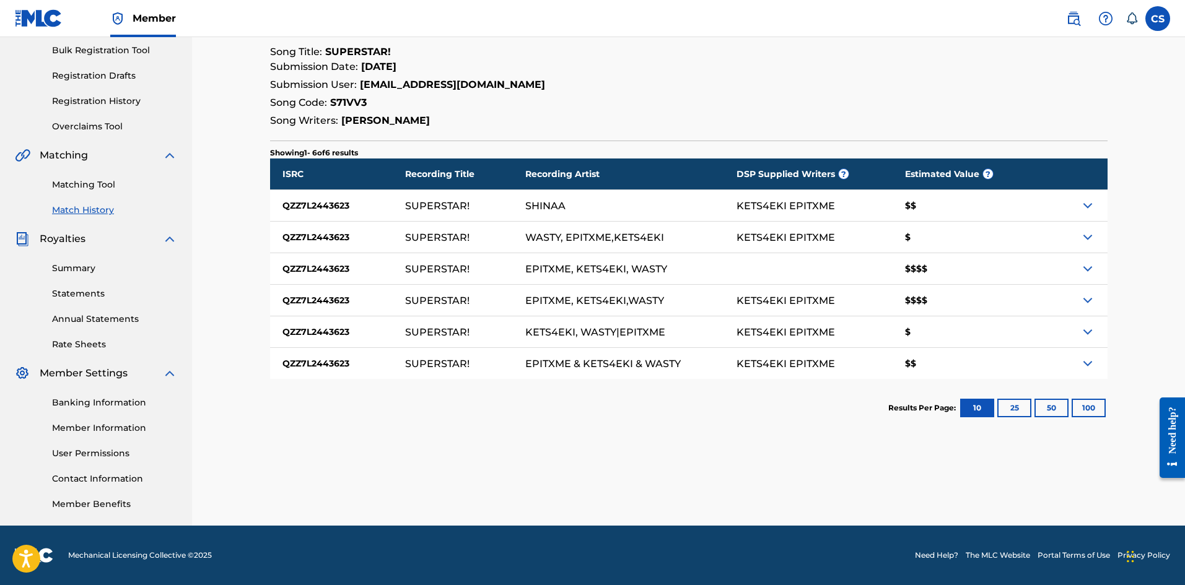
click at [912, 269] on div "$$$$" at bounding box center [965, 268] width 144 height 31
click at [1087, 267] on img at bounding box center [1087, 268] width 15 height 15
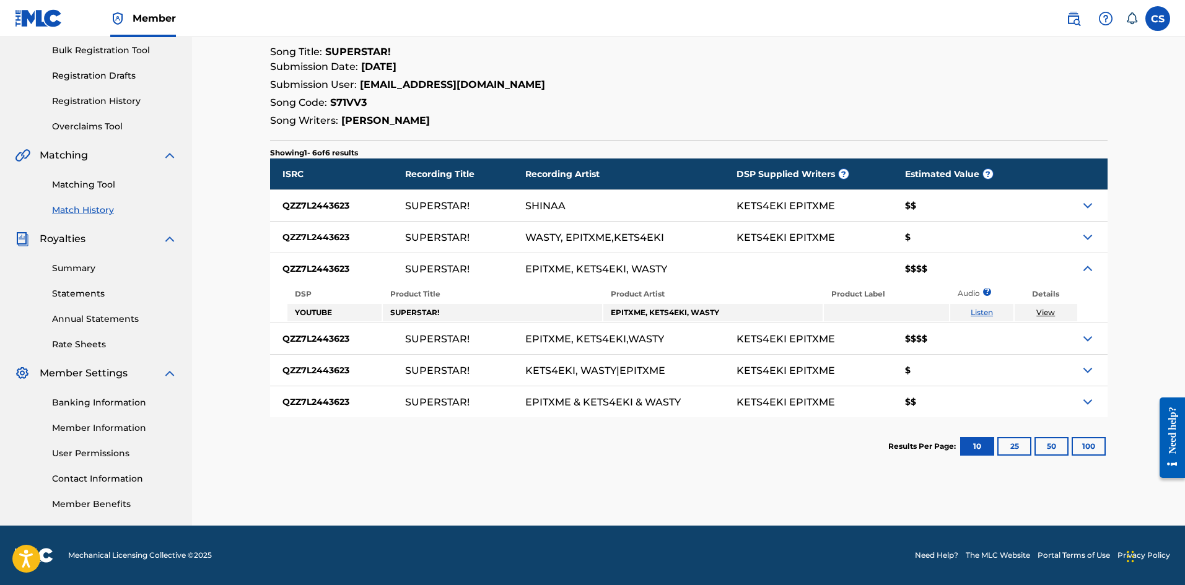
click at [1087, 267] on img at bounding box center [1087, 268] width 15 height 15
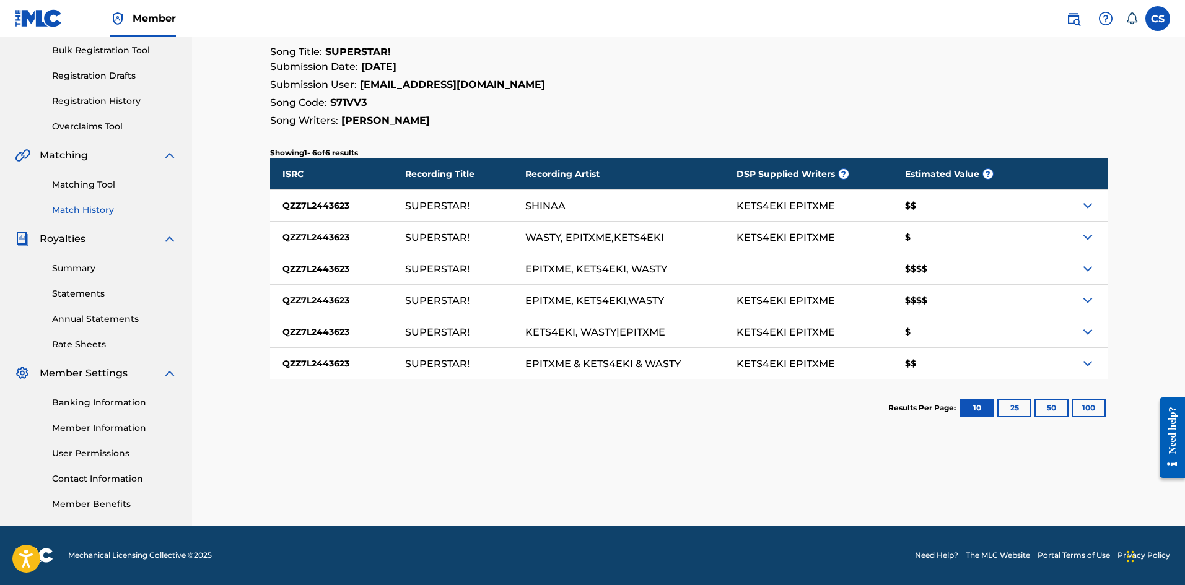
click at [1090, 296] on img at bounding box center [1087, 300] width 15 height 15
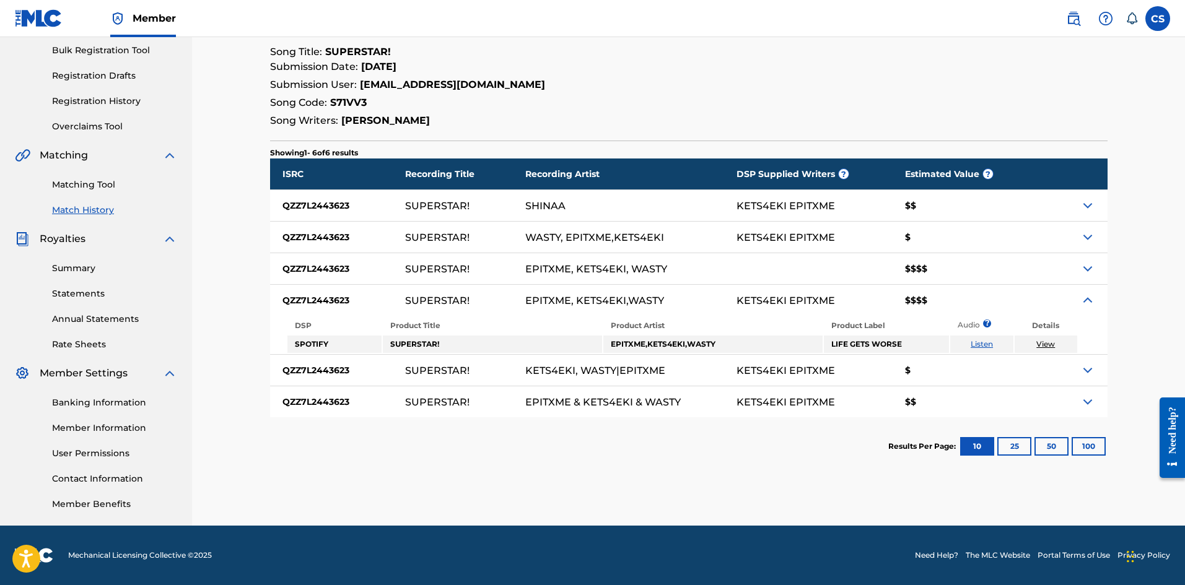
click at [1090, 296] on img at bounding box center [1087, 300] width 15 height 15
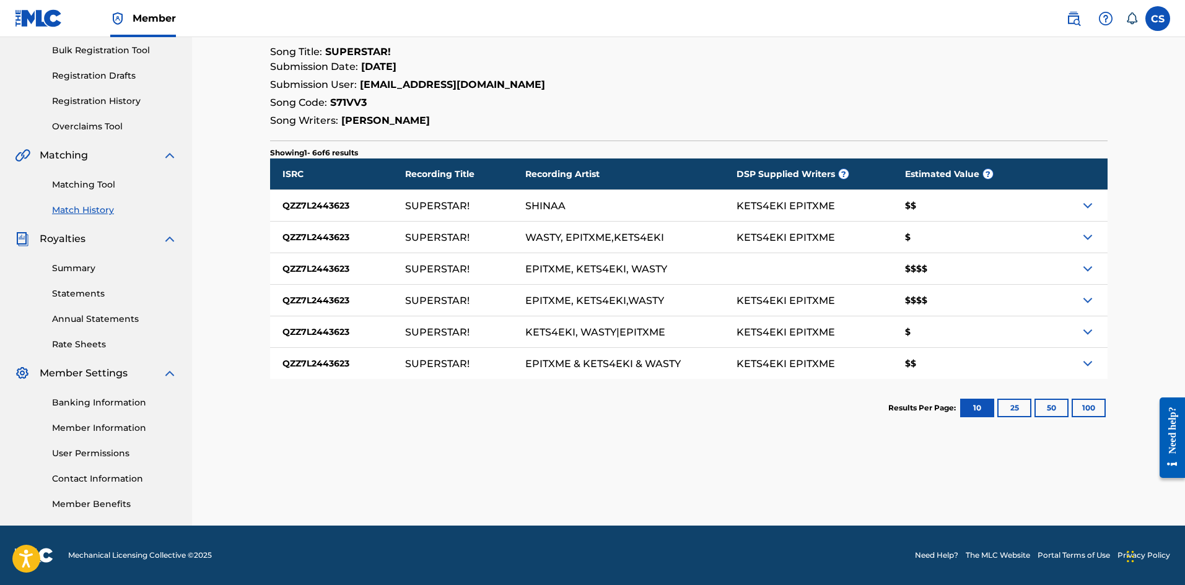
click at [1086, 270] on img at bounding box center [1087, 268] width 15 height 15
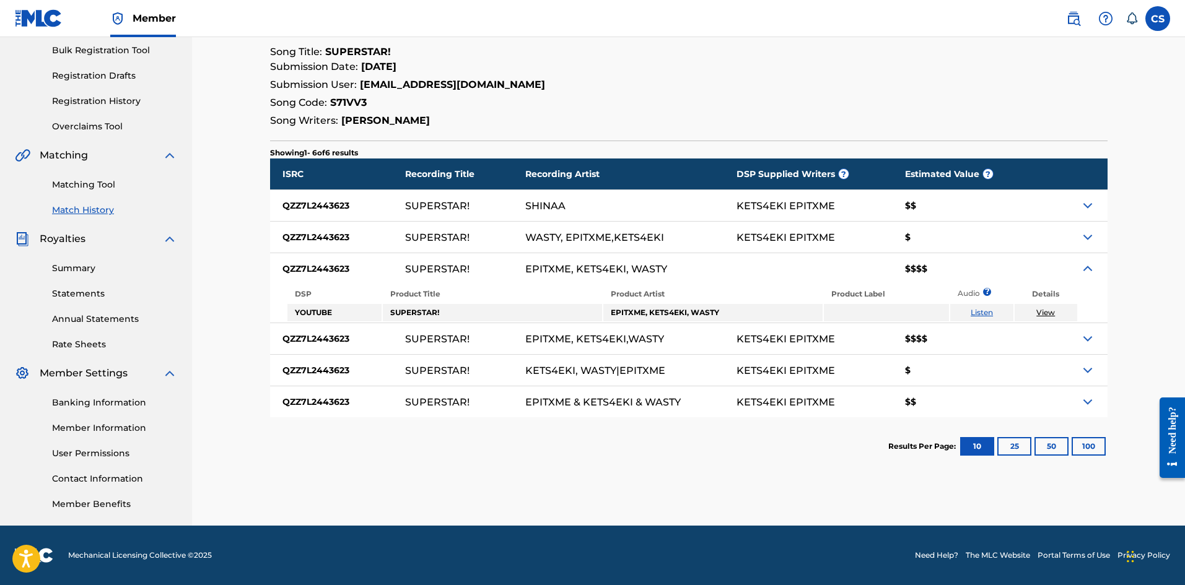
click at [1086, 270] on img at bounding box center [1087, 268] width 15 height 15
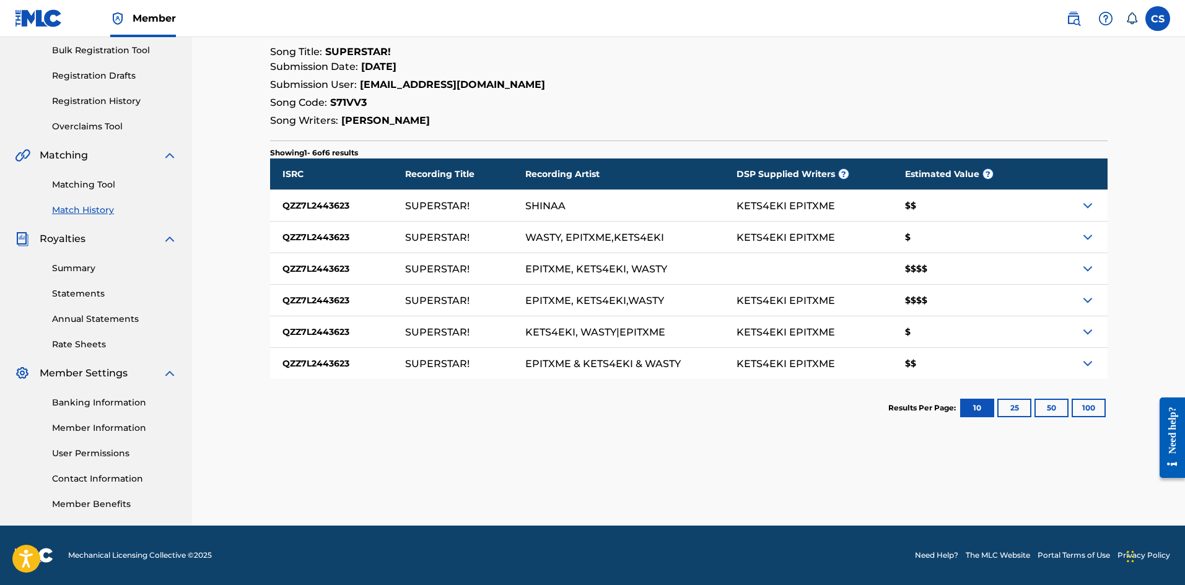
click at [1090, 297] on img at bounding box center [1087, 300] width 15 height 15
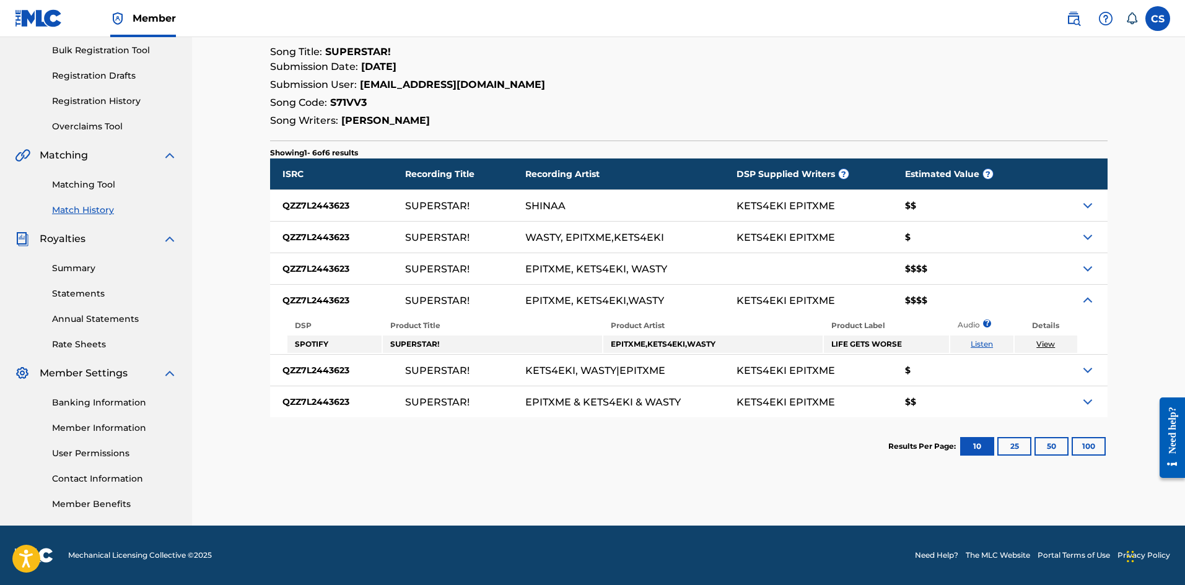
click at [1090, 297] on img at bounding box center [1087, 300] width 15 height 15
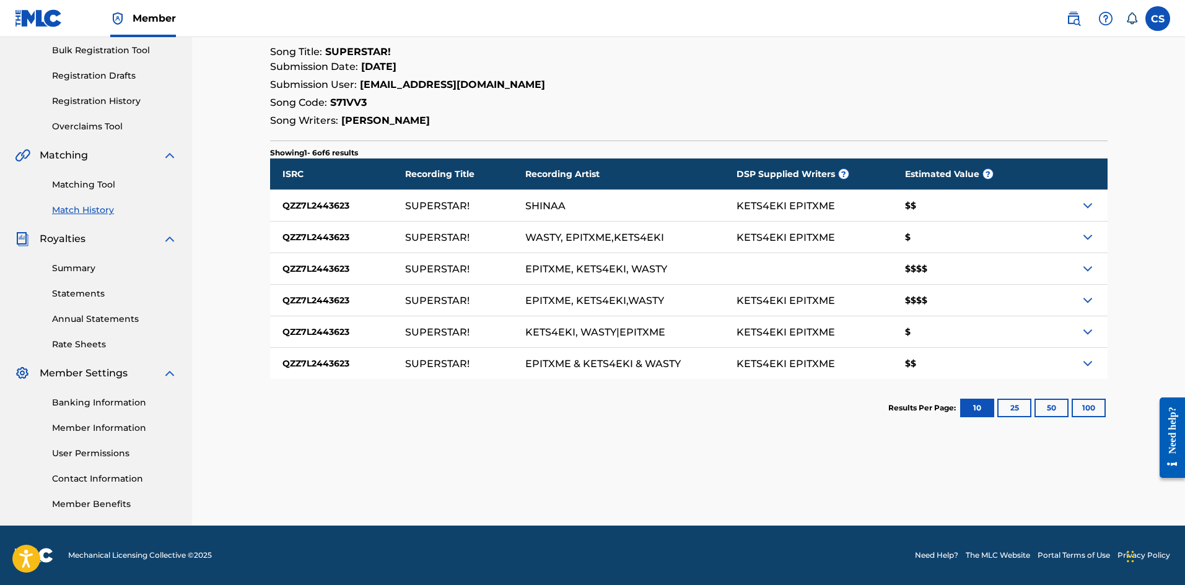
click at [1088, 271] on img at bounding box center [1087, 268] width 15 height 15
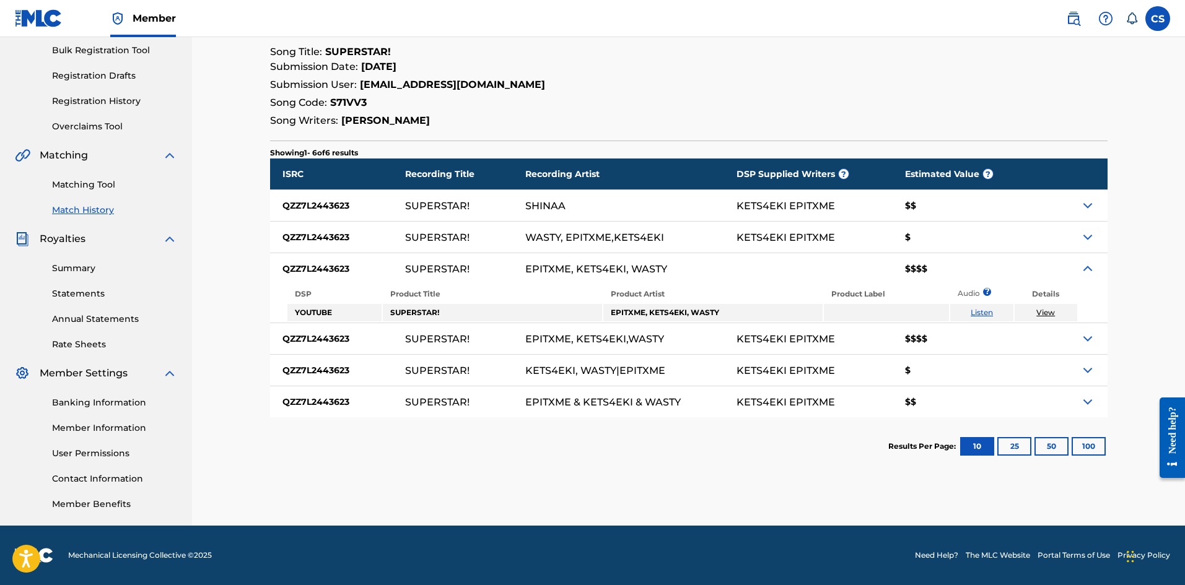
click at [1088, 271] on img at bounding box center [1087, 268] width 15 height 15
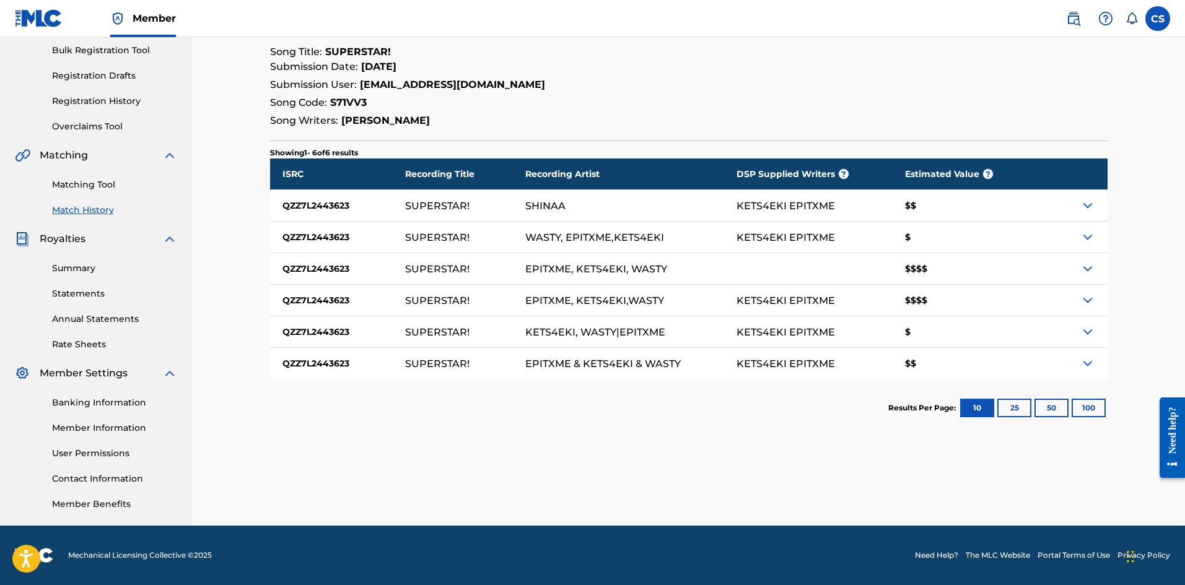
click at [1088, 271] on img at bounding box center [1087, 268] width 15 height 15
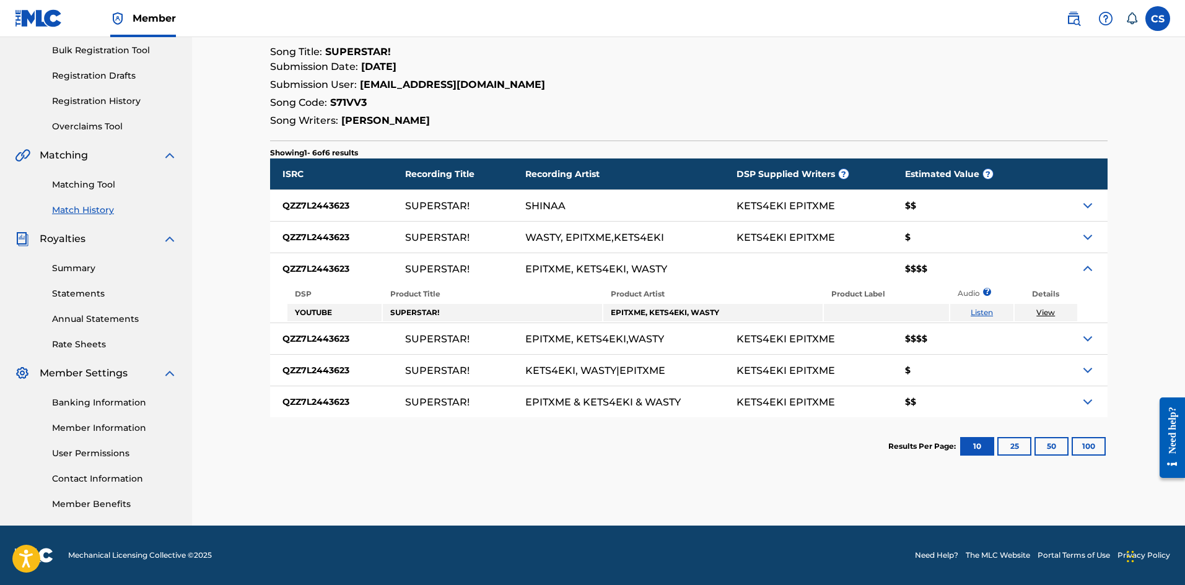
click at [1088, 271] on img at bounding box center [1087, 268] width 15 height 15
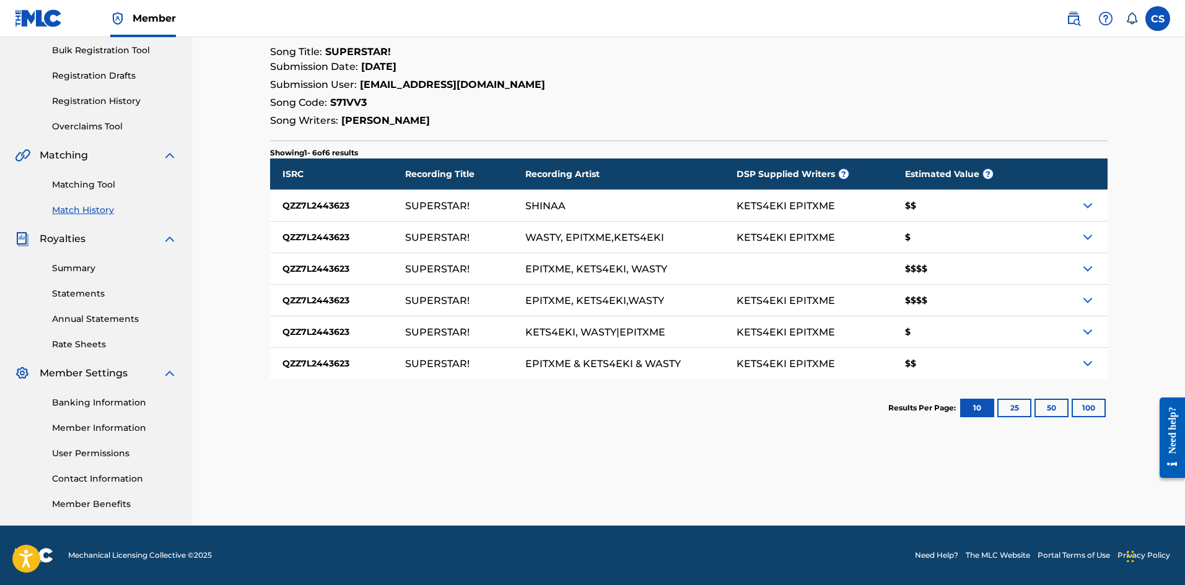
click at [1093, 293] on img at bounding box center [1087, 300] width 15 height 15
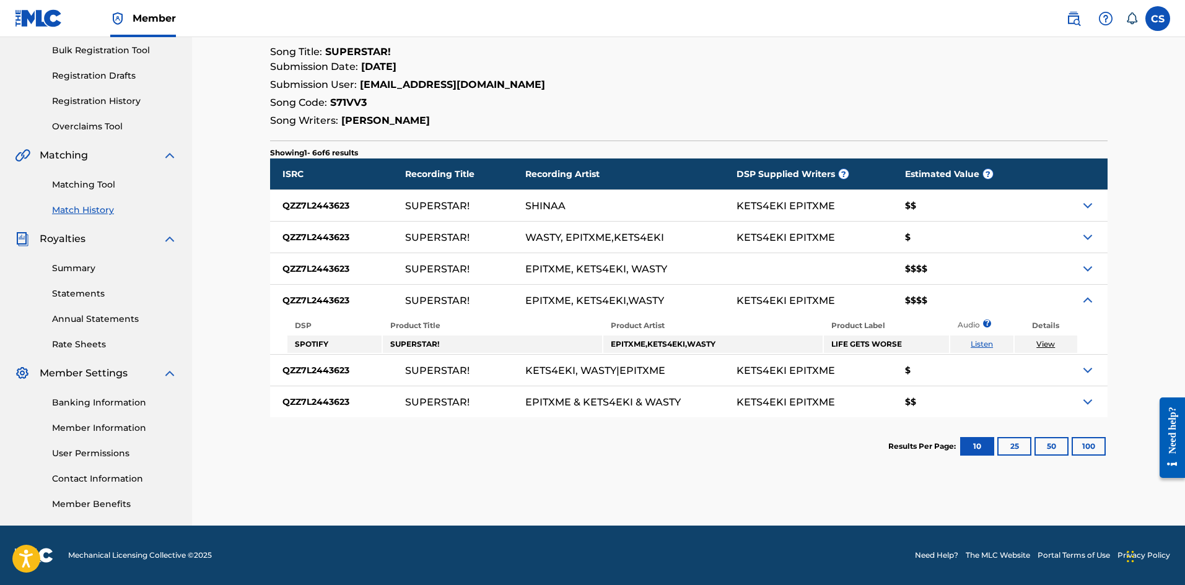
click at [1093, 294] on img at bounding box center [1087, 300] width 15 height 15
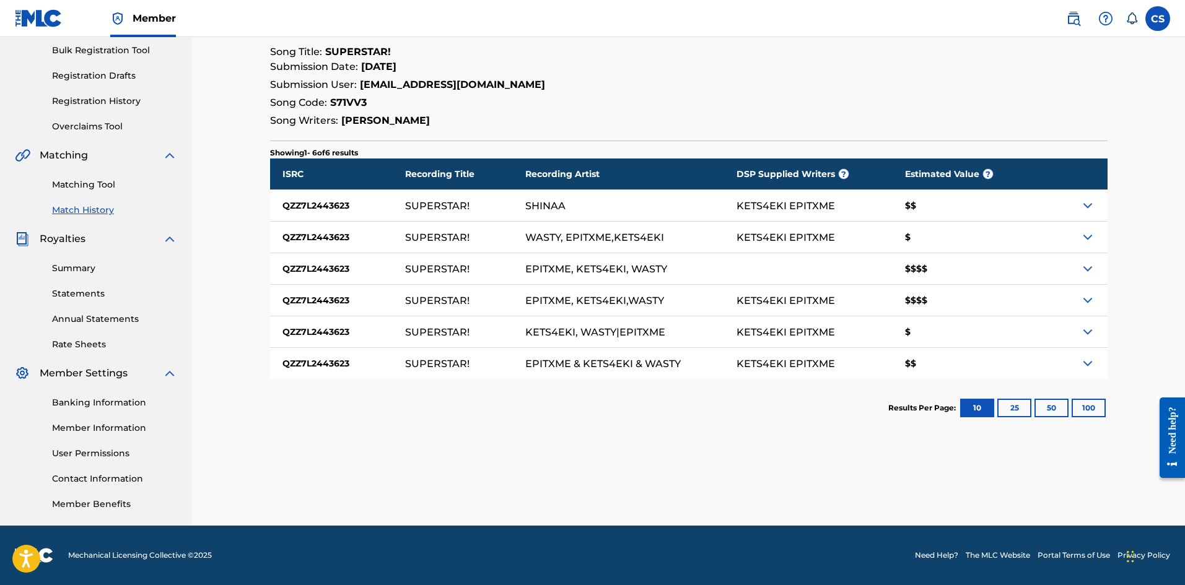
click at [1085, 267] on img at bounding box center [1087, 268] width 15 height 15
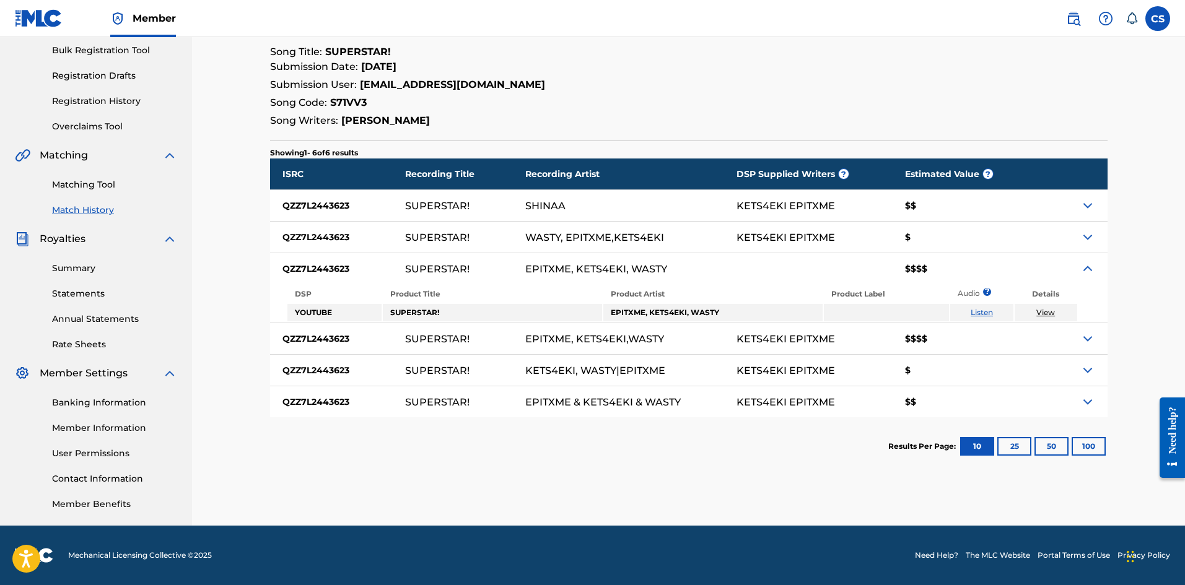
click at [1085, 267] on img at bounding box center [1087, 268] width 15 height 15
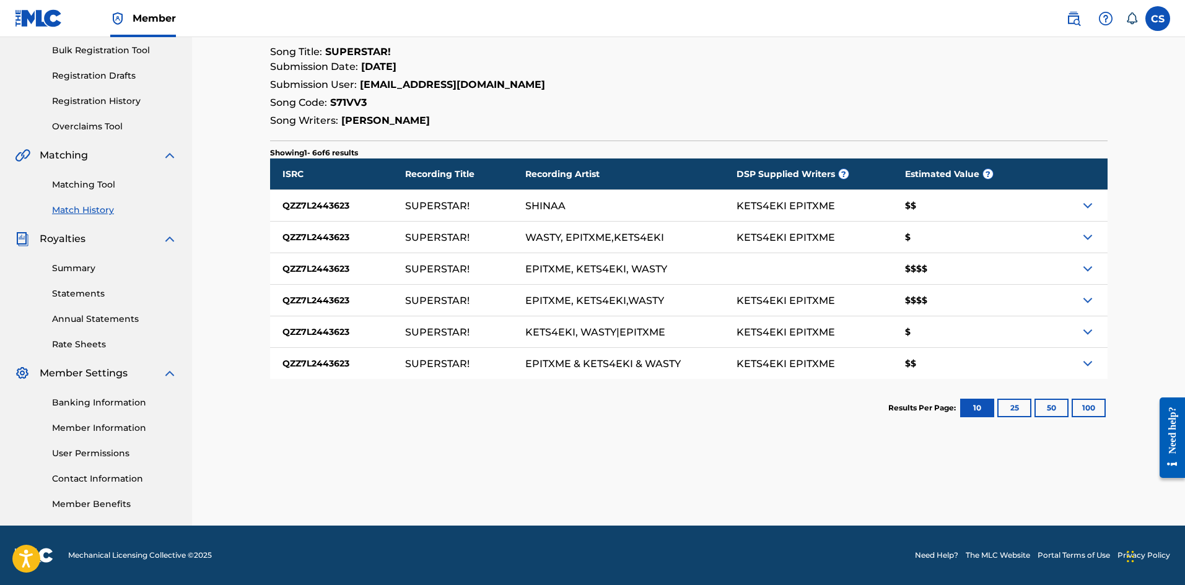
click at [1083, 267] on img at bounding box center [1087, 268] width 15 height 15
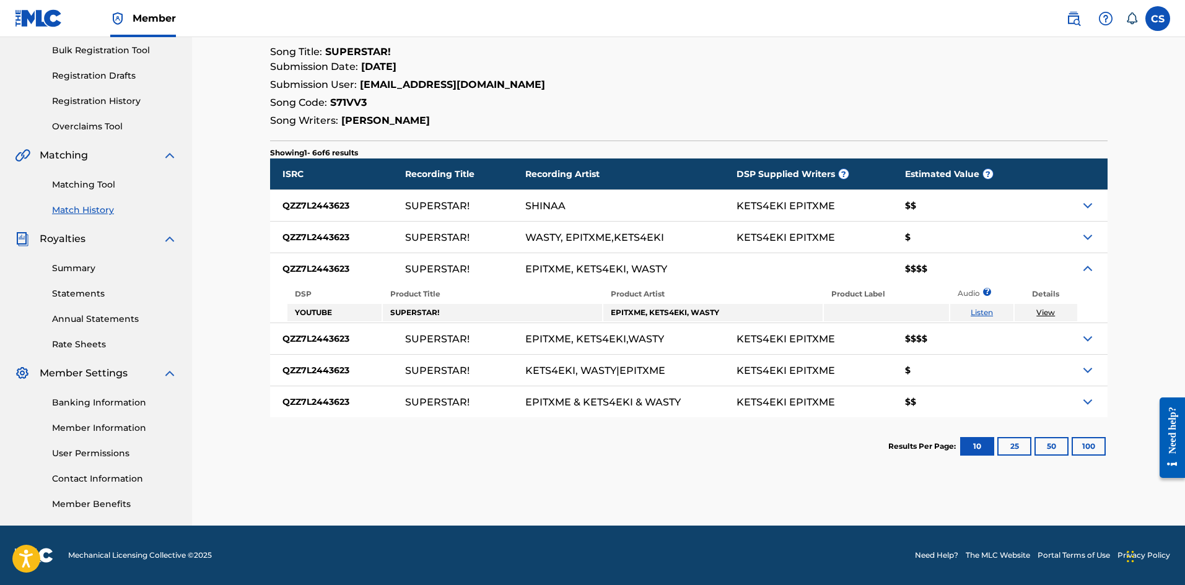
click at [1087, 269] on img at bounding box center [1087, 268] width 15 height 15
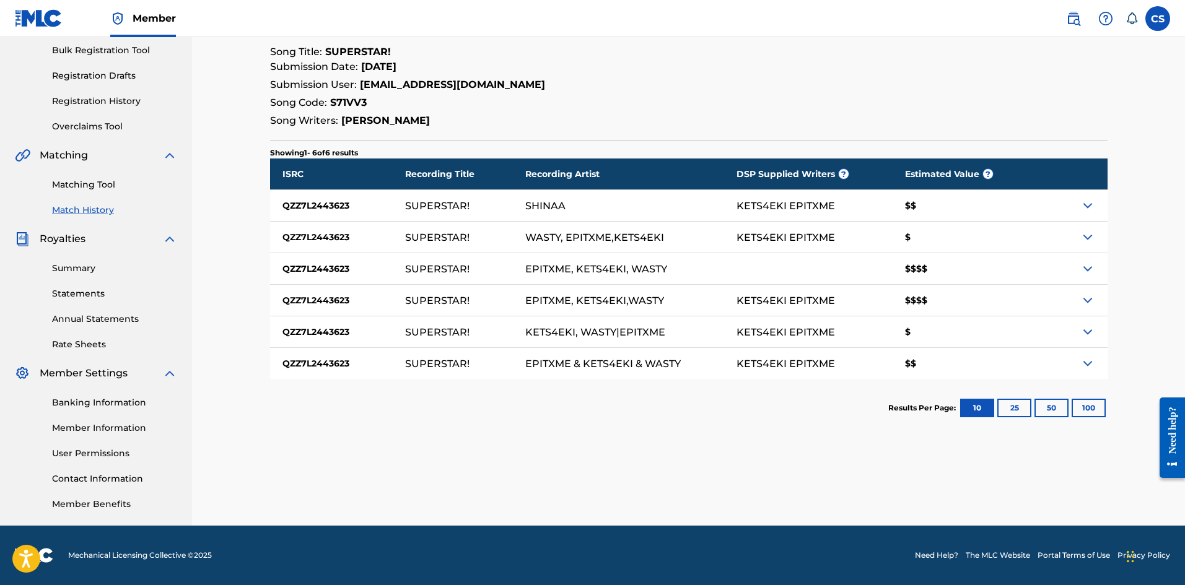
click at [1087, 269] on img at bounding box center [1087, 268] width 15 height 15
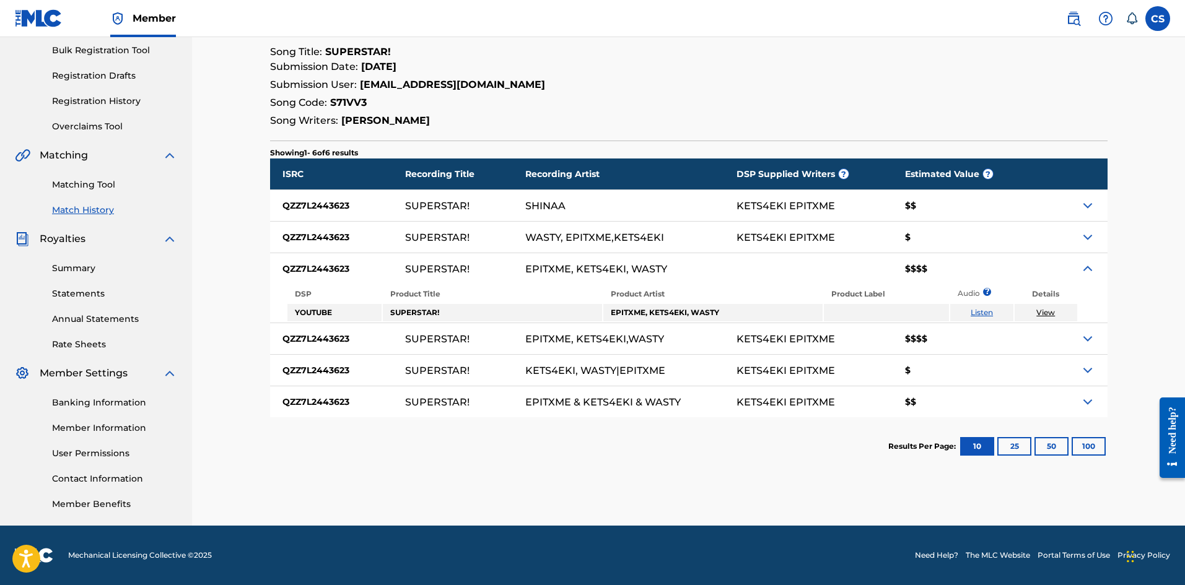
click at [1088, 267] on img at bounding box center [1087, 268] width 15 height 15
click at [937, 273] on div "$$$$" at bounding box center [965, 268] width 144 height 31
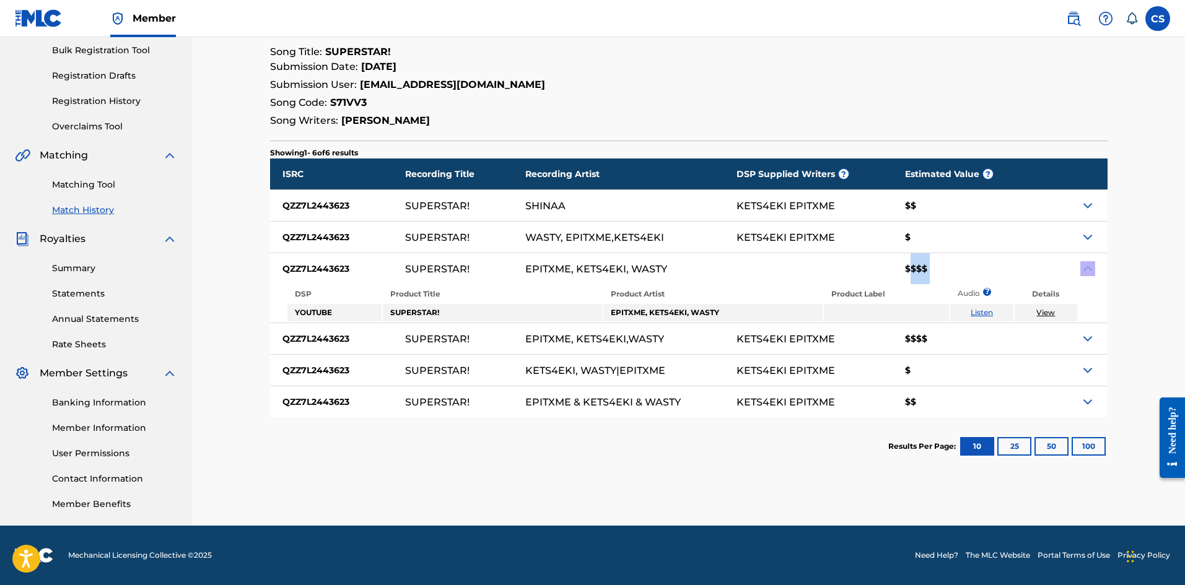
drag, startPoint x: 937, startPoint y: 273, endPoint x: 907, endPoint y: 270, distance: 29.8
click at [907, 270] on div "$$$$" at bounding box center [965, 268] width 144 height 31
drag, startPoint x: 907, startPoint y: 270, endPoint x: 928, endPoint y: 268, distance: 21.1
click at [928, 268] on div "$$$$" at bounding box center [965, 268] width 144 height 31
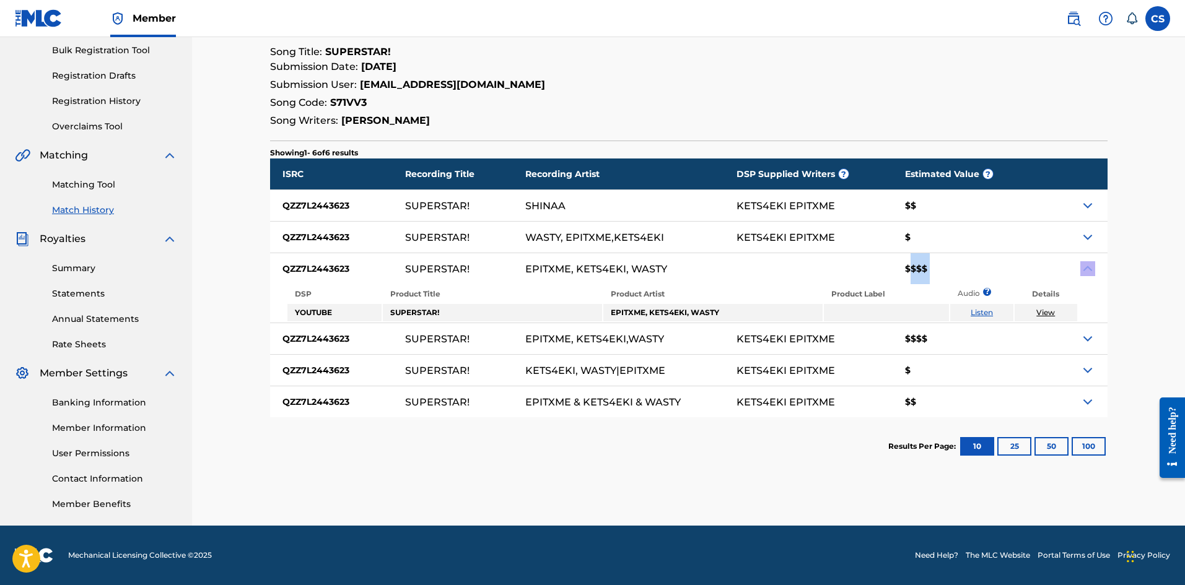
click at [928, 268] on div "$$$$" at bounding box center [965, 268] width 144 height 31
drag, startPoint x: 928, startPoint y: 268, endPoint x: 904, endPoint y: 267, distance: 24.2
click at [904, 267] on div "$$$$" at bounding box center [965, 268] width 144 height 31
drag, startPoint x: 904, startPoint y: 267, endPoint x: 924, endPoint y: 266, distance: 20.5
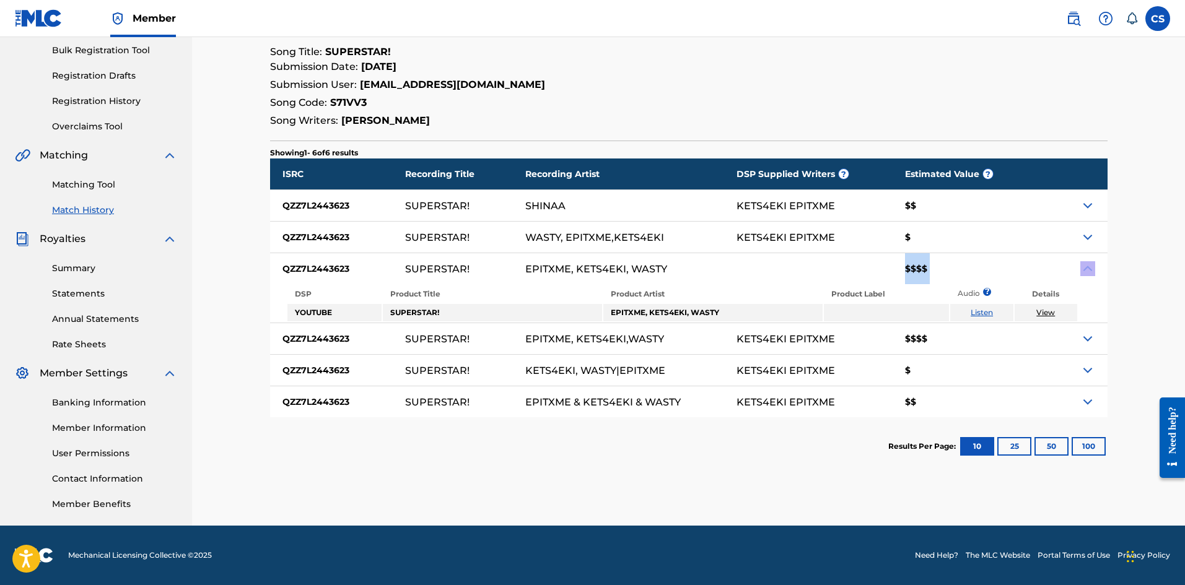
click at [924, 266] on div "$$$$" at bounding box center [965, 268] width 144 height 31
drag, startPoint x: 924, startPoint y: 266, endPoint x: 906, endPoint y: 265, distance: 18.6
click at [906, 265] on div "$$$$" at bounding box center [965, 268] width 144 height 31
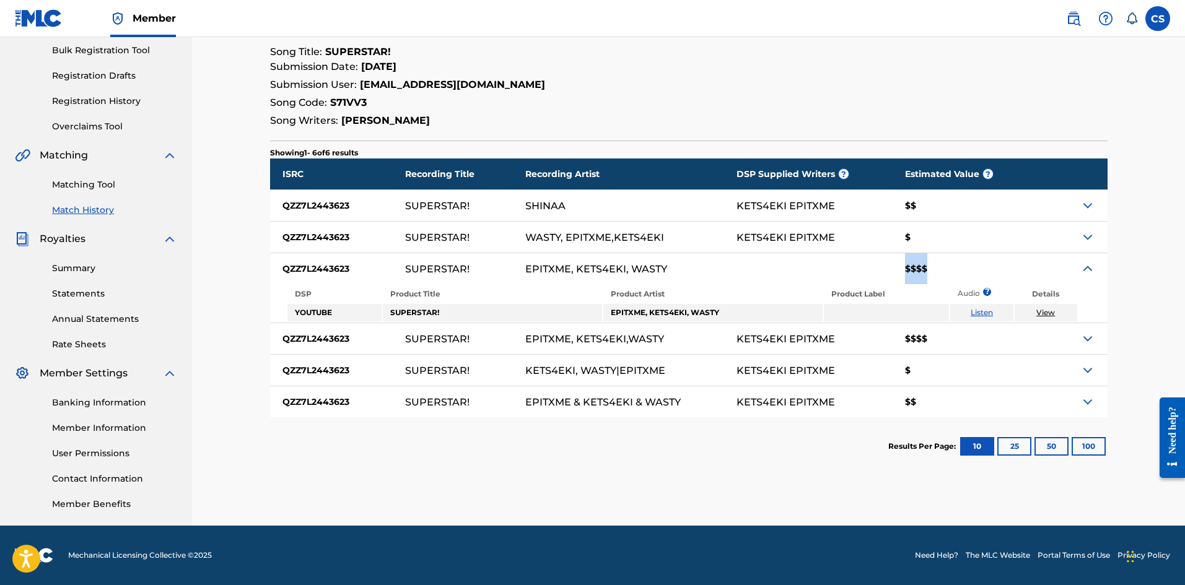
drag, startPoint x: 906, startPoint y: 265, endPoint x: 921, endPoint y: 264, distance: 14.9
click at [921, 264] on div "$$$$" at bounding box center [965, 268] width 144 height 31
drag, startPoint x: 921, startPoint y: 264, endPoint x: 906, endPoint y: 266, distance: 15.0
click at [906, 266] on div "$$$$" at bounding box center [965, 268] width 144 height 31
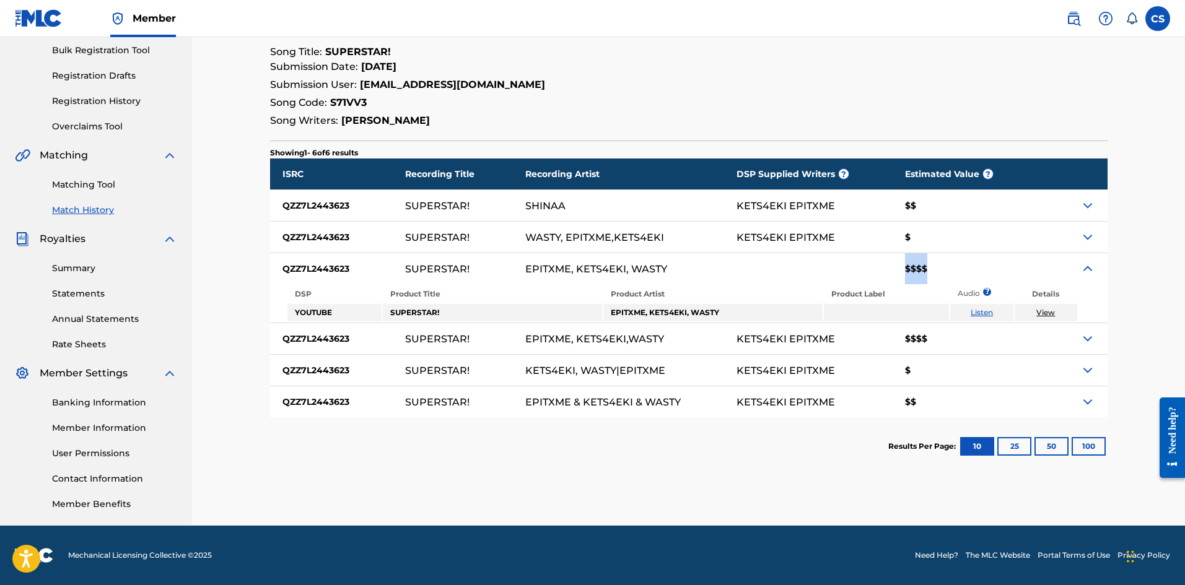
click at [906, 266] on div "$$$$" at bounding box center [965, 268] width 144 height 31
drag, startPoint x: 906, startPoint y: 266, endPoint x: 922, endPoint y: 265, distance: 16.7
click at [922, 265] on div "$$$$" at bounding box center [965, 268] width 144 height 31
drag, startPoint x: 922, startPoint y: 265, endPoint x: 904, endPoint y: 266, distance: 18.0
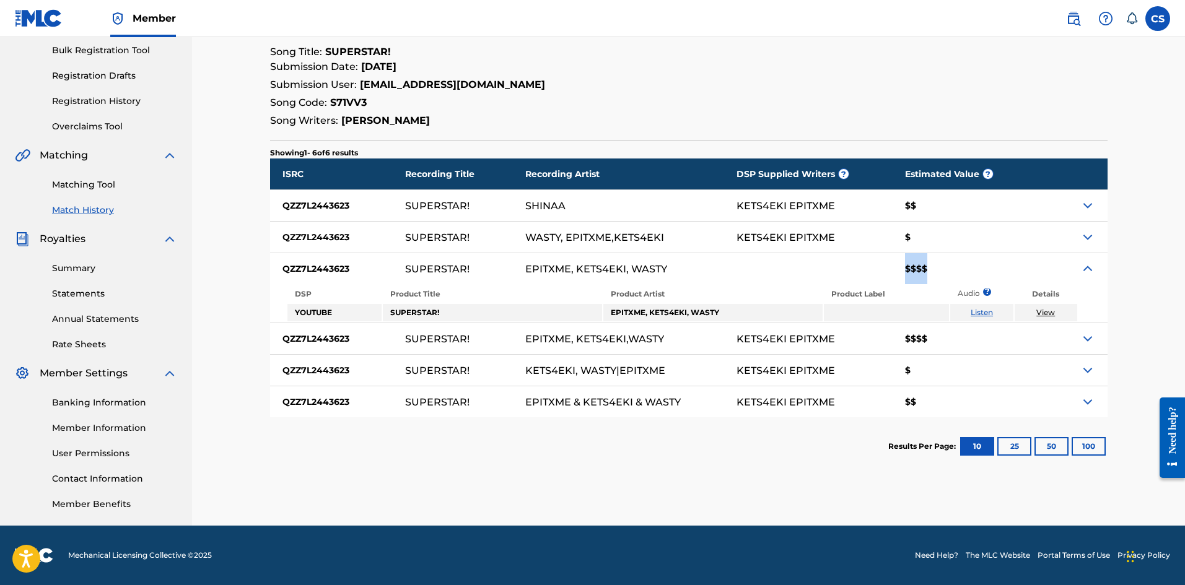
click at [904, 266] on div "$$$$" at bounding box center [965, 268] width 144 height 31
drag, startPoint x: 904, startPoint y: 266, endPoint x: 930, endPoint y: 266, distance: 26.0
click at [930, 266] on div "$$$$" at bounding box center [965, 268] width 144 height 31
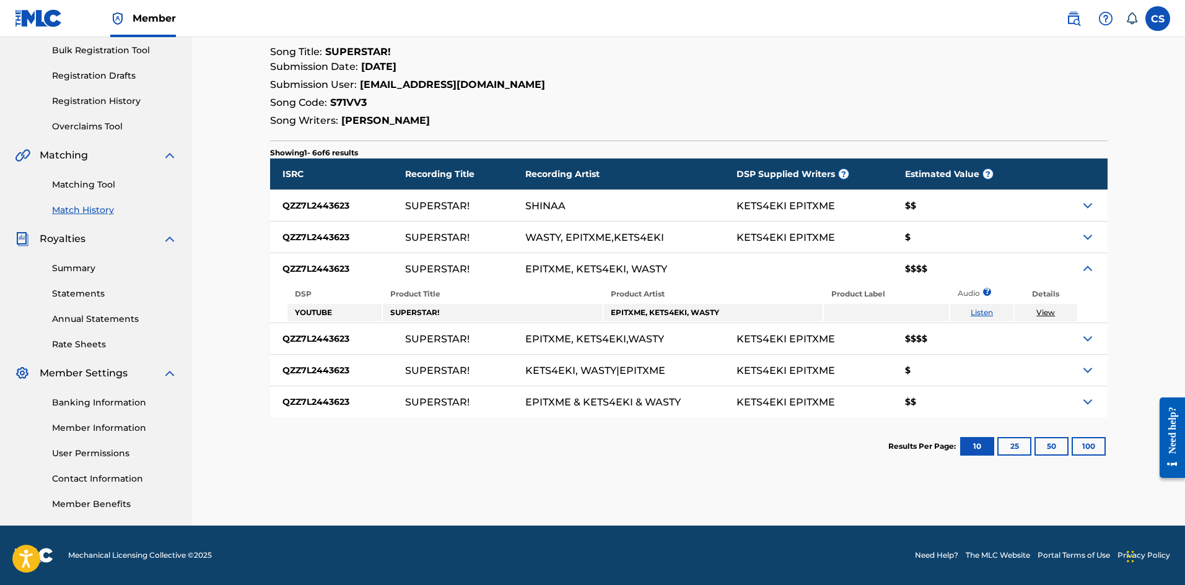
click at [929, 271] on div "$$$$" at bounding box center [965, 268] width 144 height 31
drag, startPoint x: 929, startPoint y: 271, endPoint x: 904, endPoint y: 268, distance: 24.9
click at [904, 268] on div "$$$$" at bounding box center [965, 268] width 144 height 31
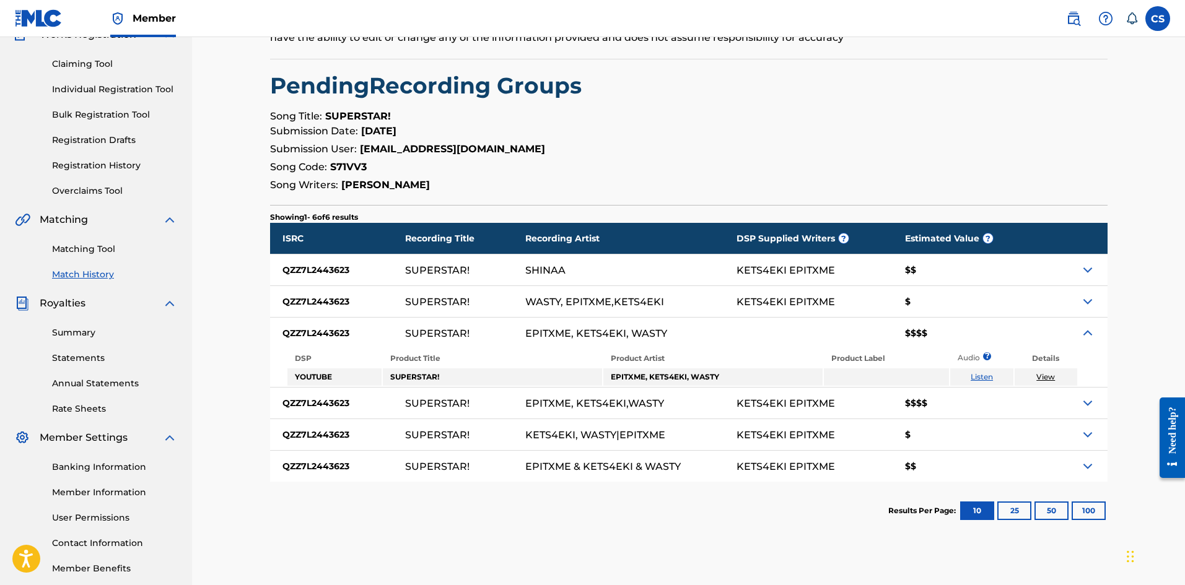
scroll to position [124, 0]
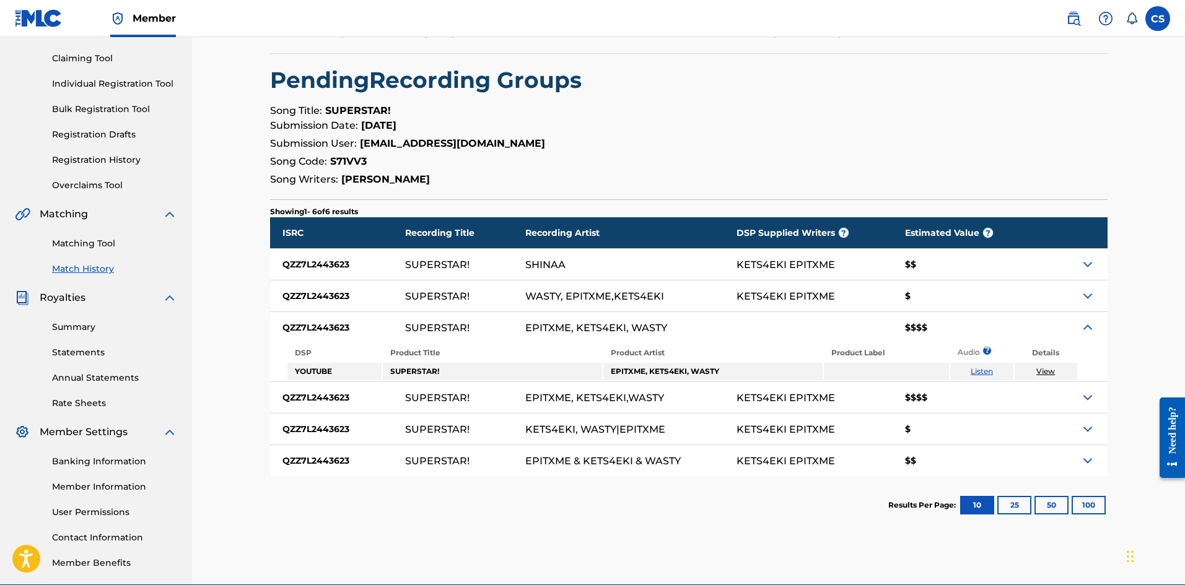
click at [76, 407] on link "Rate Sheets" at bounding box center [114, 403] width 125 height 13
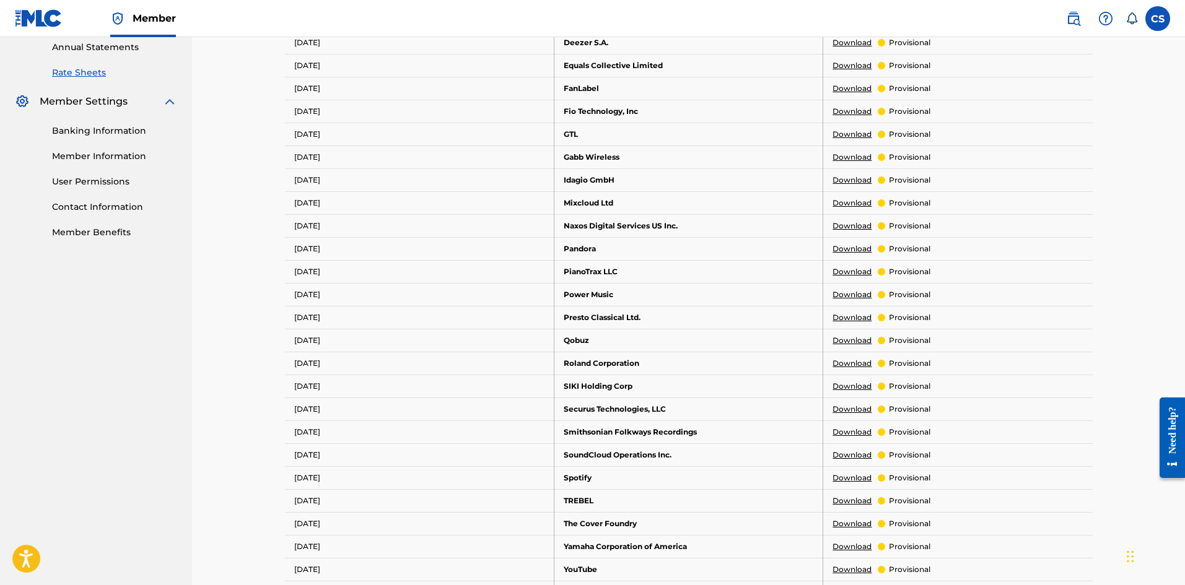
scroll to position [496, 0]
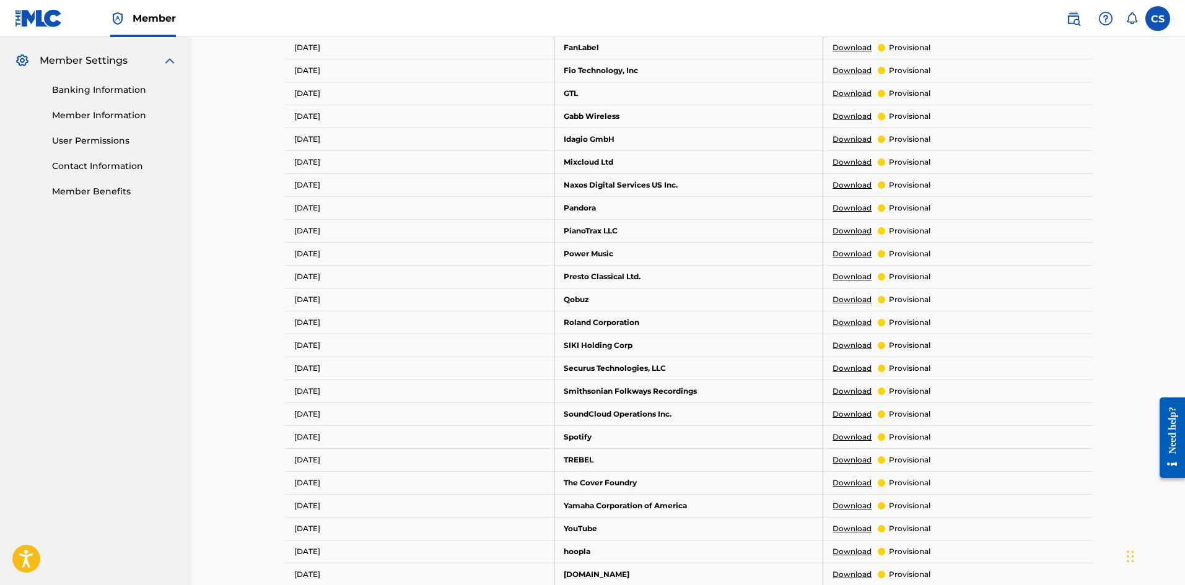
click at [847, 439] on link "Download" at bounding box center [852, 437] width 39 height 11
